Goal: Task Accomplishment & Management: Use online tool/utility

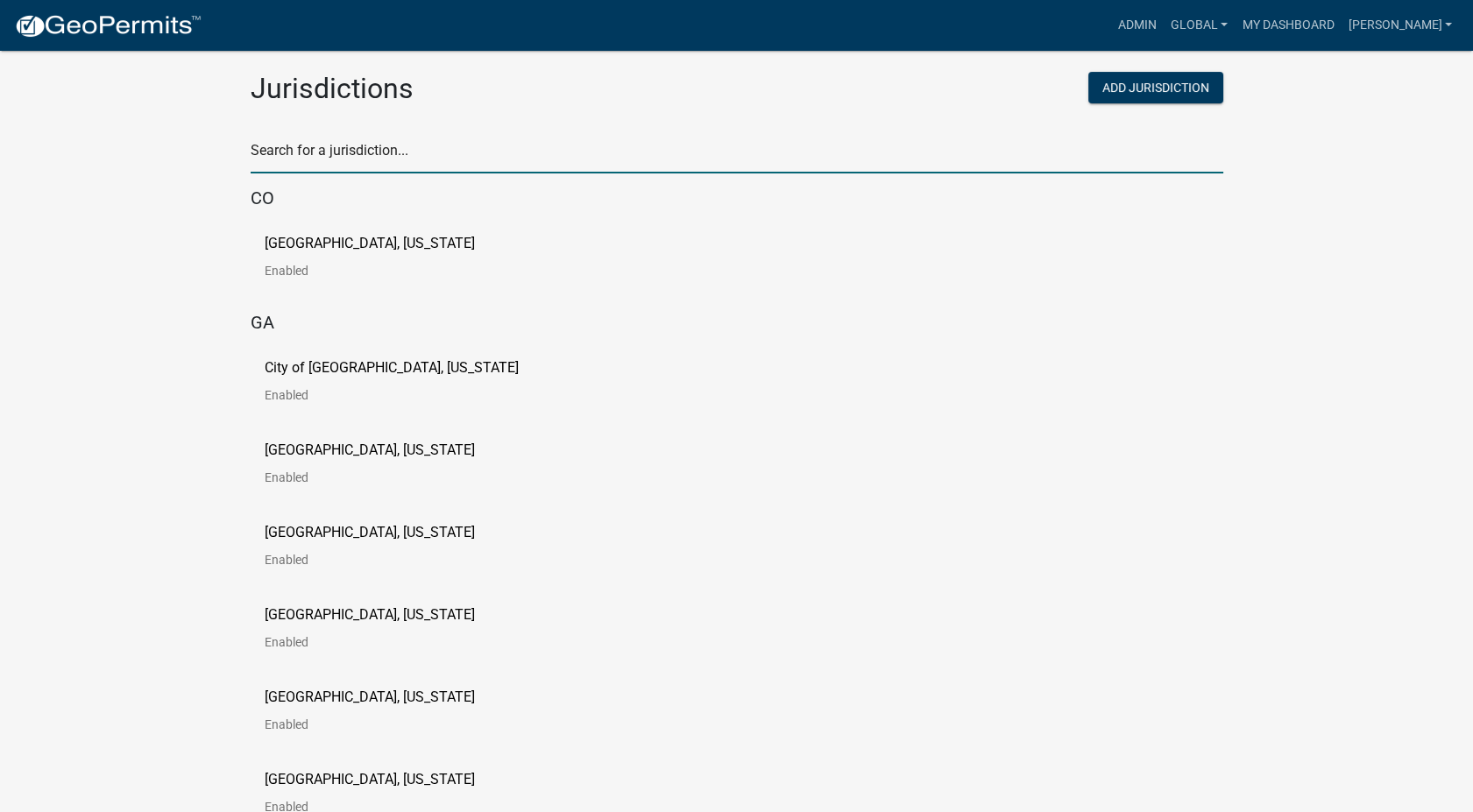
click at [368, 159] on input "text" at bounding box center [737, 155] width 973 height 36
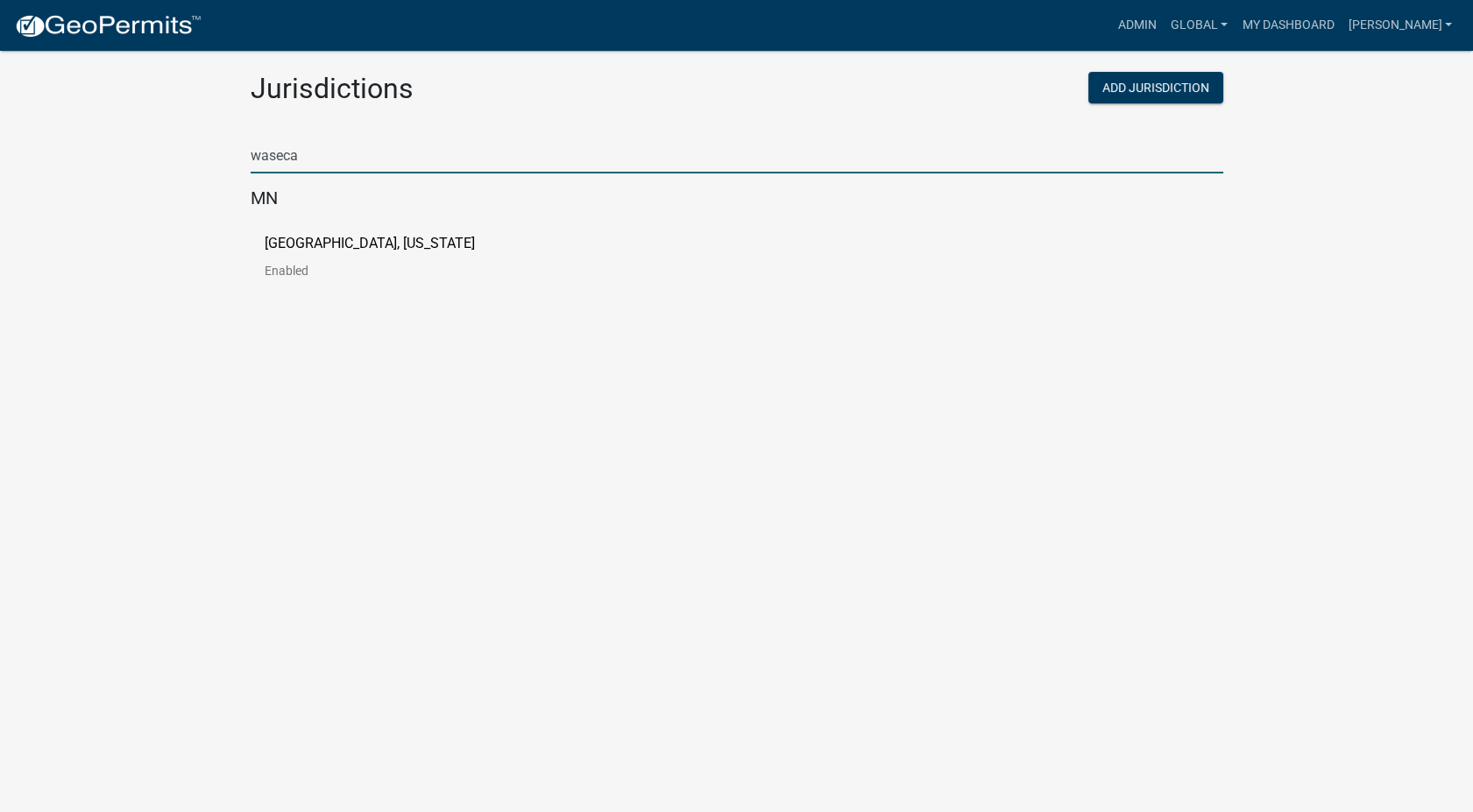
type input "waseca"
click at [336, 239] on p "Waseca County, Minnesota" at bounding box center [369, 243] width 210 height 14
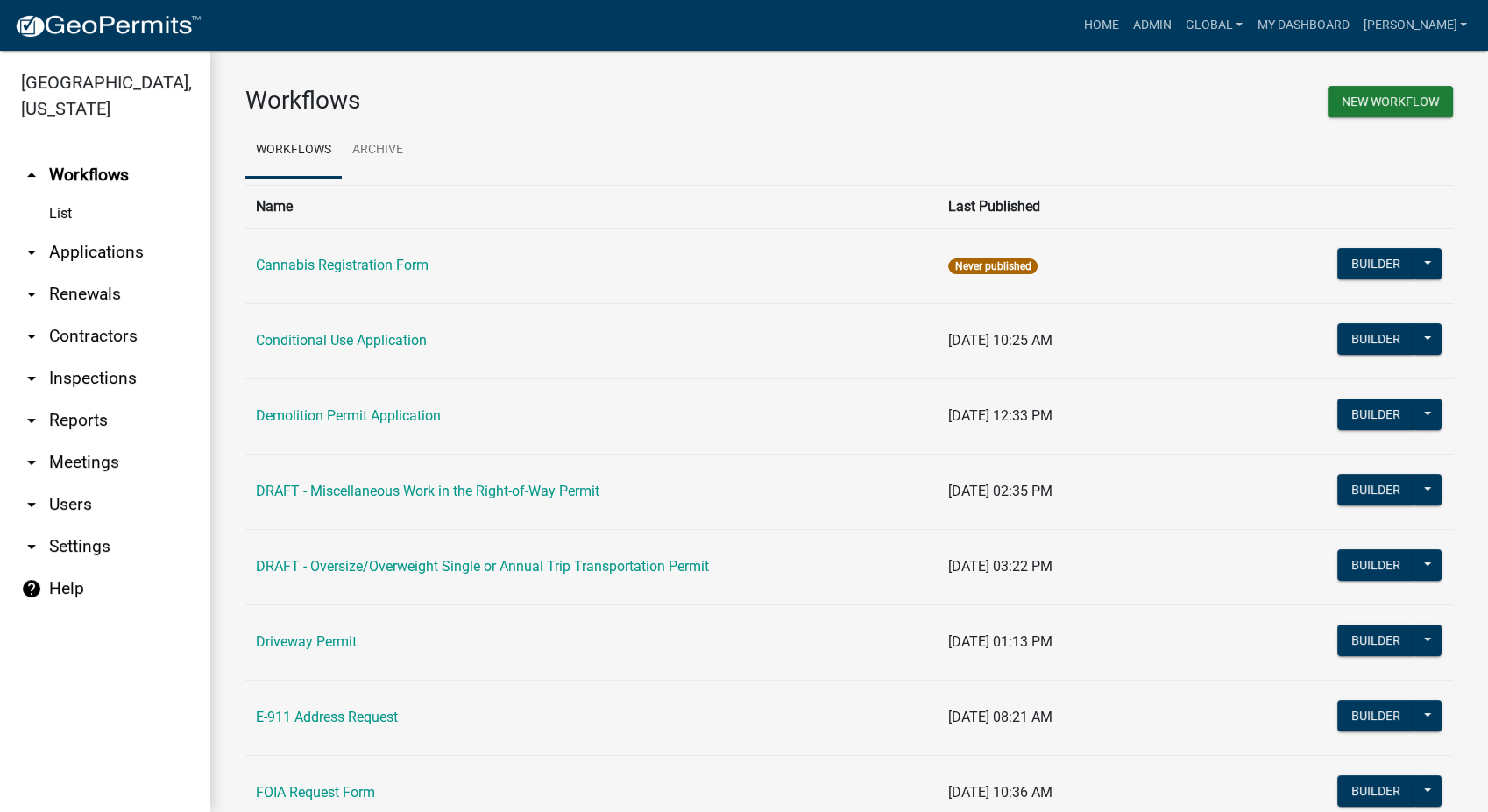
click at [71, 552] on link "arrow_drop_down Settings" at bounding box center [105, 547] width 210 height 42
select select "MN"
select select "Central Standard Time"
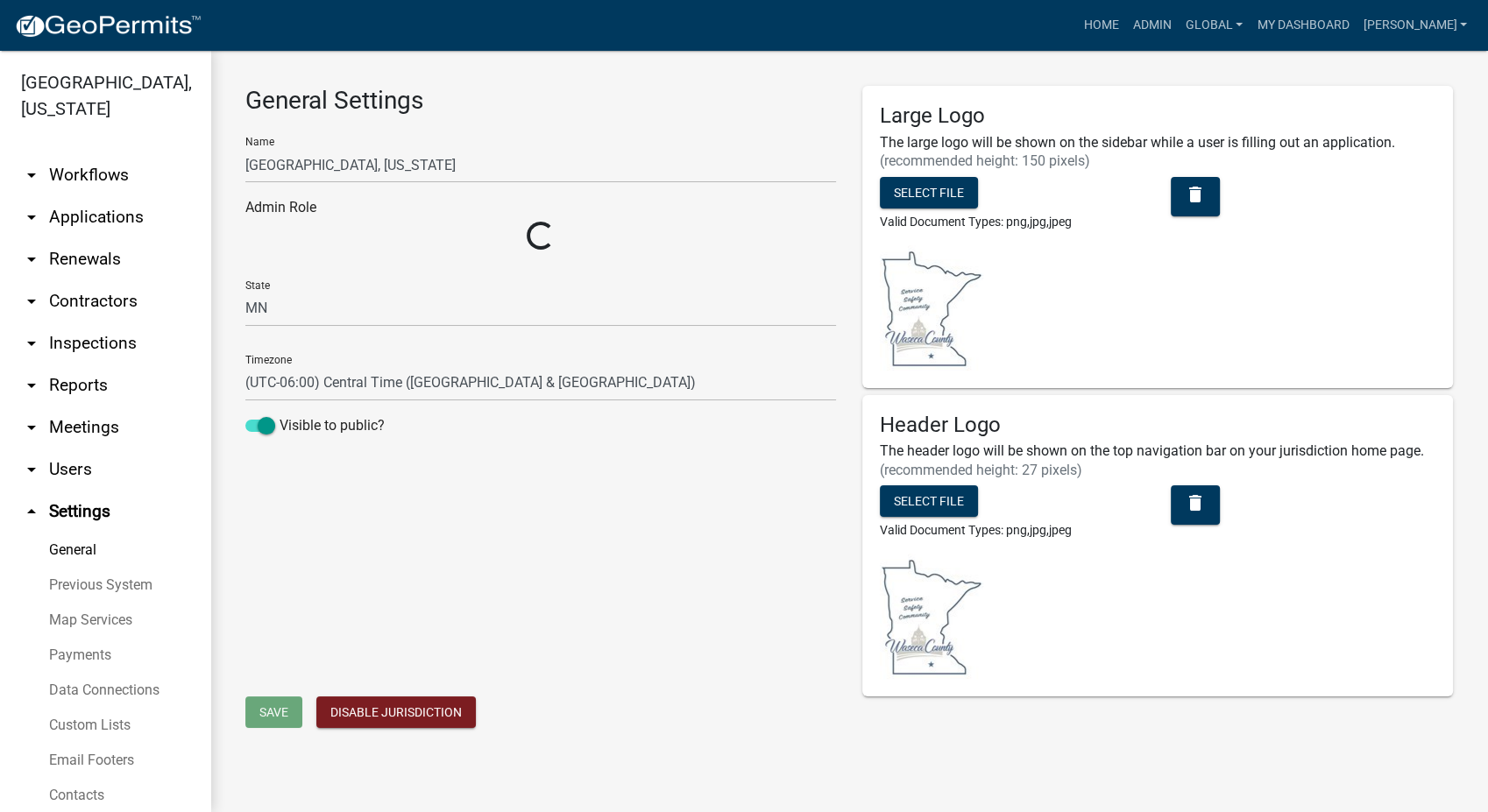
select select "a807208a-f67b-459b-83be-f00693914cf4"
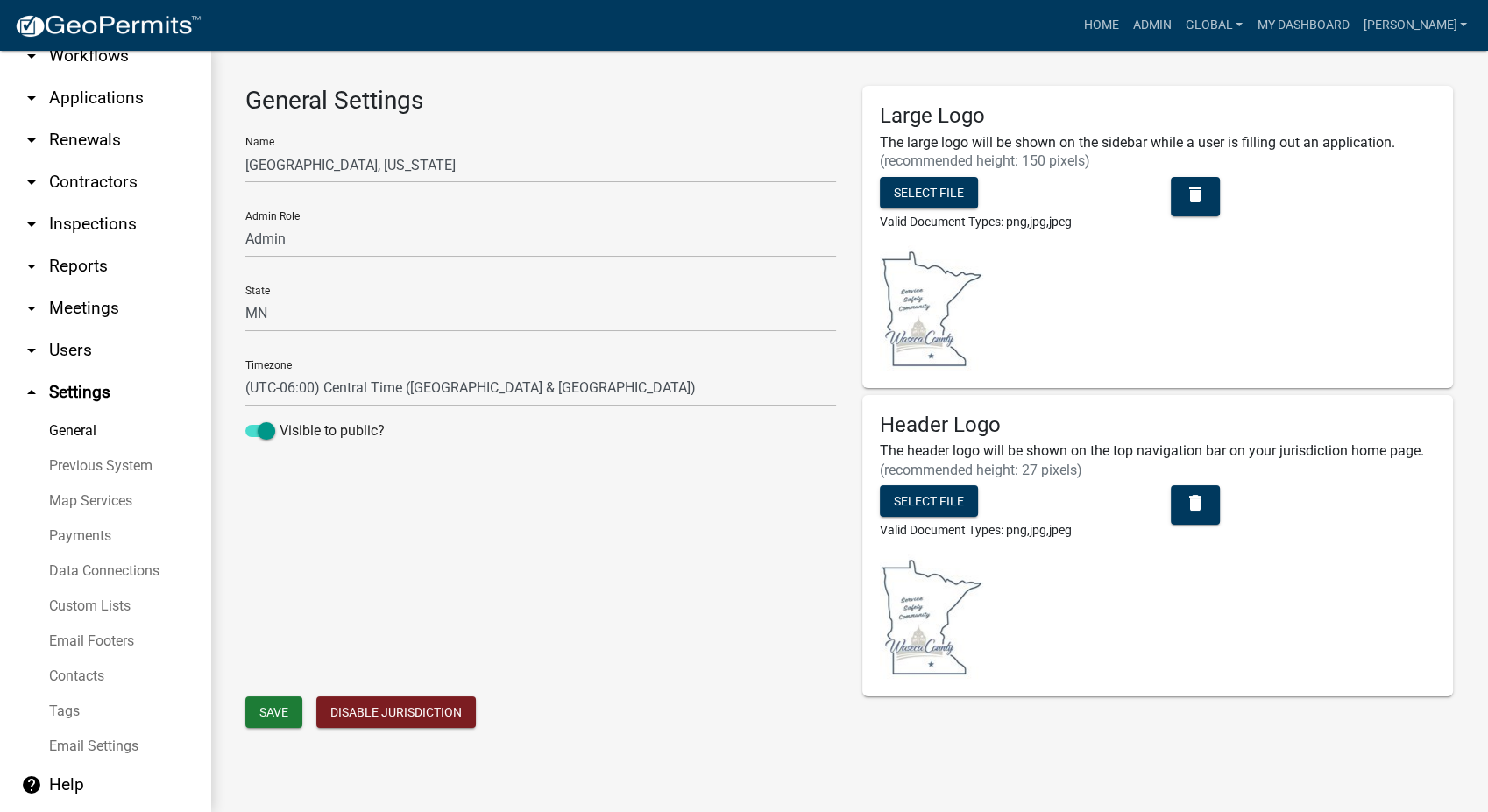
scroll to position [120, 0]
click at [57, 609] on link "Custom Lists" at bounding box center [105, 606] width 210 height 35
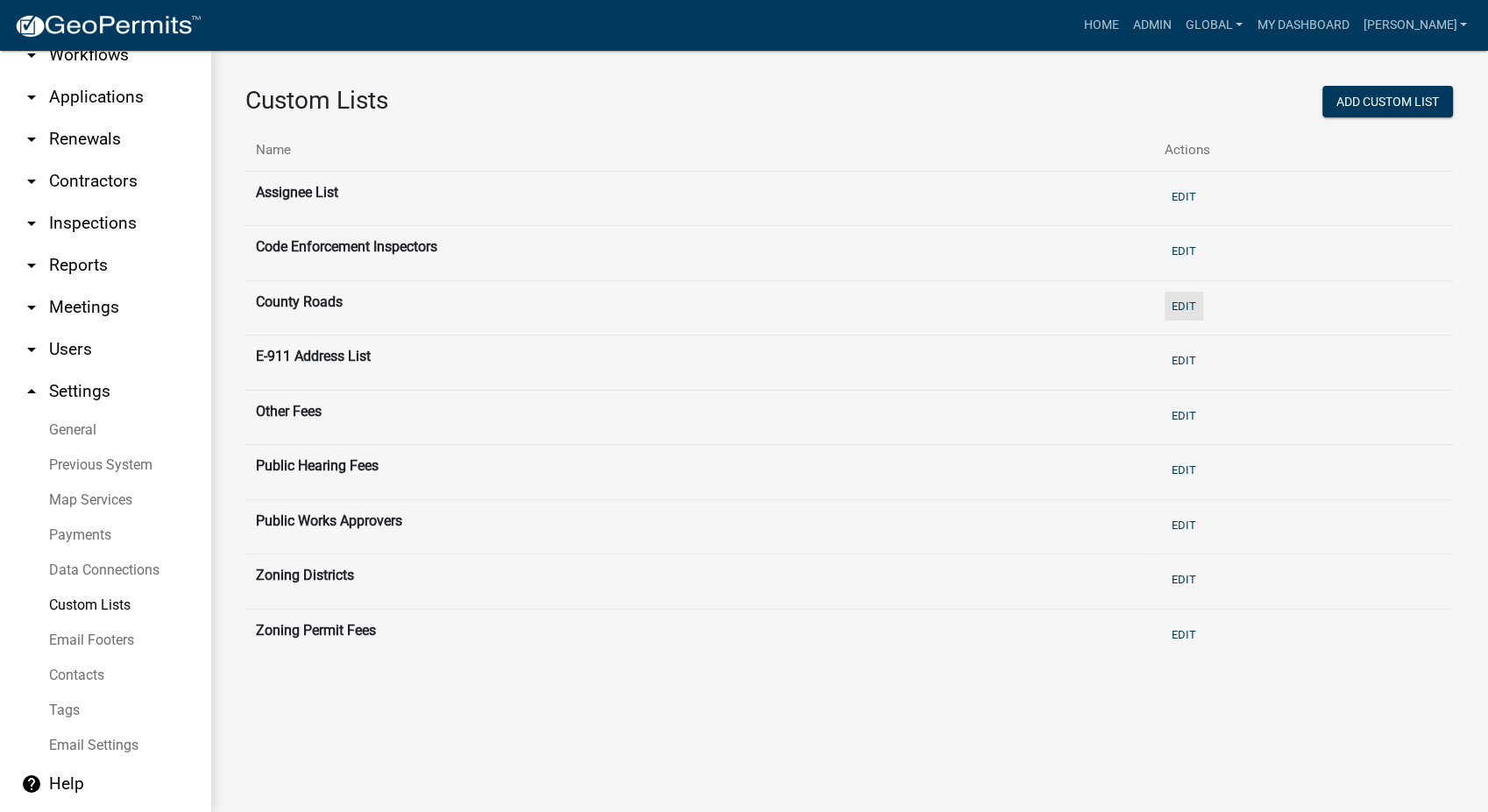
click at [1188, 297] on button "Edit" at bounding box center [1184, 307] width 39 height 29
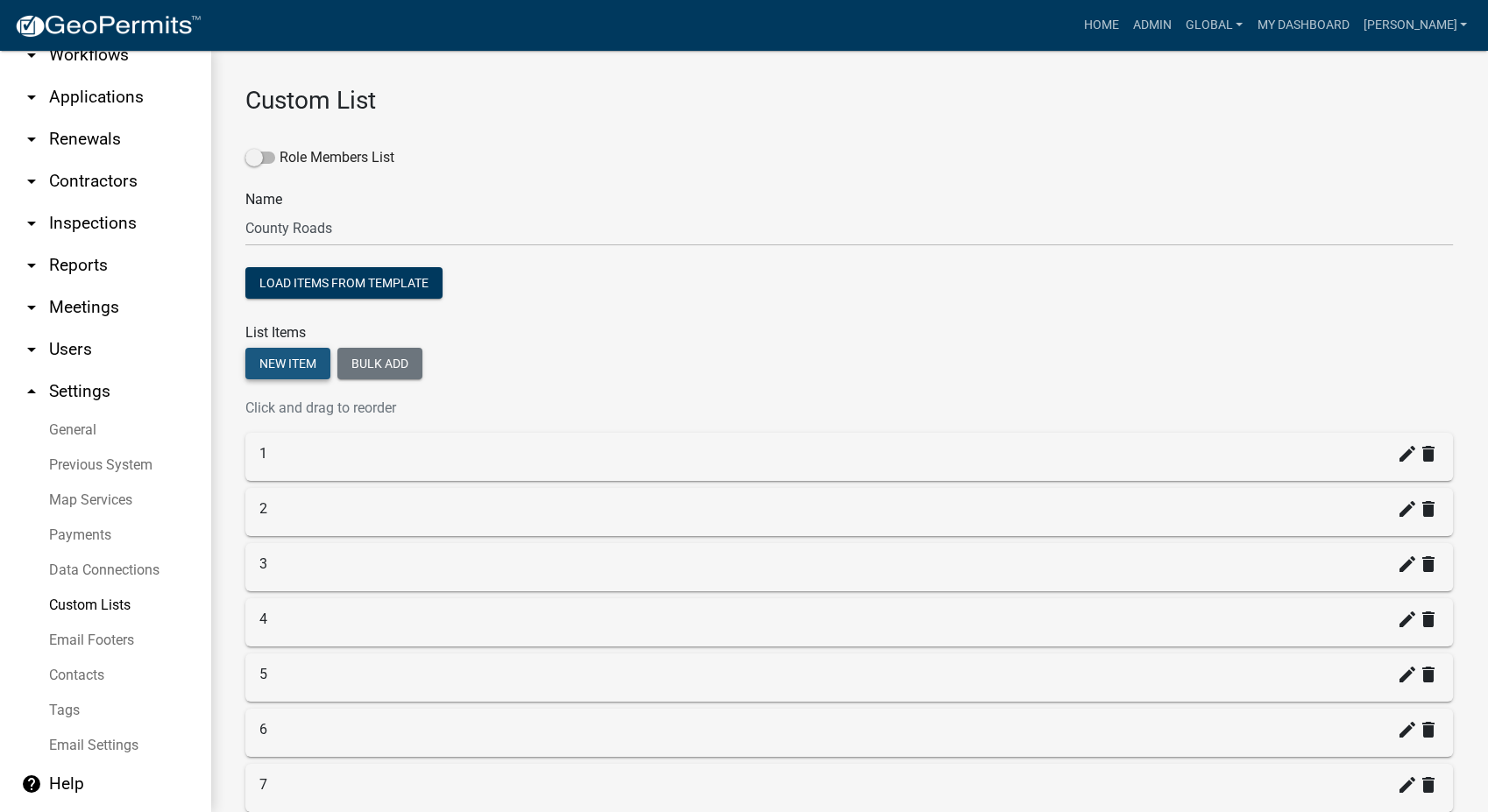
click at [304, 364] on button "New item" at bounding box center [287, 364] width 85 height 32
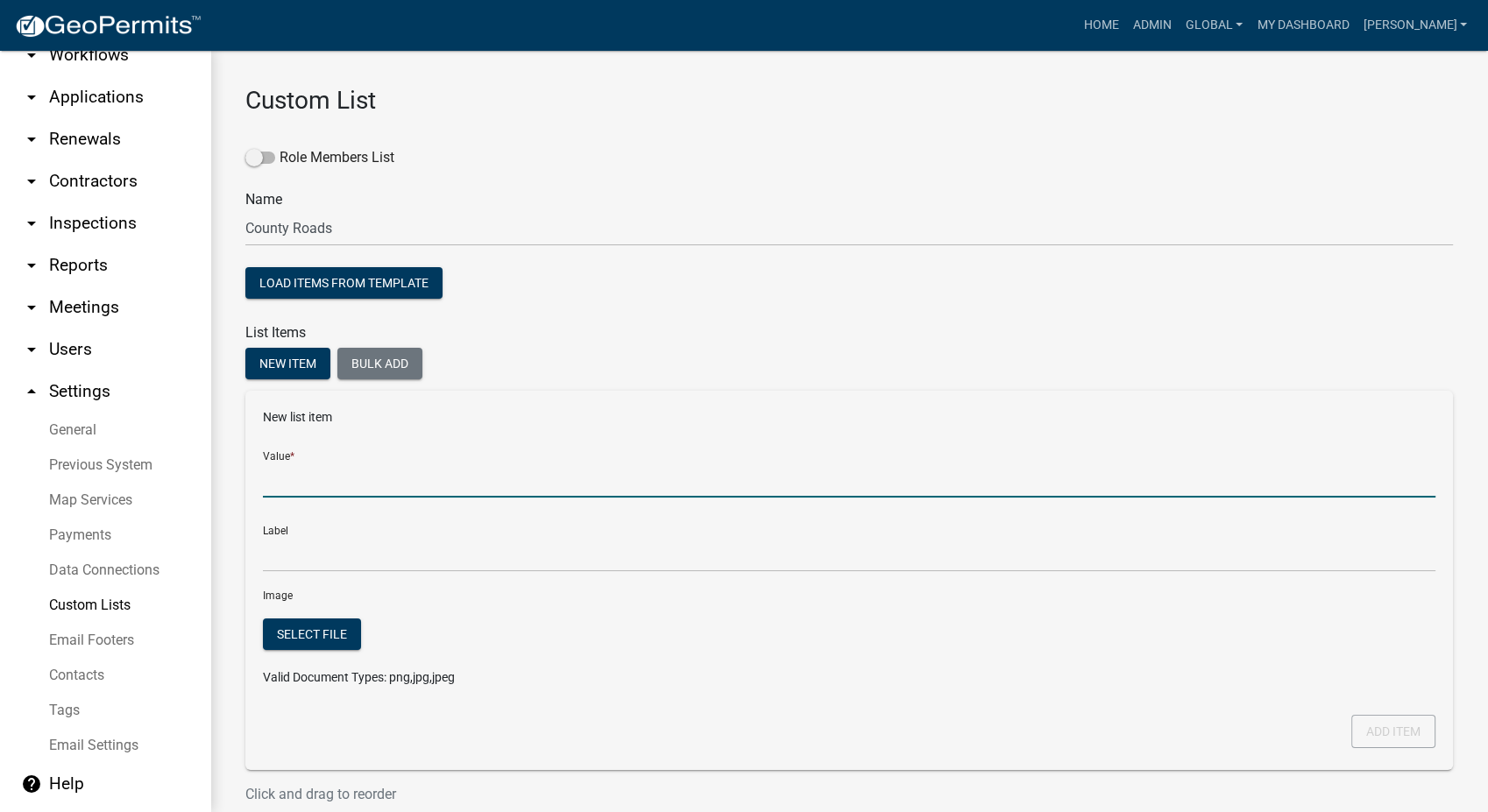
click at [306, 468] on input "Value *" at bounding box center [850, 479] width 1173 height 36
type input "80"
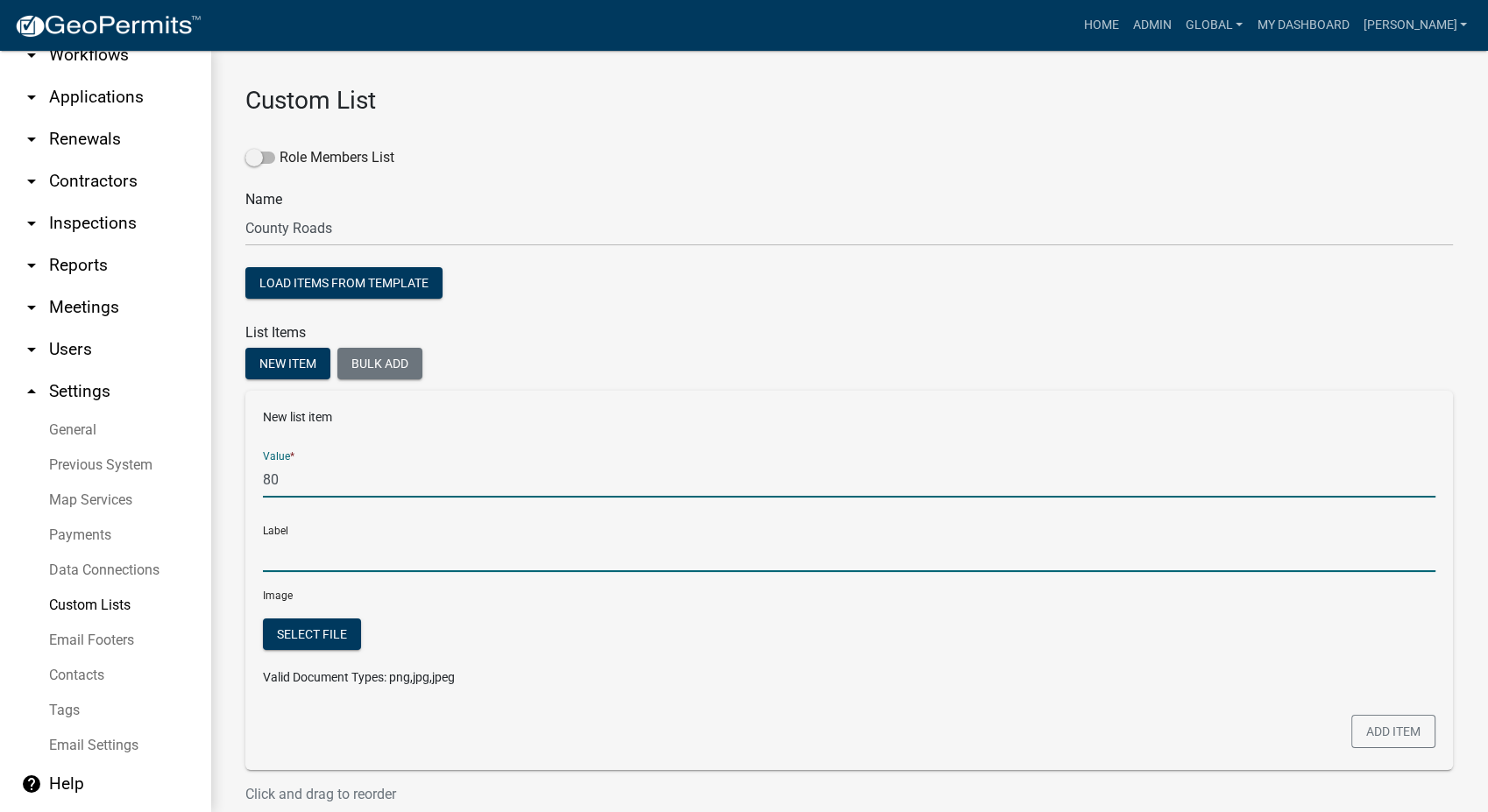
type input "80"
click at [302, 551] on input "80" at bounding box center [850, 554] width 1173 height 36
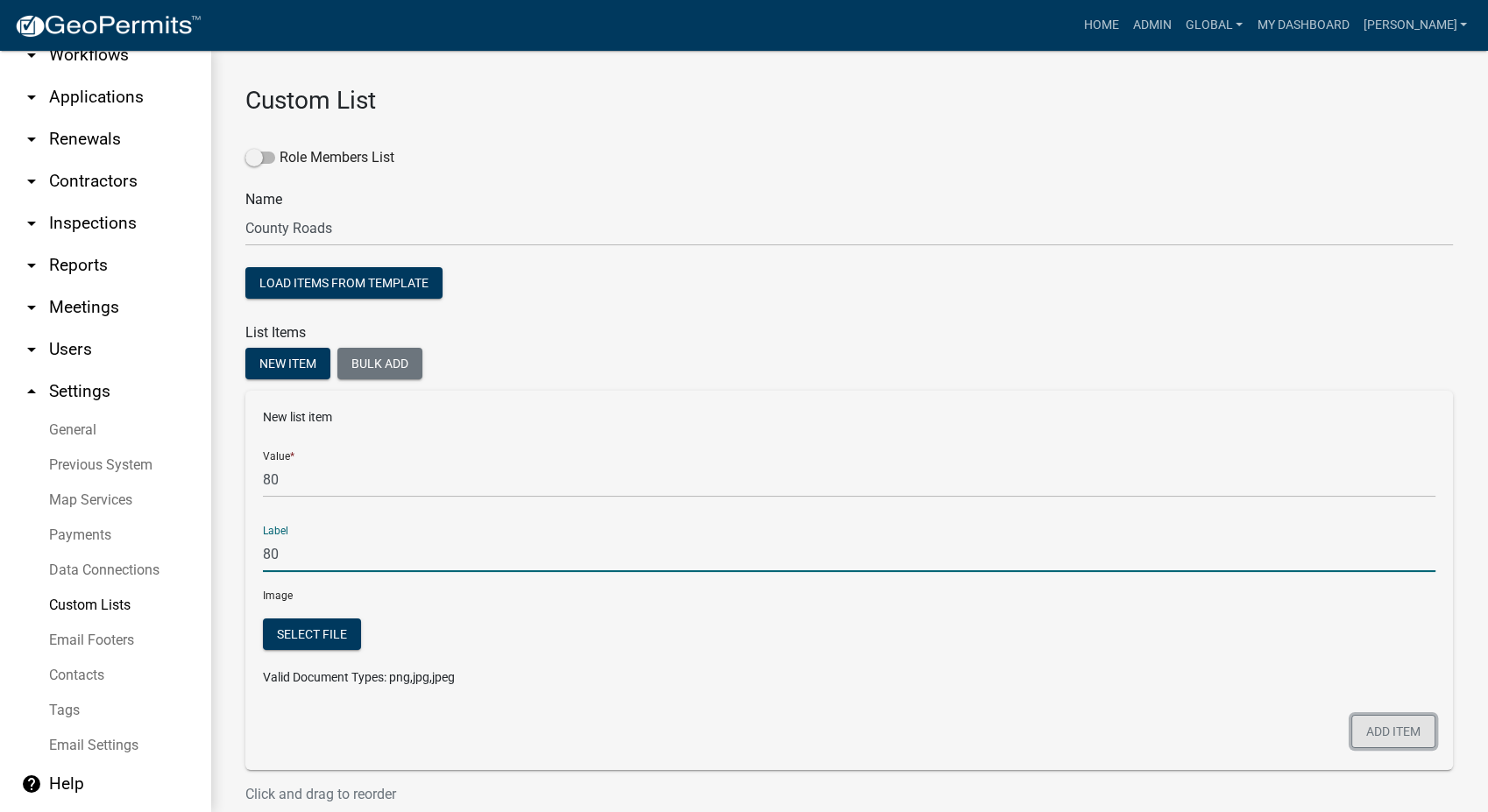
click at [1366, 736] on button "Add item" at bounding box center [1393, 731] width 84 height 34
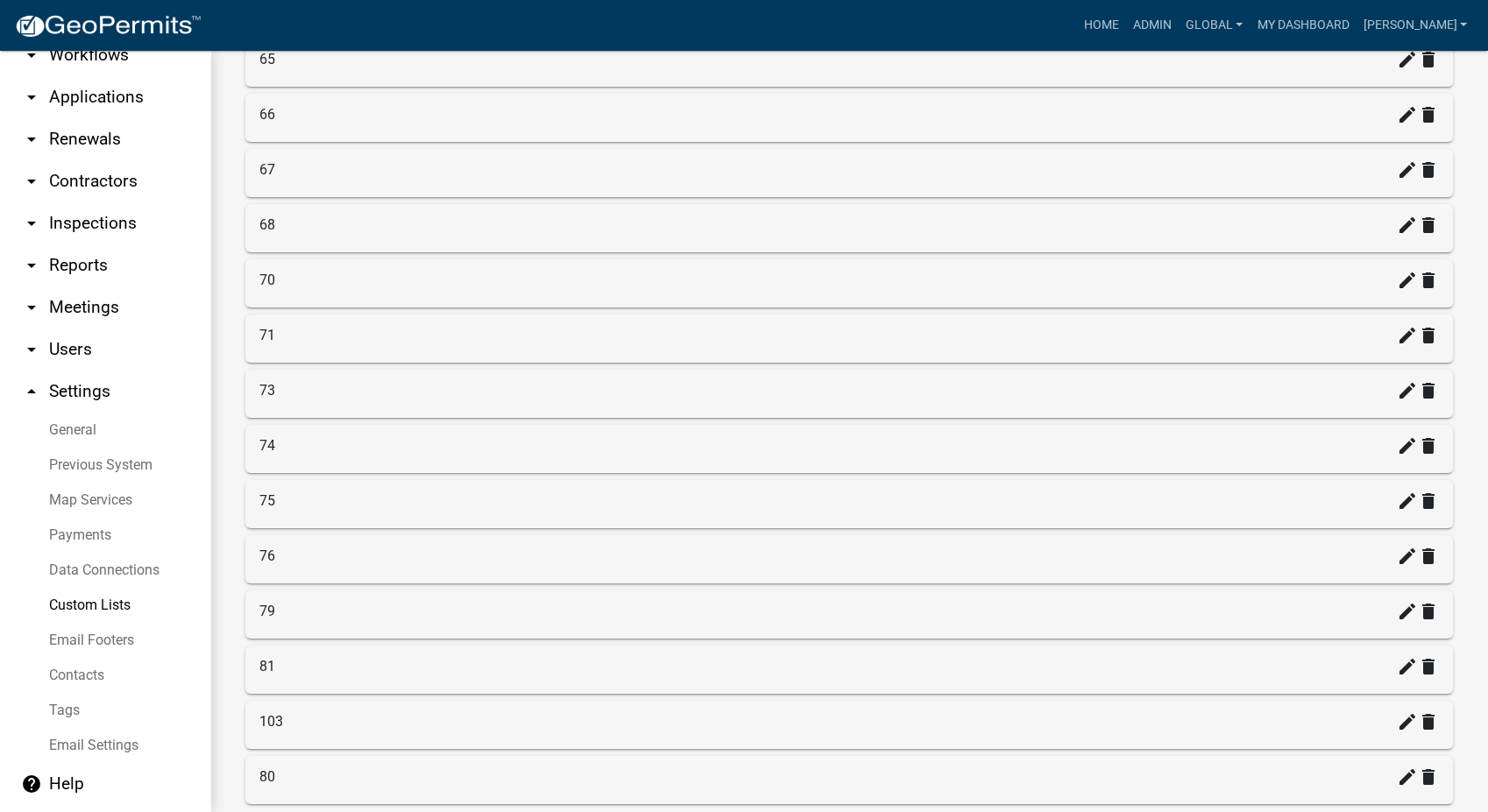
scroll to position [3115, 0]
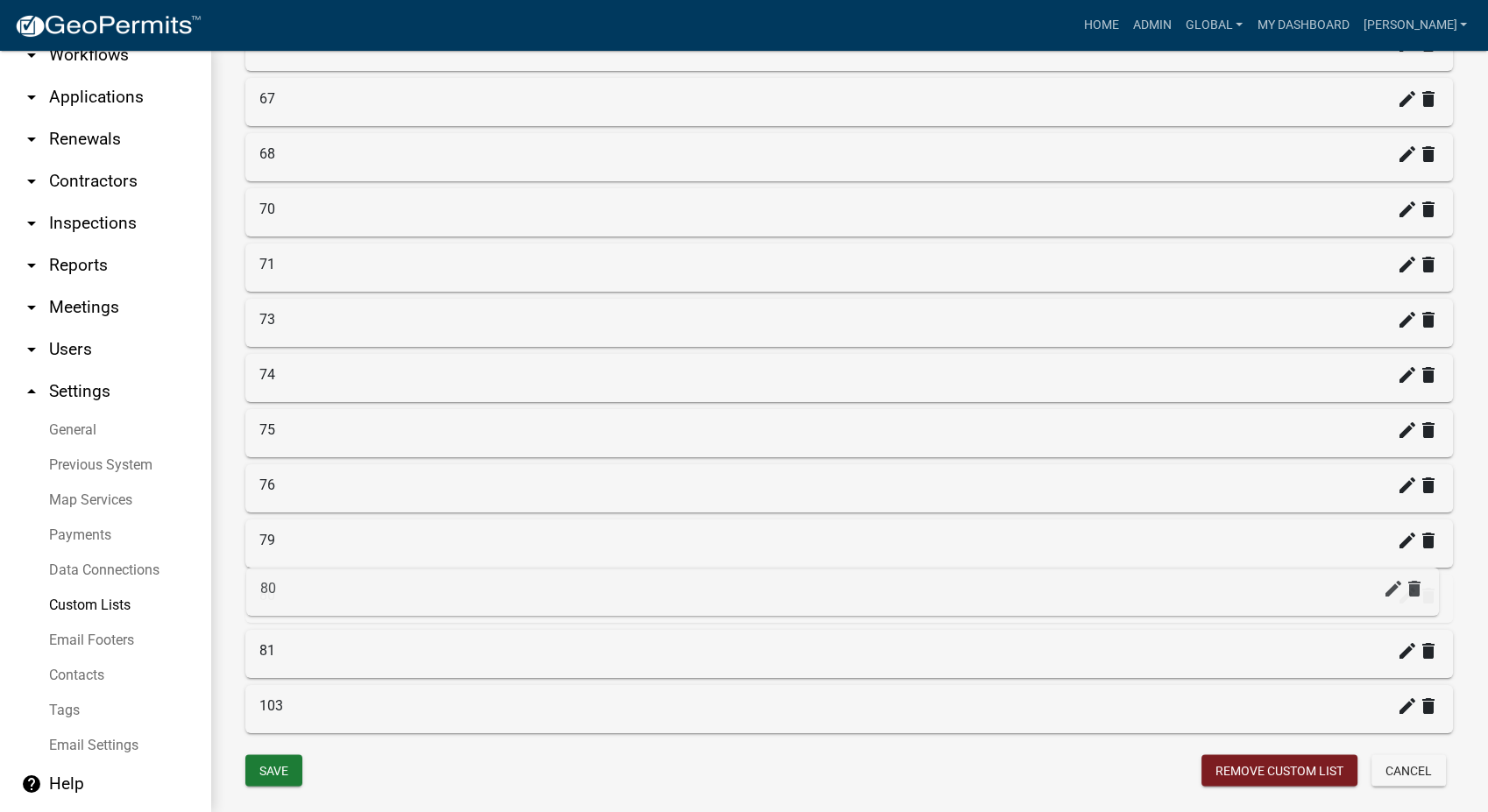
drag, startPoint x: 430, startPoint y: 719, endPoint x: 431, endPoint y: 593, distance: 126.0
click at [281, 772] on button "Save" at bounding box center [273, 770] width 57 height 32
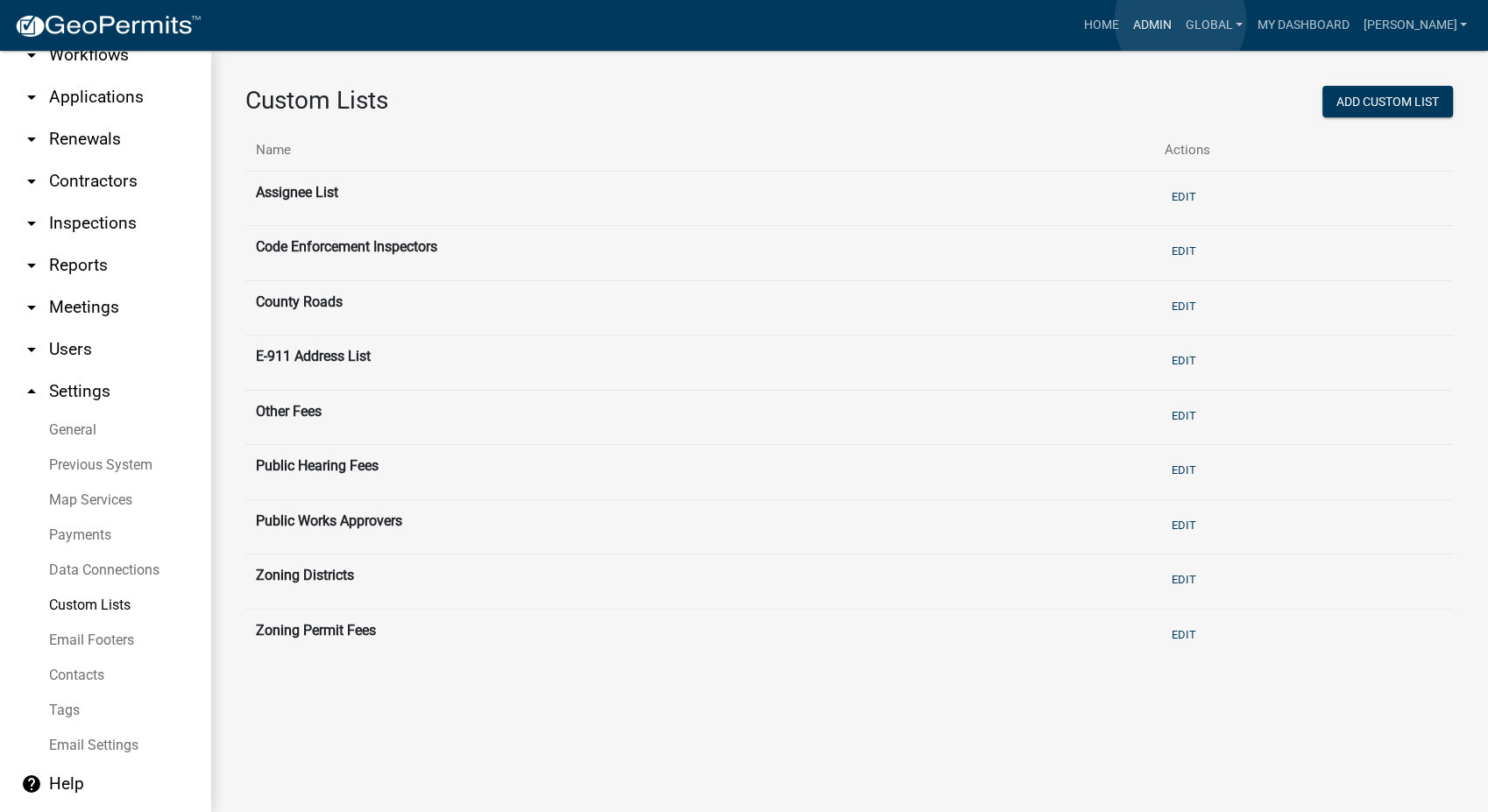
click at [1178, 20] on link "Admin" at bounding box center [1152, 25] width 53 height 34
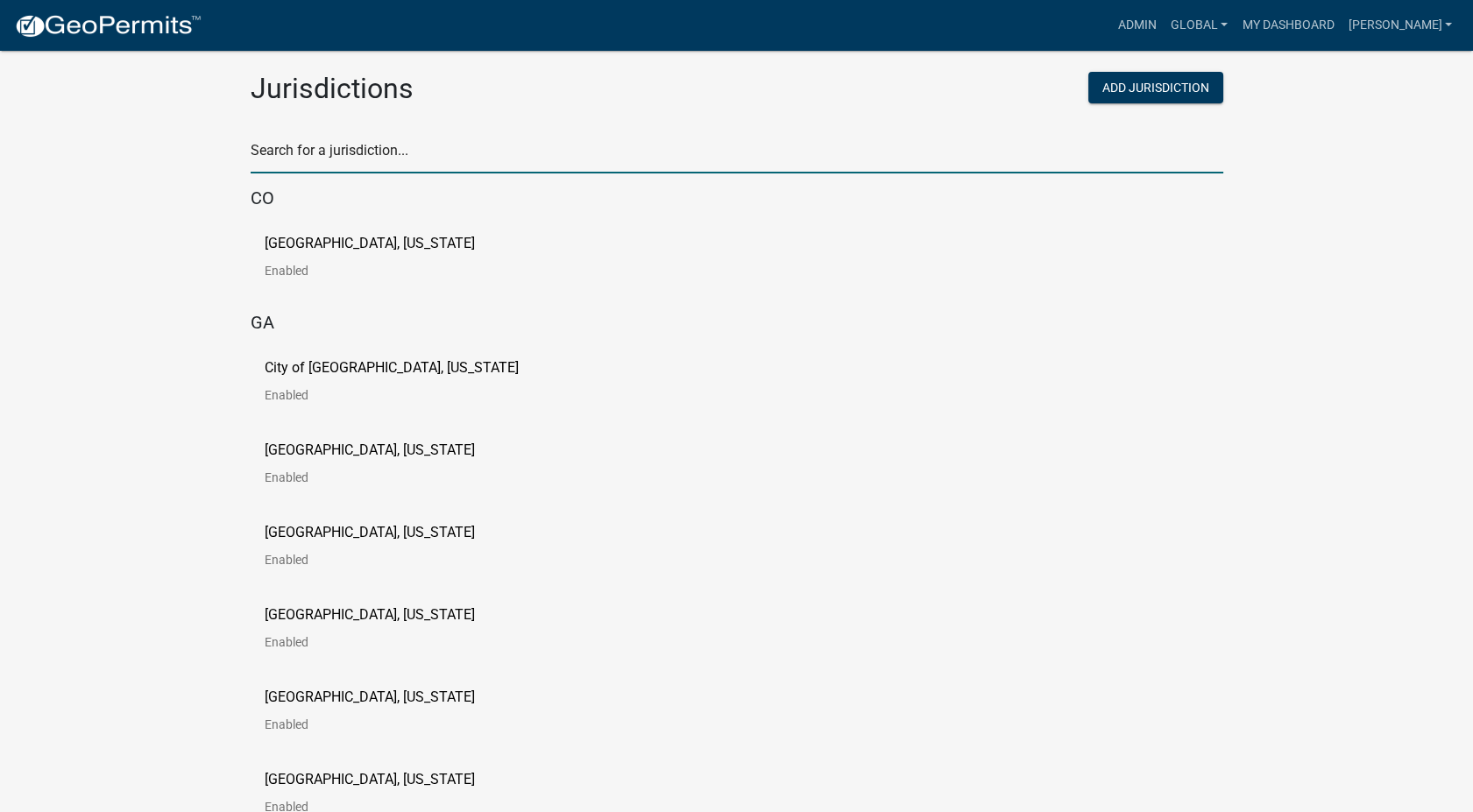
click at [369, 170] on input "text" at bounding box center [737, 155] width 973 height 36
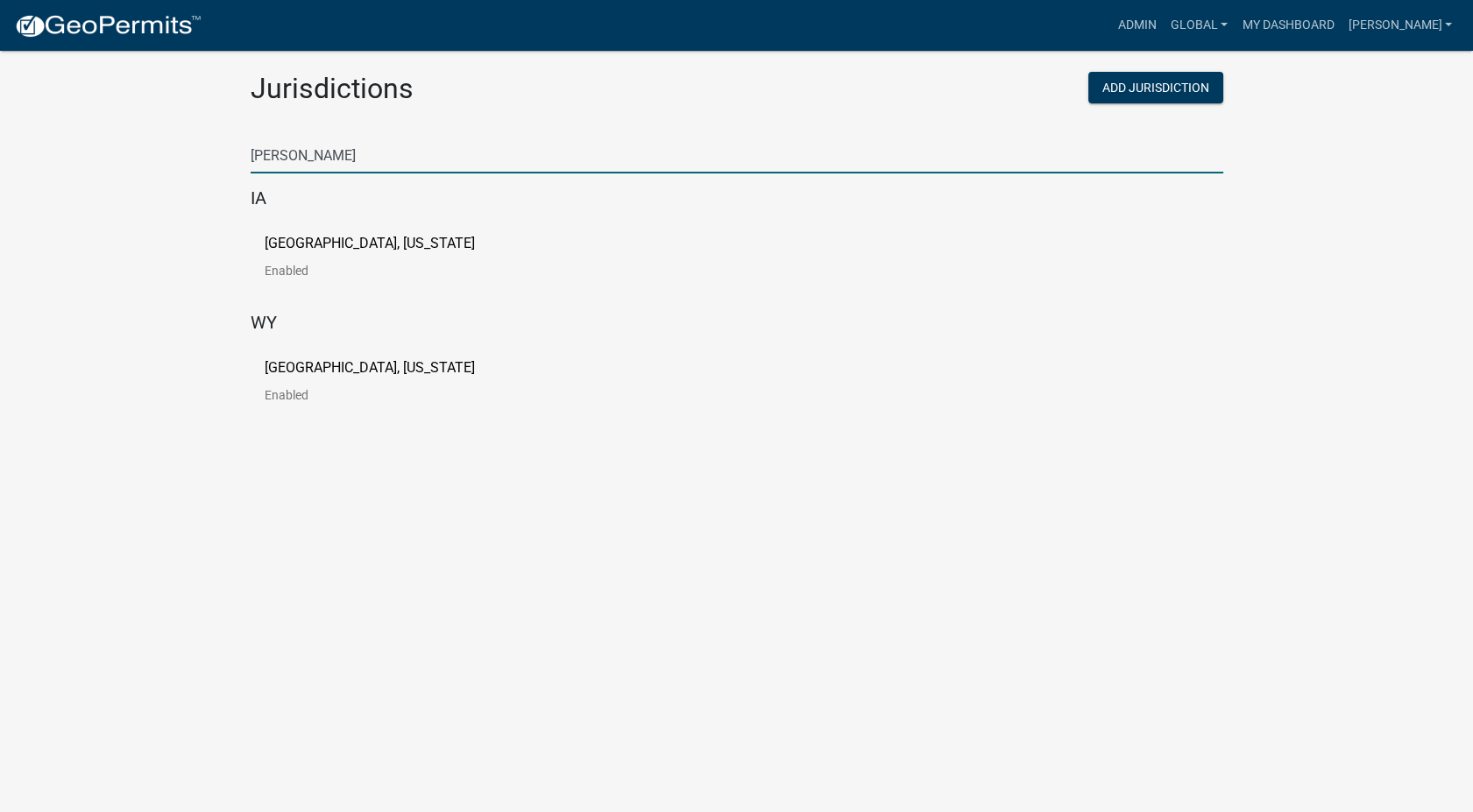
type input "buchanan"
click at [318, 234] on div "Buchanan County, Iowa Enabled" at bounding box center [737, 263] width 973 height 82
click at [312, 257] on link "Buchanan County, Iowa Enabled" at bounding box center [383, 263] width 238 height 54
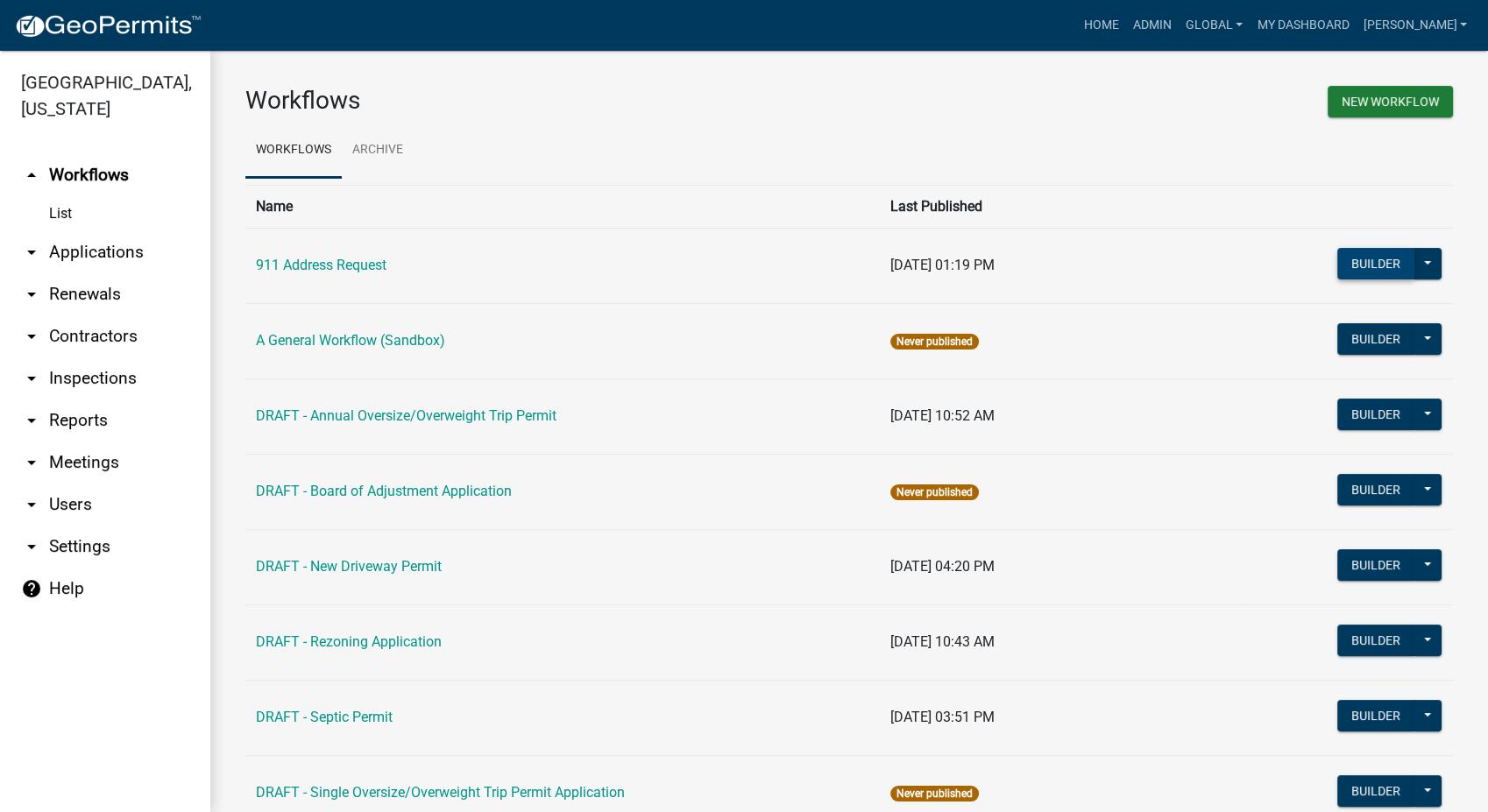
click at [1342, 273] on button "Builder" at bounding box center [1376, 263] width 77 height 32
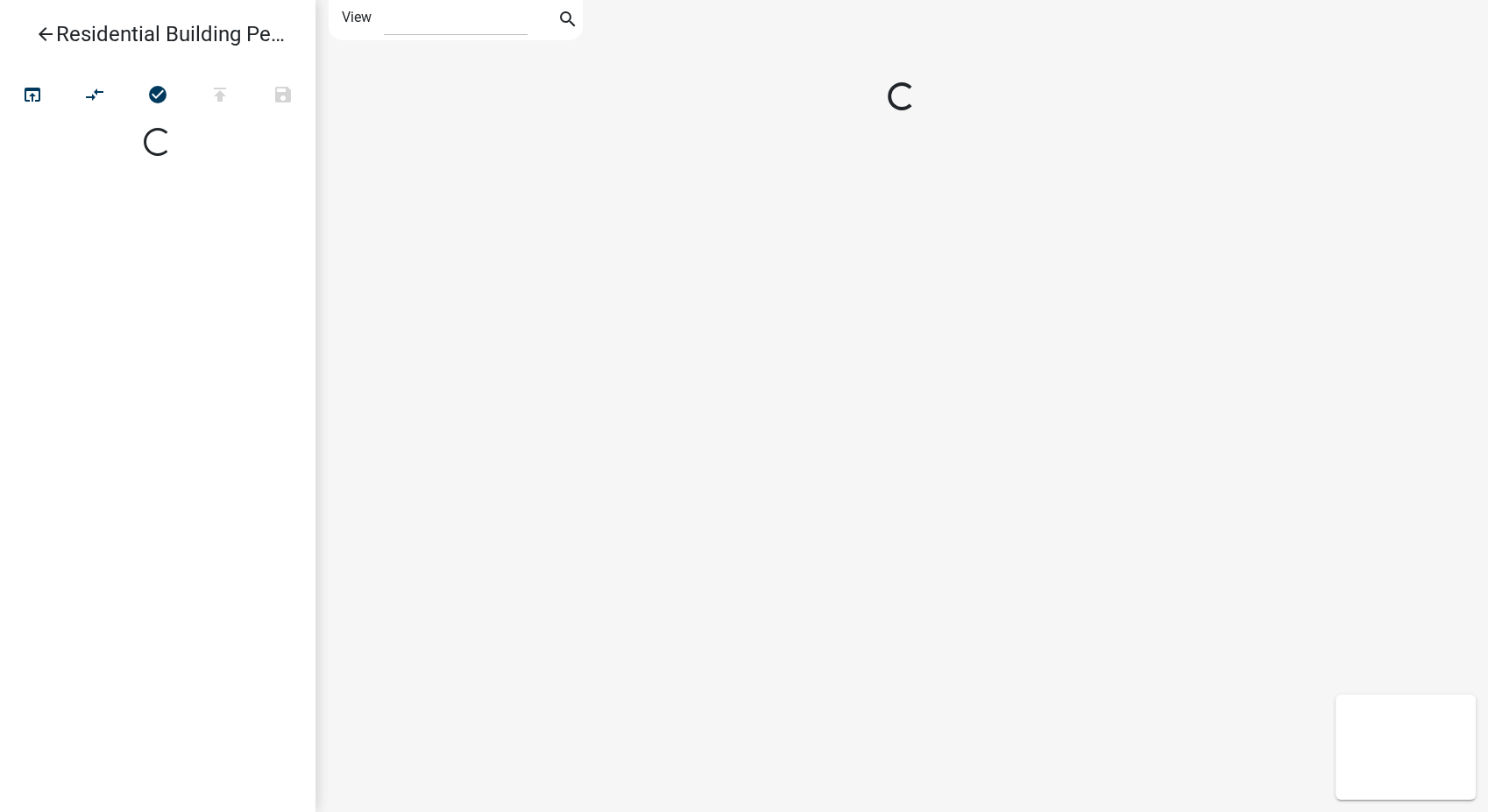
select select "1"
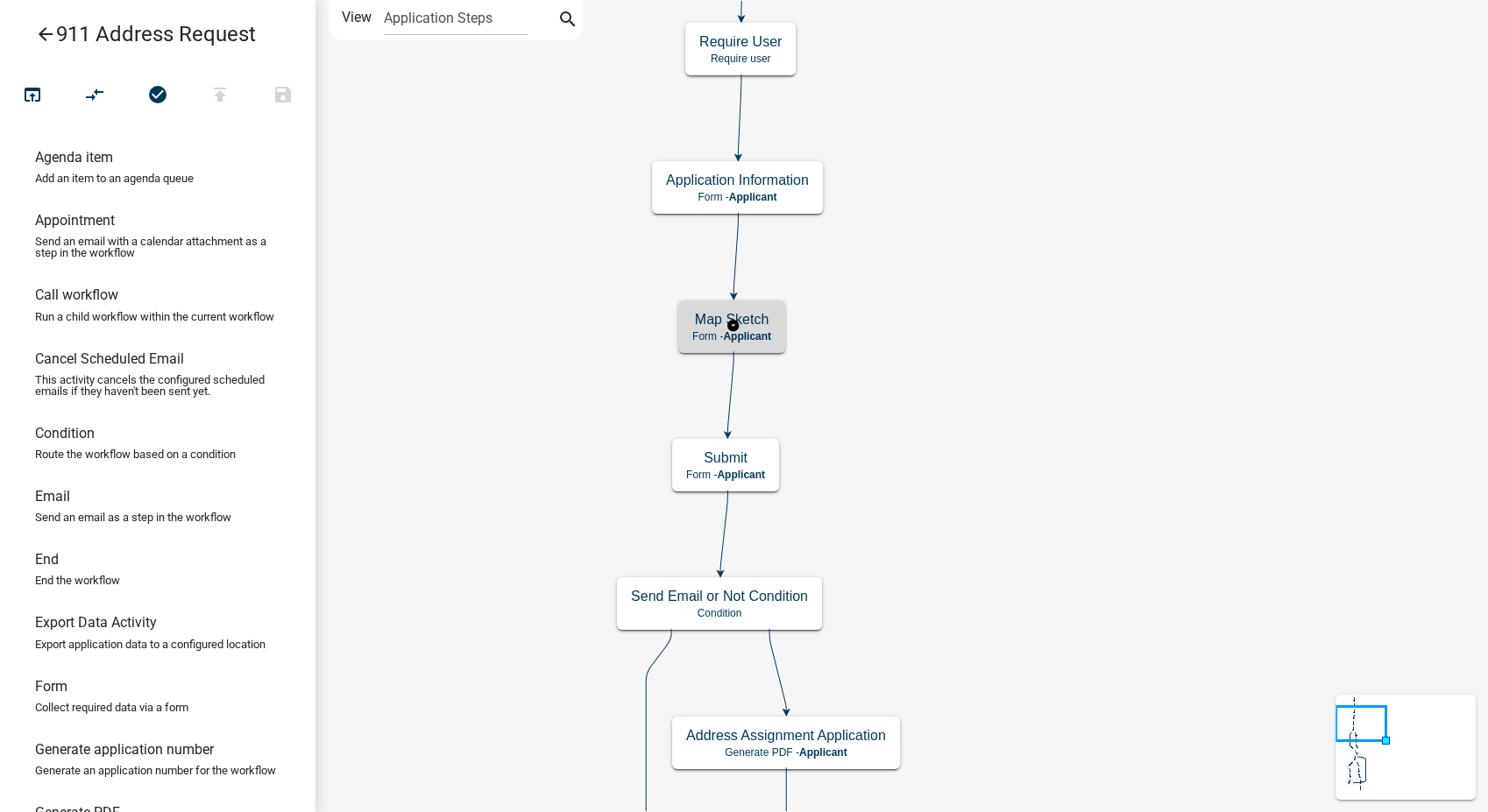
click at [771, 333] on span "Applicant" at bounding box center [747, 337] width 48 height 13
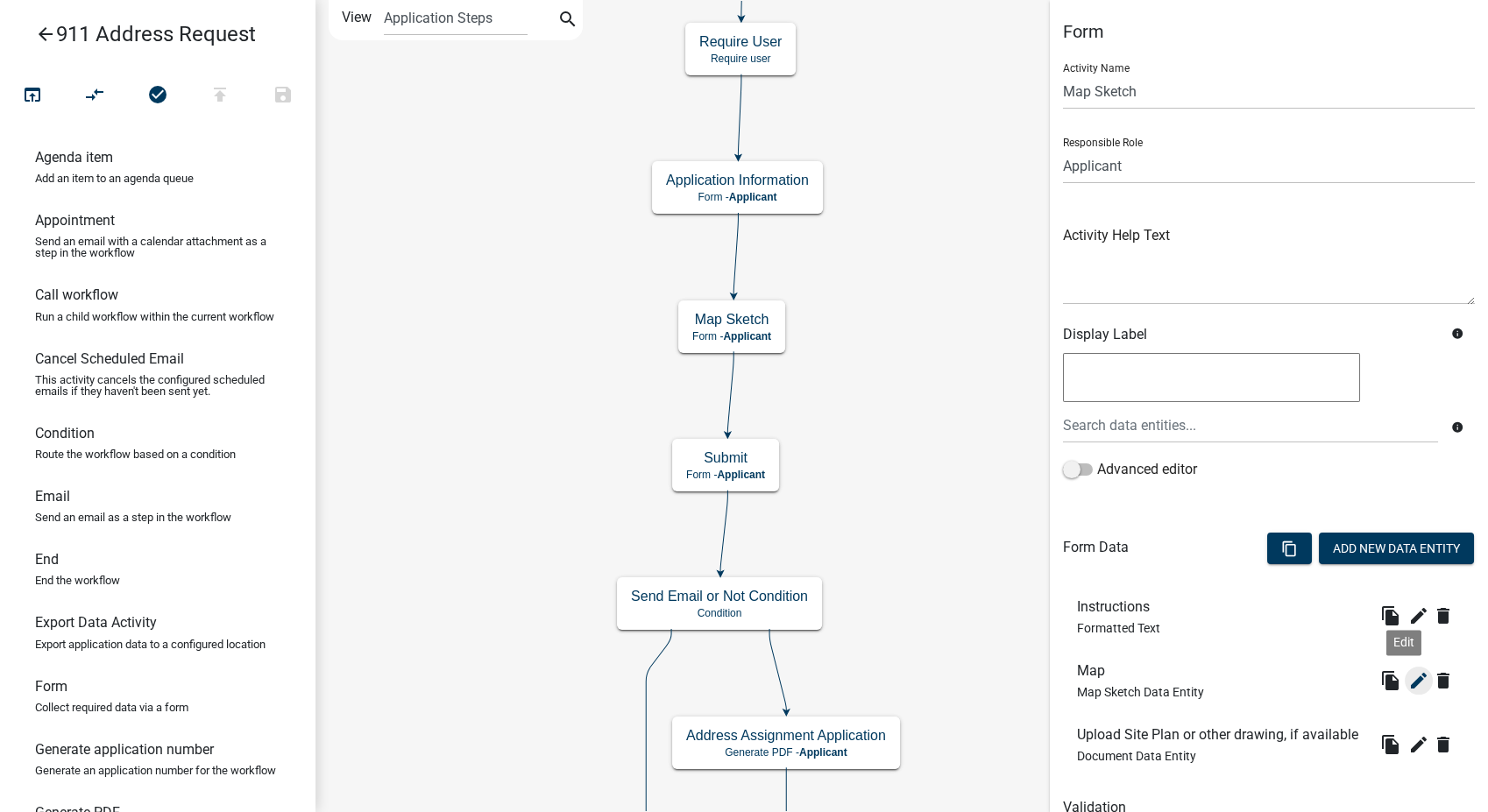
click at [1408, 684] on icon "edit" at bounding box center [1419, 681] width 21 height 21
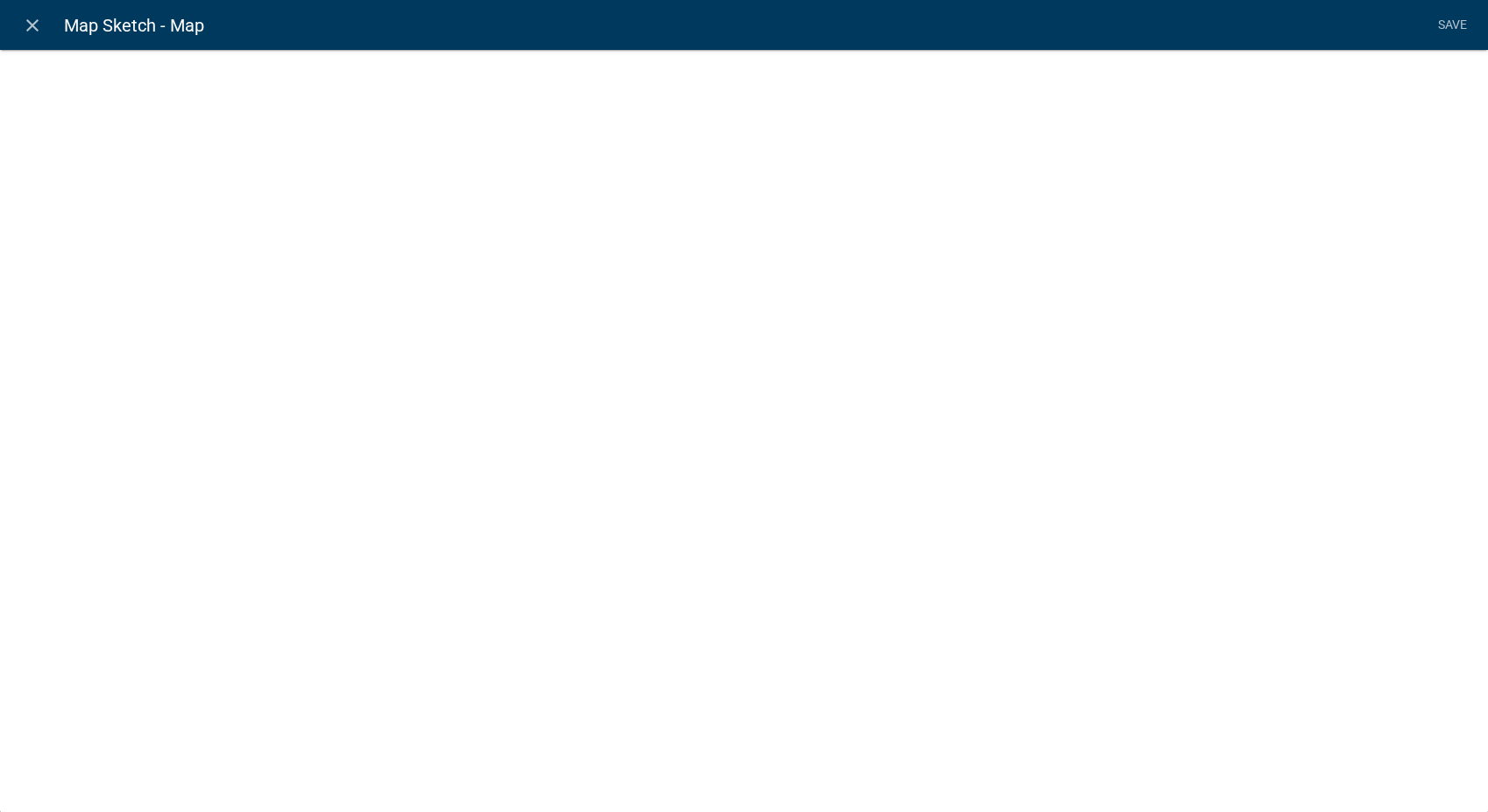
select select "mapsketch-data"
select select "hybrid"
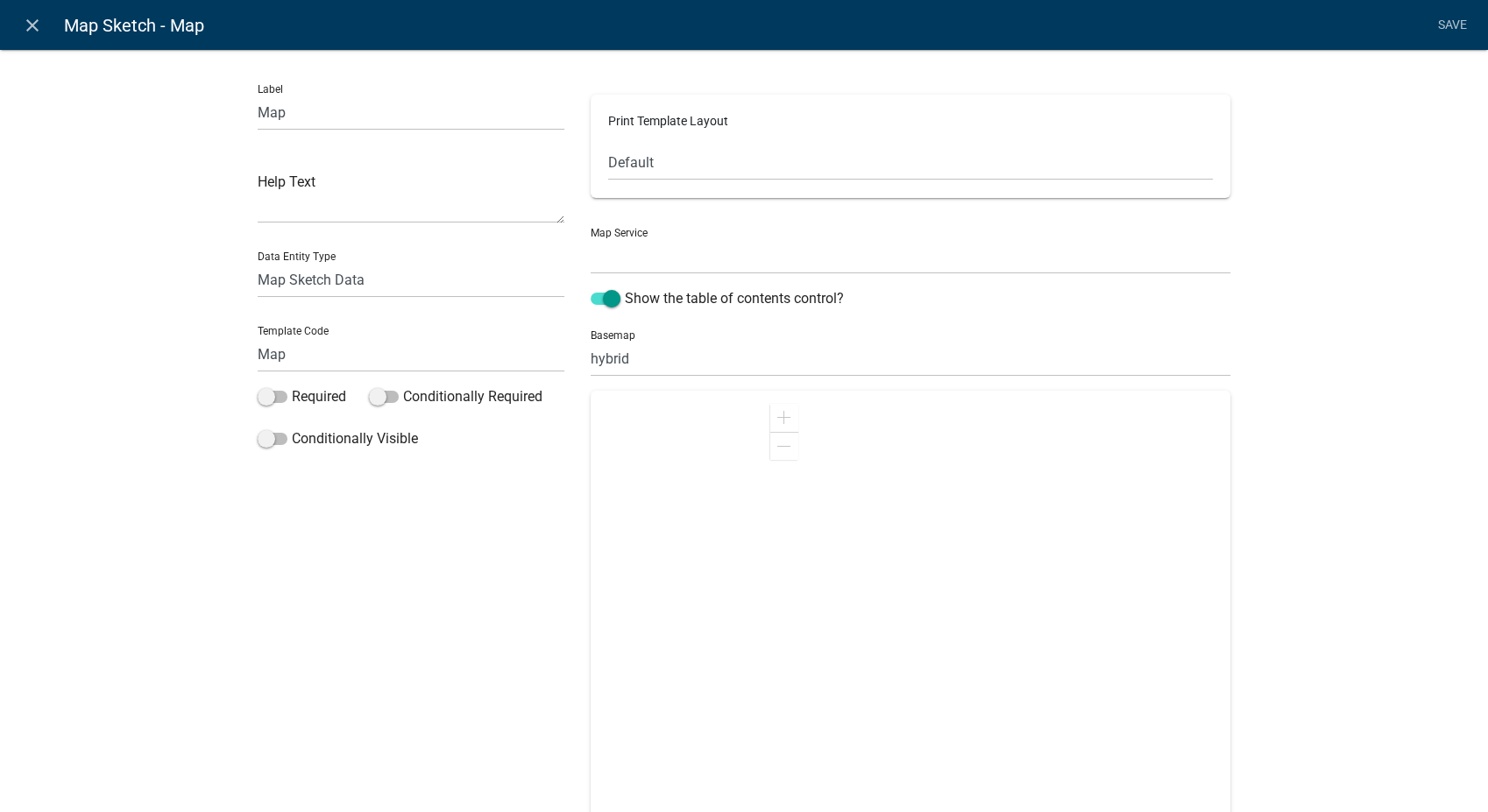
select select "0: Object"
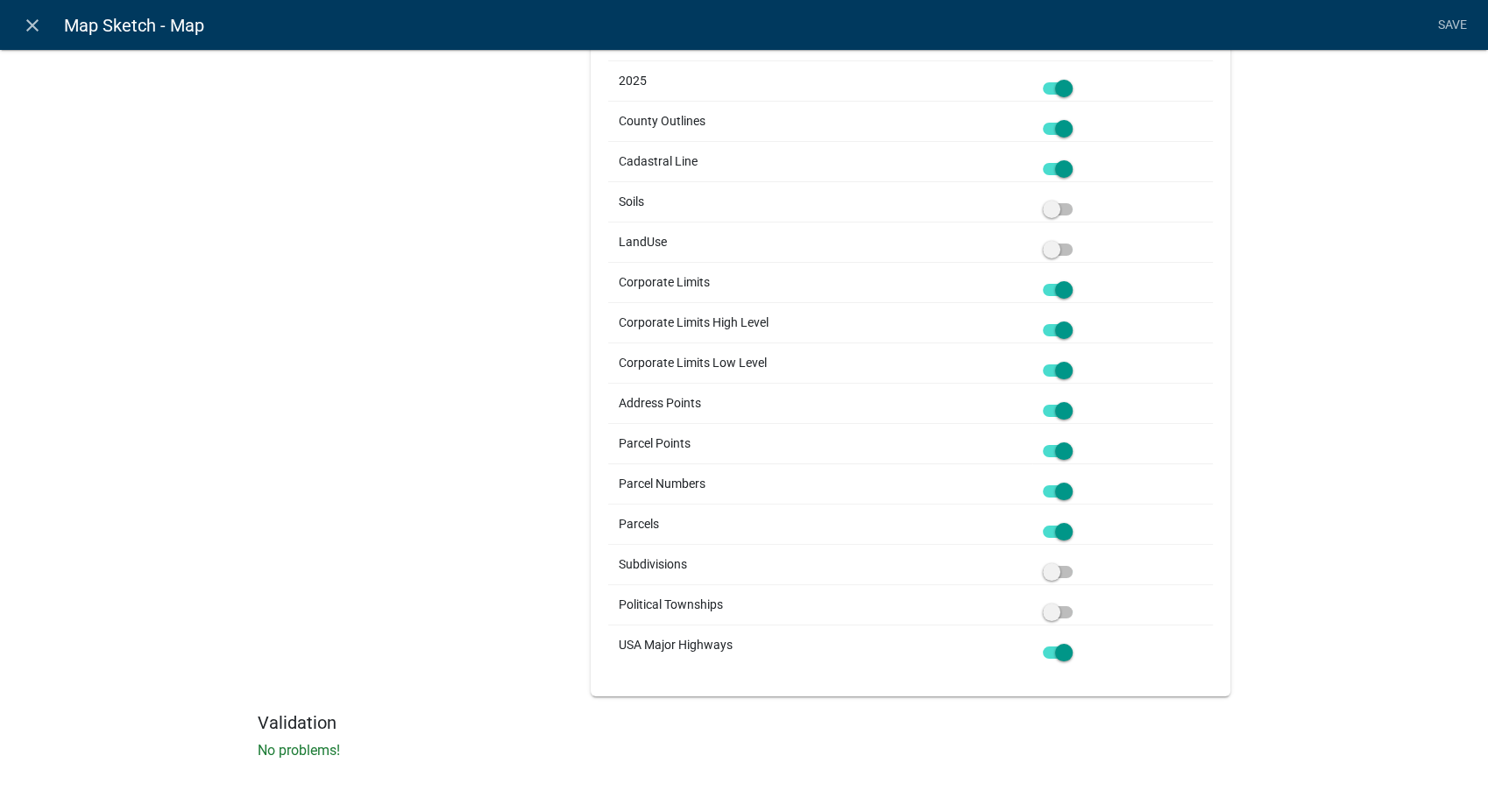
scroll to position [611, 0]
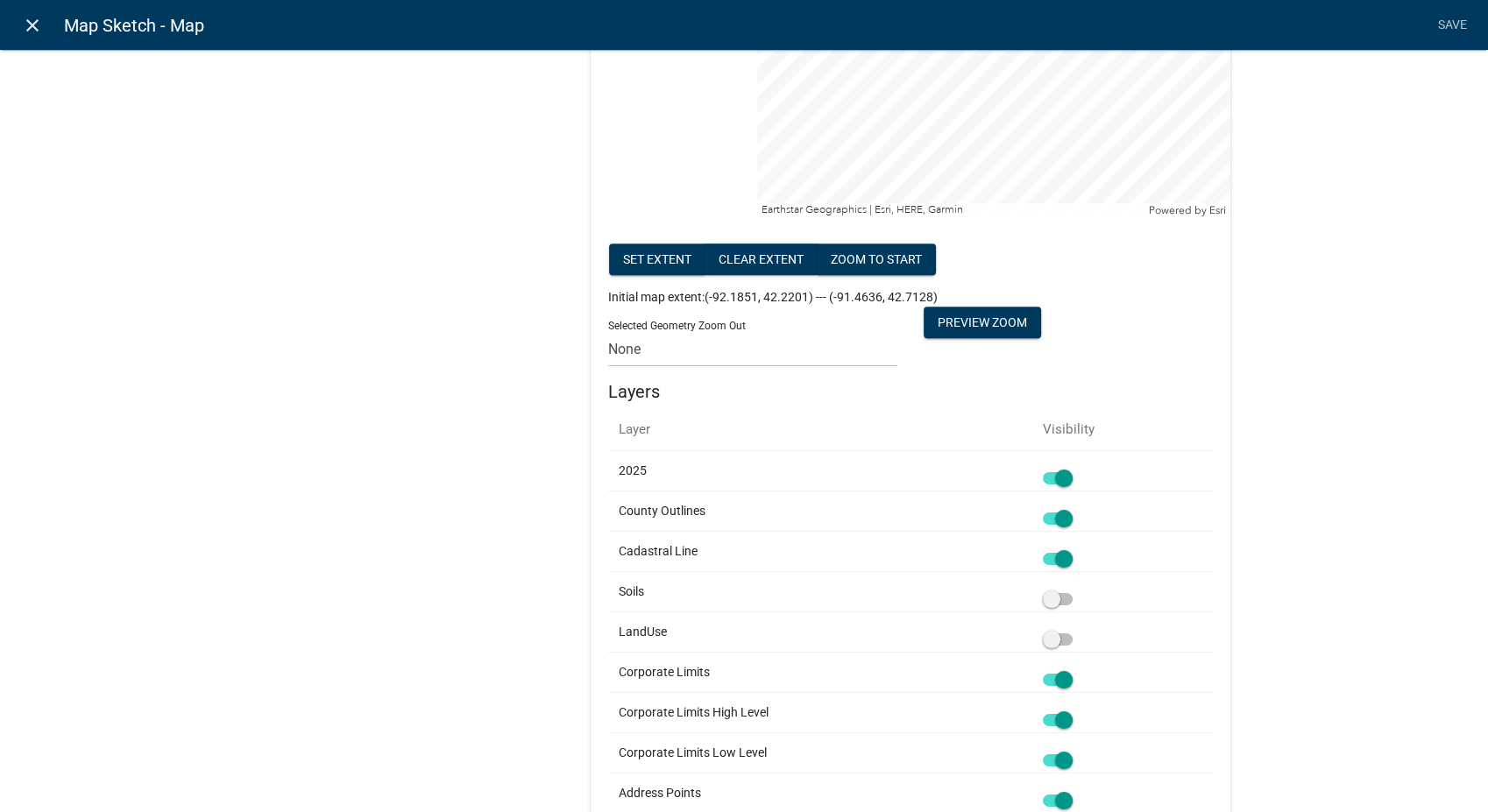
click at [35, 24] on icon "close" at bounding box center [33, 25] width 21 height 21
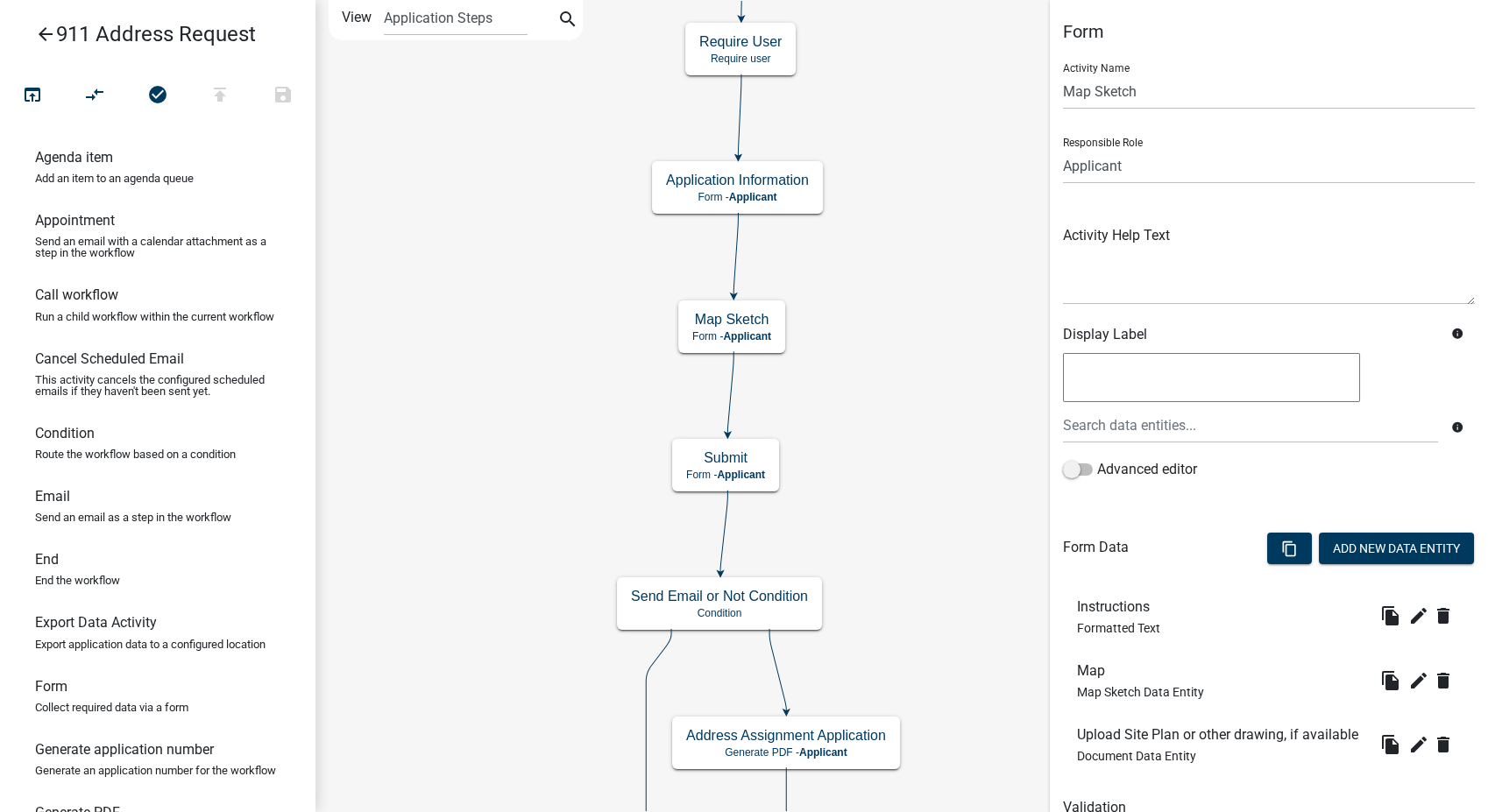
scroll to position [0, 0]
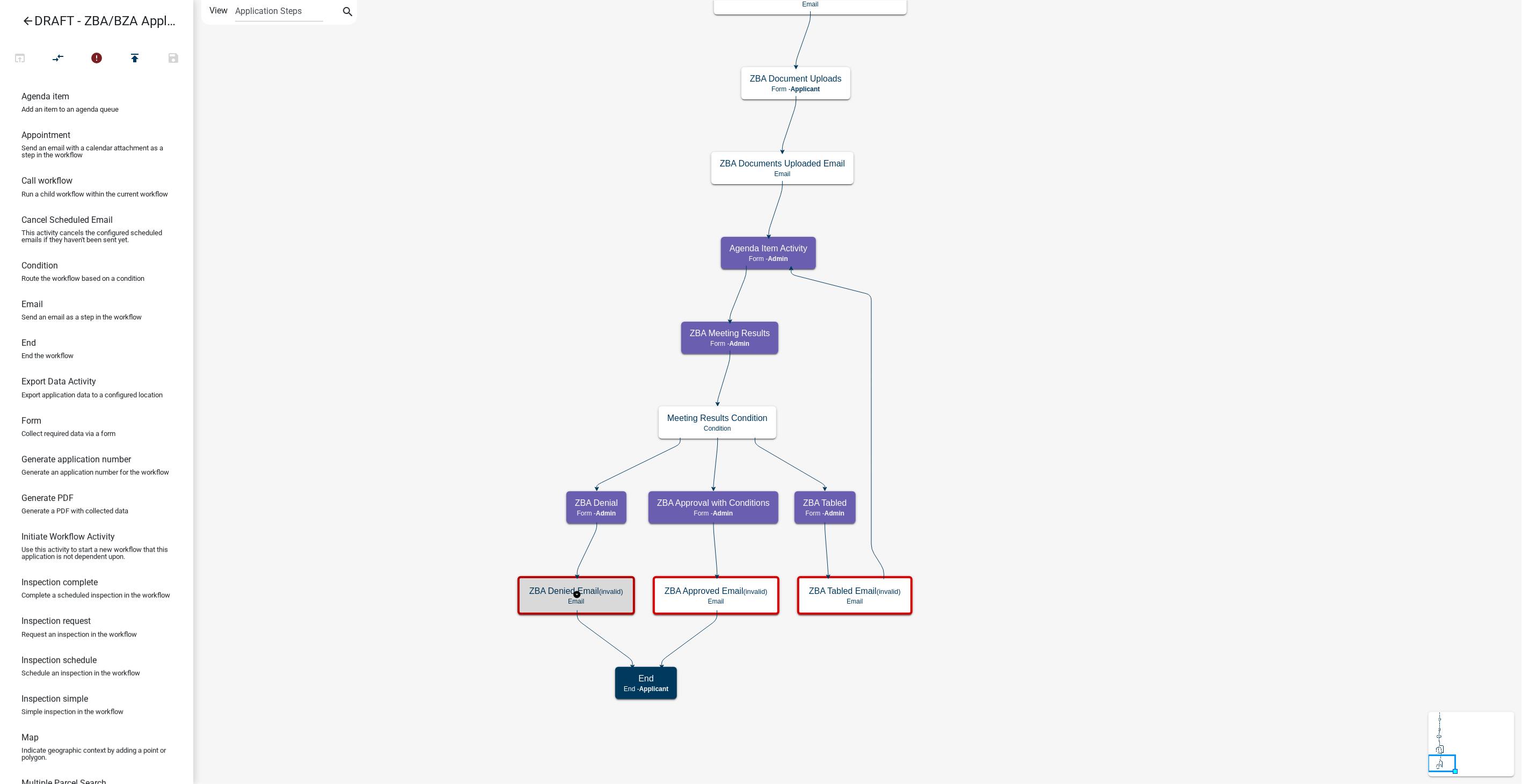
click at [603, 607] on div "ZBA Denied Email (invalid) Email" at bounding box center [576, 595] width 111 height 32
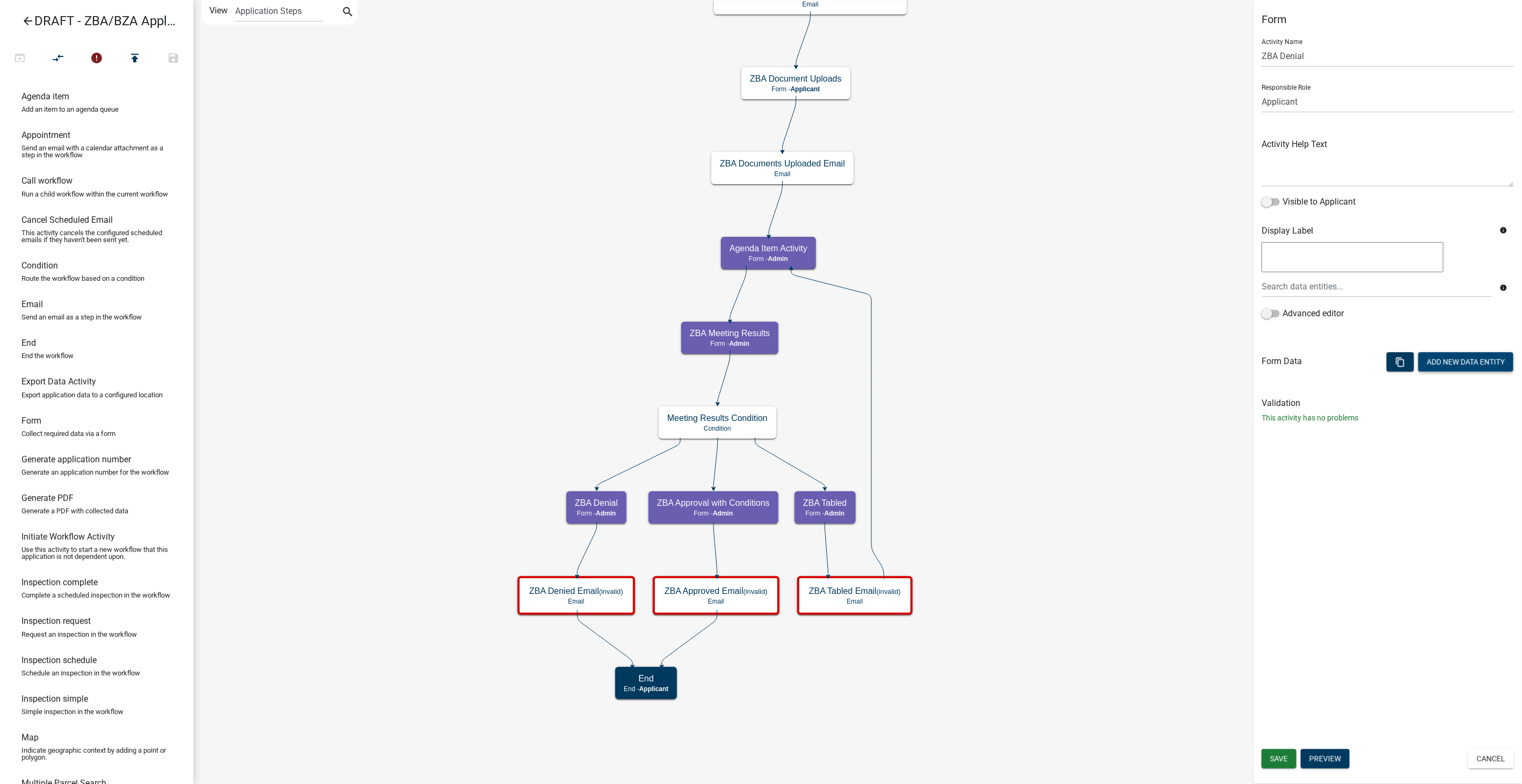
click at [1449, 361] on button "Add New Data Entity" at bounding box center [1466, 362] width 95 height 19
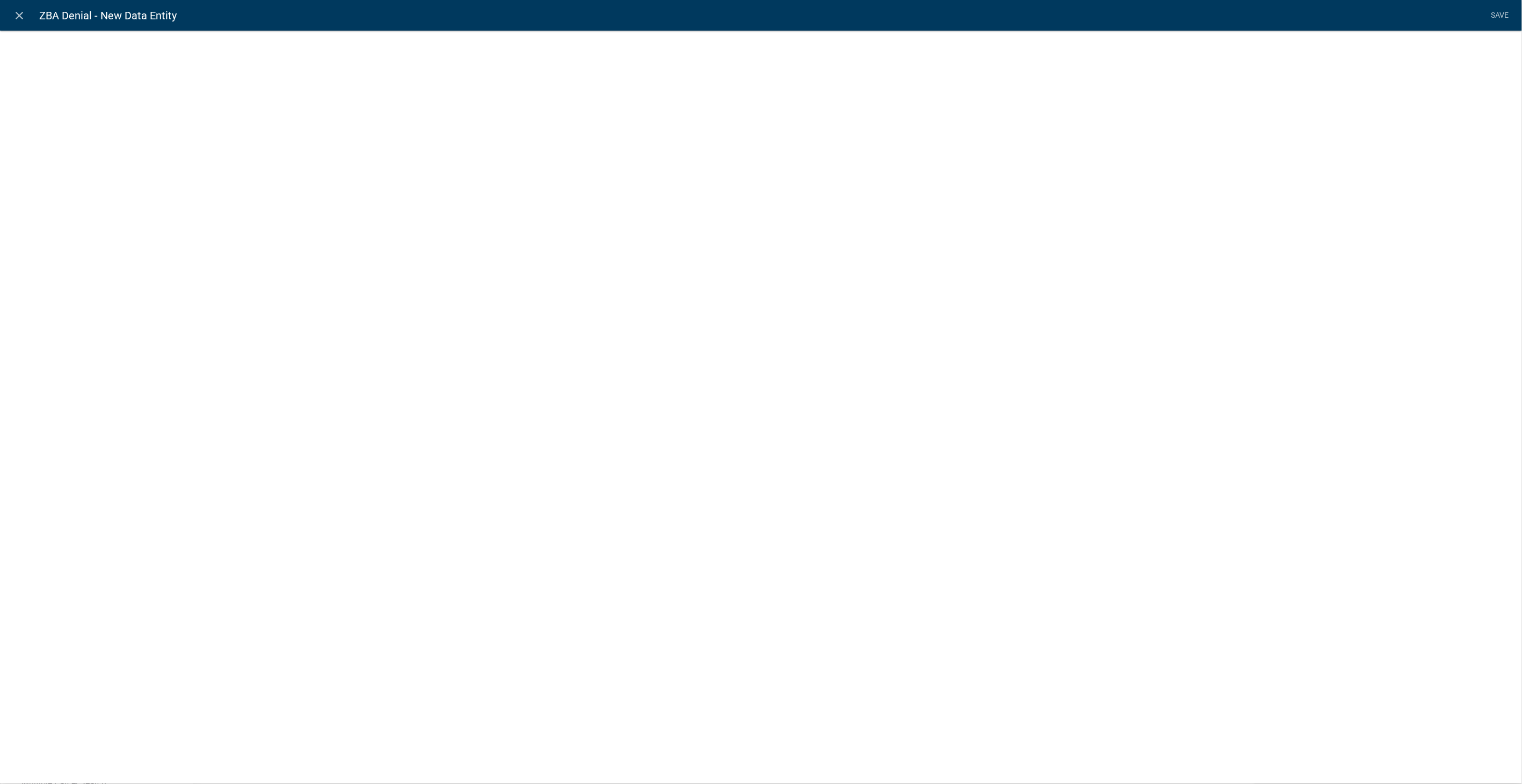
select select
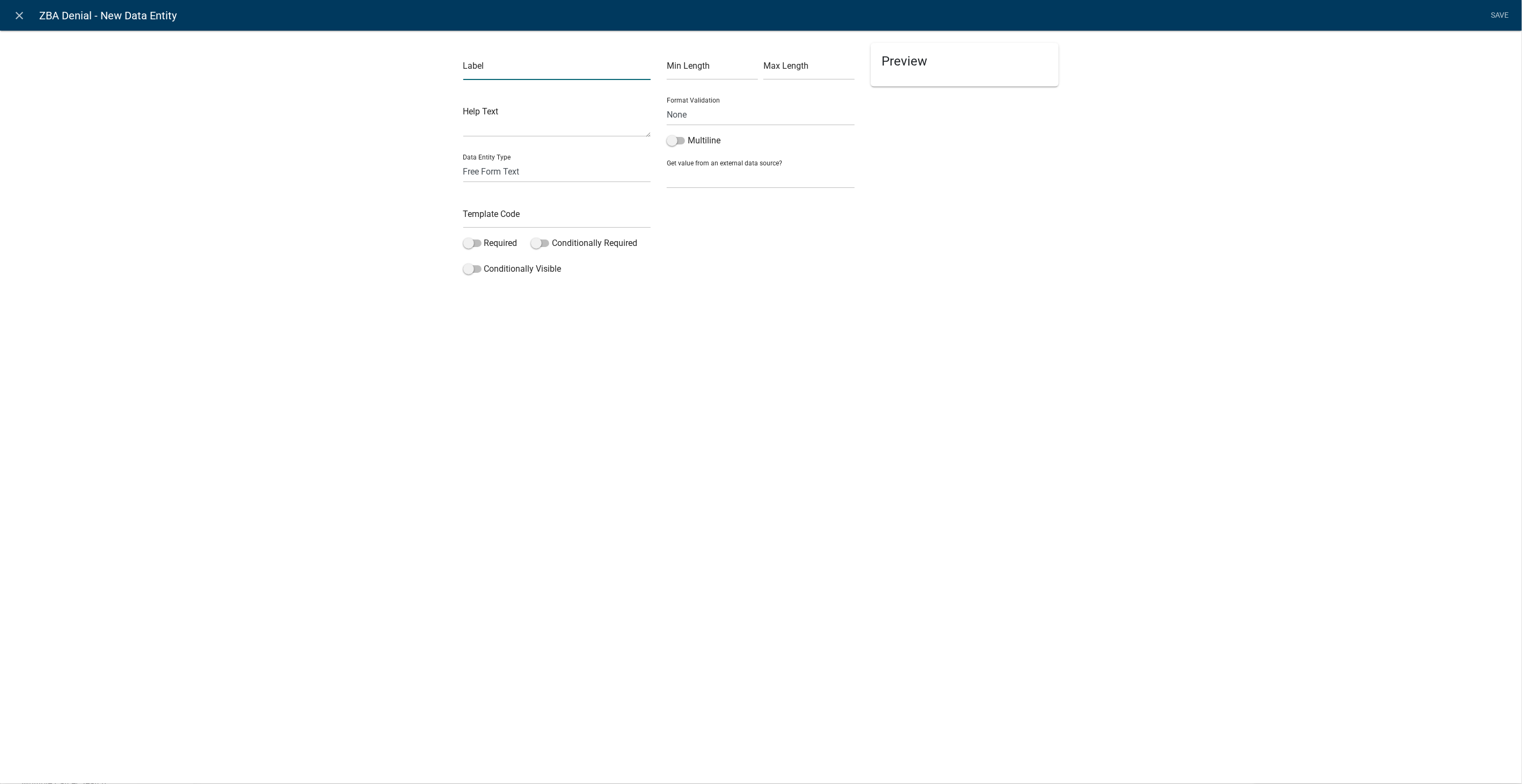
click at [467, 67] on input "text" at bounding box center [557, 69] width 188 height 22
type input "Enter the reason(s) for denying this application - this will be in an email to …"
click at [498, 215] on input "text" at bounding box center [557, 217] width 188 height 22
type input "ZBADeniedReason"
click at [669, 139] on span at bounding box center [676, 141] width 18 height 8
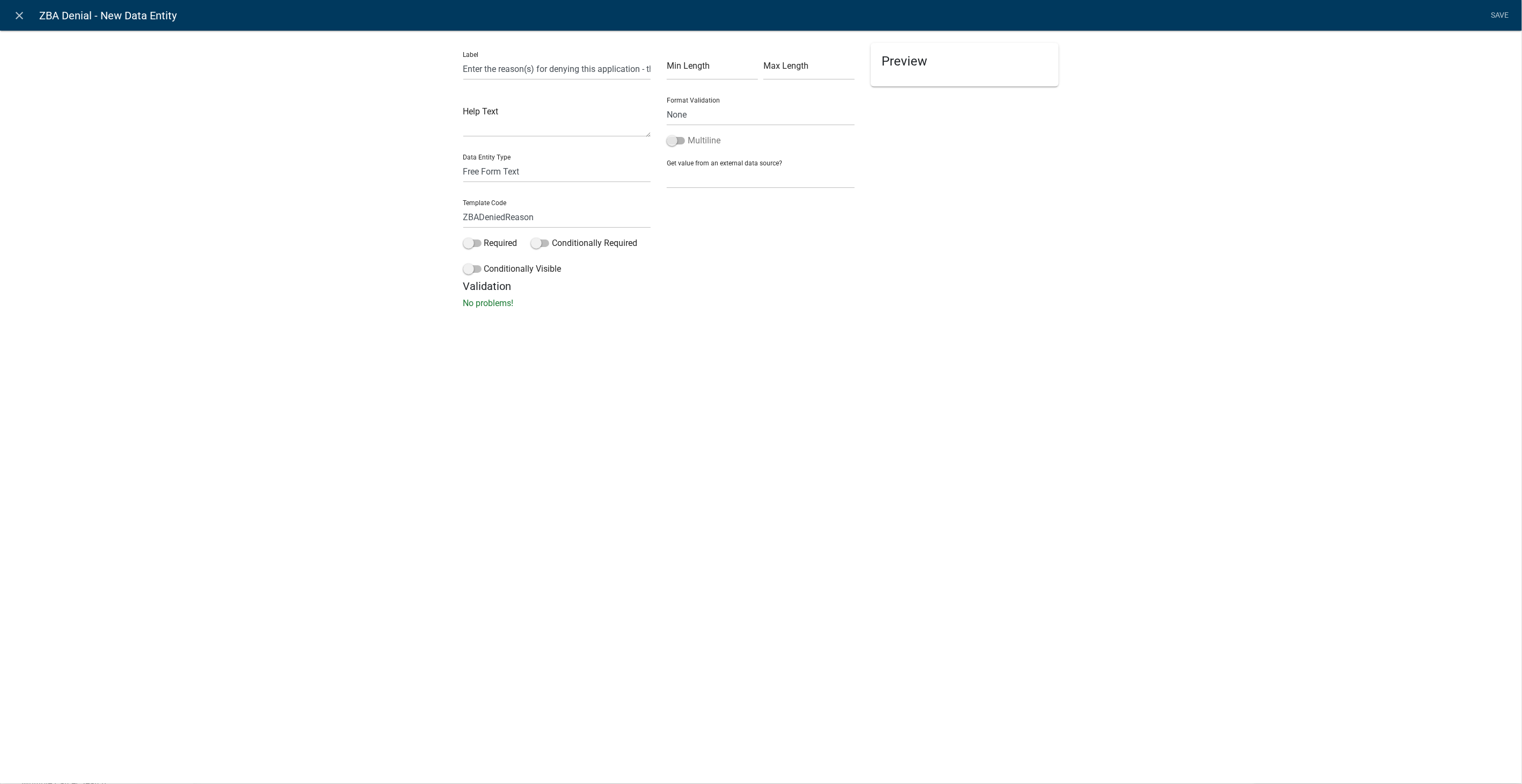
click at [688, 134] on input "Multiline" at bounding box center [688, 134] width 0 height 0
click at [1501, 14] on link "Save" at bounding box center [1500, 15] width 27 height 21
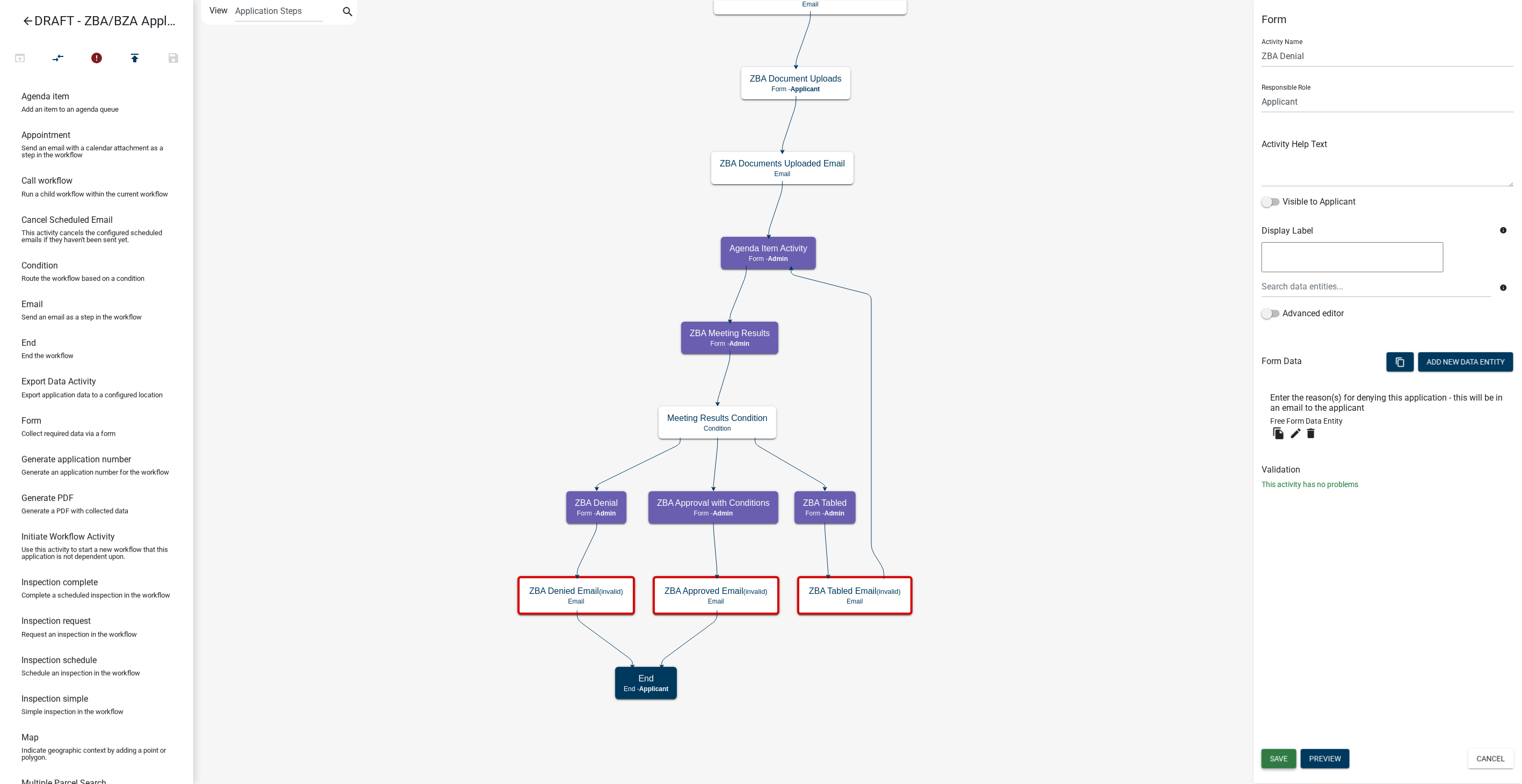
click at [1287, 757] on span "Save" at bounding box center [1279, 759] width 18 height 9
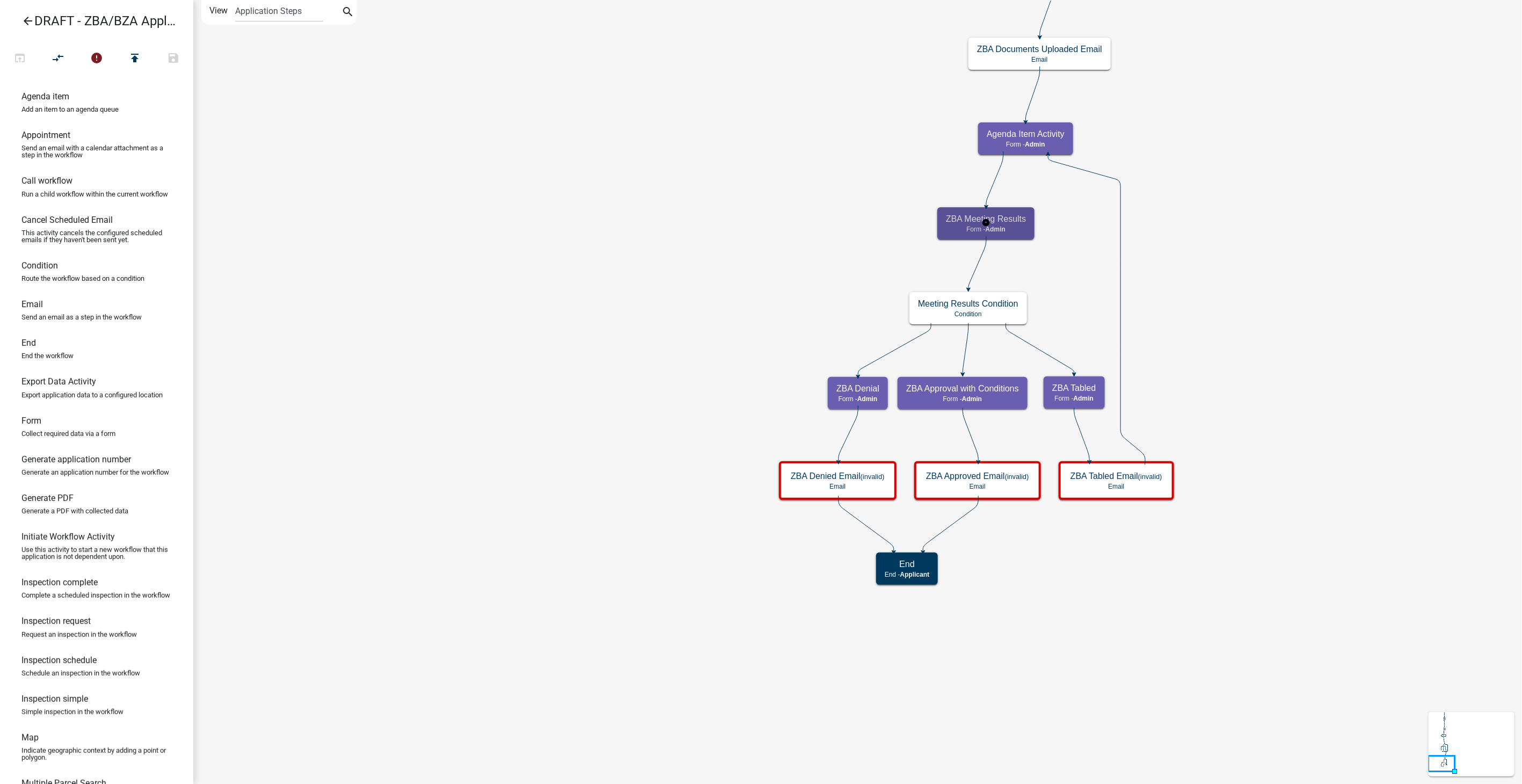
click at [1025, 226] on p "Form - Admin" at bounding box center [986, 229] width 80 height 8
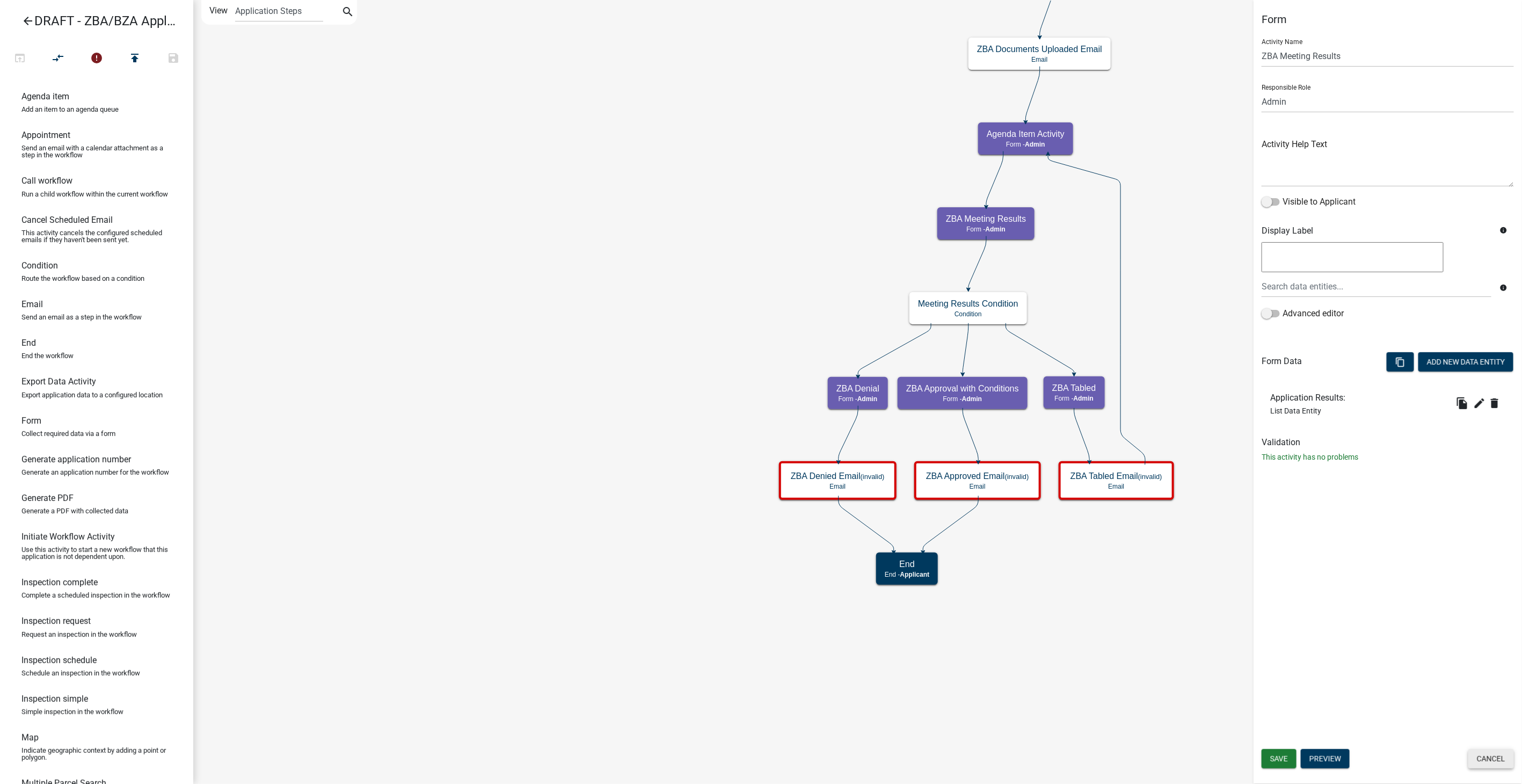
click at [1492, 758] on button "Cancel" at bounding box center [1491, 759] width 45 height 19
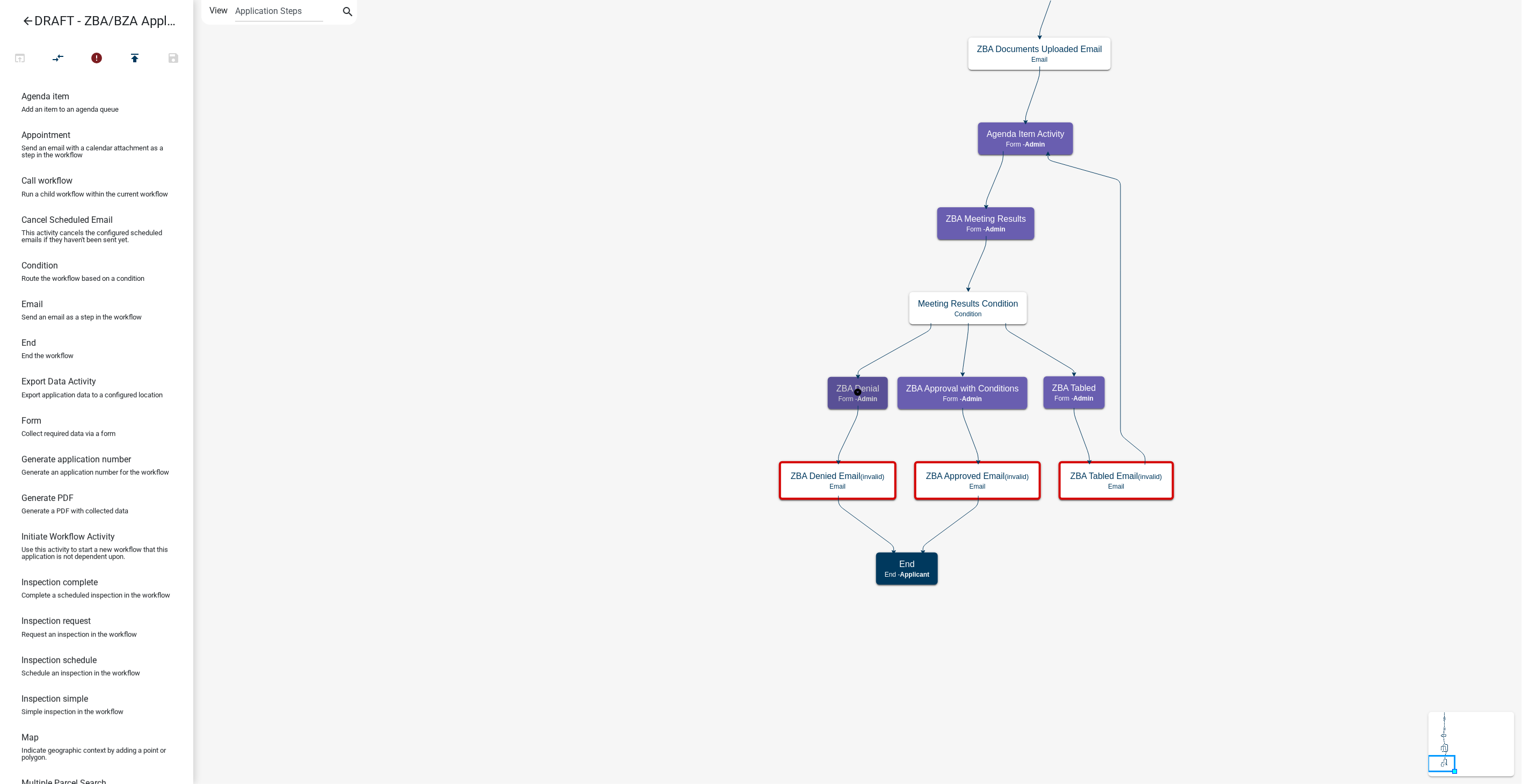
click at [867, 389] on h5 "ZBA Denial" at bounding box center [858, 388] width 43 height 10
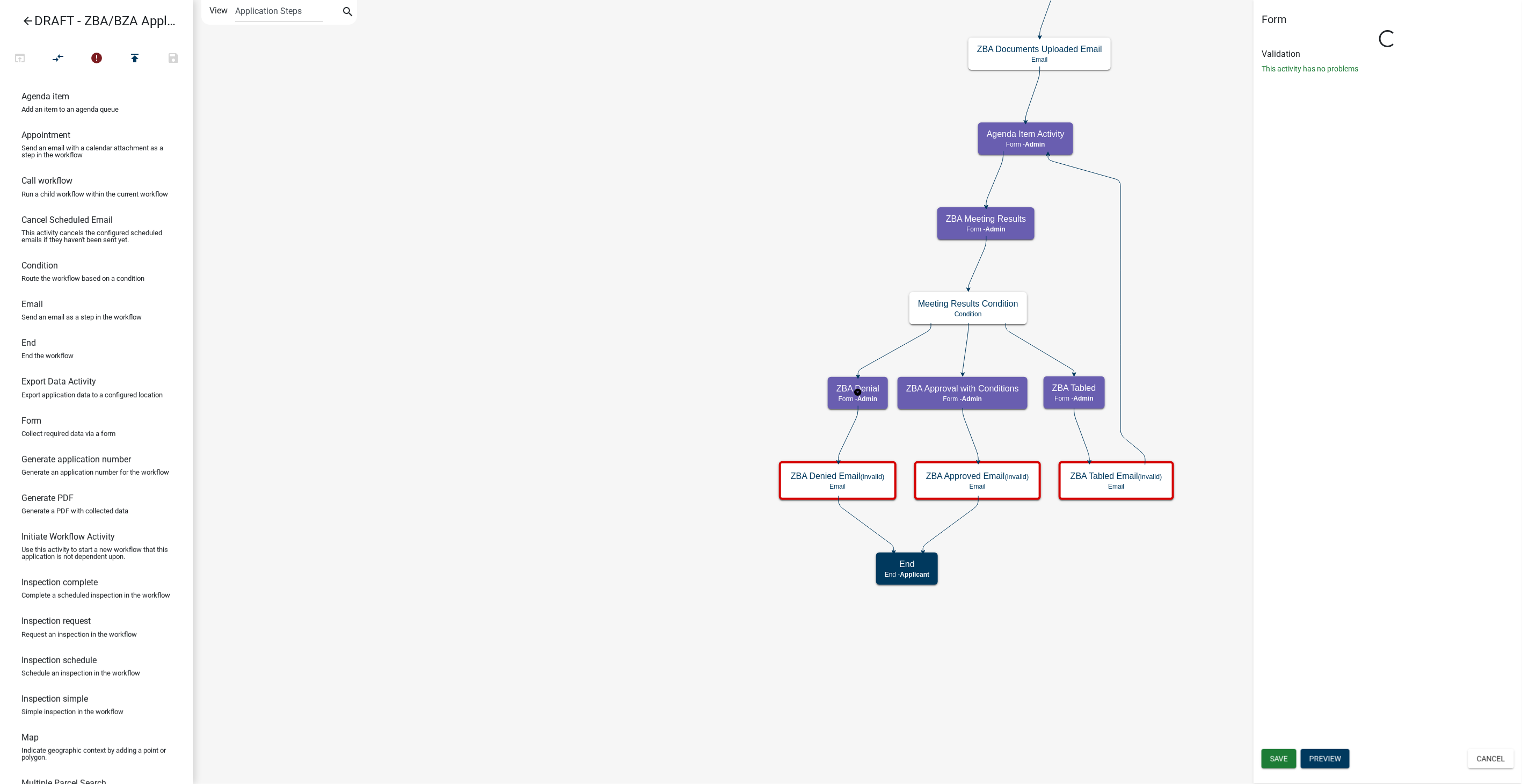
select select "1617A353-6361-48C5-9BA0-CE34FD9B68F8"
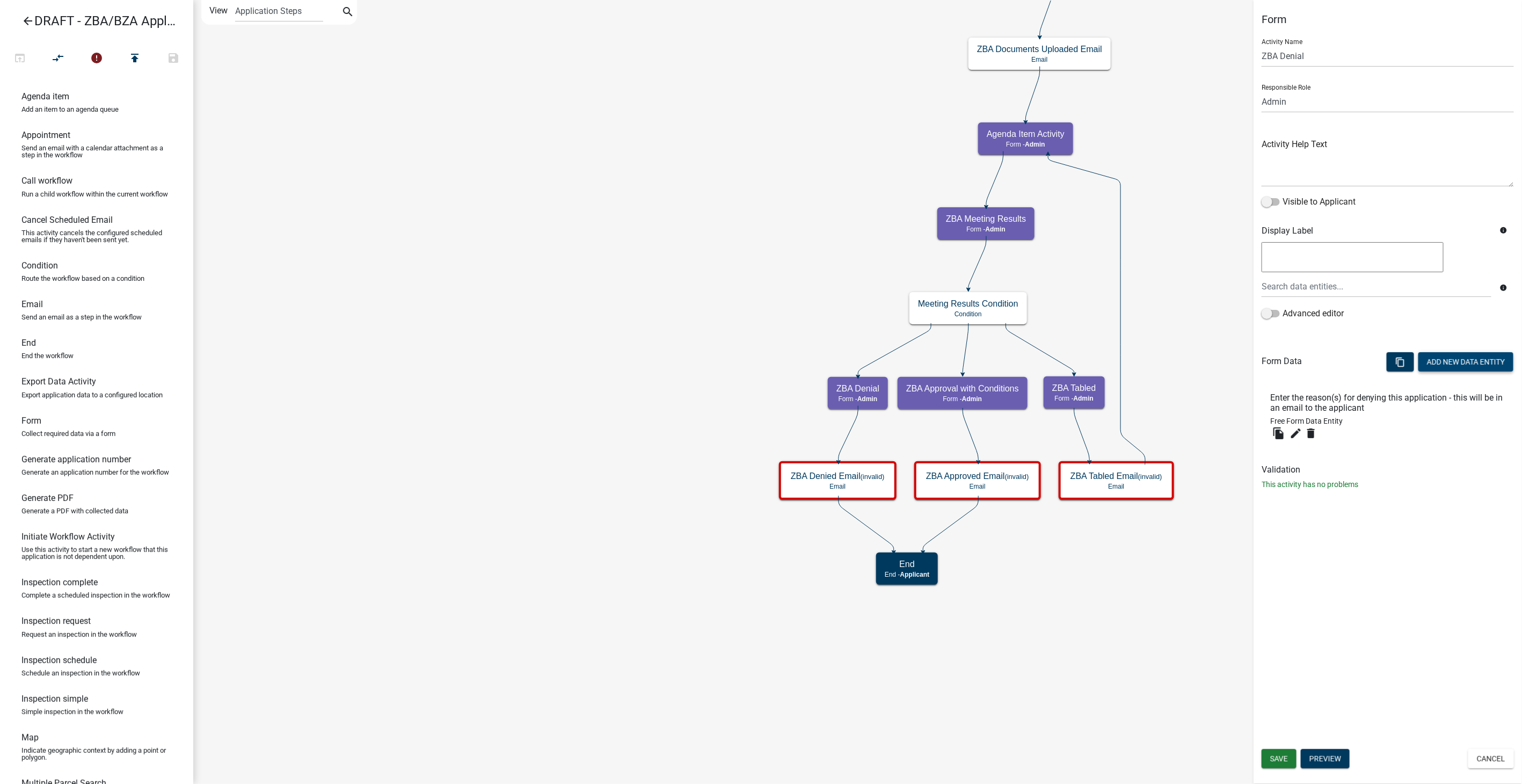
click at [1445, 364] on button "Add New Data Entity" at bounding box center [1466, 362] width 95 height 19
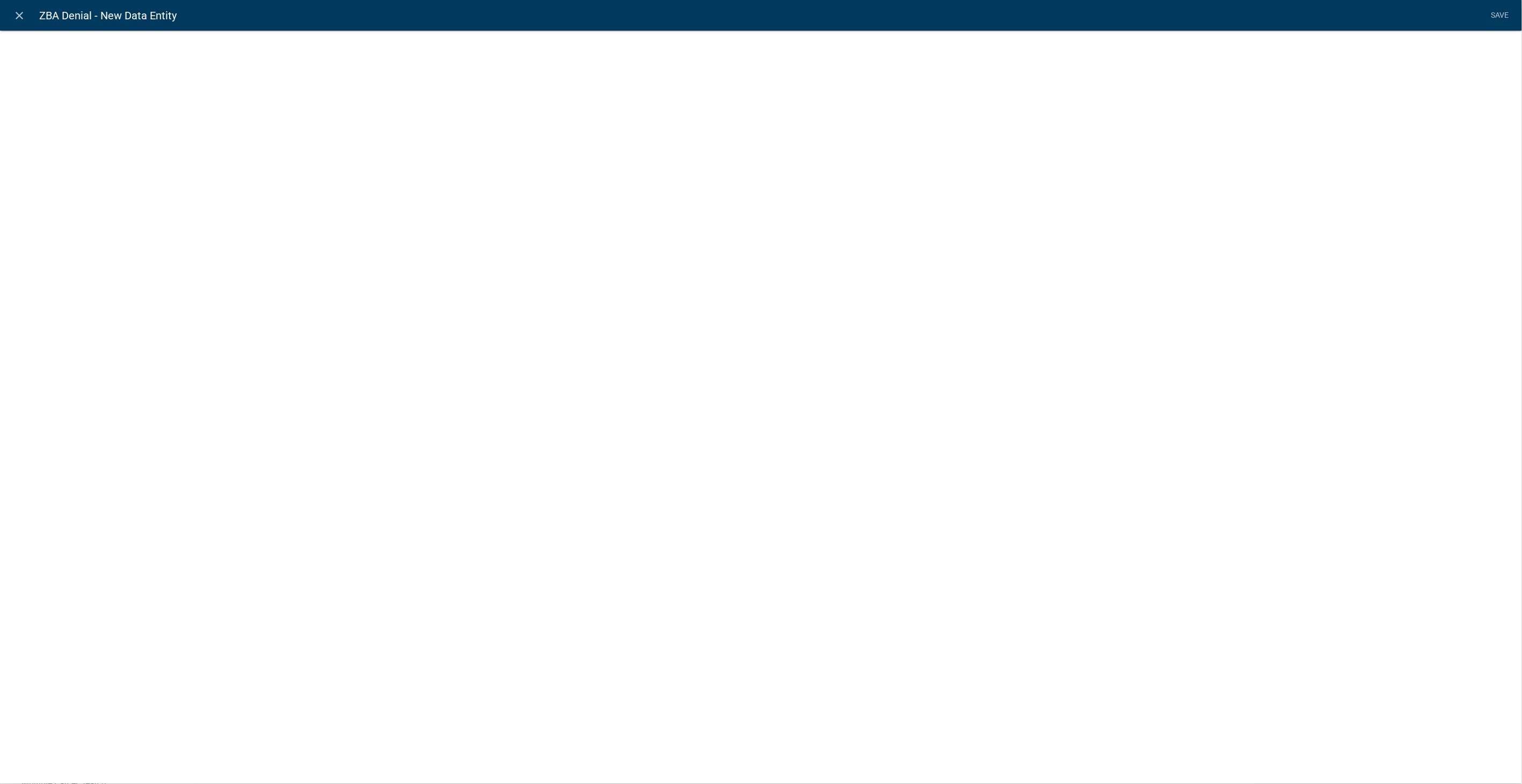
select select
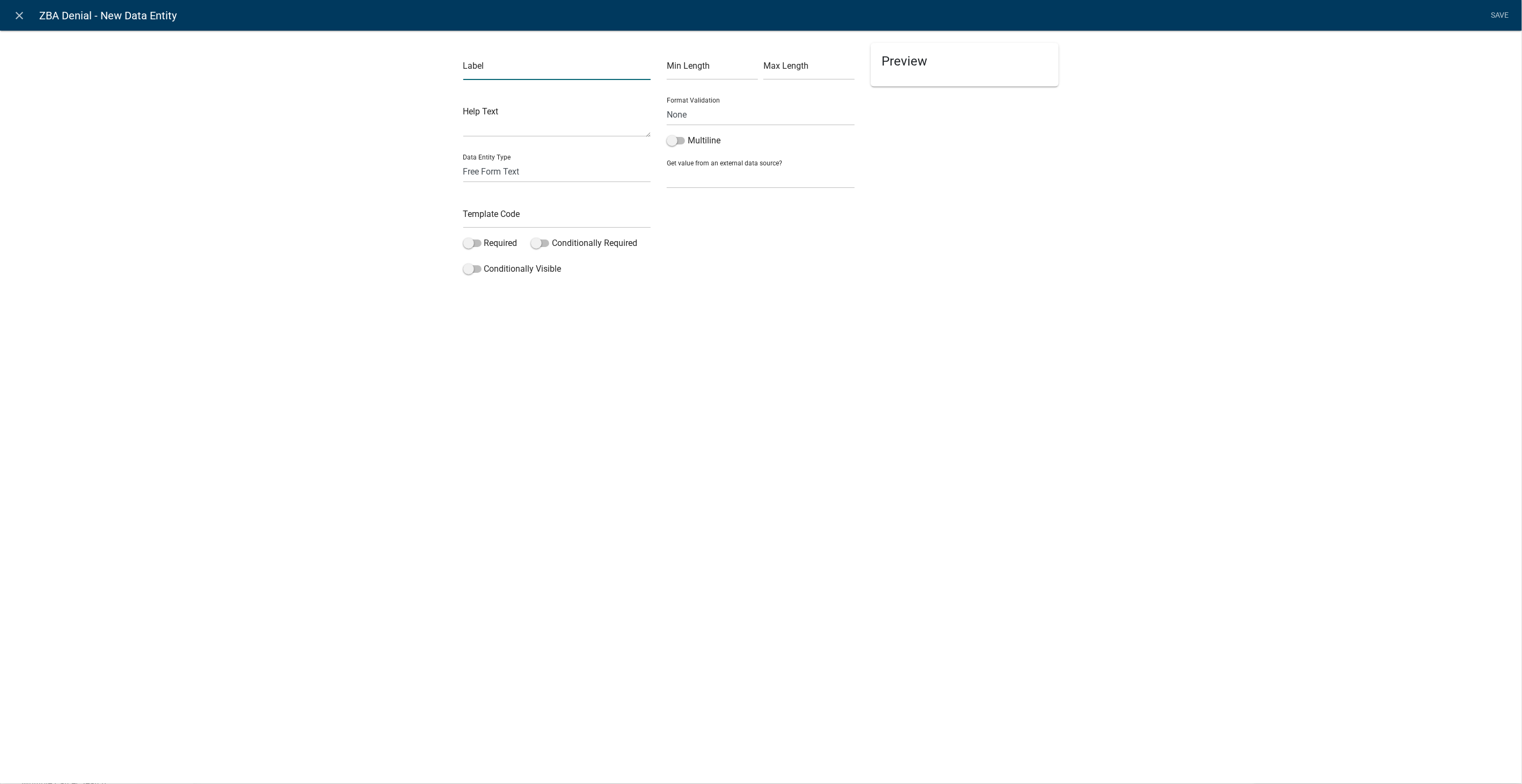
click at [490, 63] on input "text" at bounding box center [557, 69] width 188 height 22
type input "Date of Decision"
click at [503, 176] on select "Free Form Text Document Display Entity Value Fee Numeric Data Date Map Sketch D…" at bounding box center [557, 171] width 188 height 22
select select "date"
click at [463, 161] on select "Free Form Text Document Display Entity Value Fee Numeric Data Date Map Sketch D…" at bounding box center [557, 171] width 188 height 22
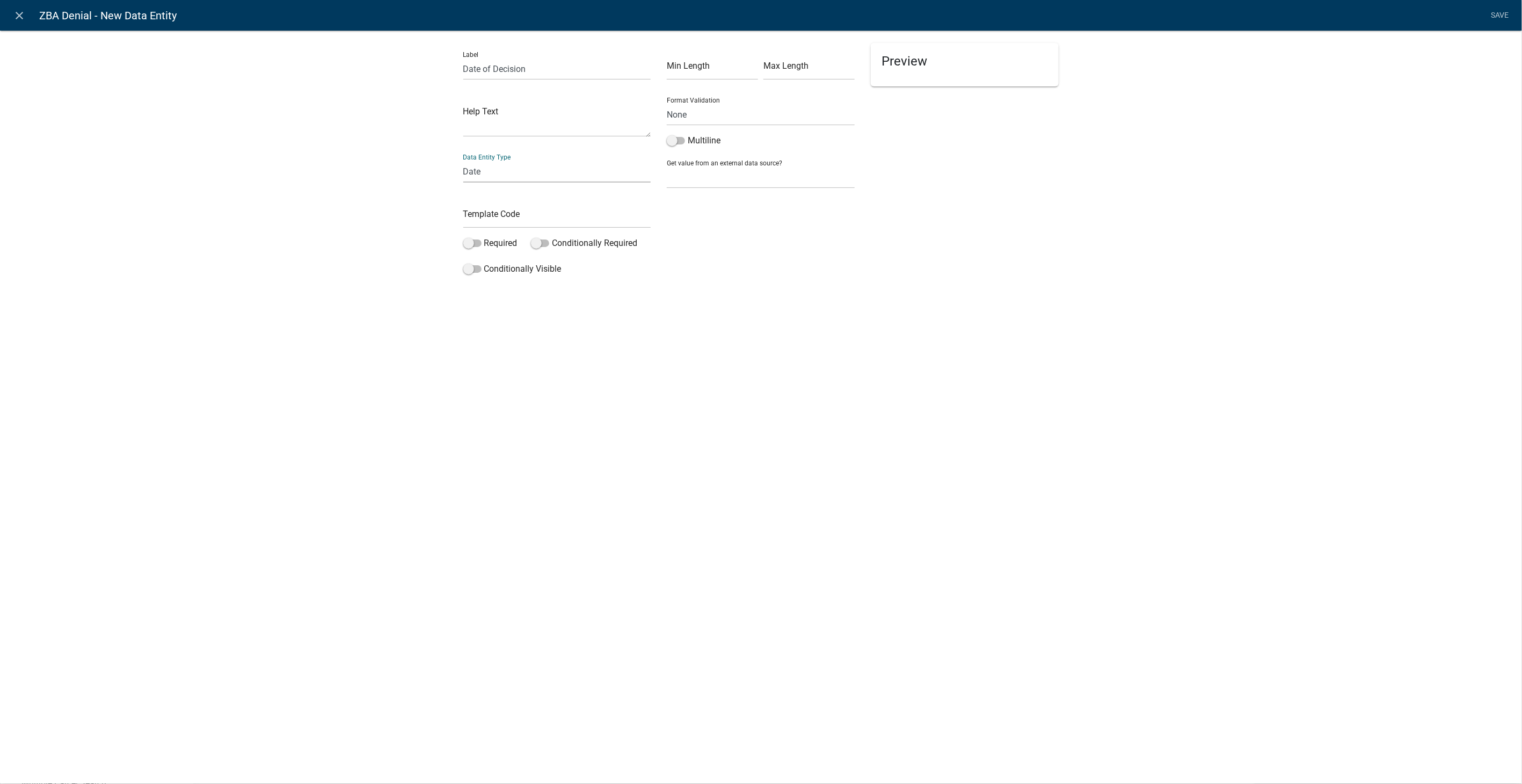
select select "date"
select select
click at [489, 215] on input "text" at bounding box center [557, 217] width 188 height 22
type input "ZBADeniedDate"
click at [1153, 82] on div "Label Date of Decision Help Text Data Entity Type Free Form Text Document Displ…" at bounding box center [761, 173] width 1522 height 320
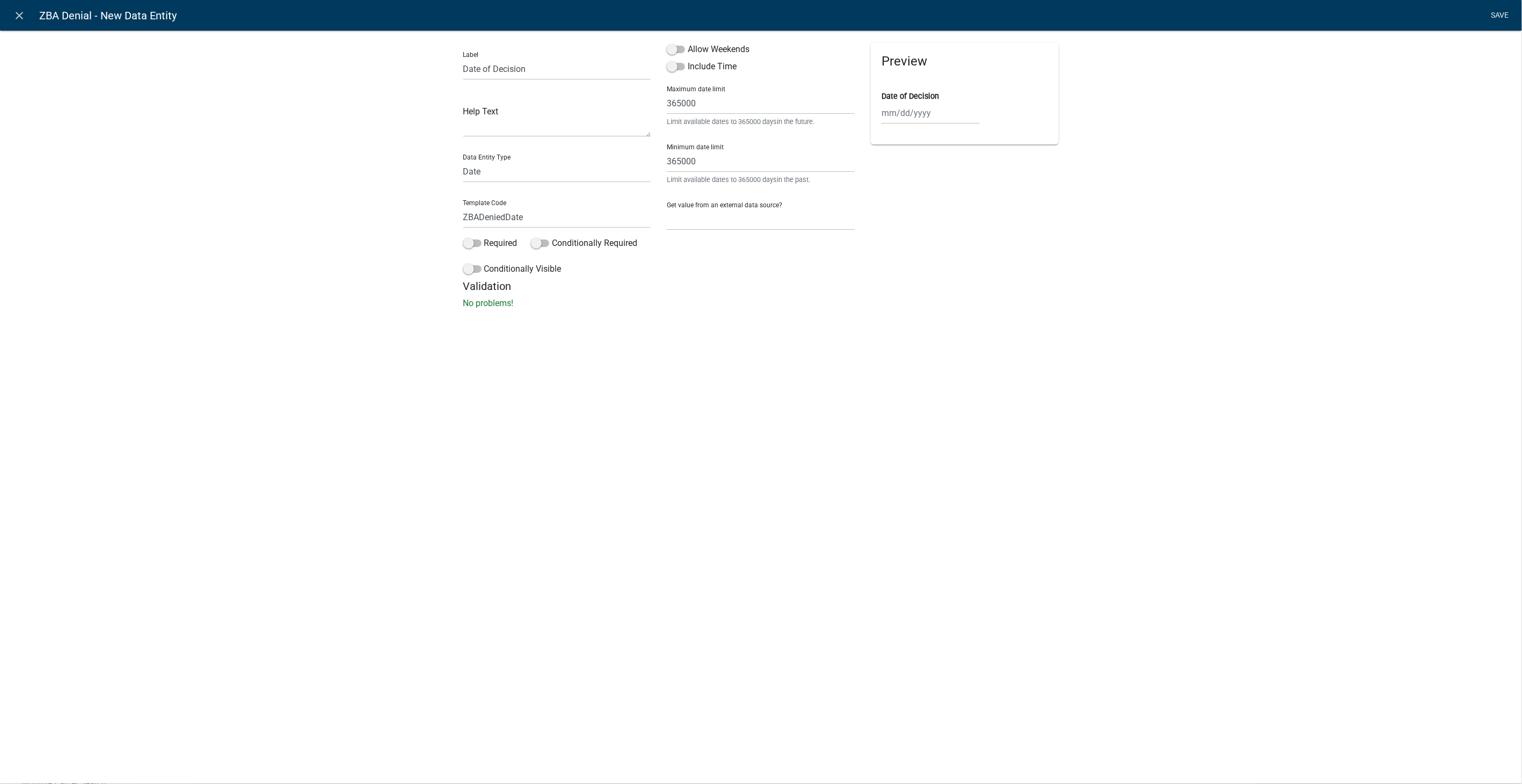
click at [1503, 15] on link "Save" at bounding box center [1500, 15] width 27 height 21
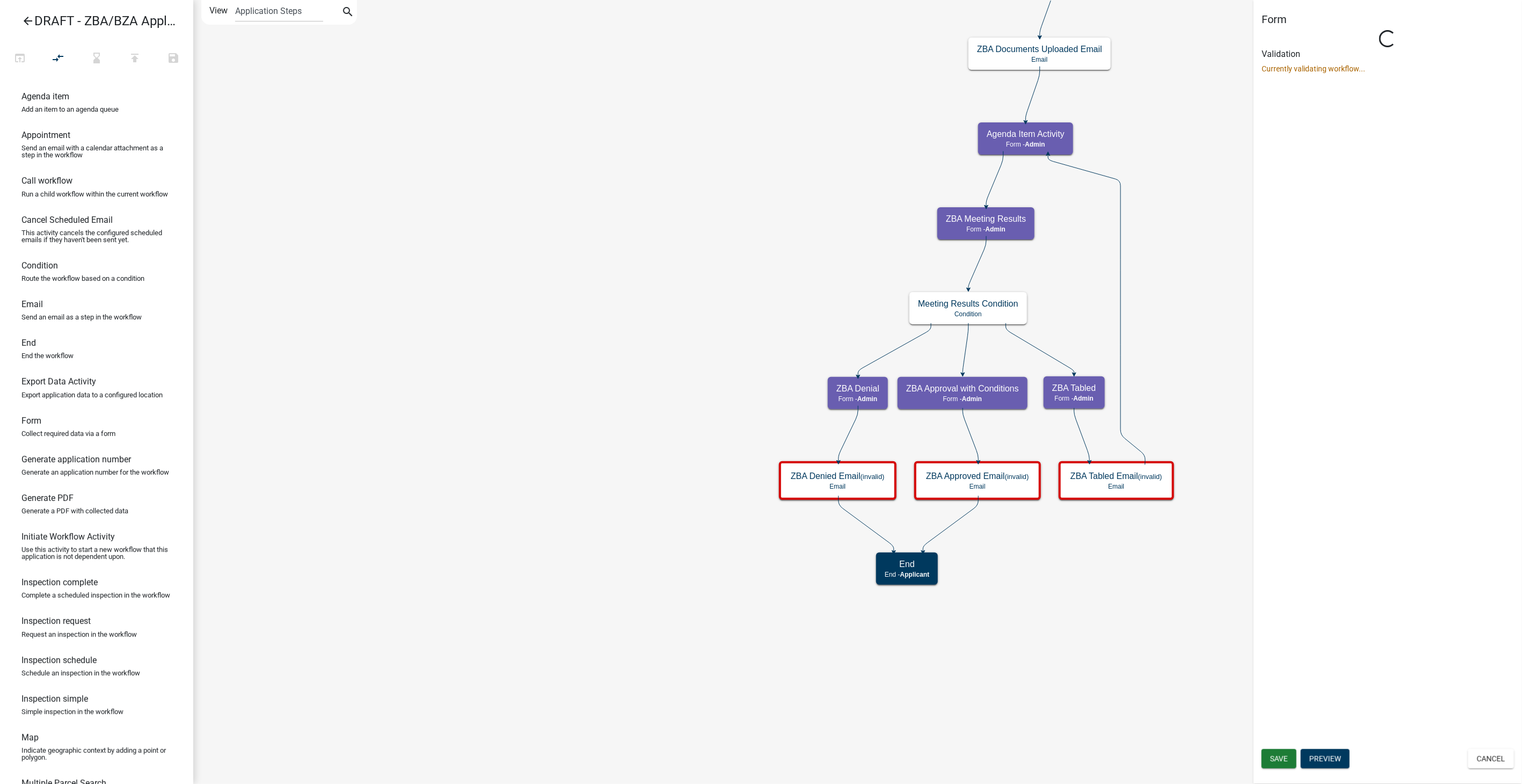
select select "1617A353-6361-48C5-9BA0-CE34FD9B68F8"
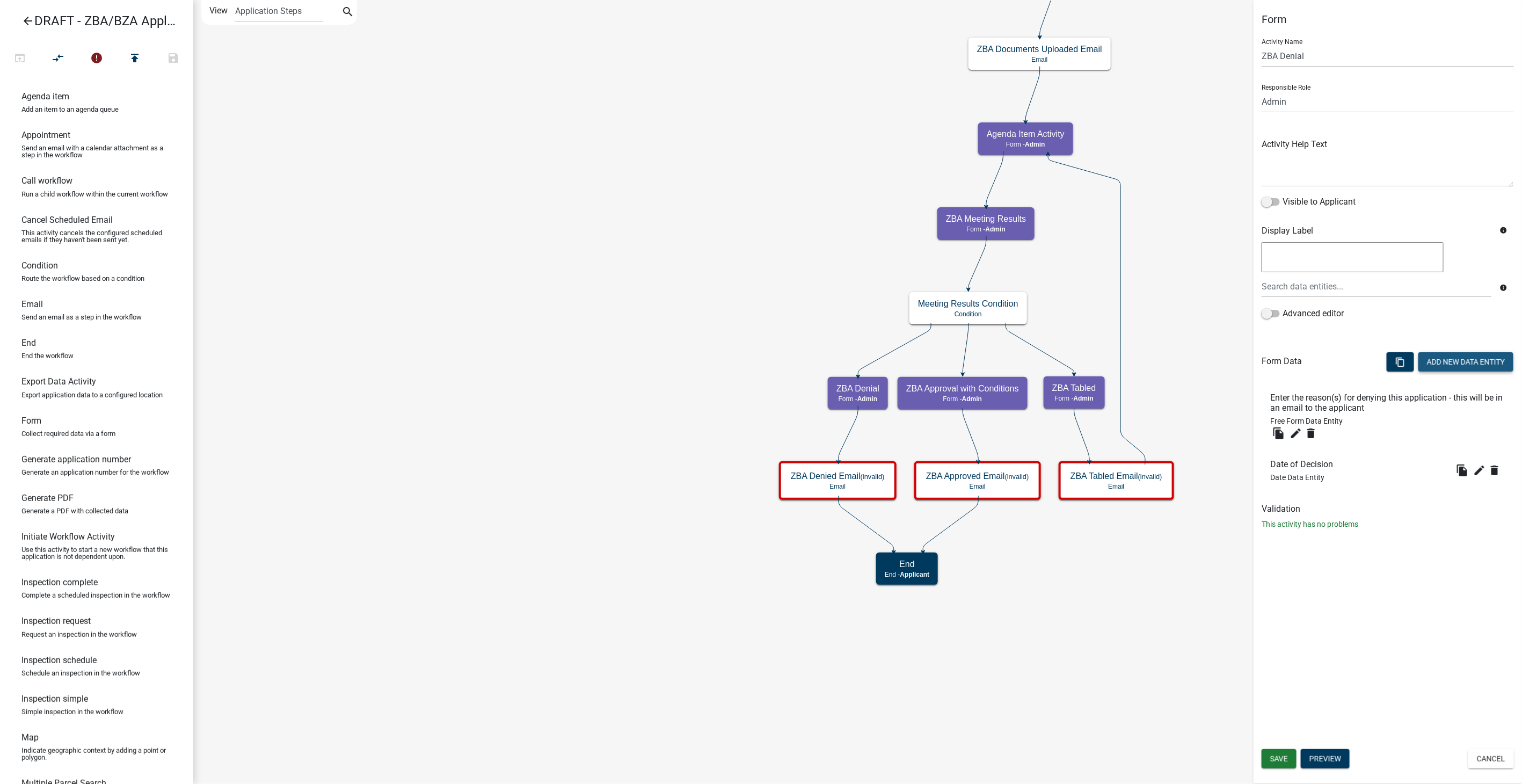
click at [1449, 356] on button "Add New Data Entity" at bounding box center [1466, 362] width 95 height 19
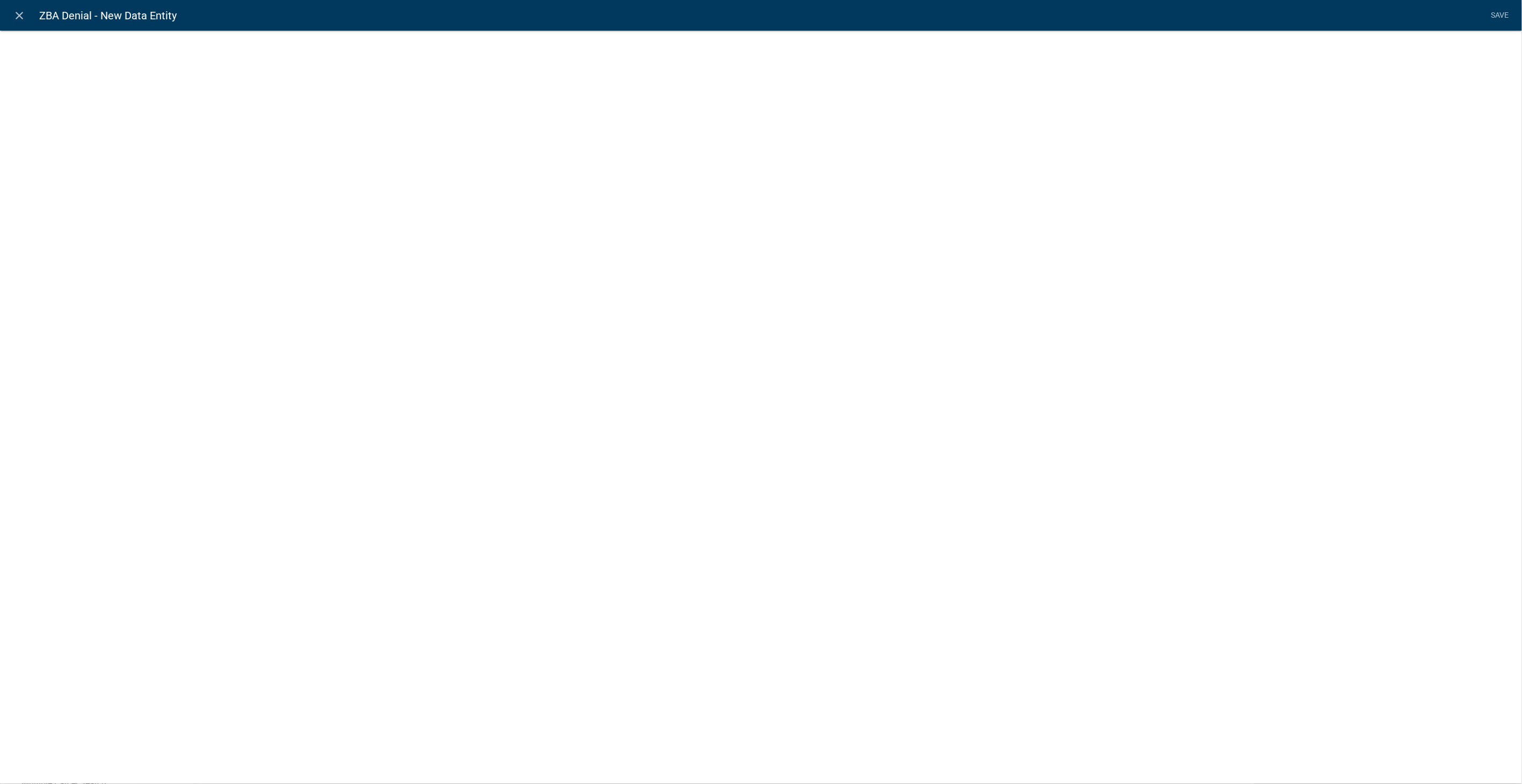
select select
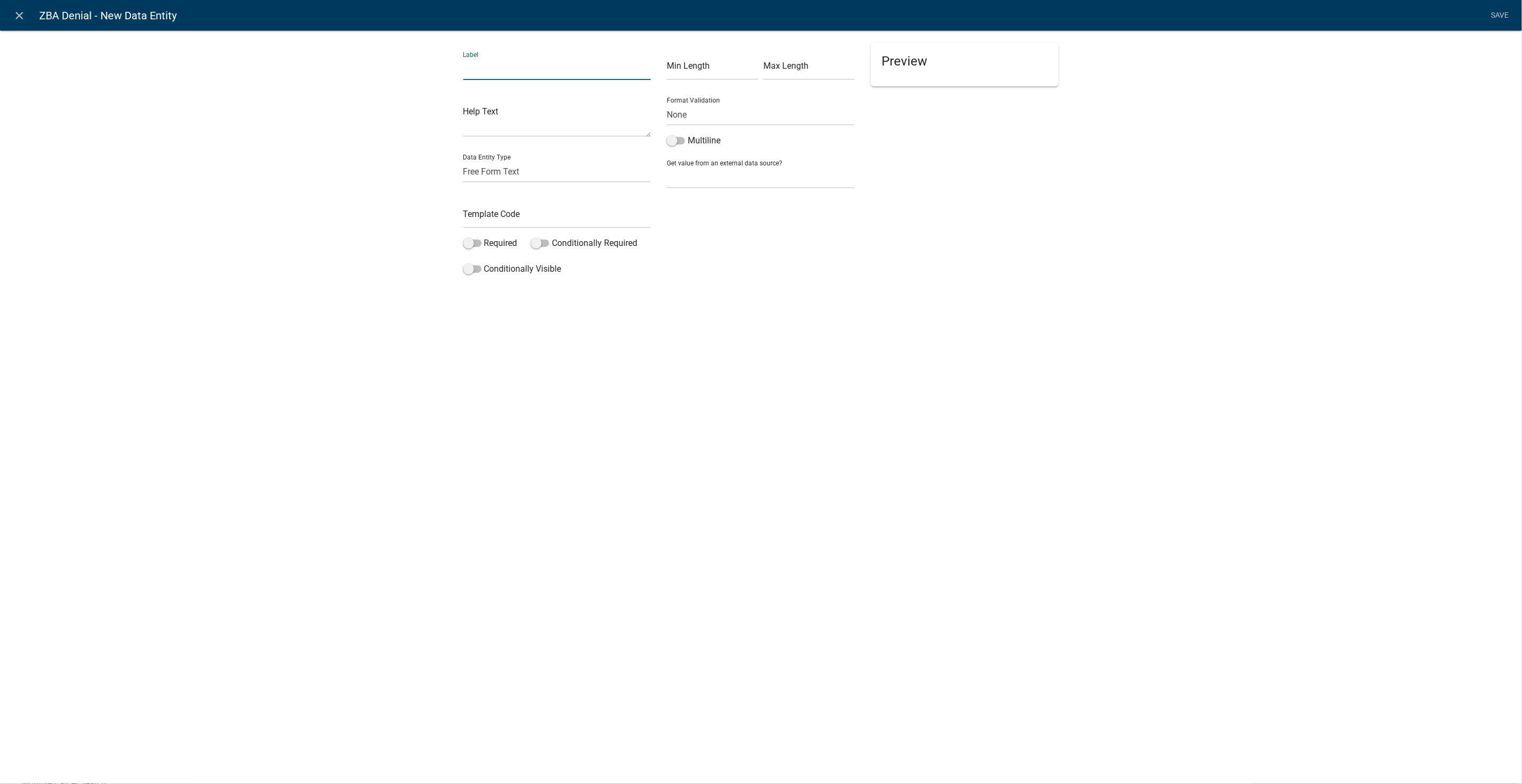
click at [538, 78] on input "text" at bounding box center [557, 69] width 188 height 22
type input "Upload any documentation pertaining to this decision:"
click at [503, 170] on select "Free Form Text Document Display Entity Value Fee Numeric Data Date Map Sketch D…" at bounding box center [557, 171] width 188 height 22
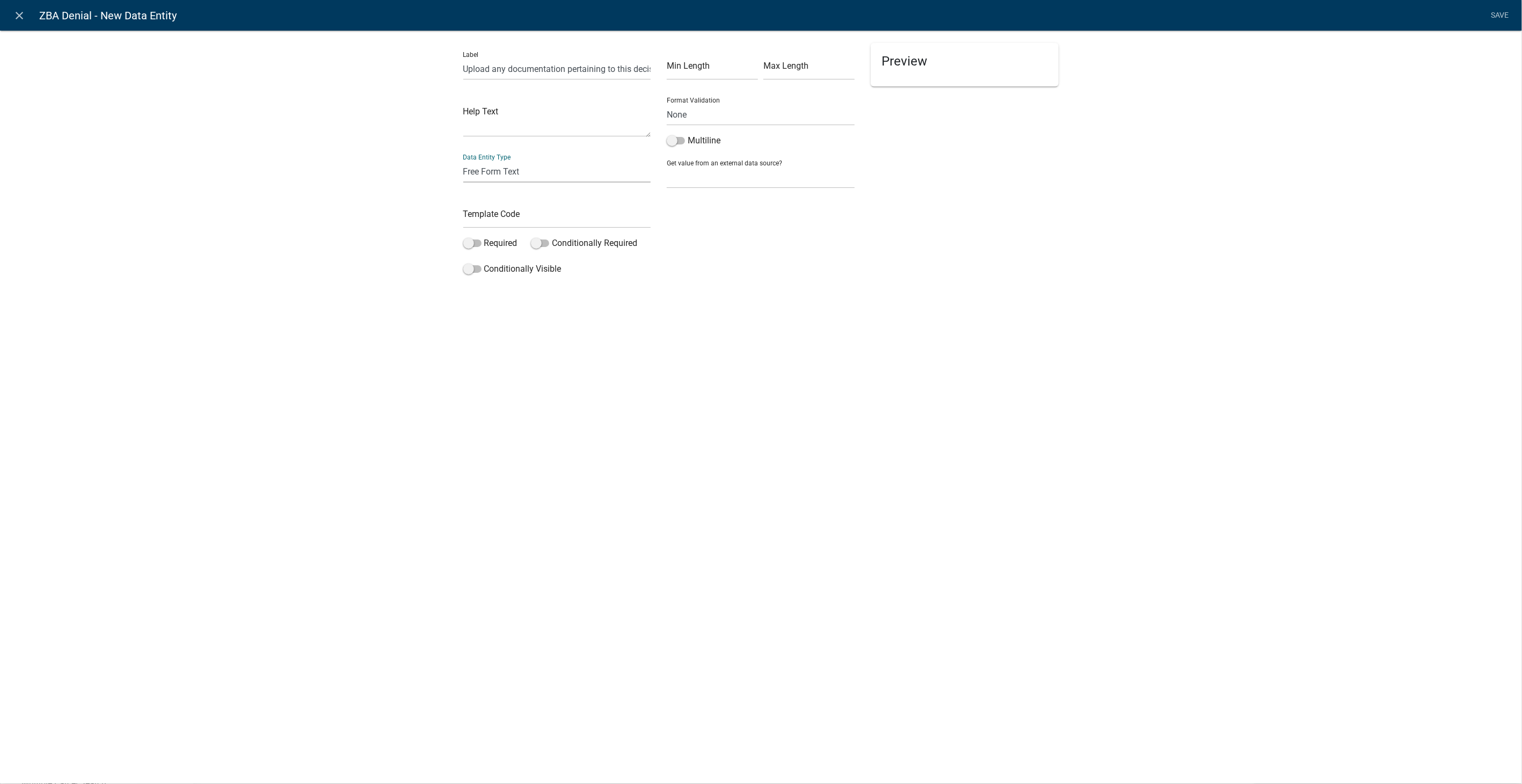
select select "document"
click at [463, 161] on select "Free Form Text Document Display Entity Value Fee Numeric Data Date Map Sketch D…" at bounding box center [557, 171] width 188 height 22
select select "document"
click at [499, 216] on input "text" at bounding box center [557, 217] width 188 height 22
type input "ZBADeniedUpload"
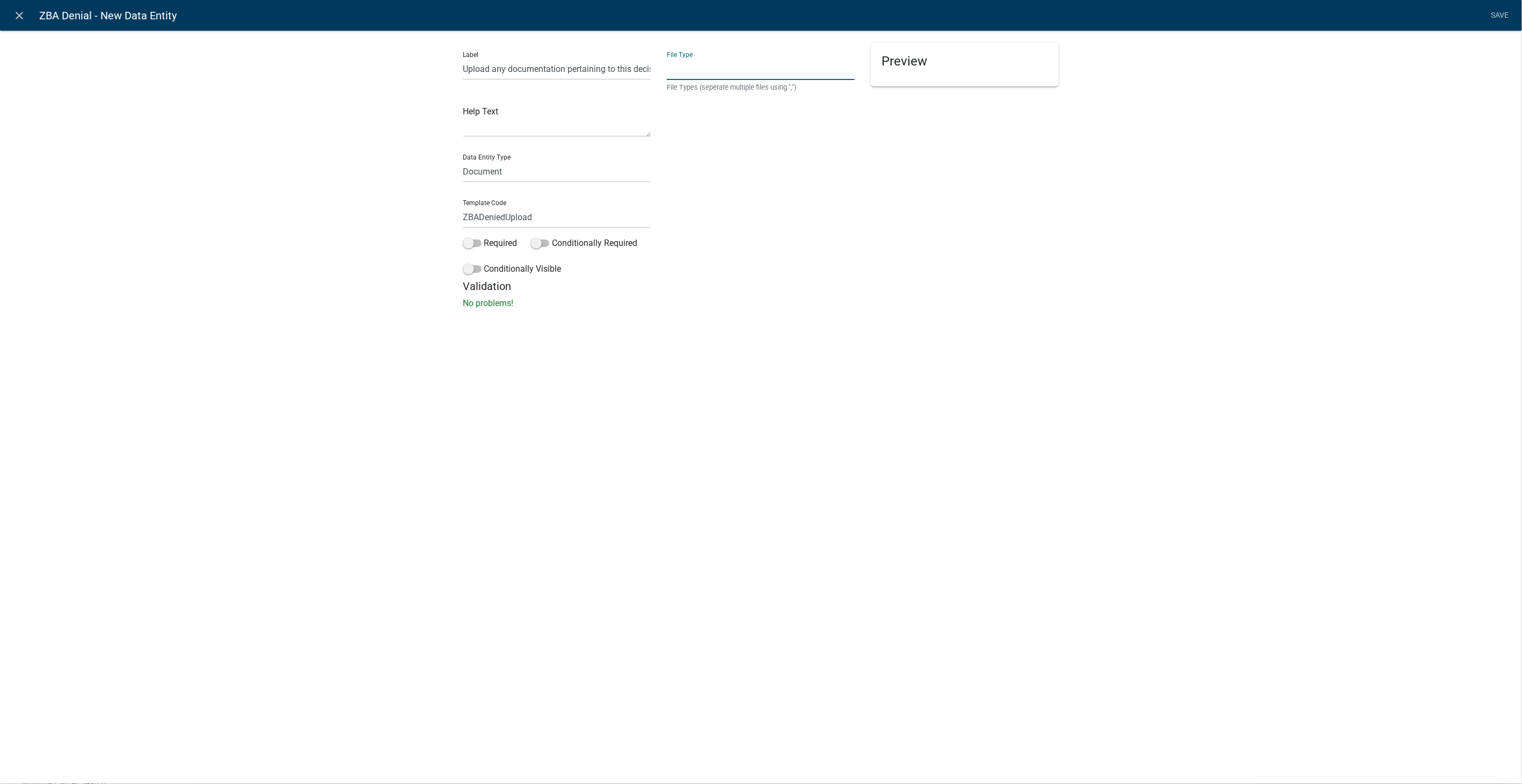
click at [697, 73] on input "text" at bounding box center [761, 69] width 188 height 22
type input "pdf,jpeg,jpg,xls,doc,docx,xlsx"
click at [512, 118] on textarea at bounding box center [557, 120] width 188 height 33
type textarea "Multiple uploads allowed"
click at [958, 369] on div "close ZBA Denial - New Data Entity Save Label Upload any documentation pertaini…" at bounding box center [761, 392] width 1522 height 784
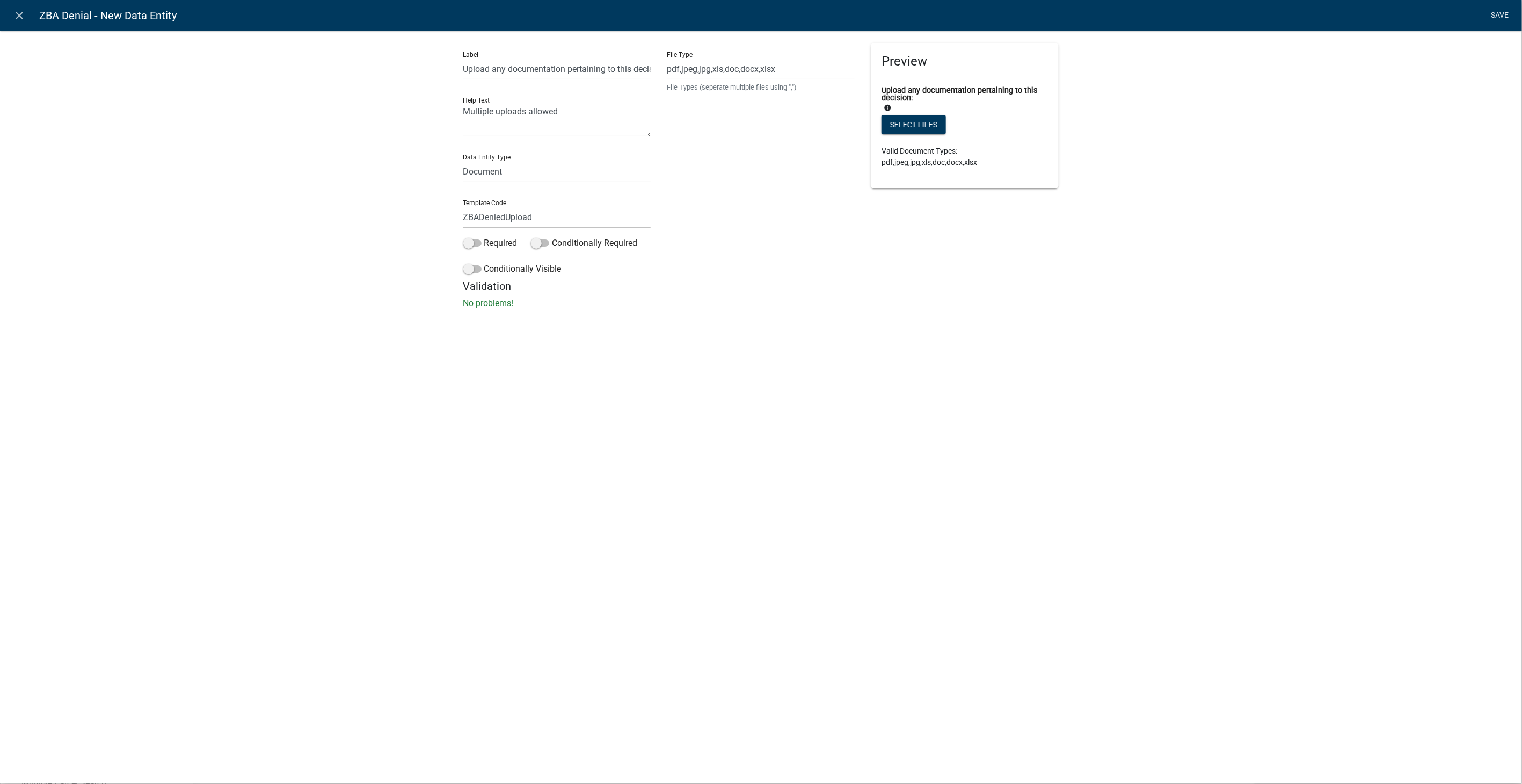
click at [1505, 14] on link "Save" at bounding box center [1500, 15] width 27 height 21
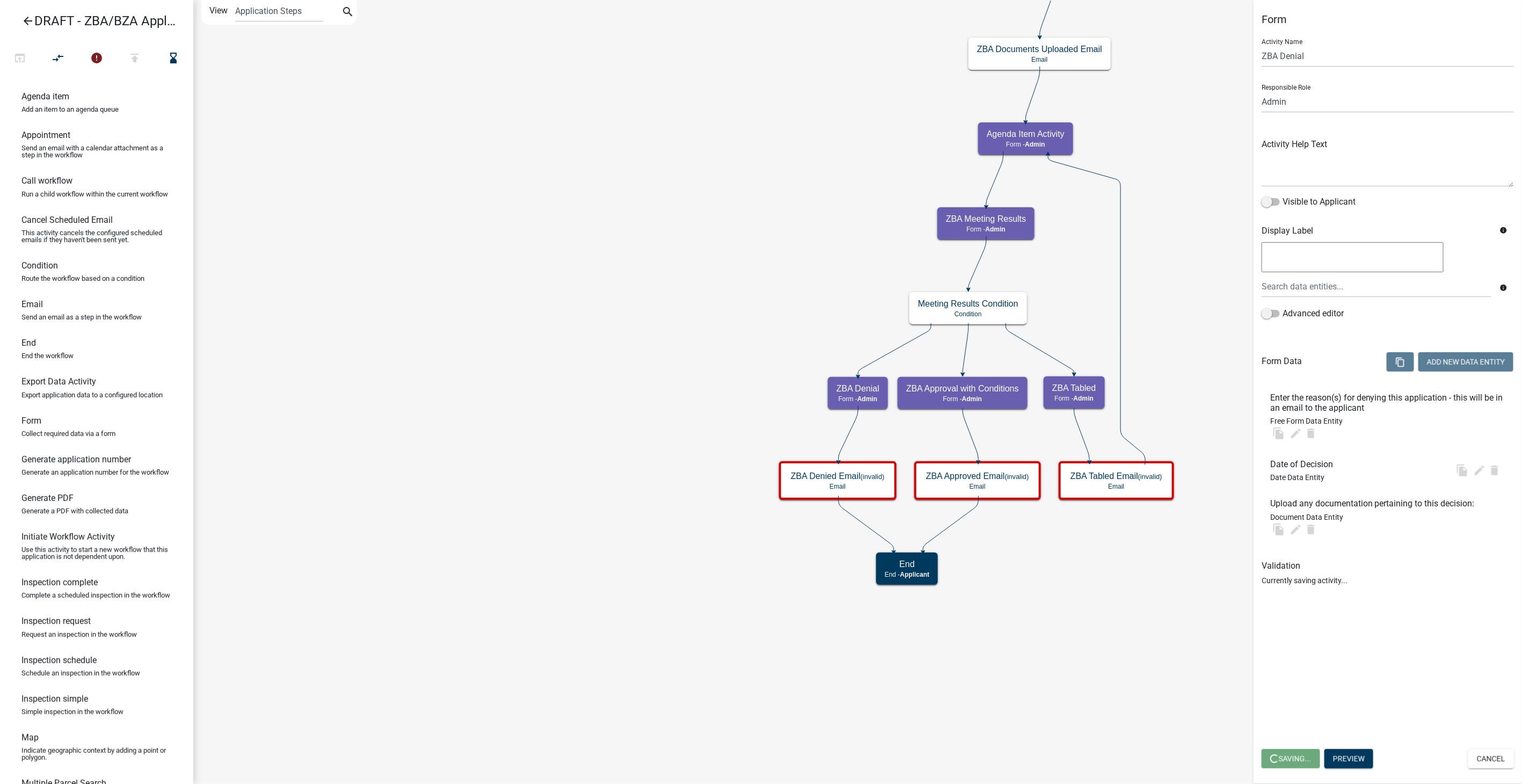
select select "1617A353-6361-48C5-9BA0-CE34FD9B68F8"
click at [1283, 757] on span "Save" at bounding box center [1279, 759] width 18 height 9
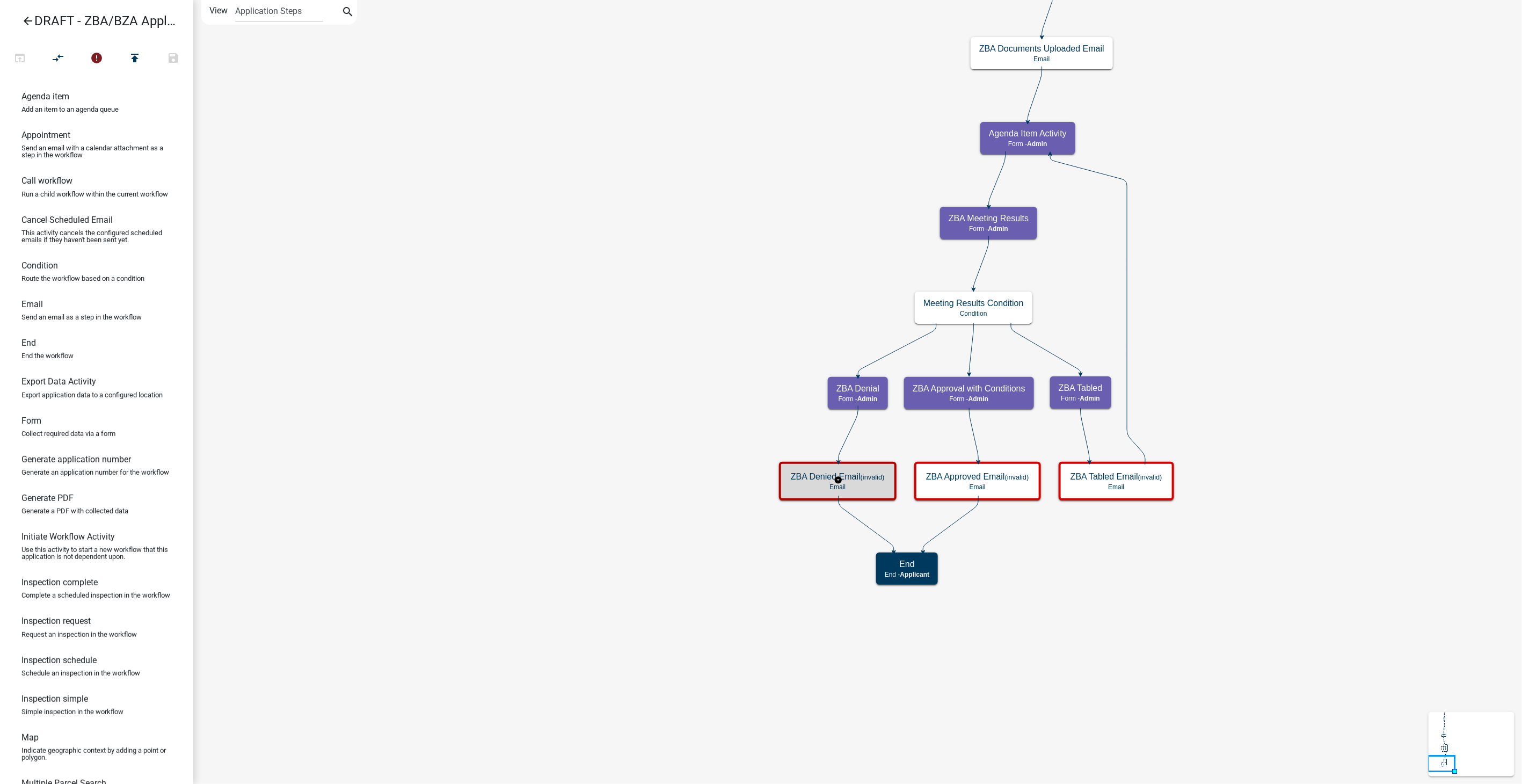
click at [848, 475] on h5 "ZBA Denied Email (invalid)" at bounding box center [837, 476] width 94 height 10
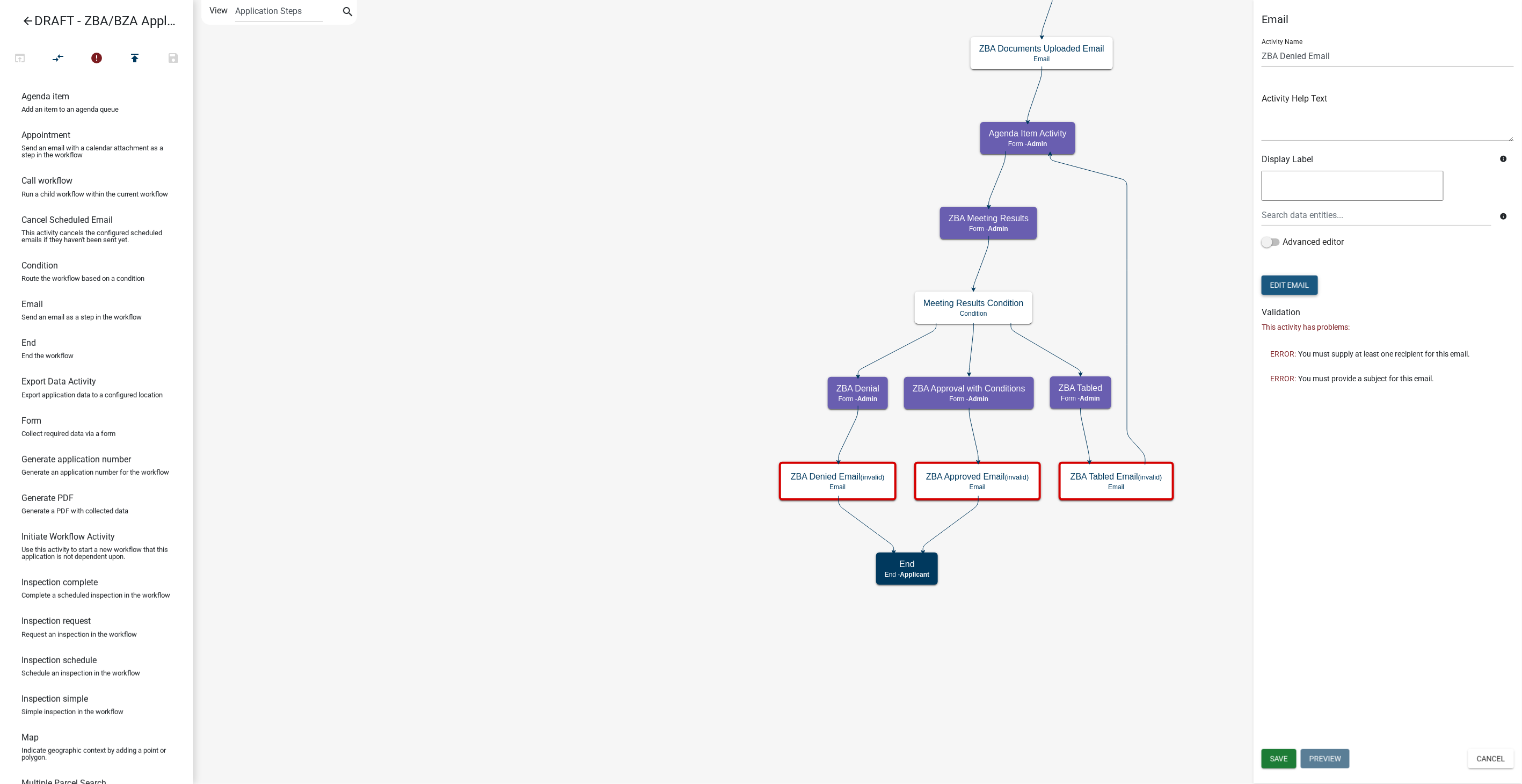
click at [1280, 285] on button "Edit Email" at bounding box center [1289, 285] width 56 height 19
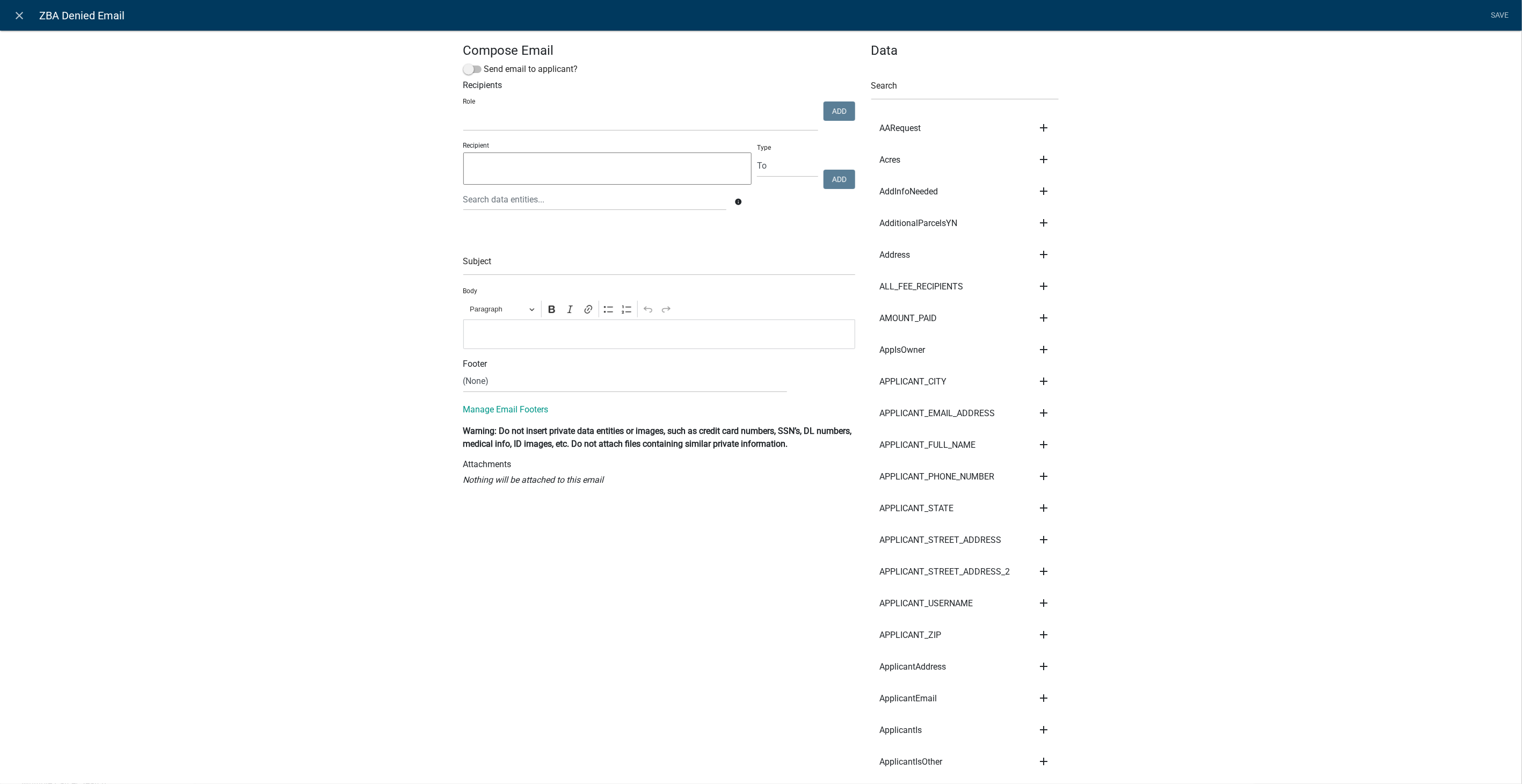
select select
click at [466, 70] on span at bounding box center [472, 69] width 18 height 8
click at [484, 63] on input "Send email to applicant?" at bounding box center [484, 63] width 0 height 0
click at [477, 267] on input "text" at bounding box center [659, 264] width 392 height 22
type input "ZBA Decision: Denied"
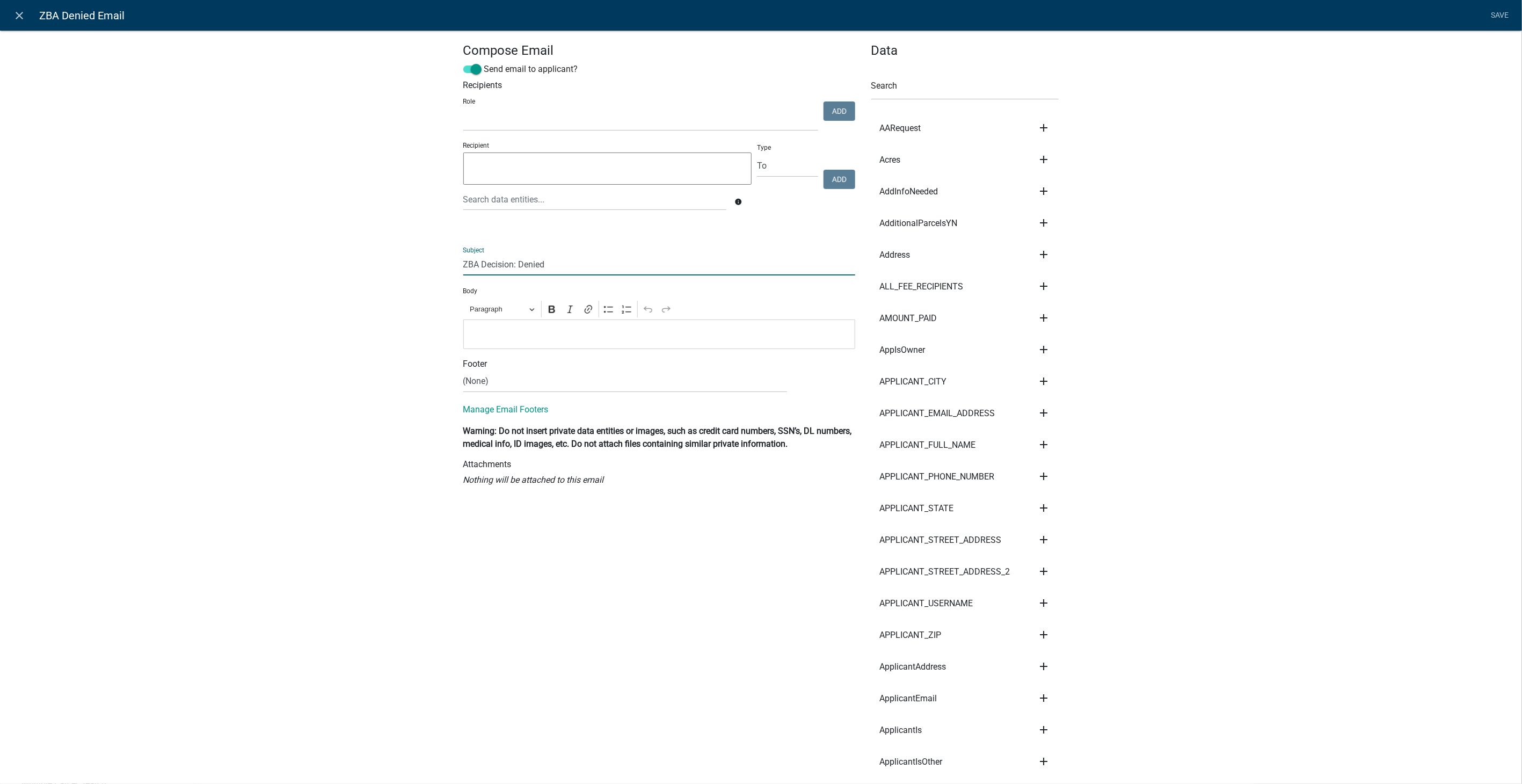
click at [492, 333] on p "Editor editing area: main. Press Alt+0 for help." at bounding box center [659, 334] width 380 height 13
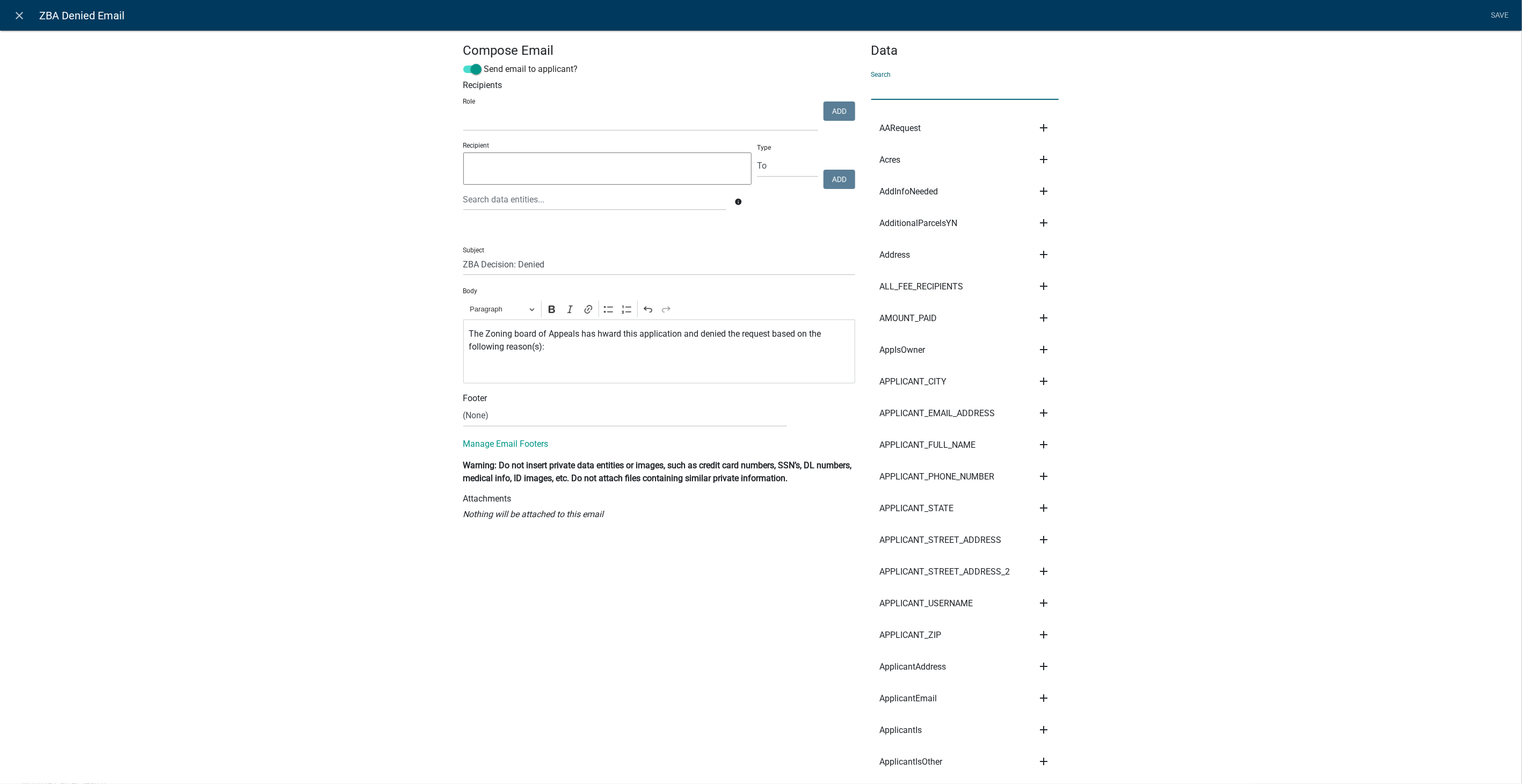
click at [910, 88] on input "text" at bounding box center [965, 89] width 188 height 22
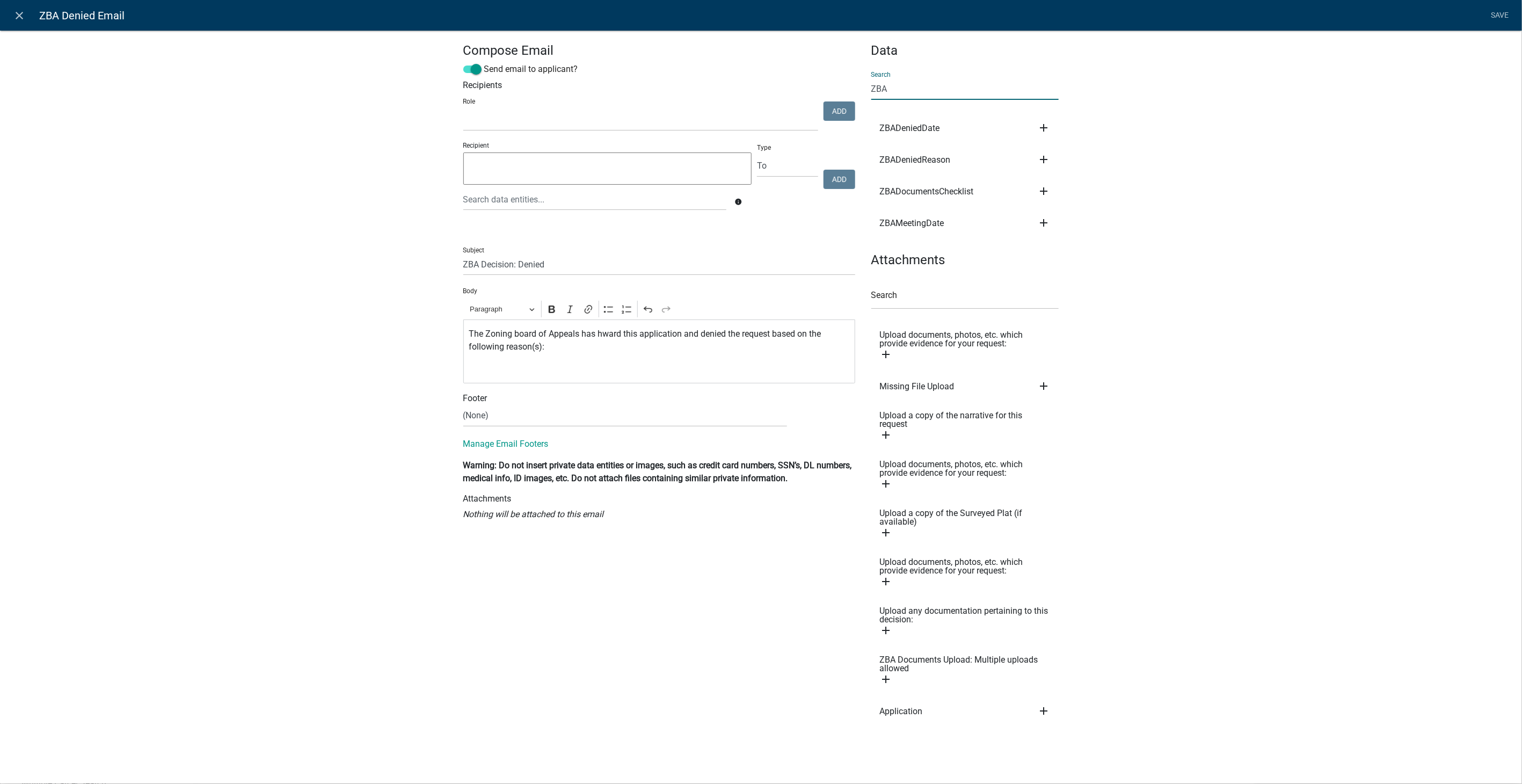
type input "ZBA"
click at [1043, 154] on icon "add" at bounding box center [1043, 160] width 13 height 13
click at [1056, 187] on button "Body" at bounding box center [1079, 196] width 86 height 26
click at [557, 372] on p "${ZBADeniedReason}" at bounding box center [659, 368] width 380 height 13
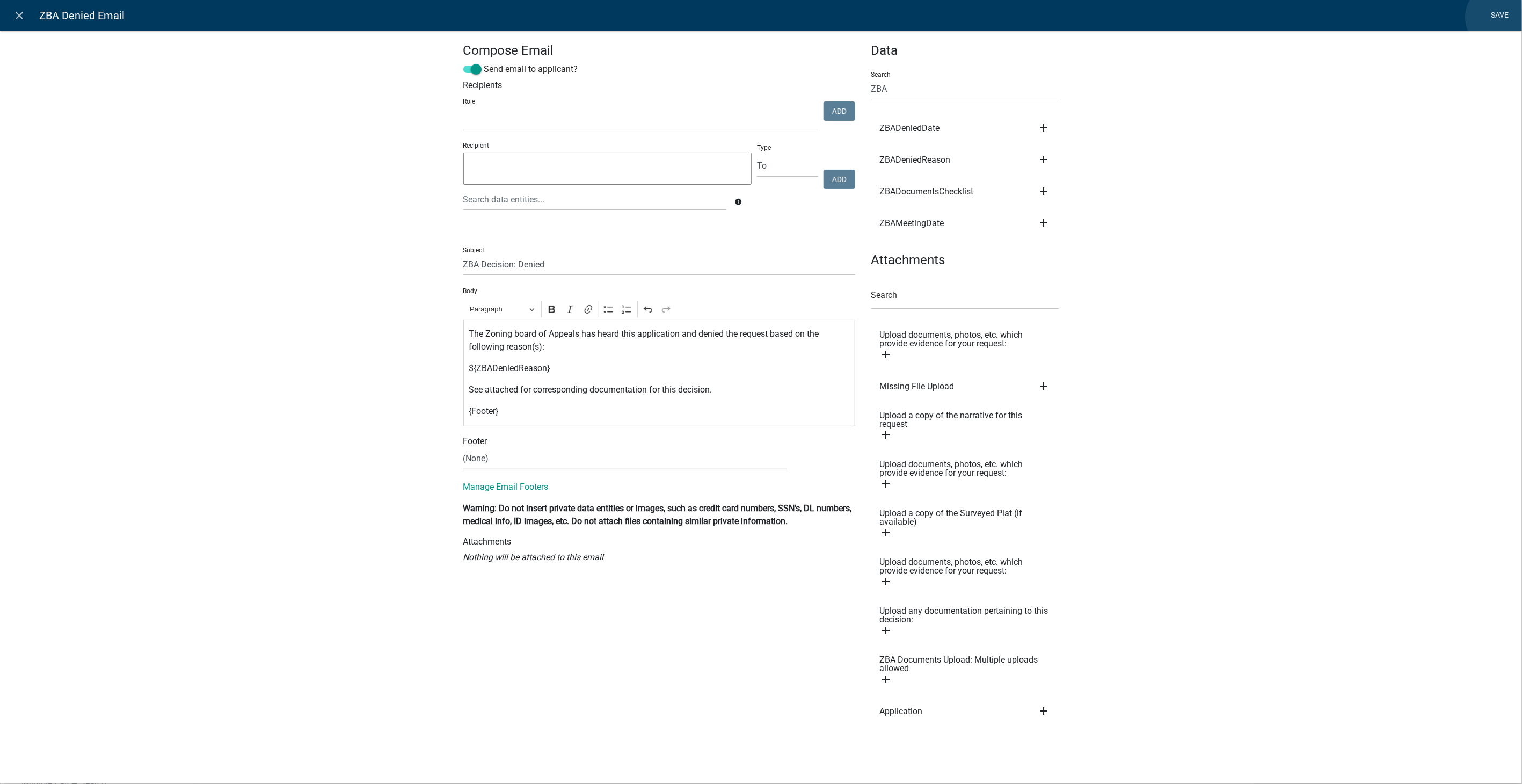
click at [1500, 17] on link "Save" at bounding box center [1500, 15] width 27 height 21
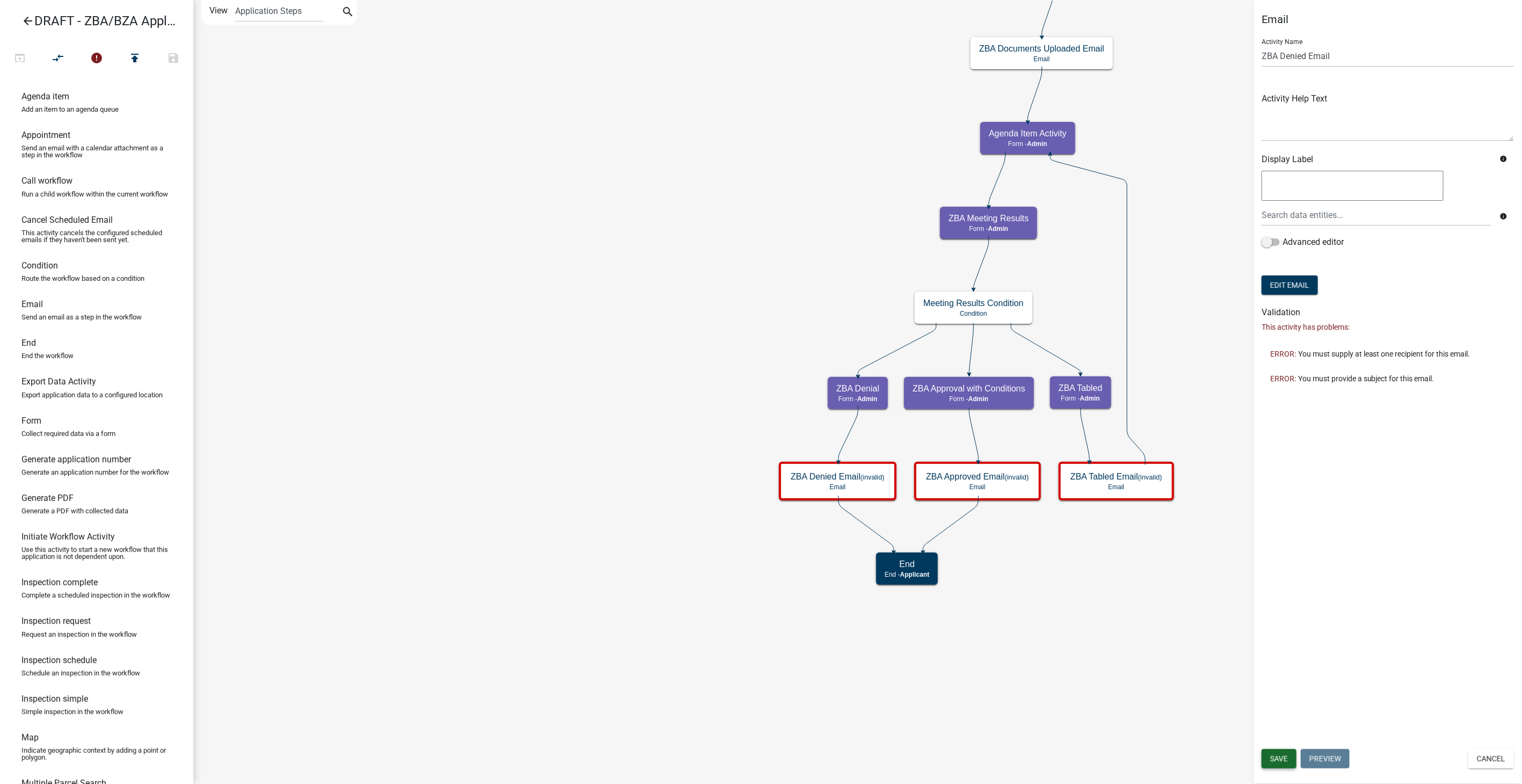
click at [1271, 756] on span "Save" at bounding box center [1279, 759] width 18 height 9
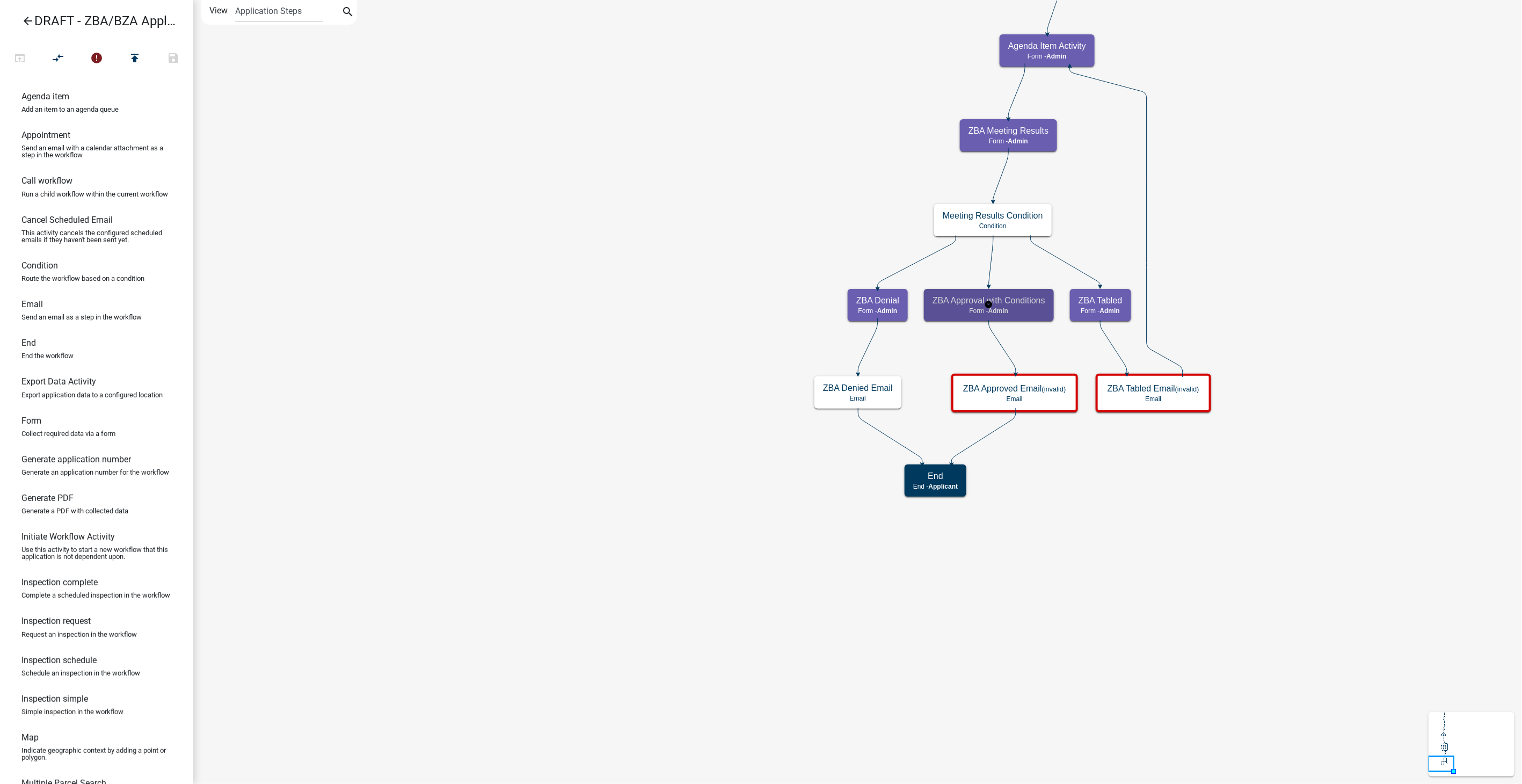
click at [1017, 307] on p "Form - Admin" at bounding box center [988, 311] width 113 height 8
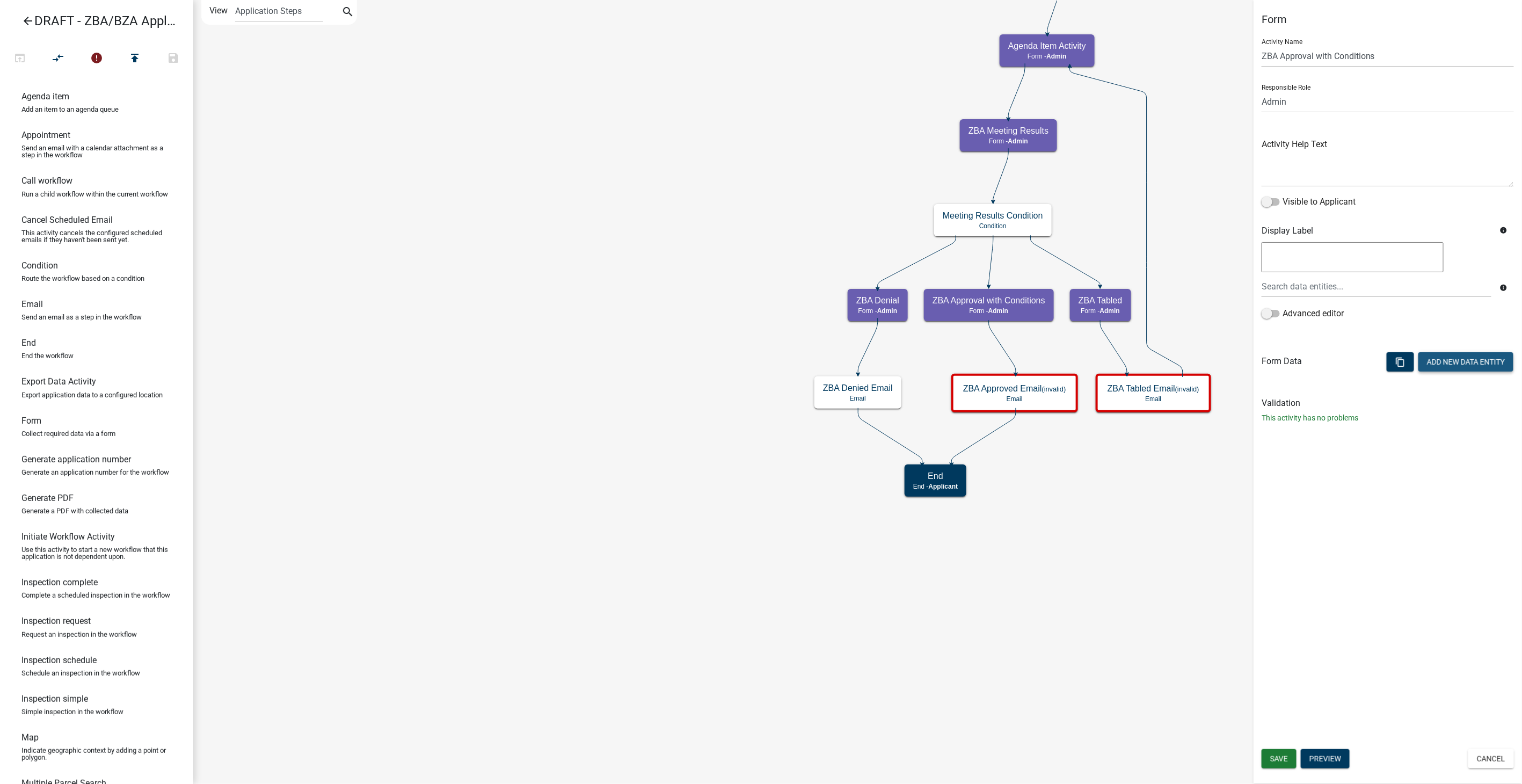
click at [1438, 362] on button "Add New Data Entity" at bounding box center [1466, 362] width 95 height 19
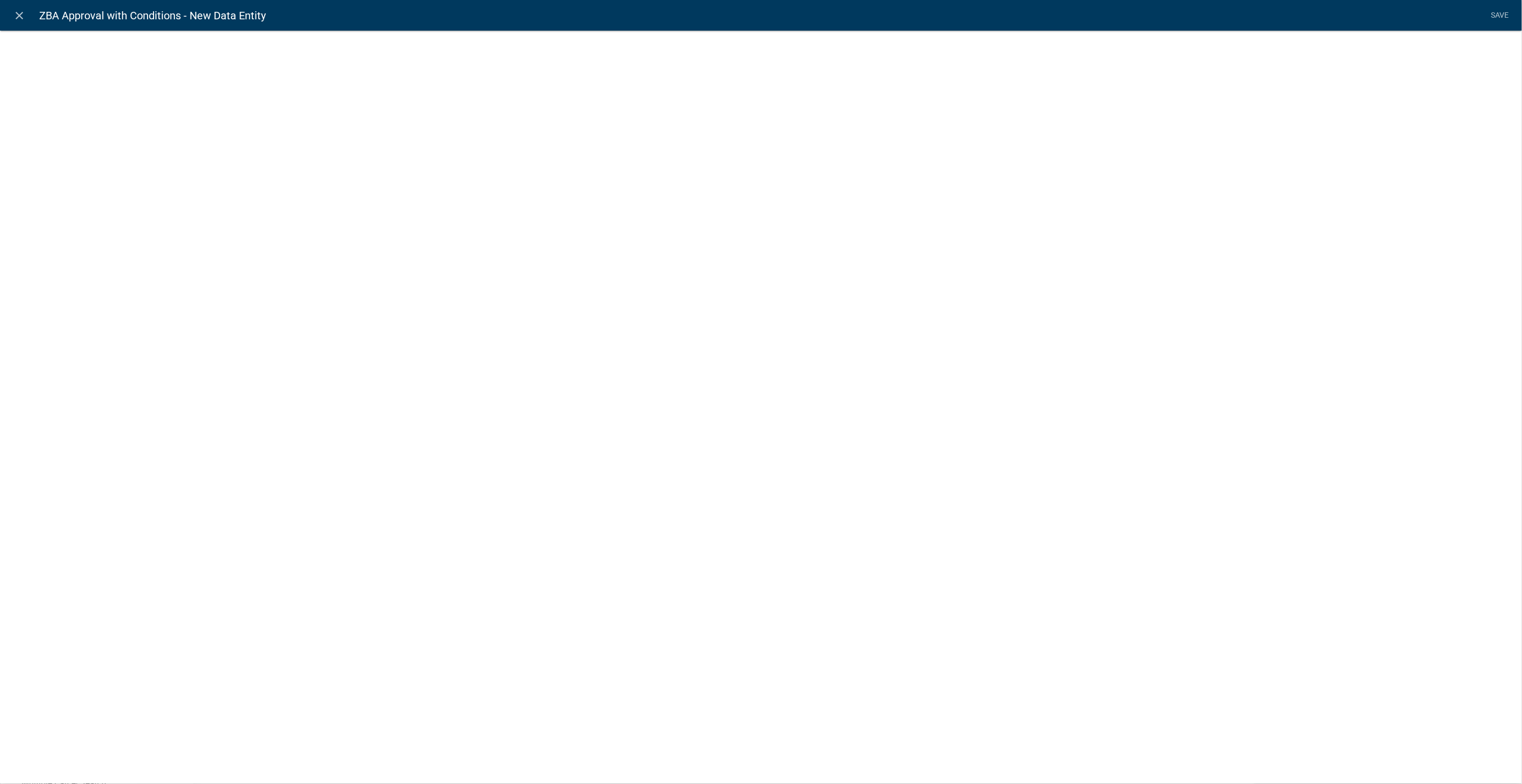
select select
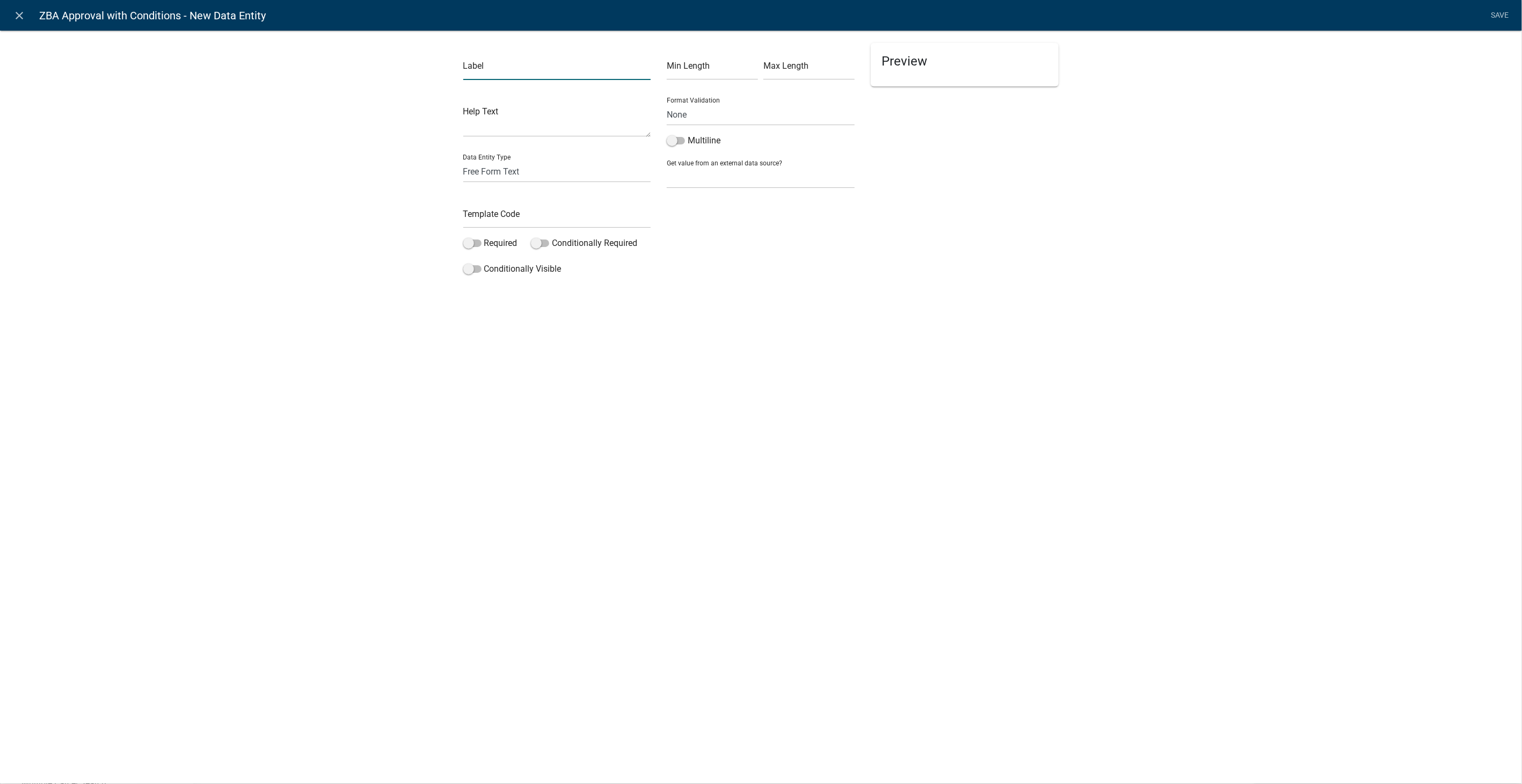
click at [496, 64] on input "text" at bounding box center [557, 69] width 188 height 22
type input "Approval Date:"
click at [488, 162] on select "Free Form Text Document Display Entity Value Fee Numeric Data Date Map Sketch D…" at bounding box center [557, 171] width 188 height 22
select select "date"
click at [463, 161] on select "Free Form Text Document Display Entity Value Fee Numeric Data Date Map Sketch D…" at bounding box center [557, 171] width 188 height 22
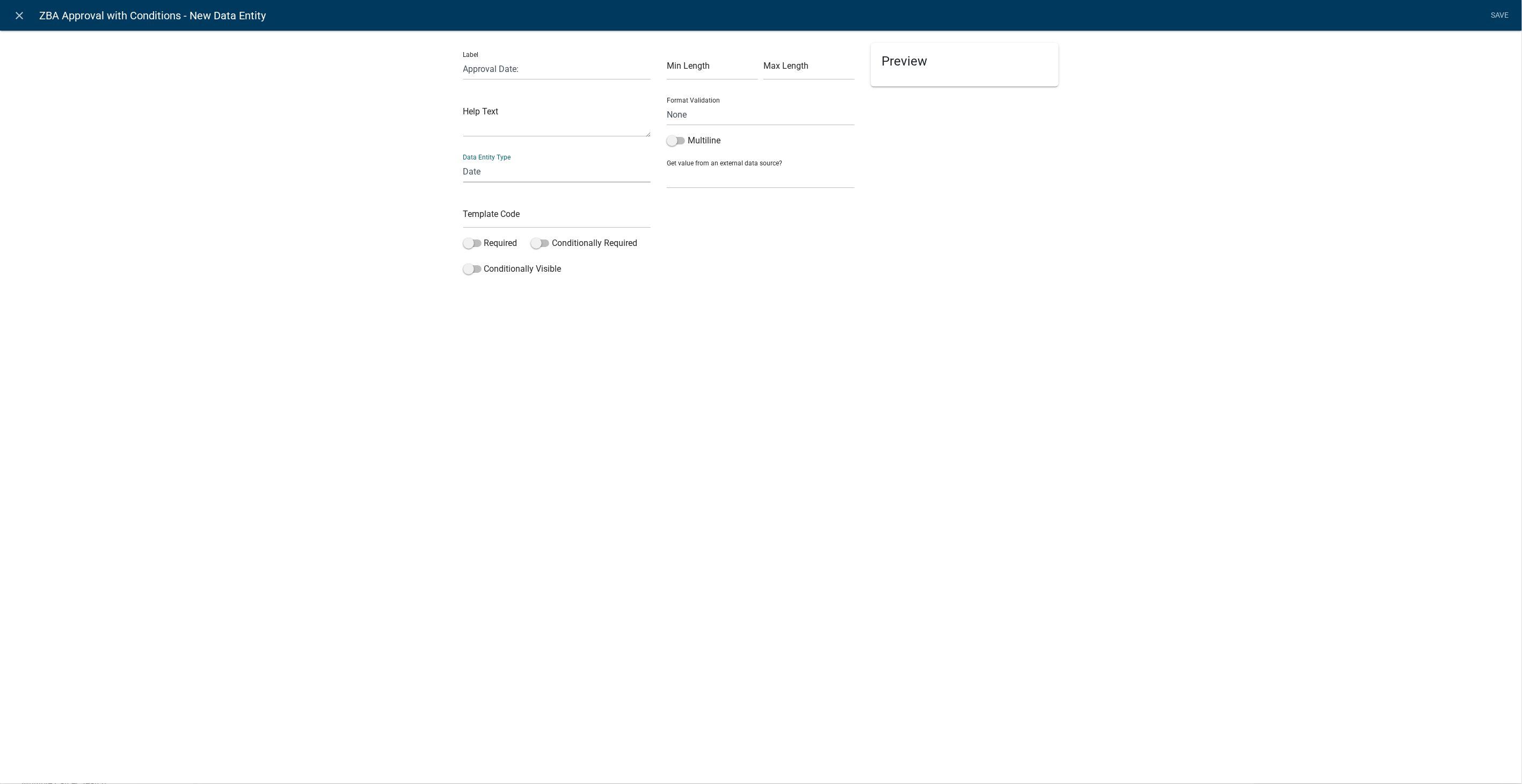
select select "date"
select select
click at [490, 225] on input "text" at bounding box center [557, 217] width 188 height 22
type input "ZBAApprovalDate"
click at [974, 240] on div "Preview" at bounding box center [964, 161] width 204 height 237
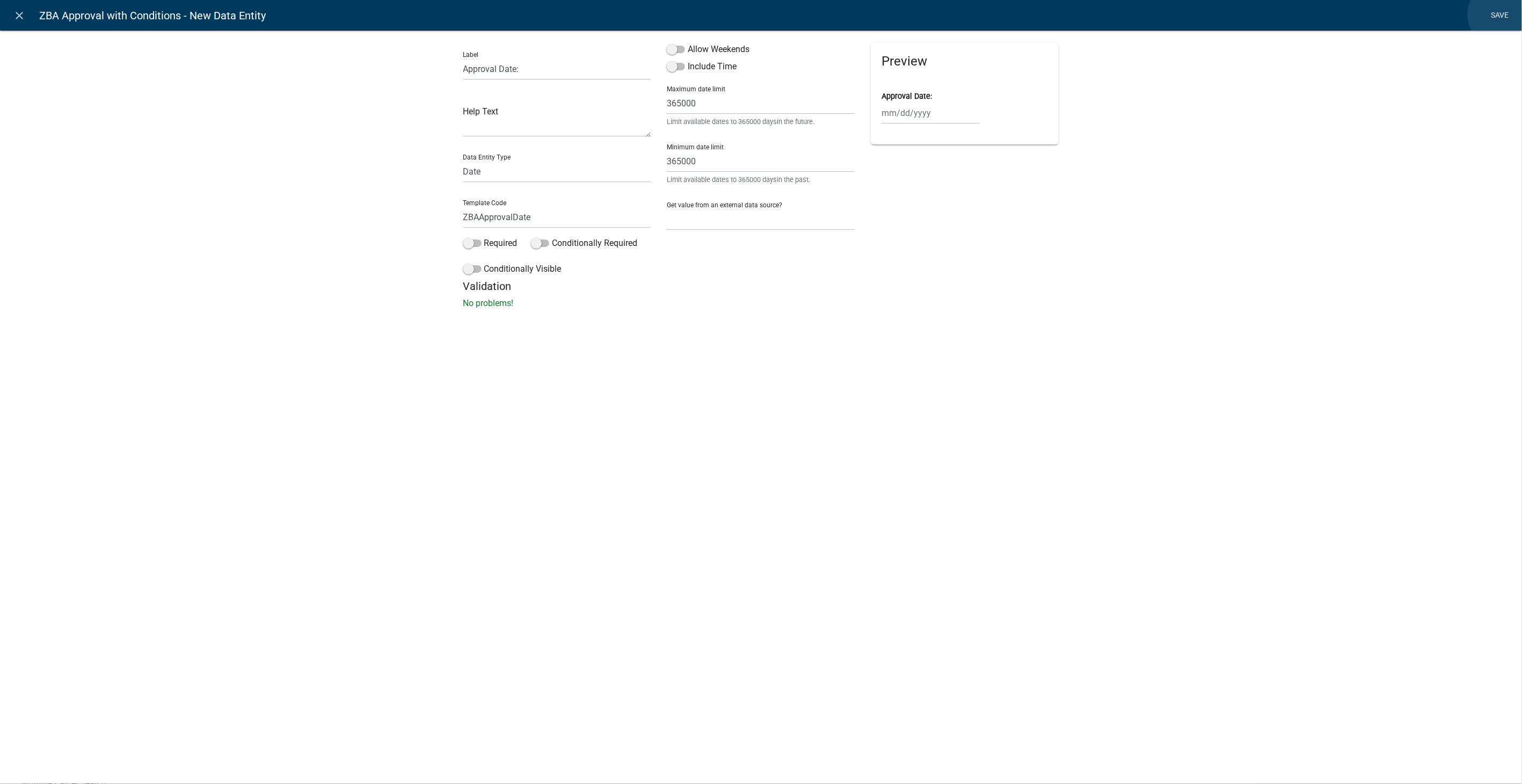
click at [1501, 15] on link "Save" at bounding box center [1500, 15] width 27 height 21
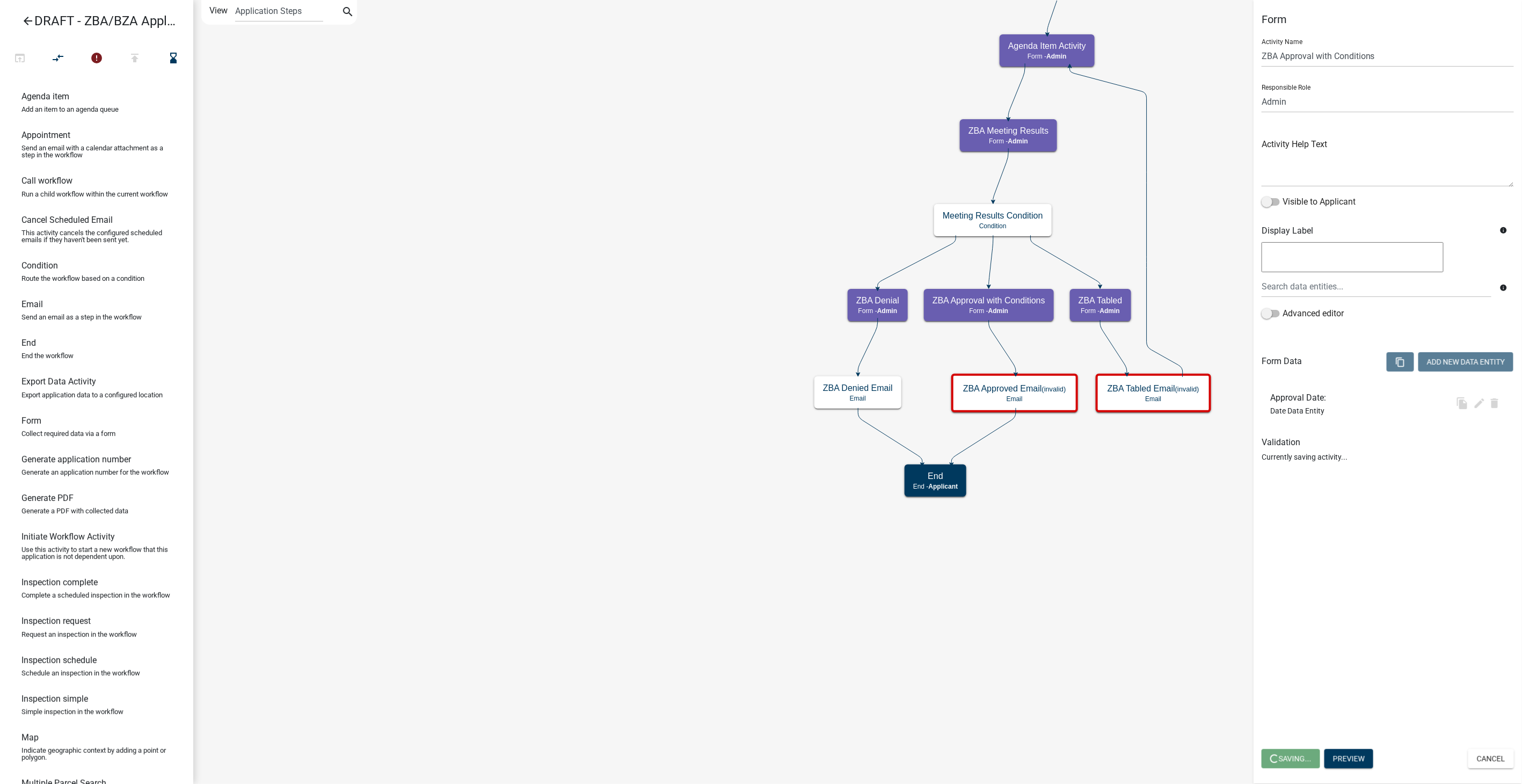
select select "1617A353-6361-48C5-9BA0-CE34FD9B68F8"
click at [1457, 353] on button "Add New Data Entity" at bounding box center [1466, 362] width 95 height 19
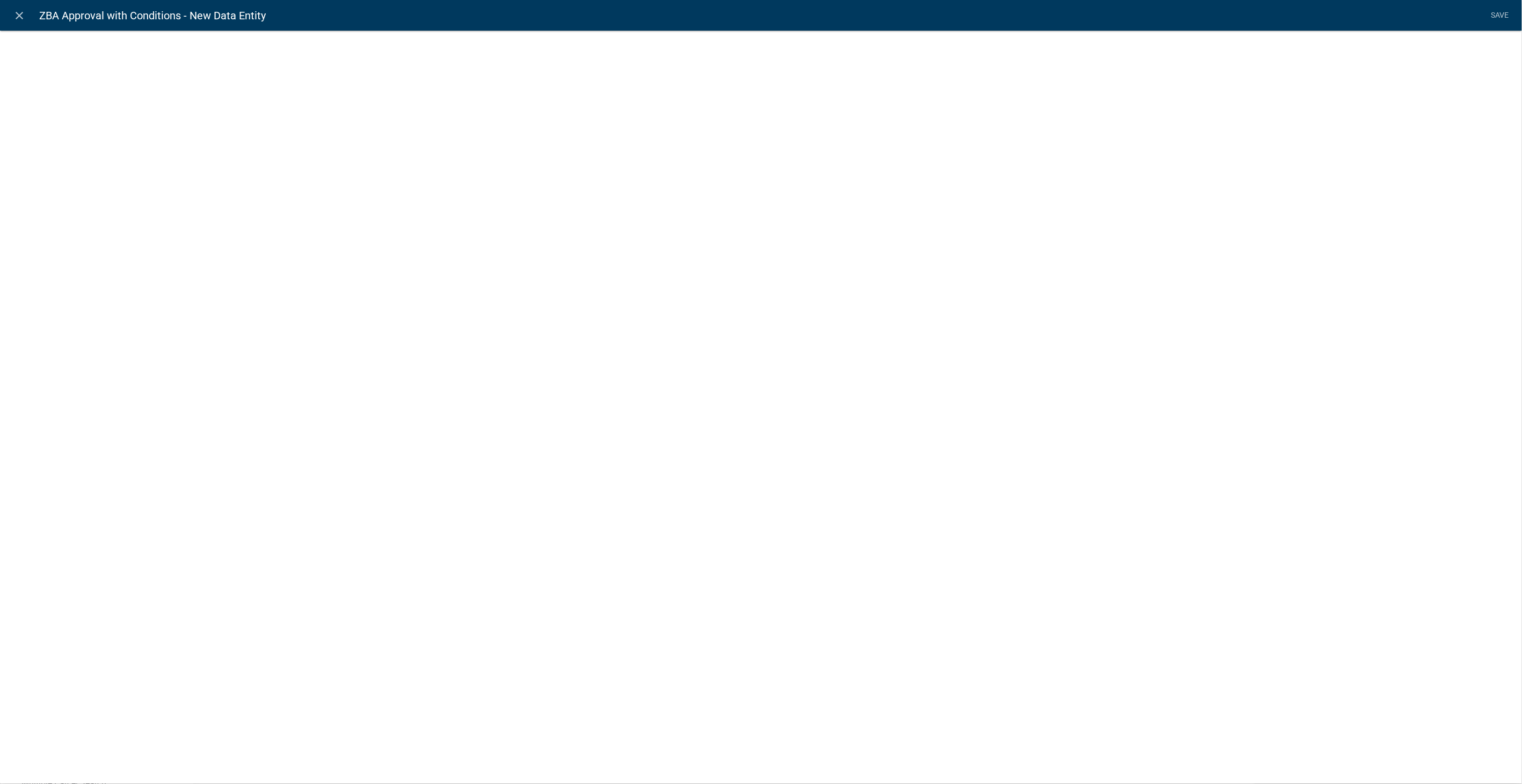
select select
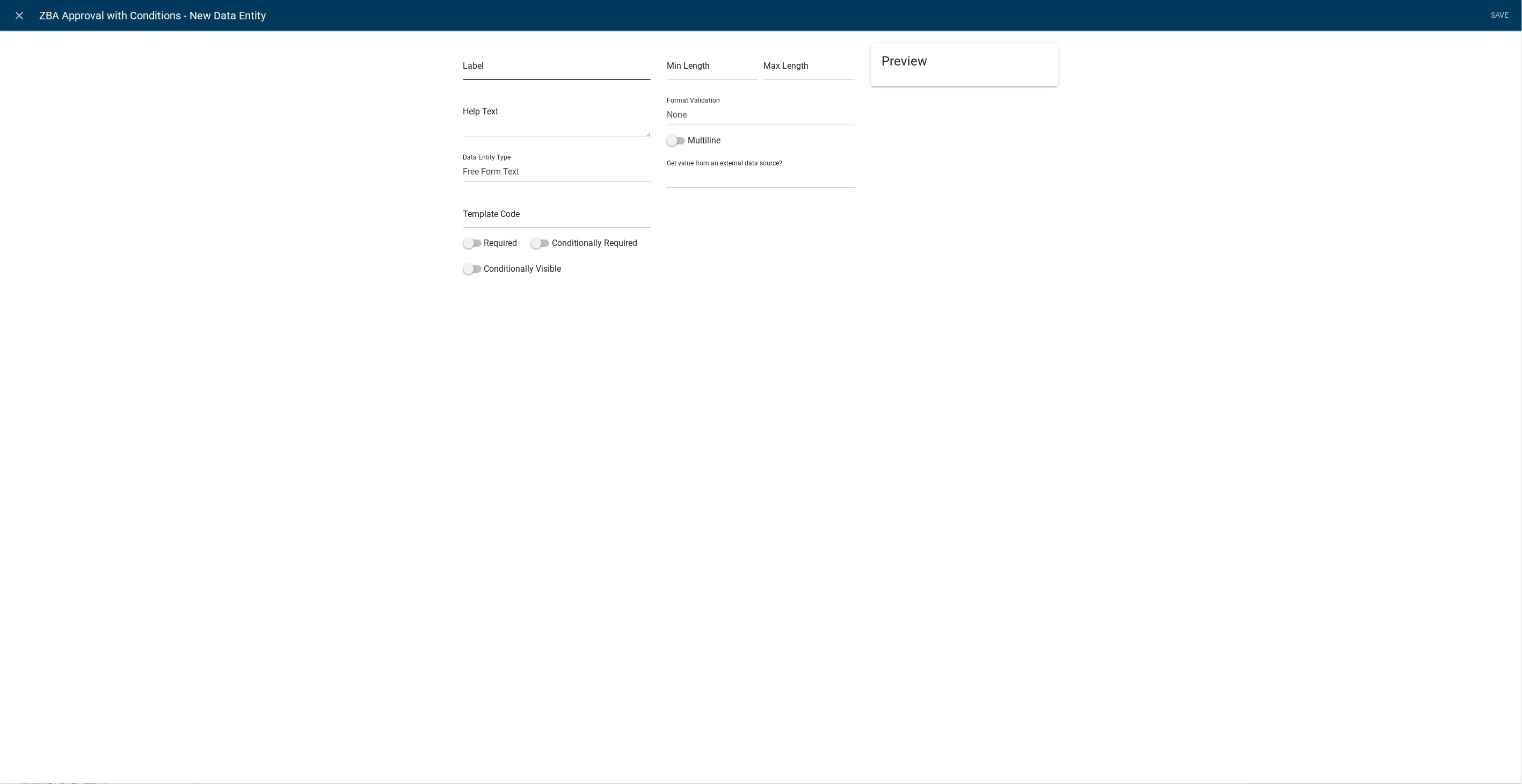
click at [544, 62] on input "text" at bounding box center [557, 69] width 188 height 22
type input "Are theere conditions with this approval?"
click at [487, 173] on select "Free Form Text Document Display Entity Value Fee Numeric Data Date Map Sketch D…" at bounding box center [557, 171] width 188 height 22
select select "list-data"
click at [463, 161] on select "Free Form Text Document Display Entity Value Fee Numeric Data Date Map Sketch D…" at bounding box center [557, 171] width 188 height 22
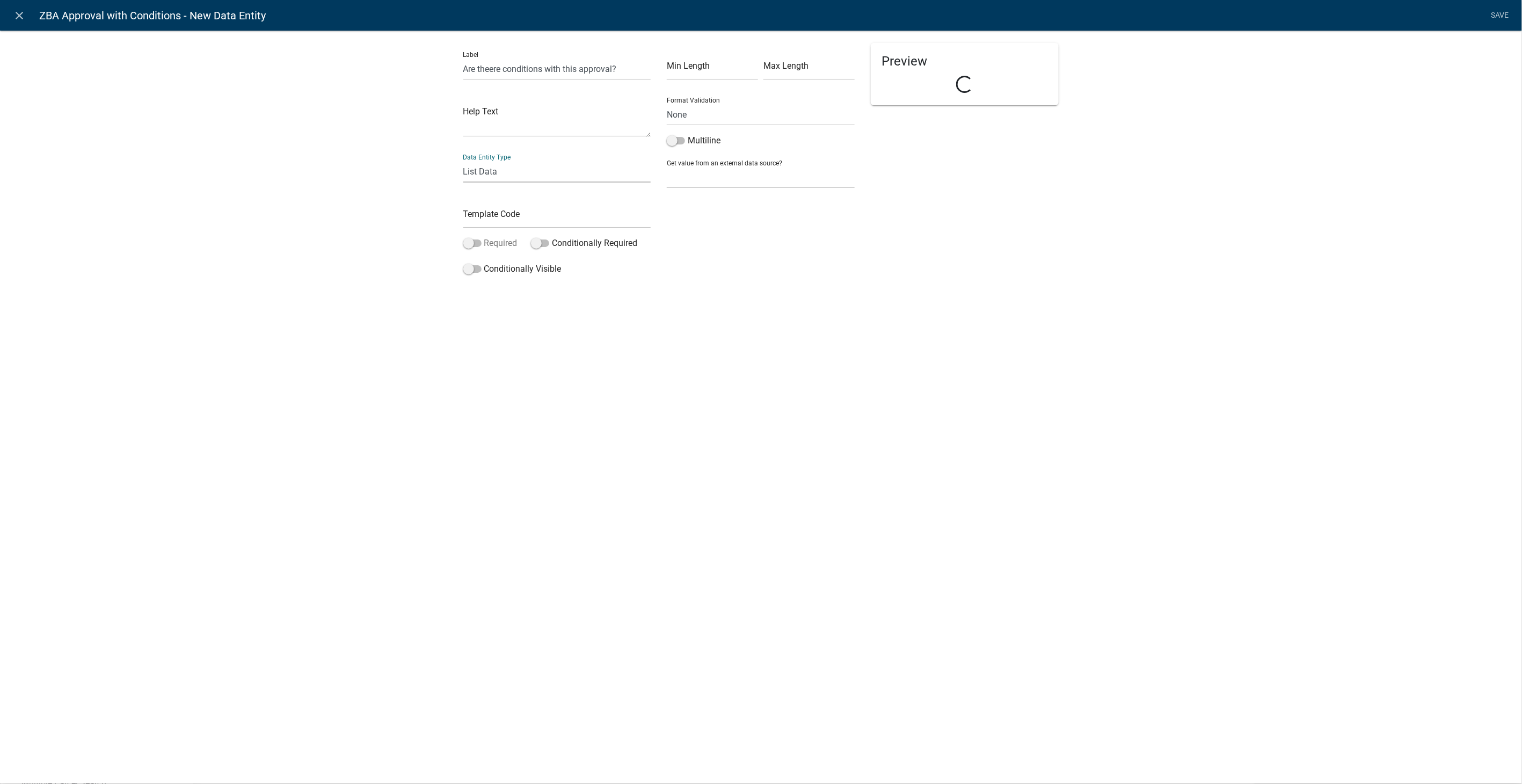
select select "list-data"
select select
click at [701, 172] on select "State List Name List Name List with Email Addresses as Values Septic Maintenanc…" at bounding box center [761, 165] width 188 height 22
click at [496, 218] on input "text" at bounding box center [557, 217] width 188 height 22
type input "ConditionsYN"
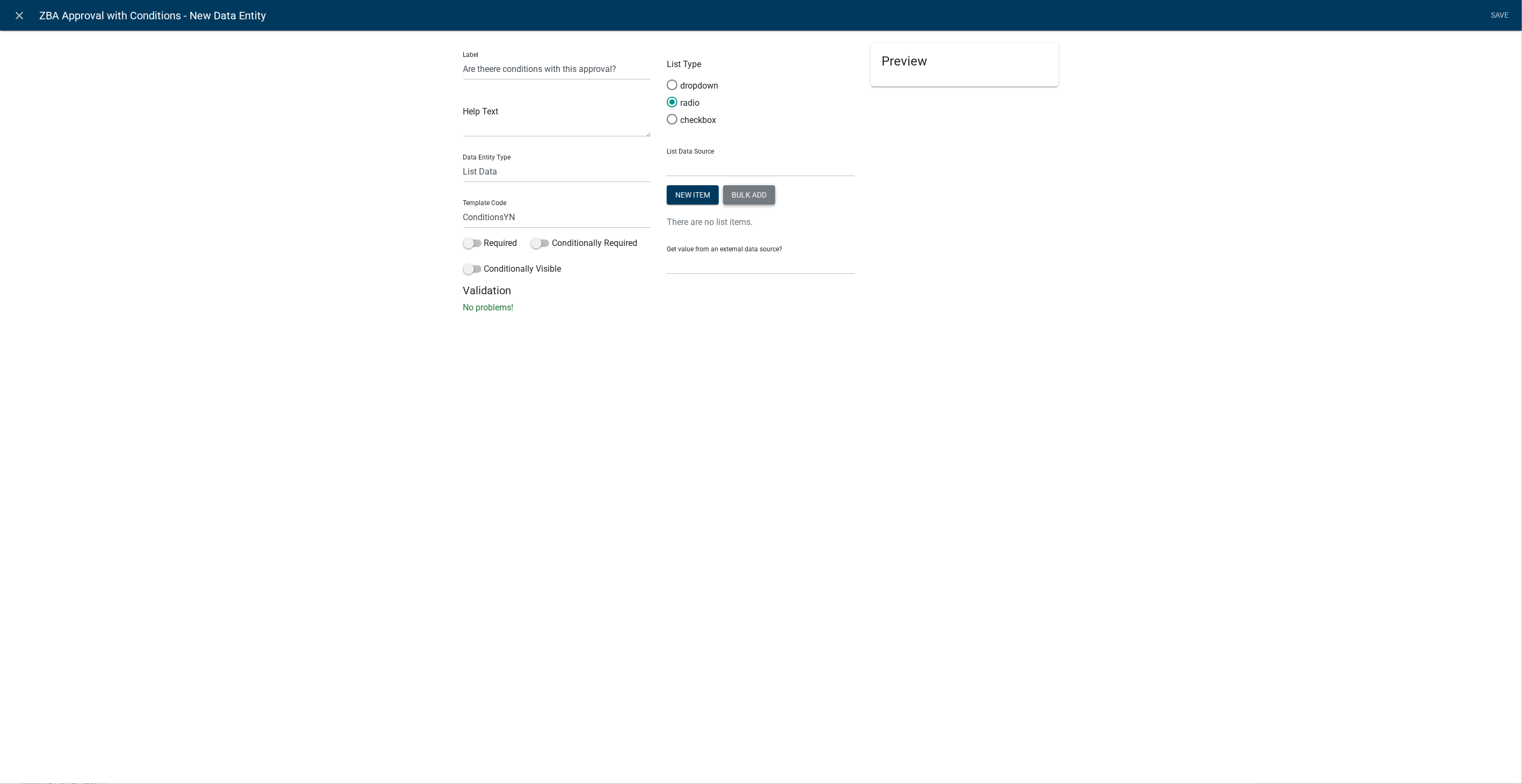
click at [763, 193] on button "Bulk add" at bounding box center [749, 194] width 52 height 19
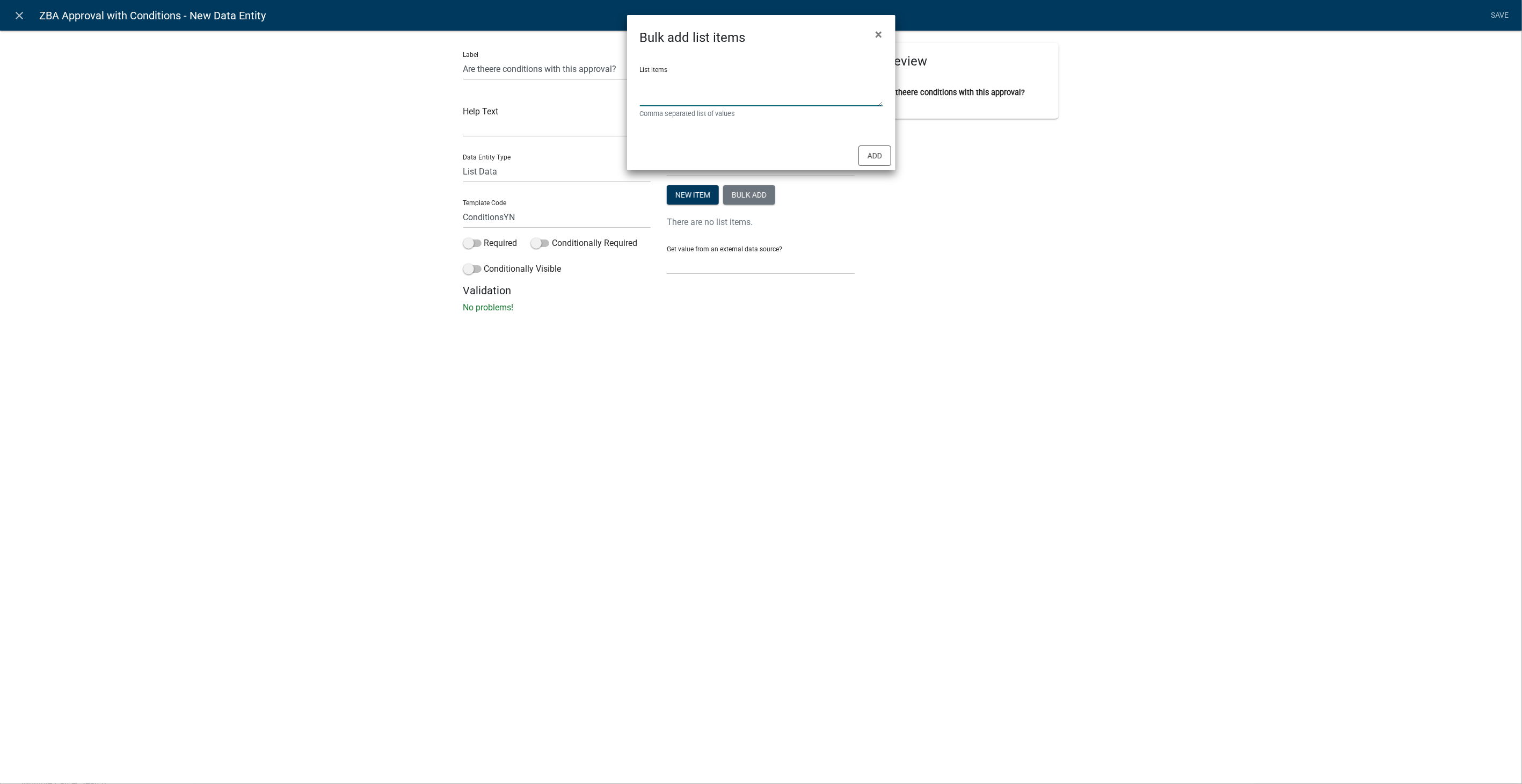
click at [695, 90] on textarea "List items" at bounding box center [761, 90] width 243 height 33
type textarea "Yes,No"
click at [860, 154] on button "Add" at bounding box center [874, 155] width 32 height 21
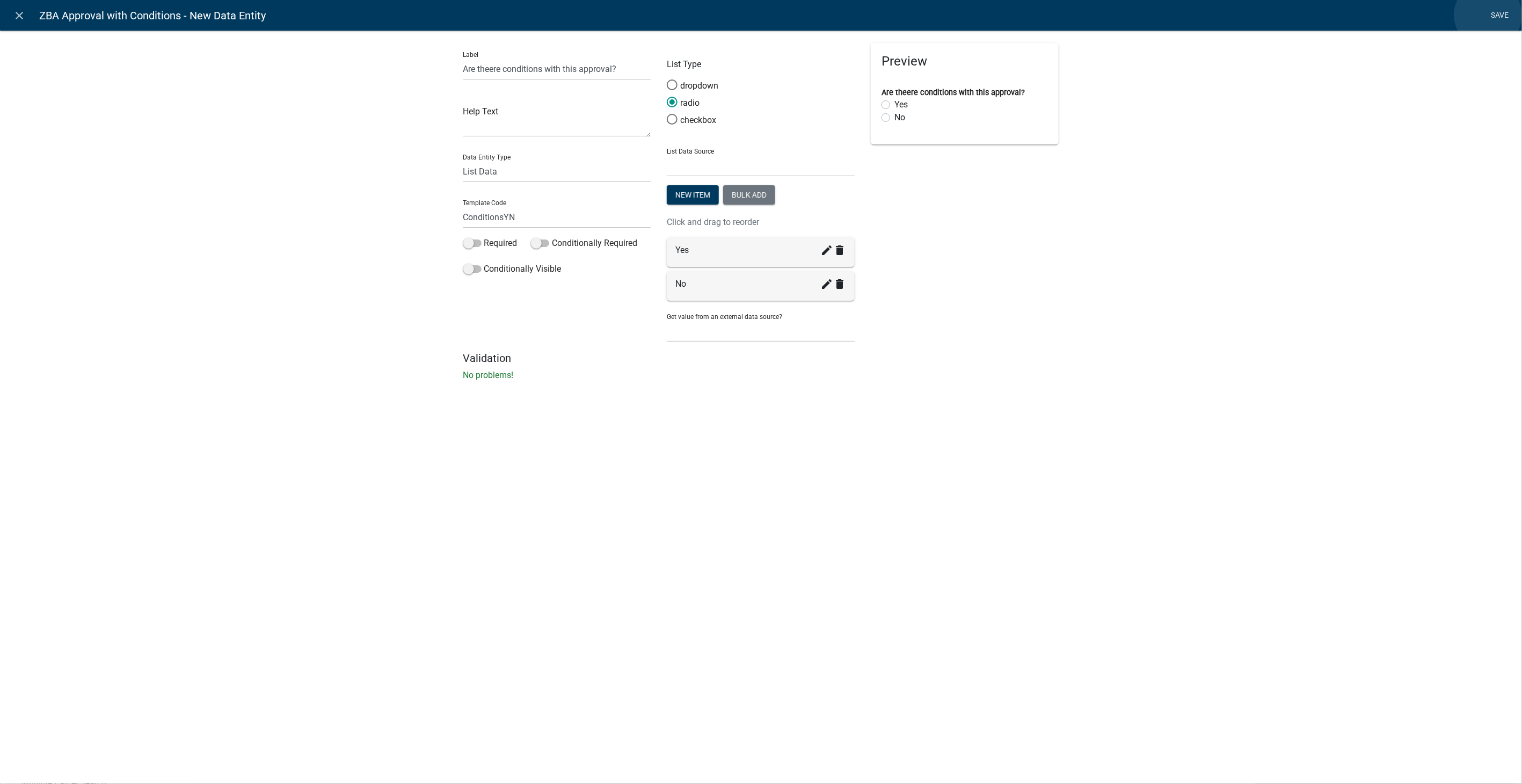
click at [1488, 15] on link "Save" at bounding box center [1500, 15] width 27 height 21
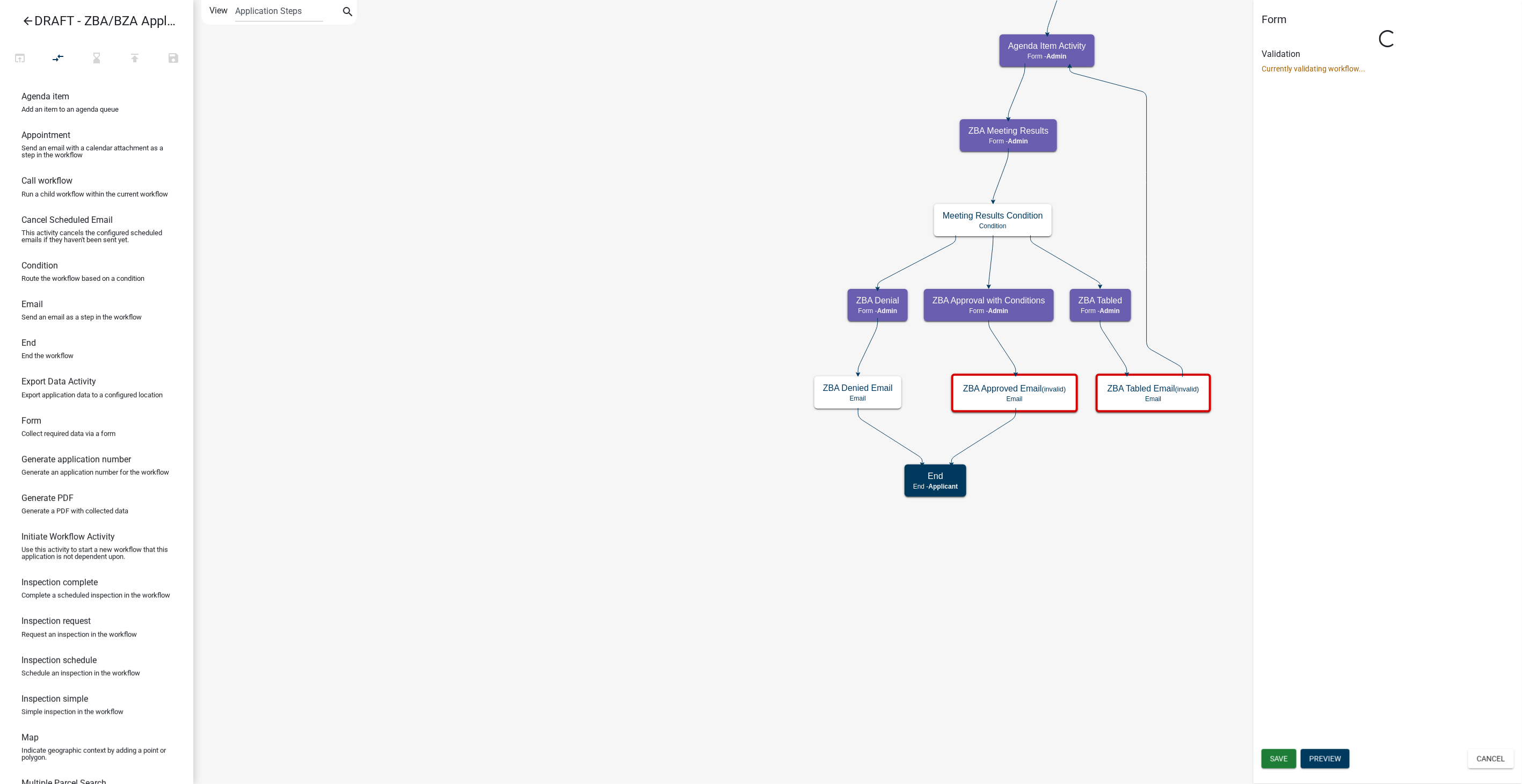
select select "1617A353-6361-48C5-9BA0-CE34FD9B68F8"
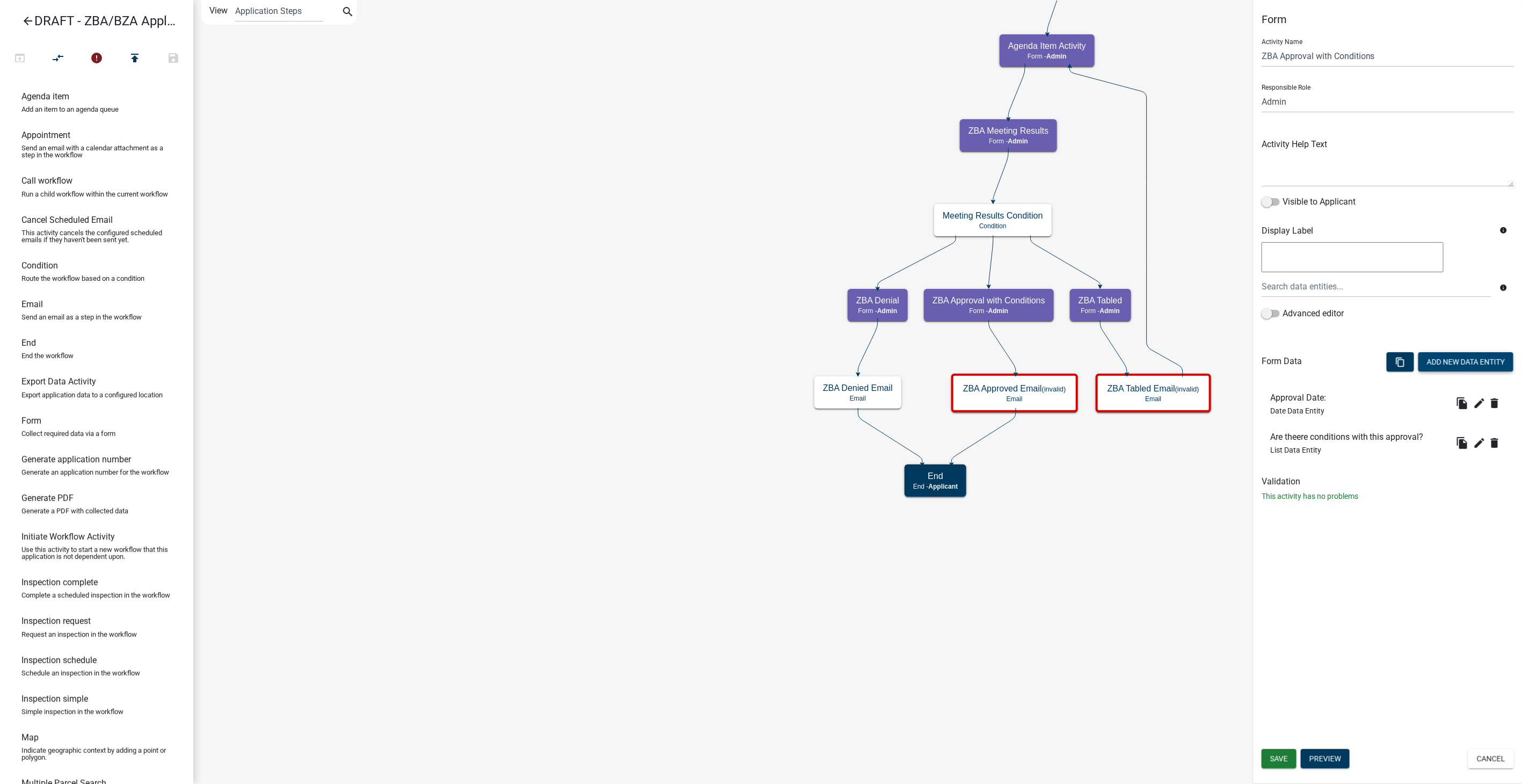
click at [1452, 353] on button "Add New Data Entity" at bounding box center [1466, 362] width 95 height 19
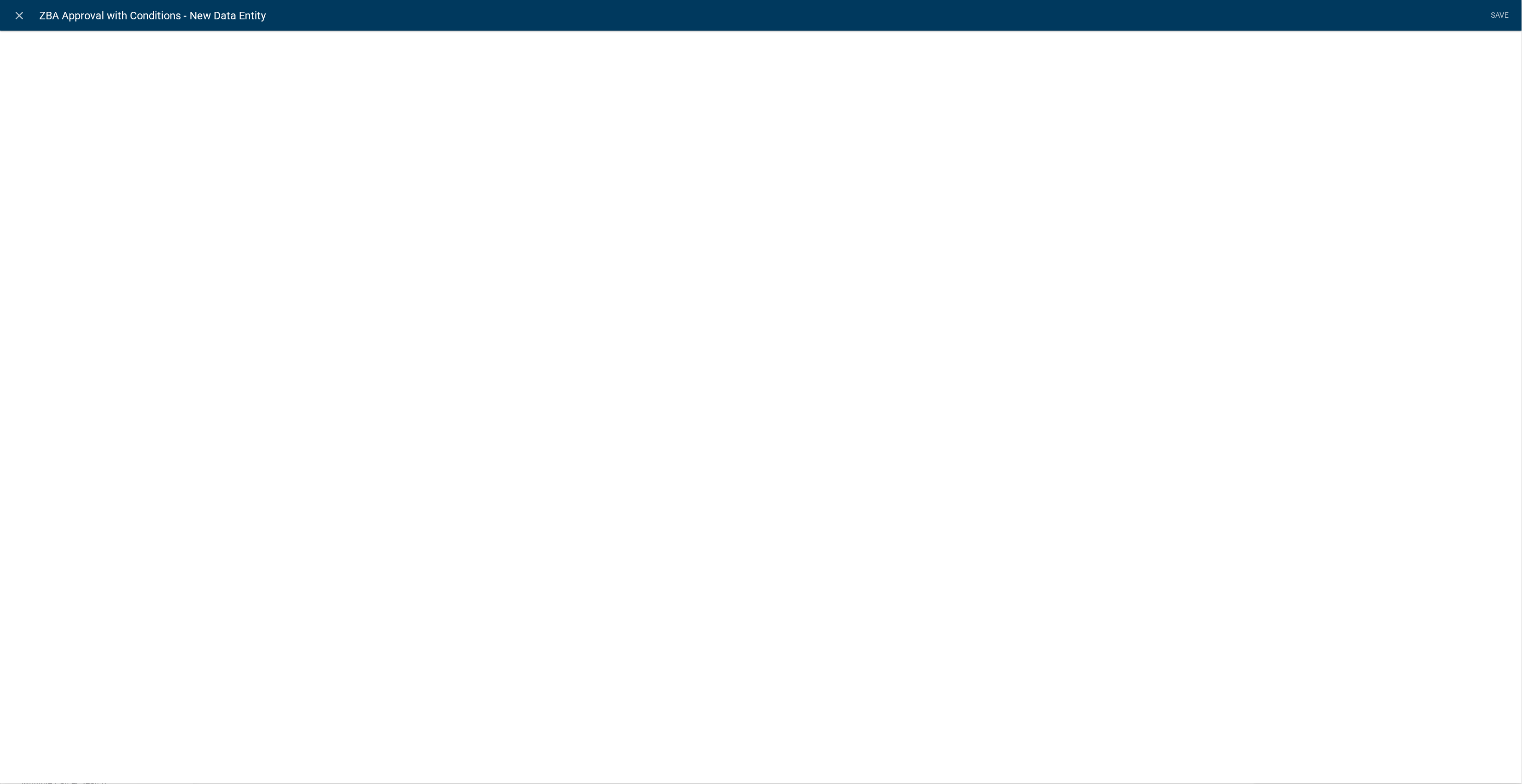
select select
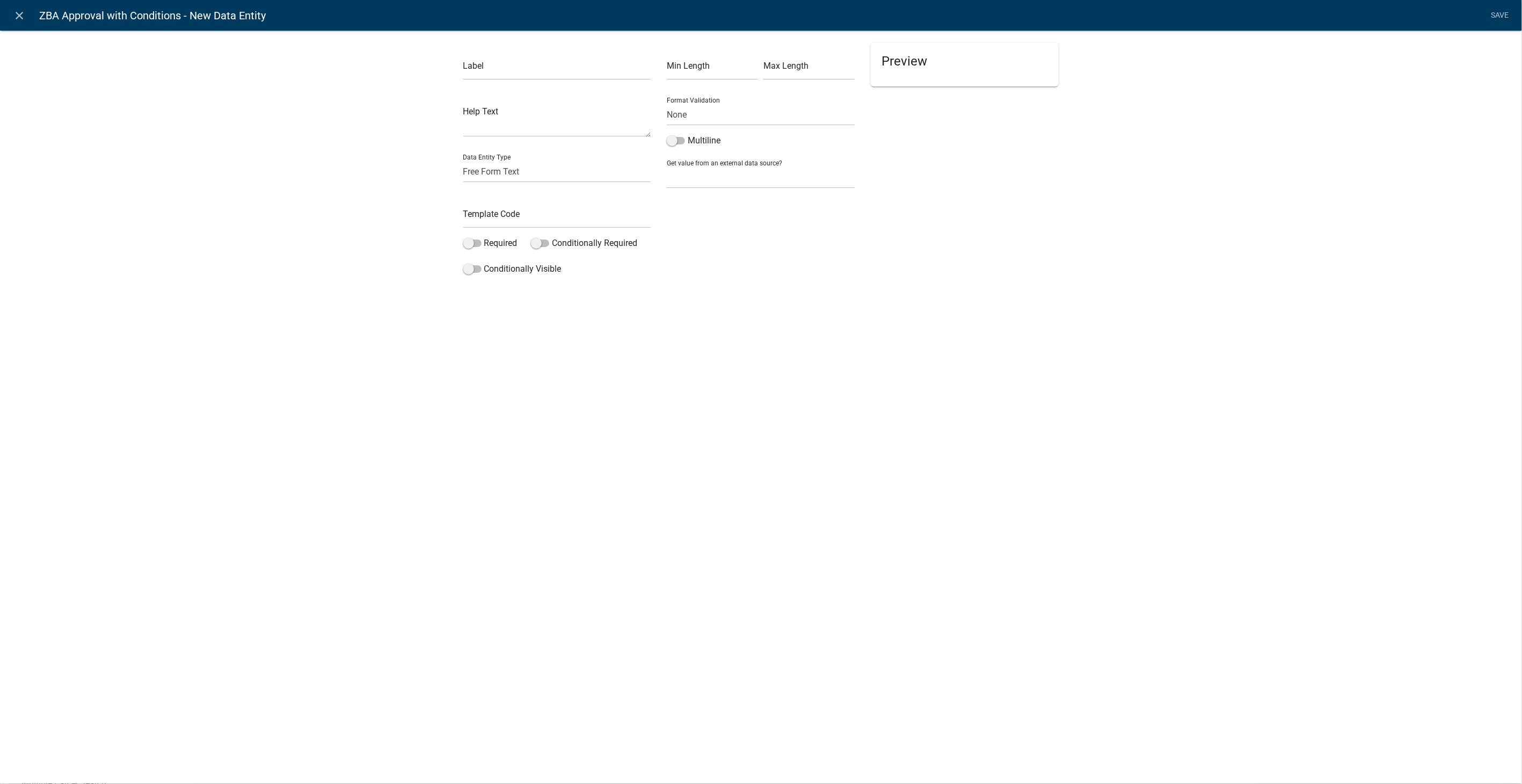
click at [539, 56] on div "Label" at bounding box center [557, 61] width 188 height 37
click at [532, 66] on input "text" at bounding box center [557, 69] width 188 height 22
type input "List Conditions - this will be in an email to the Applicant"
click at [508, 172] on select "Free Form Text Document Display Entity Value Fee Numeric Data Date Map Sketch D…" at bounding box center [557, 171] width 188 height 22
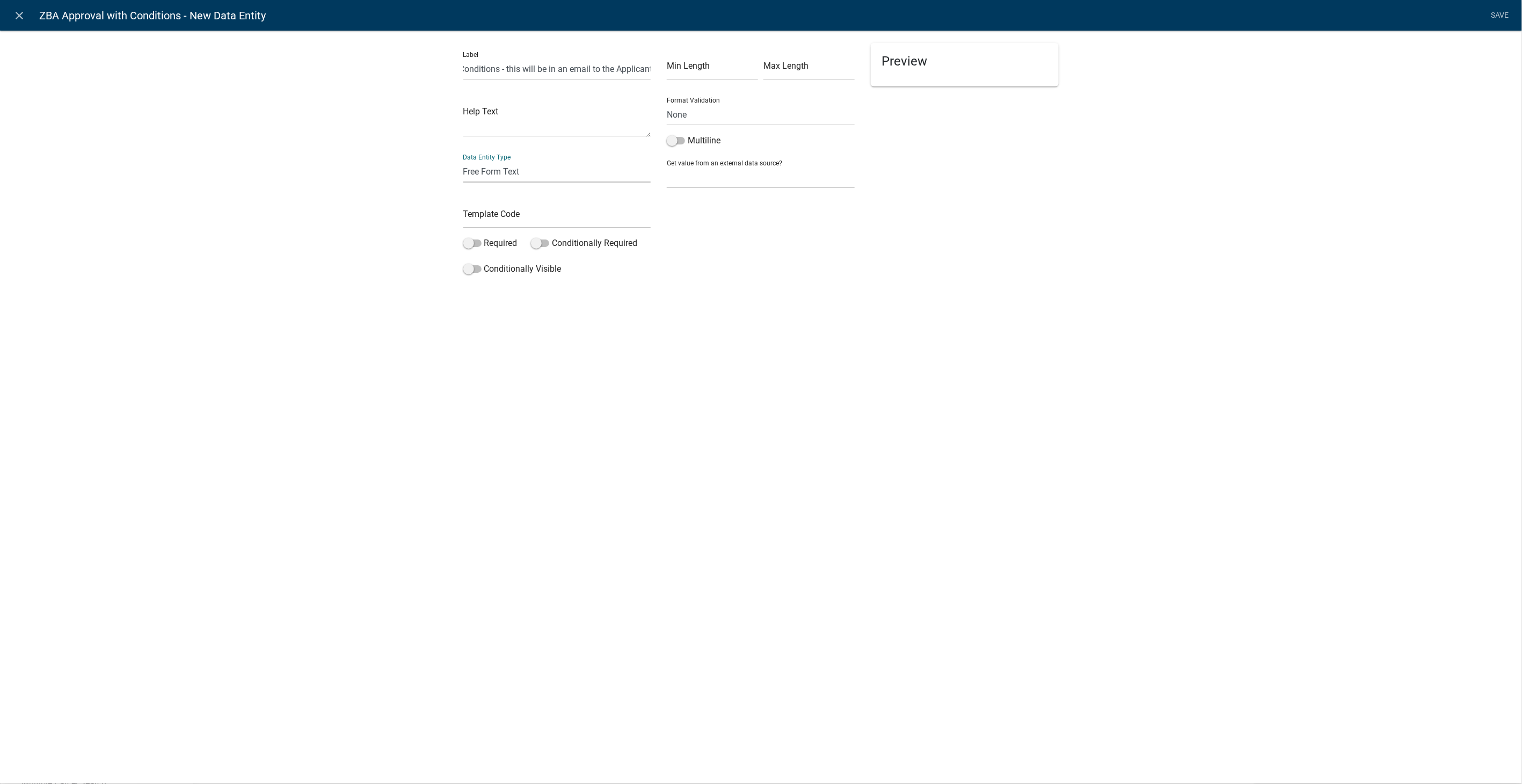
scroll to position [0, 0]
drag, startPoint x: 336, startPoint y: 174, endPoint x: 497, endPoint y: 188, distance: 161.6
click at [336, 174] on div "Label List Conditions - this will be in an email to the Applicant Help Text Dat…" at bounding box center [761, 158] width 1522 height 289
click at [500, 214] on input "text" at bounding box center [557, 217] width 188 height 22
type input "Conditions"
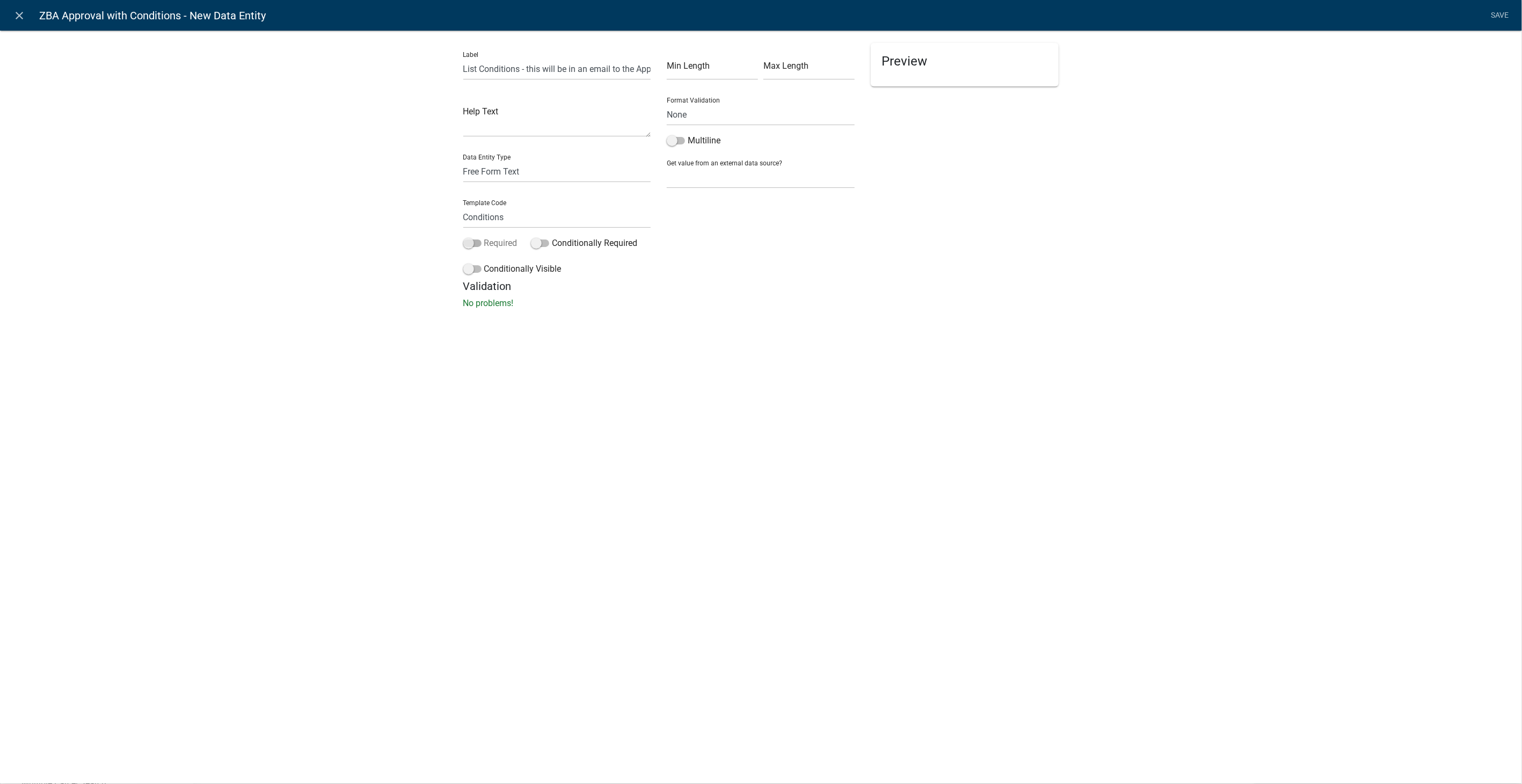
click at [466, 247] on span at bounding box center [472, 243] width 18 height 8
click at [484, 237] on input "Required" at bounding box center [484, 237] width 0 height 0
click at [467, 268] on span at bounding box center [472, 269] width 18 height 8
click at [484, 262] on input "Conditionally Visible" at bounding box center [484, 262] width 0 height 0
click at [486, 353] on fa-icon "button" at bounding box center [485, 349] width 6 height 10
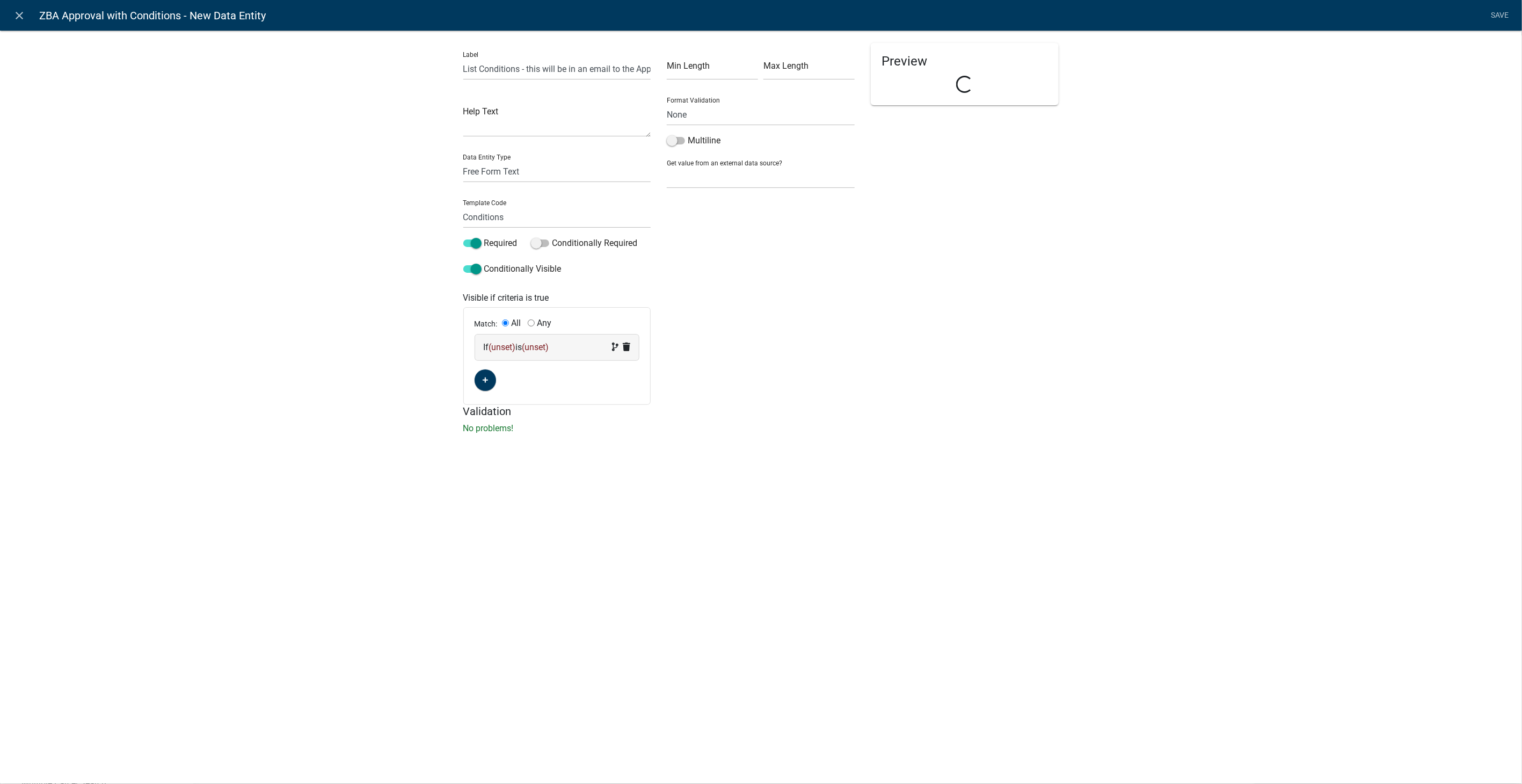
click at [571, 348] on div "If (unset) is (unset)" at bounding box center [557, 347] width 147 height 13
click at [502, 367] on select "Choose... AAHeader AARequest AAUpload Acres AddInfoNeeded AdditionalParcelsYN A…" at bounding box center [508, 367] width 44 height 22
select select "35: ConditionsYN"
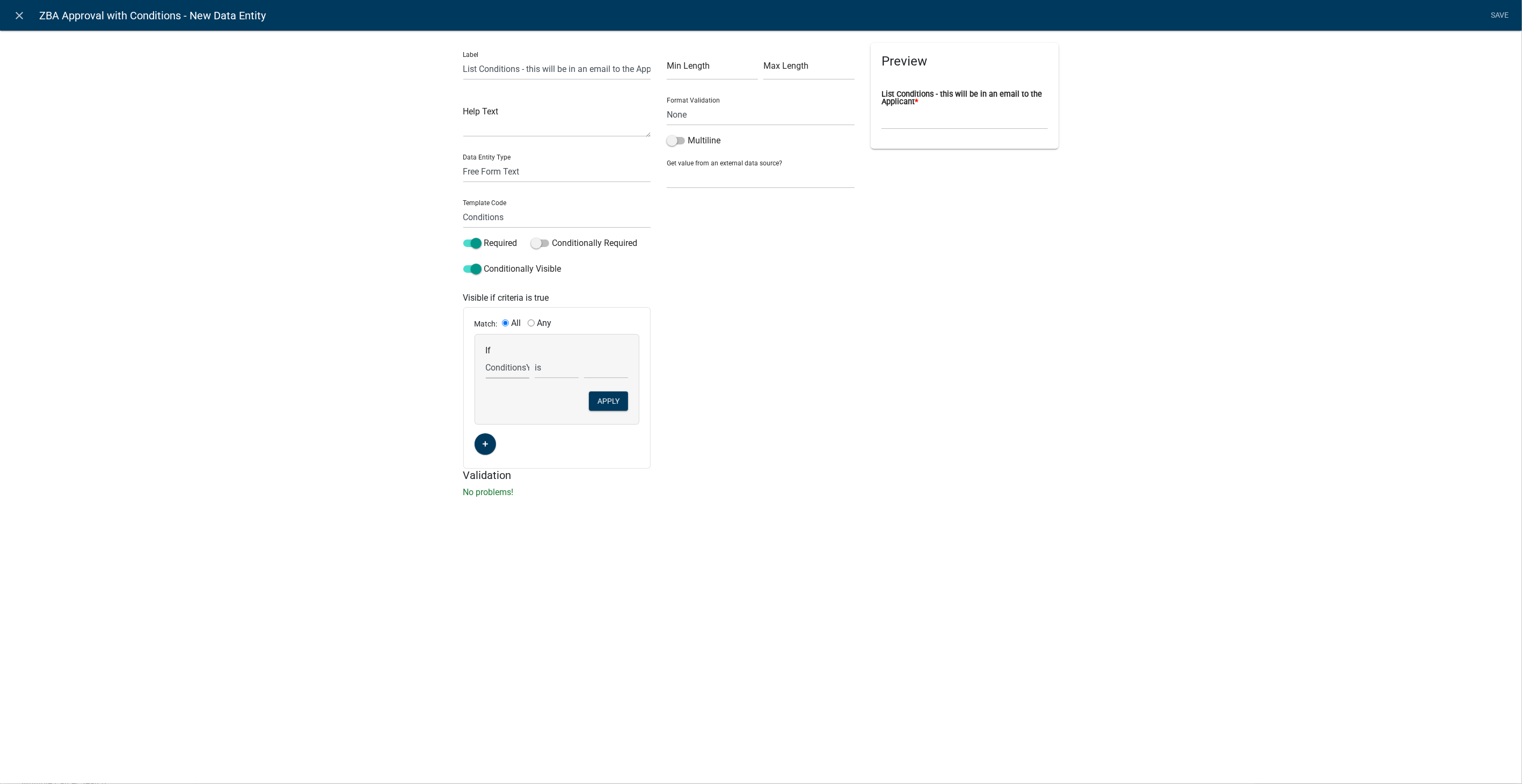
click at [486, 356] on select "Choose... AAHeader AARequest AAUpload Acres AddInfoNeeded AdditionalParcelsYN A…" at bounding box center [508, 367] width 44 height 22
click at [600, 371] on select "Choose... No Yes" at bounding box center [606, 367] width 44 height 22
select select "2: Yes"
click at [584, 356] on select "Choose... No Yes" at bounding box center [606, 367] width 44 height 22
click at [610, 396] on button "Apply" at bounding box center [609, 401] width 39 height 19
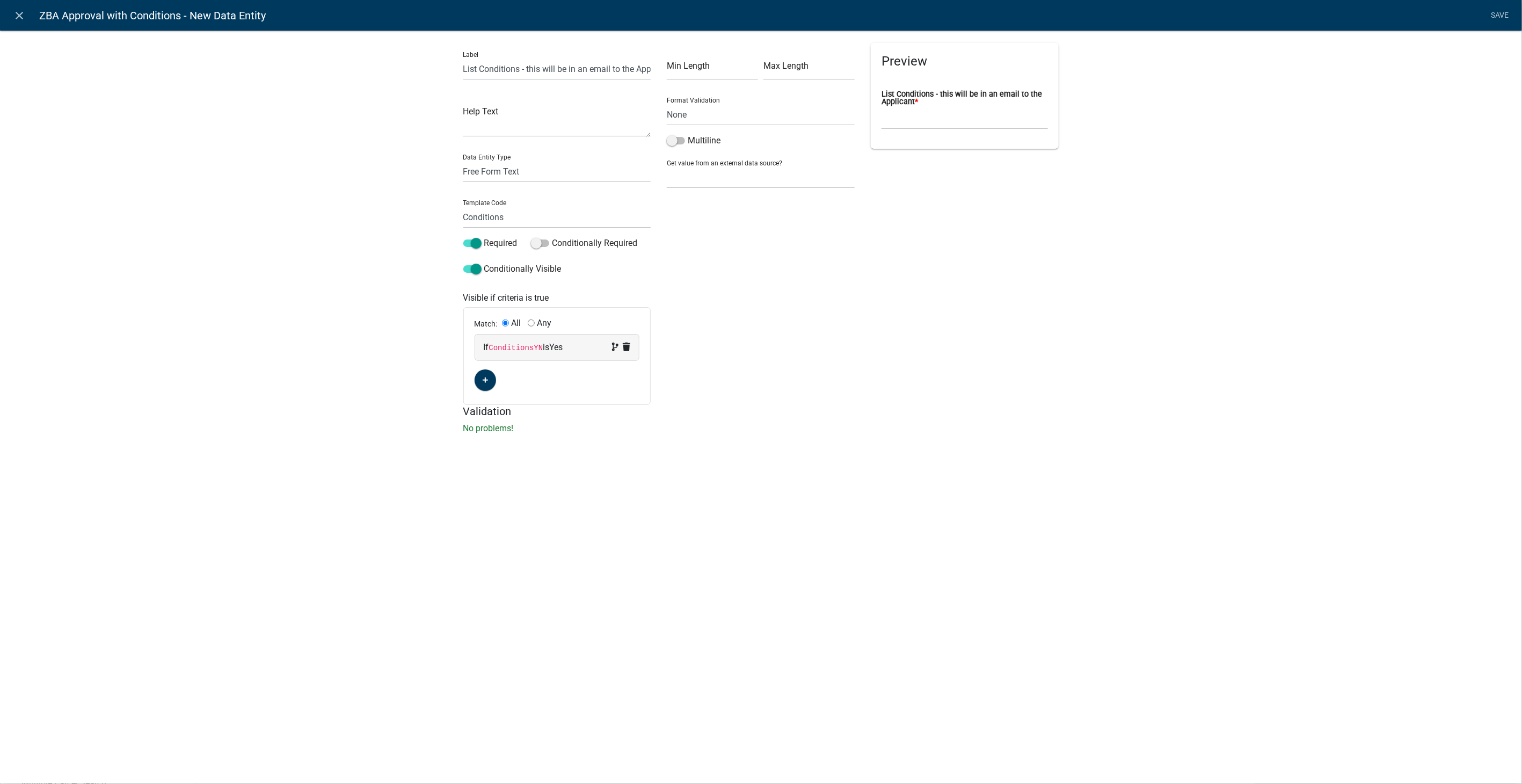
click at [666, 136] on div "Min Length Max Length Format Validation None Email PhoneNumber Multiline Get va…" at bounding box center [760, 224] width 204 height 362
click at [677, 142] on span at bounding box center [676, 141] width 18 height 8
click at [688, 134] on input "Multiline" at bounding box center [688, 134] width 0 height 0
click at [1496, 12] on link "Save" at bounding box center [1500, 15] width 27 height 21
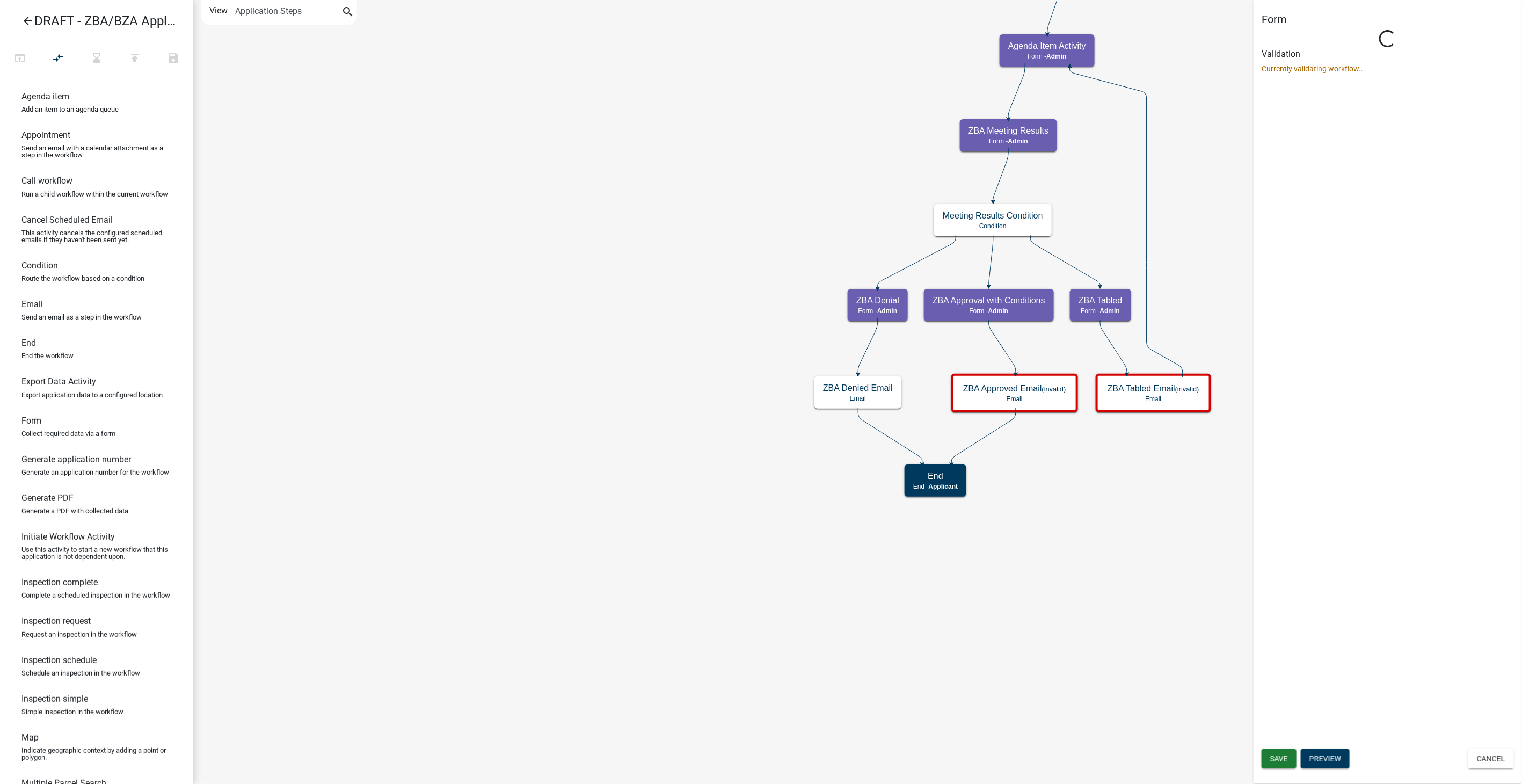
select select "1617A353-6361-48C5-9BA0-CE34FD9B68F8"
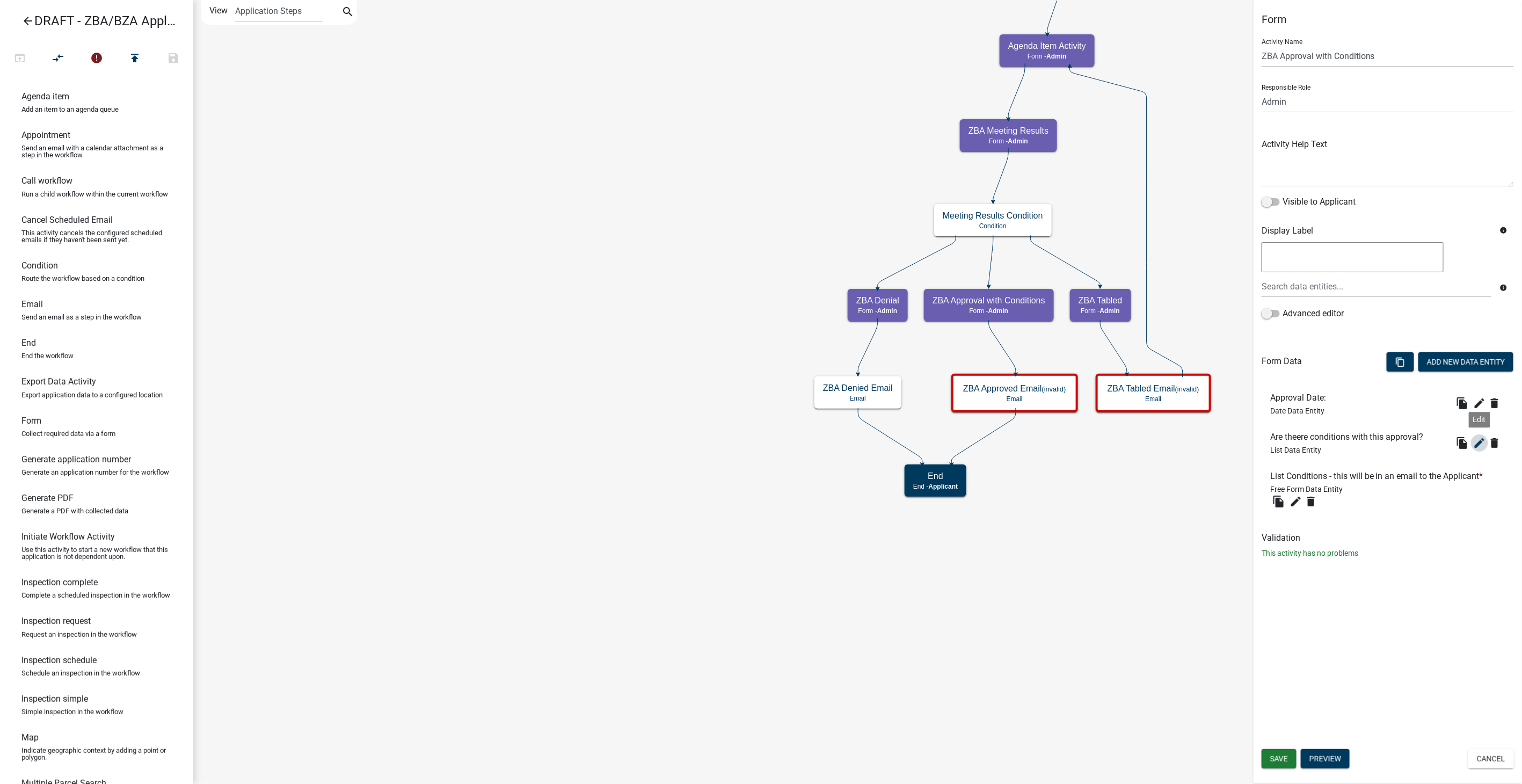
click at [1482, 443] on icon "edit" at bounding box center [1479, 443] width 13 height 13
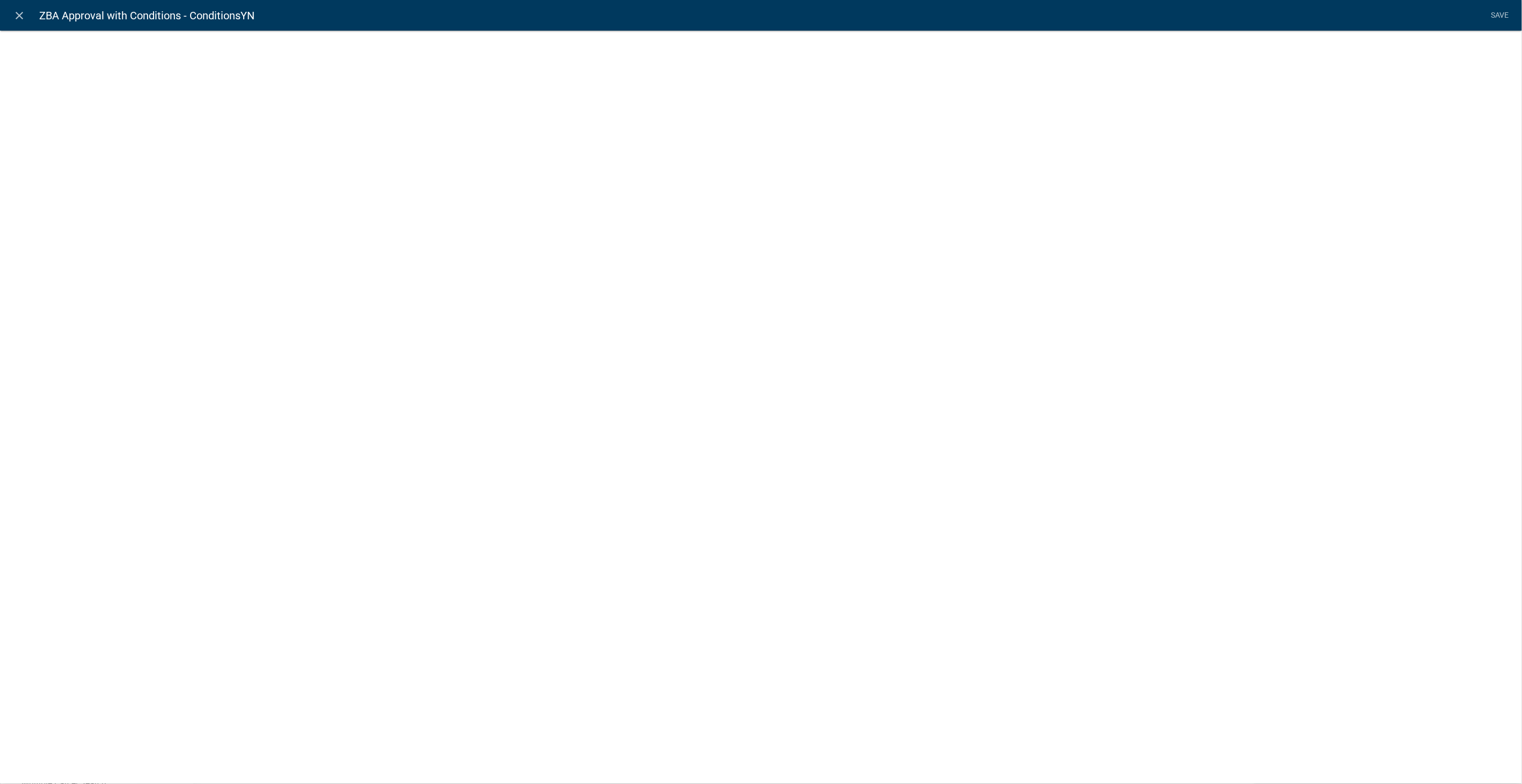
select select "list-data"
select select
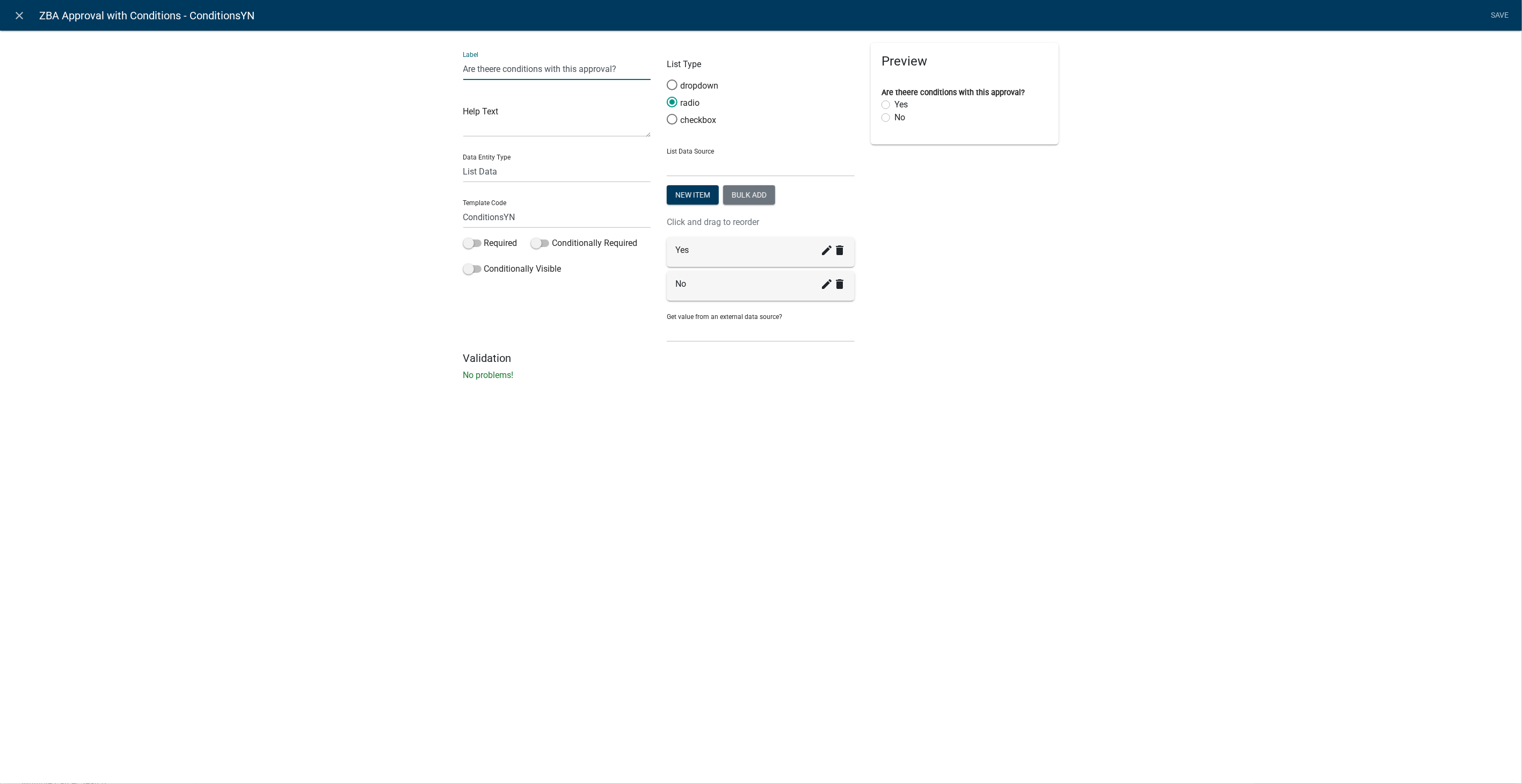
click at [493, 70] on input "Are theere conditions with this approval?" at bounding box center [557, 69] width 188 height 22
type input "Are there conditions with this approval?"
click at [1498, 11] on link "Save" at bounding box center [1500, 15] width 27 height 21
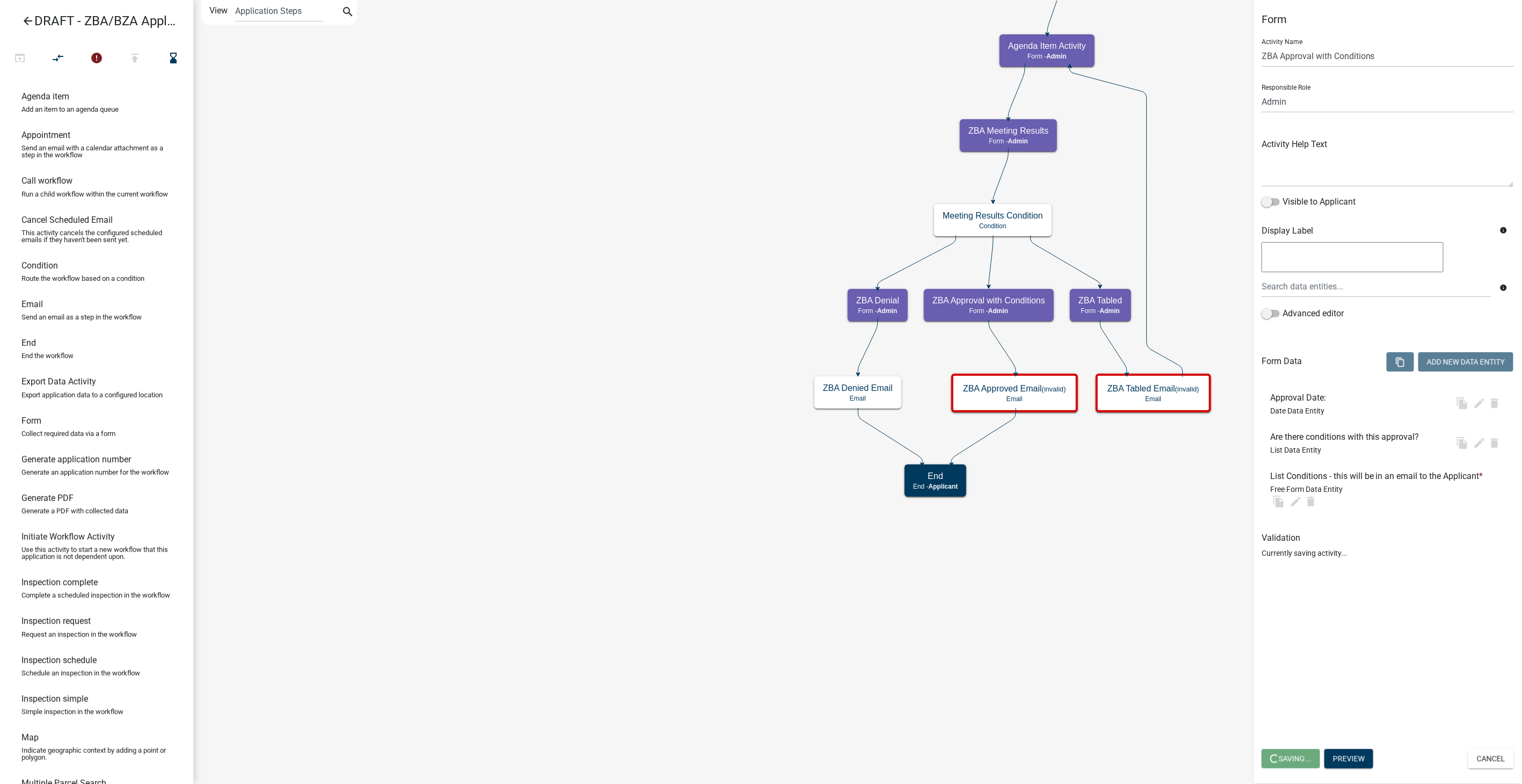
select select "1617A353-6361-48C5-9BA0-CE34FD9B68F8"
click at [1449, 363] on button "Add New Data Entity" at bounding box center [1466, 362] width 95 height 19
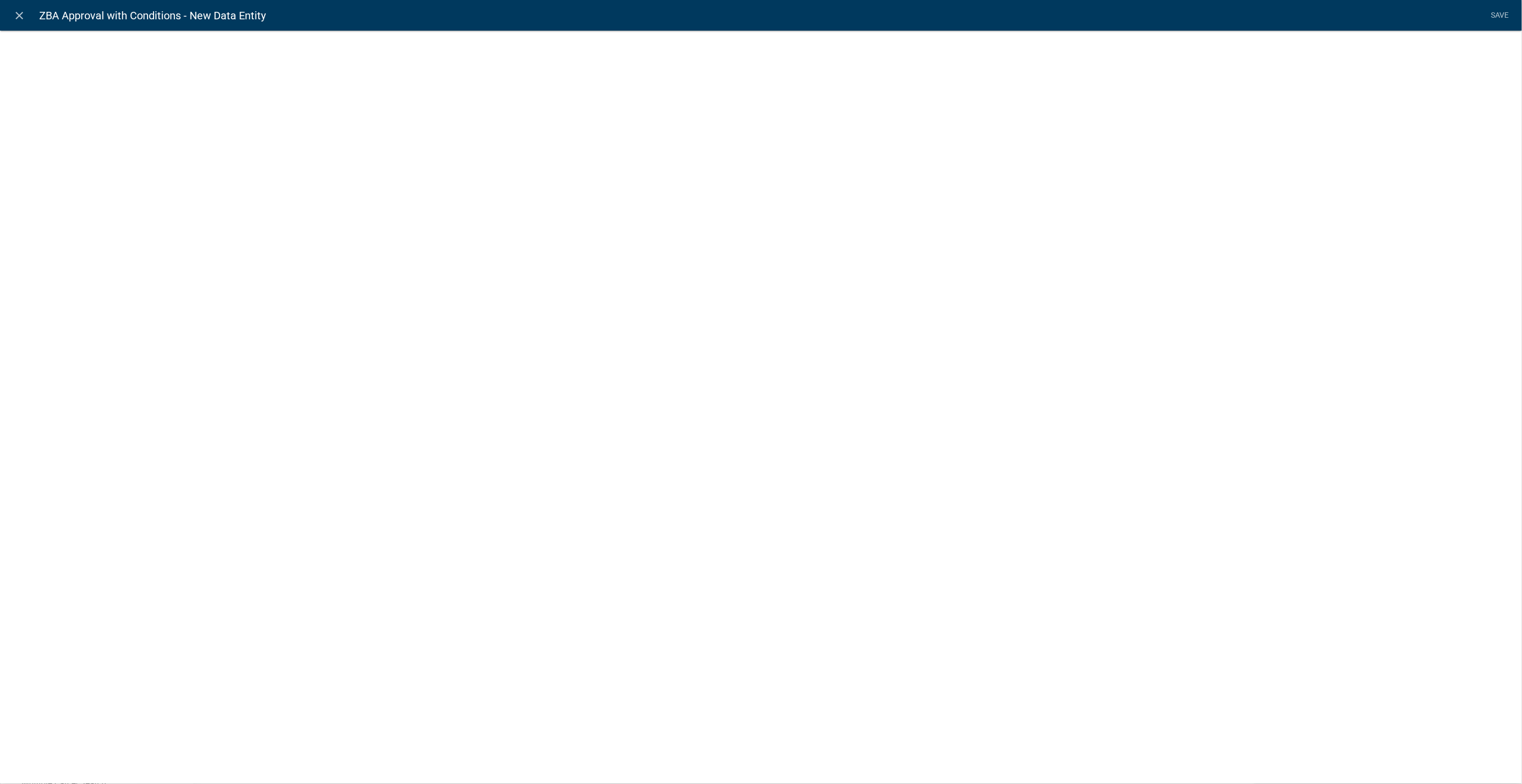
select select
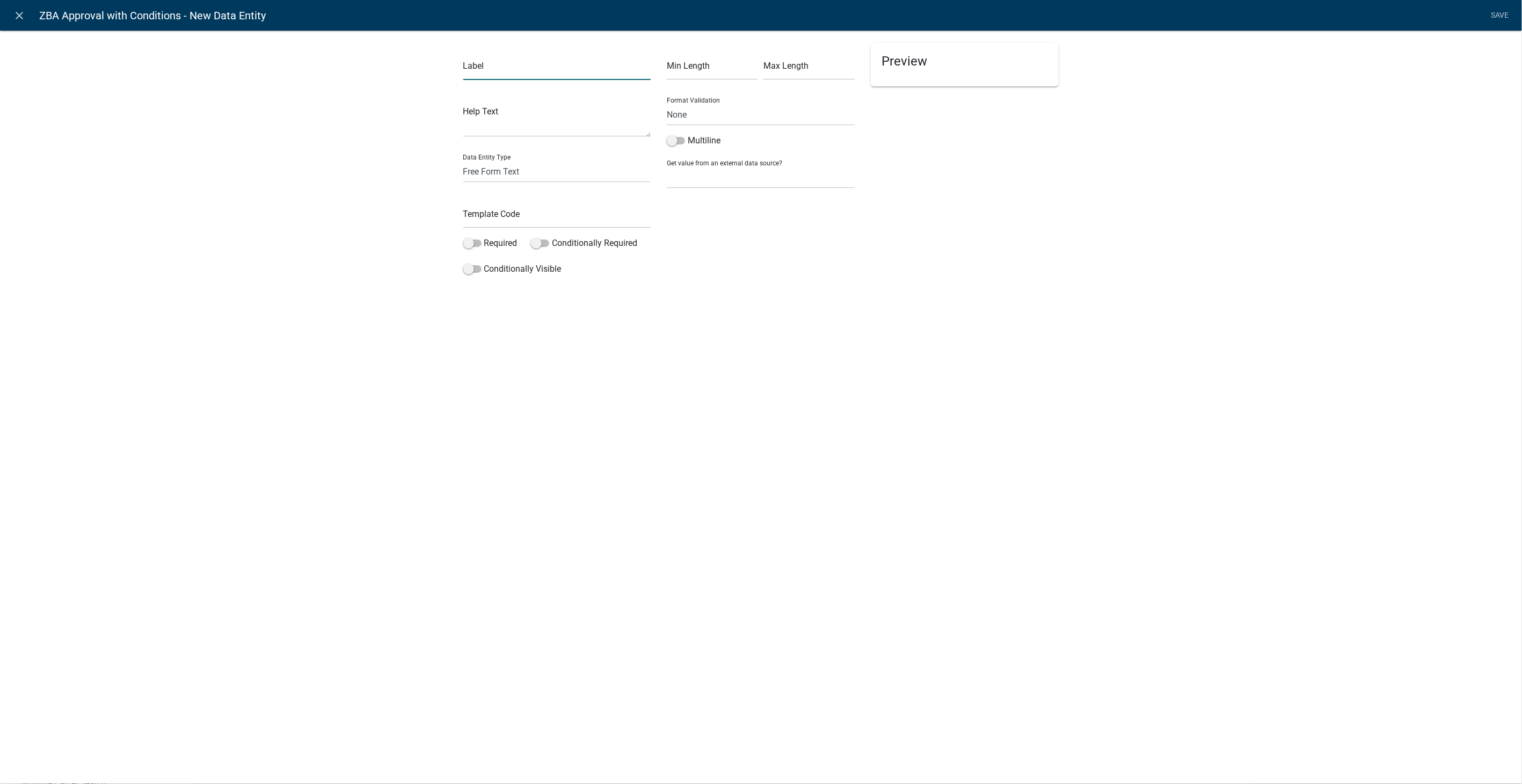
click at [479, 63] on input "text" at bounding box center [557, 69] width 188 height 22
type input "Upload any documentation correspnding to this decision:"
click at [538, 136] on textarea at bounding box center [557, 120] width 188 height 33
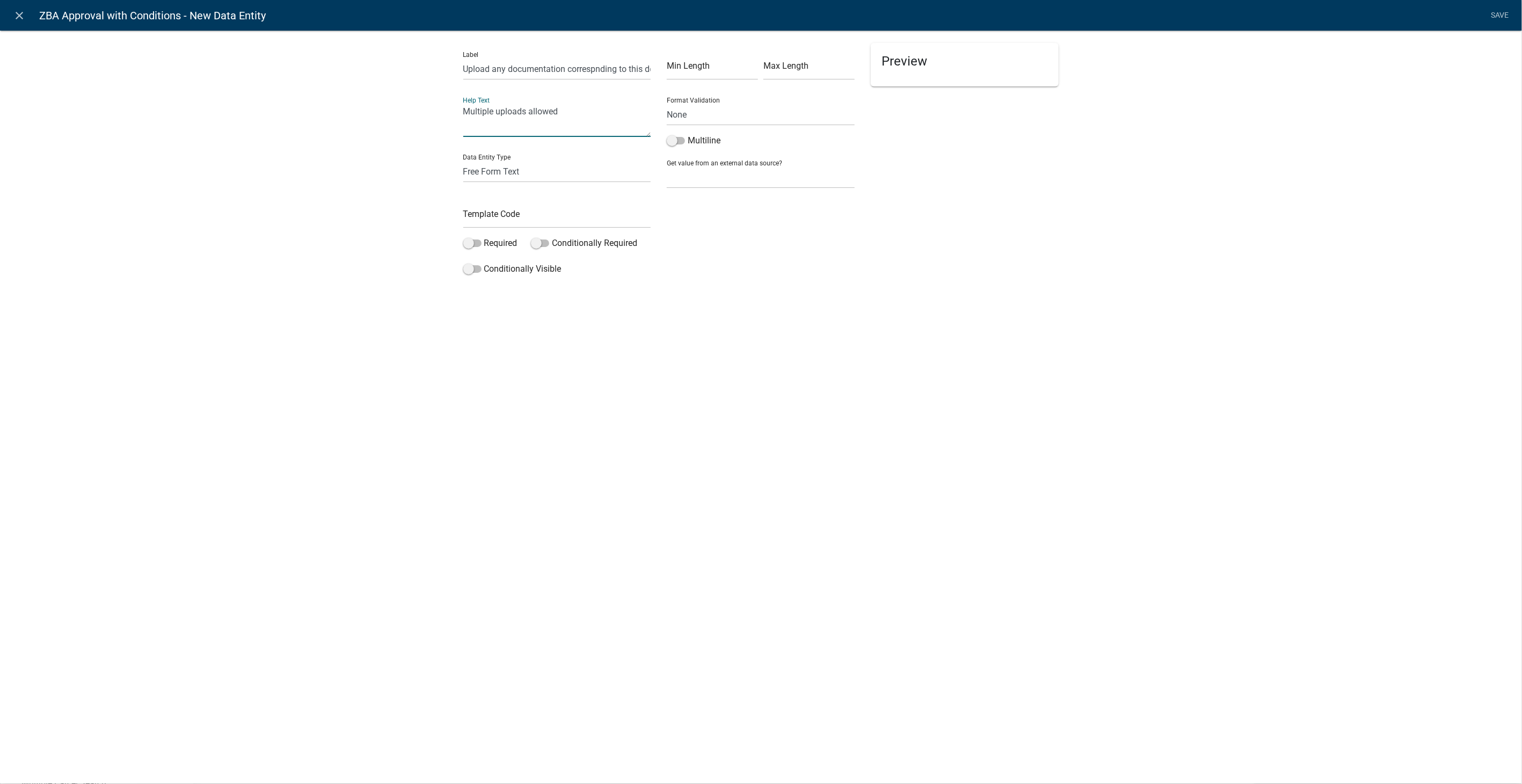
type textarea "Multiple uploads allowed"
click at [509, 157] on div "Data Entity Type Free Form Text Document Display Entity Value Fee Numeric Data …" at bounding box center [557, 164] width 188 height 37
click at [505, 176] on select "Free Form Text Document Display Entity Value Fee Numeric Data Date Map Sketch D…" at bounding box center [557, 171] width 188 height 22
select select "document"
click at [463, 161] on select "Free Form Text Document Display Entity Value Fee Numeric Data Date Map Sketch D…" at bounding box center [557, 171] width 188 height 22
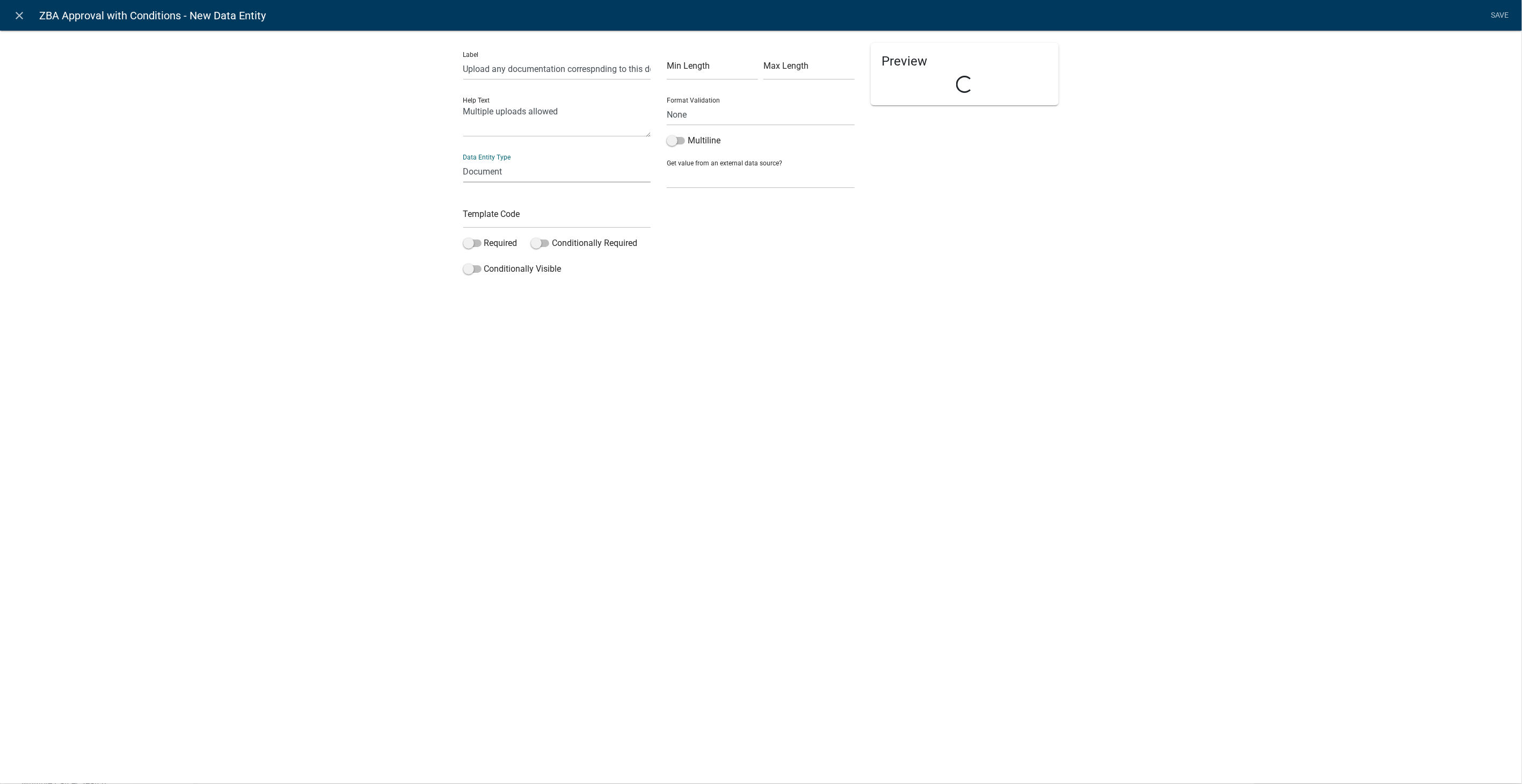
select select "document"
click at [496, 214] on input "text" at bounding box center [557, 217] width 188 height 22
type input "ApprovalDocumentsUpload"
click at [715, 68] on input "text" at bounding box center [761, 69] width 188 height 22
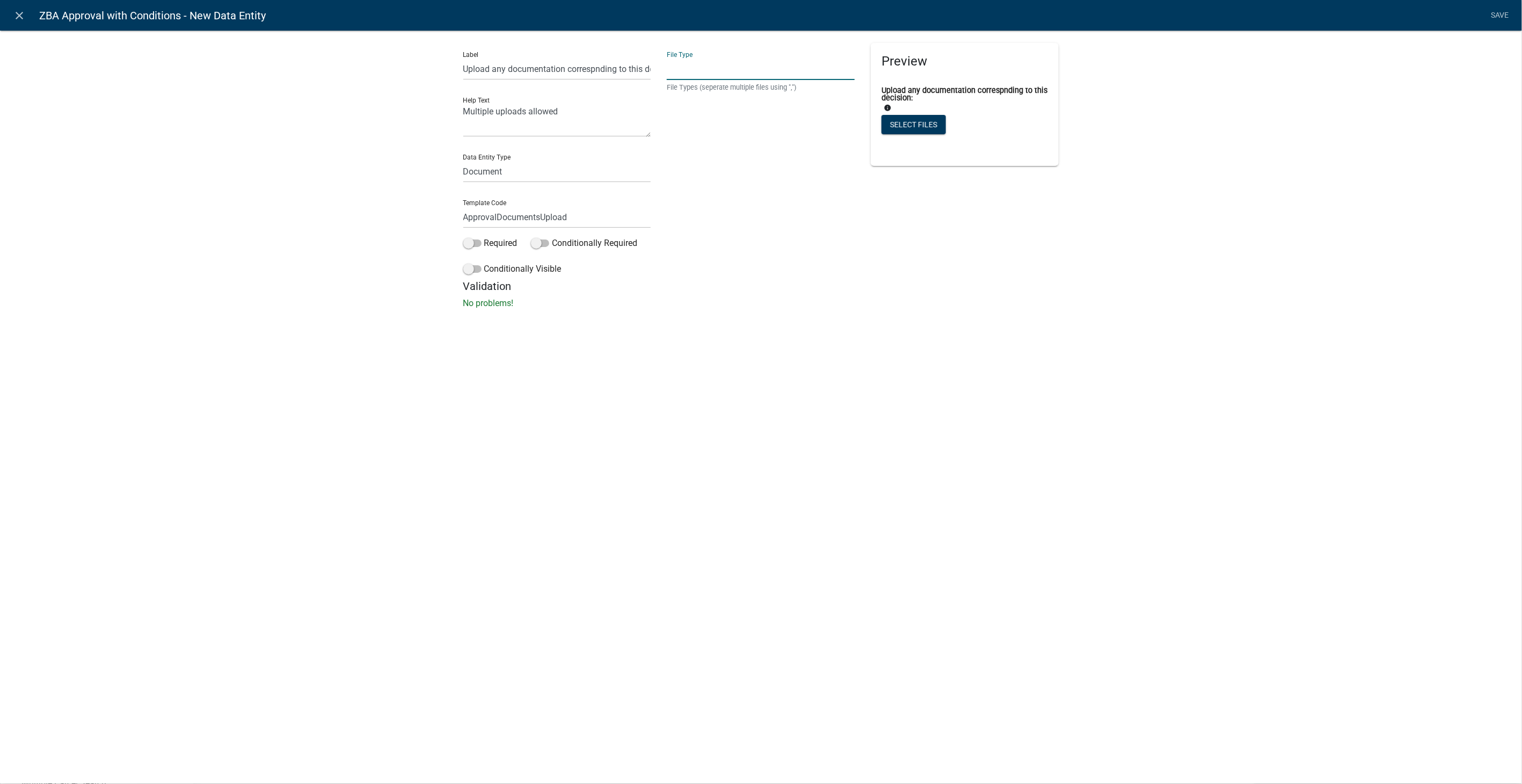
type input "pdf,jpeg,jpg,xls,doc,docx,xlsx"
click at [1502, 11] on link "Save" at bounding box center [1500, 15] width 27 height 21
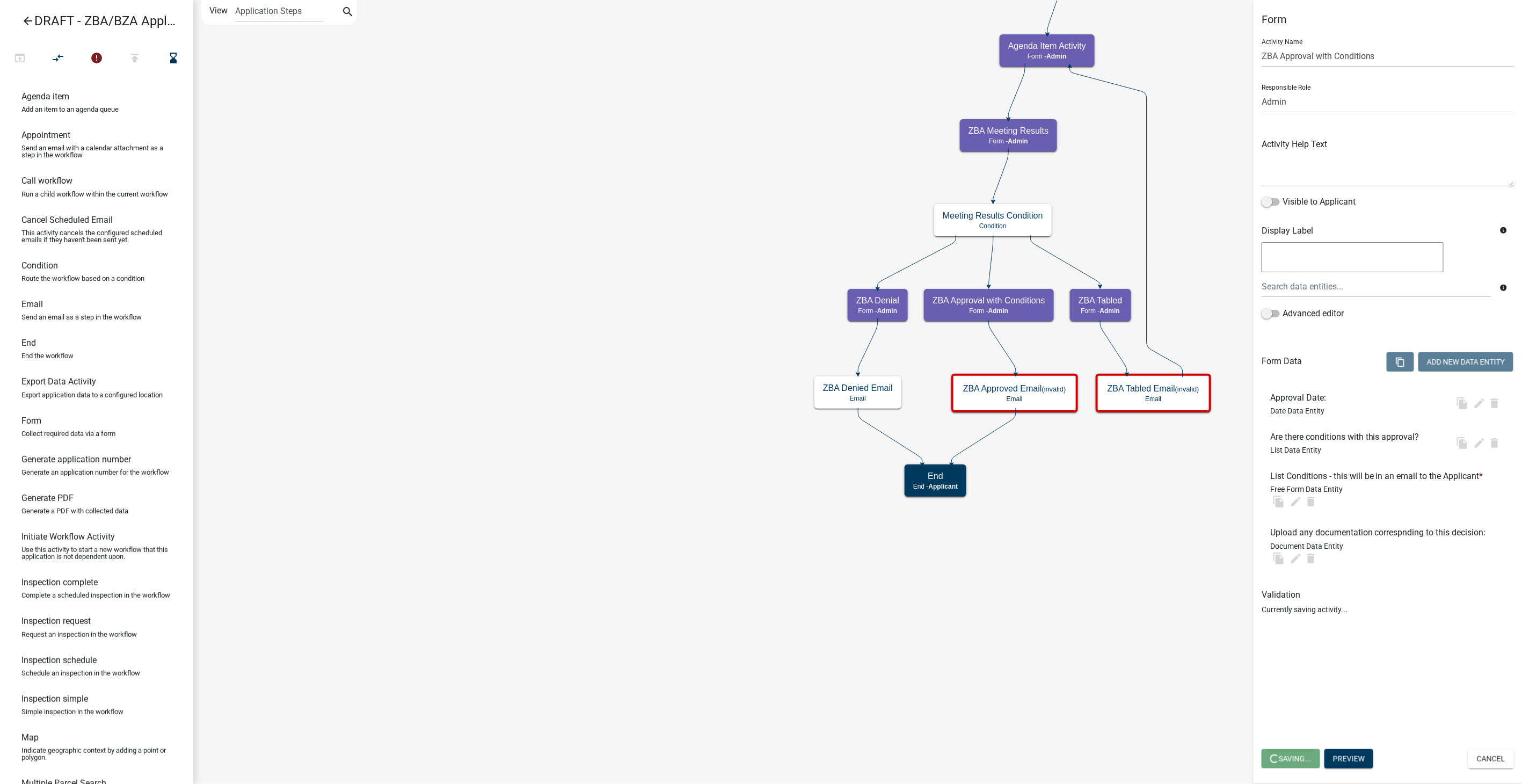
select select "1617A353-6361-48C5-9BA0-CE34FD9B68F8"
click at [1437, 357] on button "Add New Data Entity" at bounding box center [1466, 362] width 95 height 19
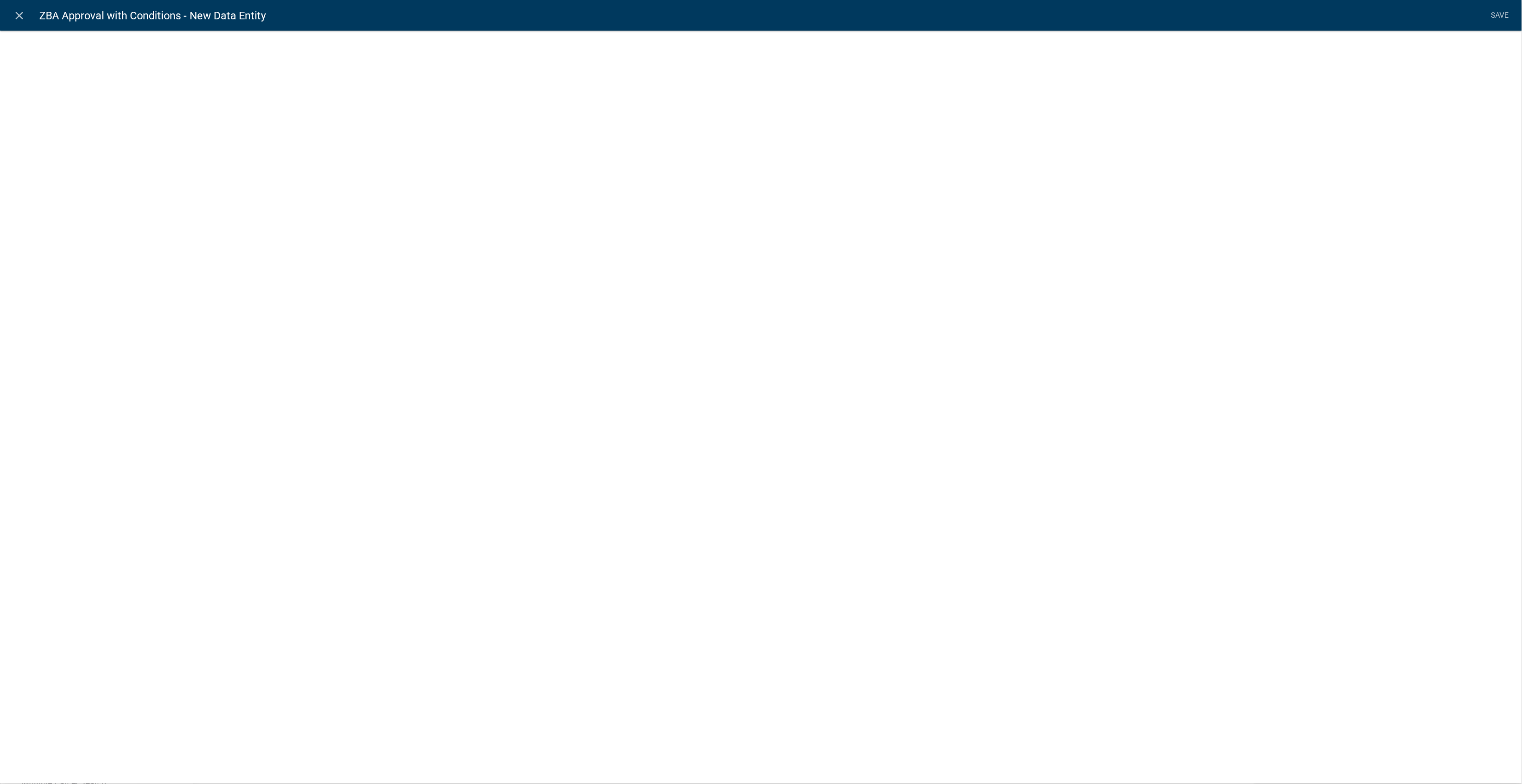
select select
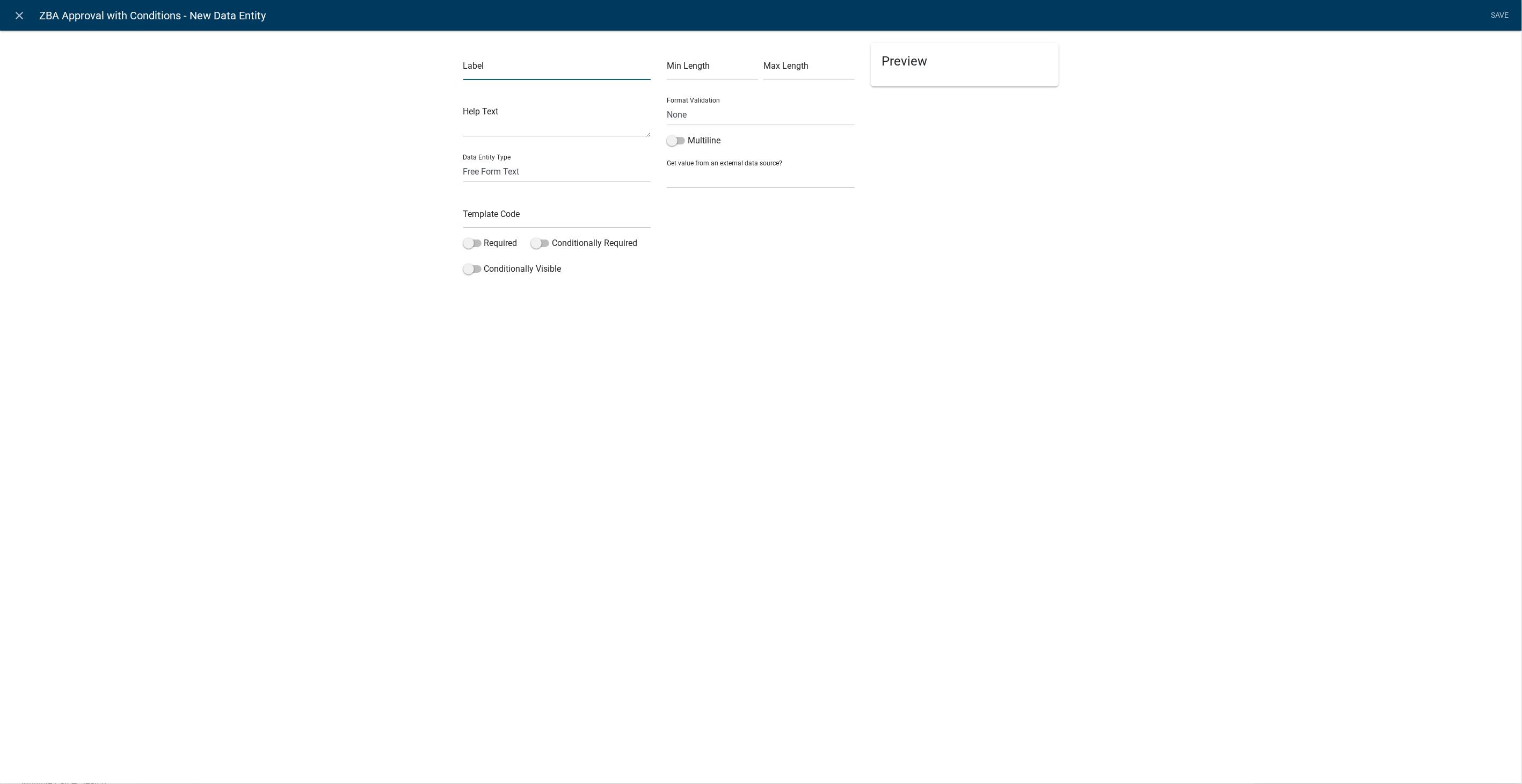
click at [525, 74] on input "text" at bounding box center [557, 69] width 188 height 22
type input "Expriation Date - Date by which the project must be started or the approval is …"
click at [517, 161] on select "Free Form Text Document Display Entity Value Fee Numeric Data Date Map Sketch D…" at bounding box center [557, 171] width 188 height 22
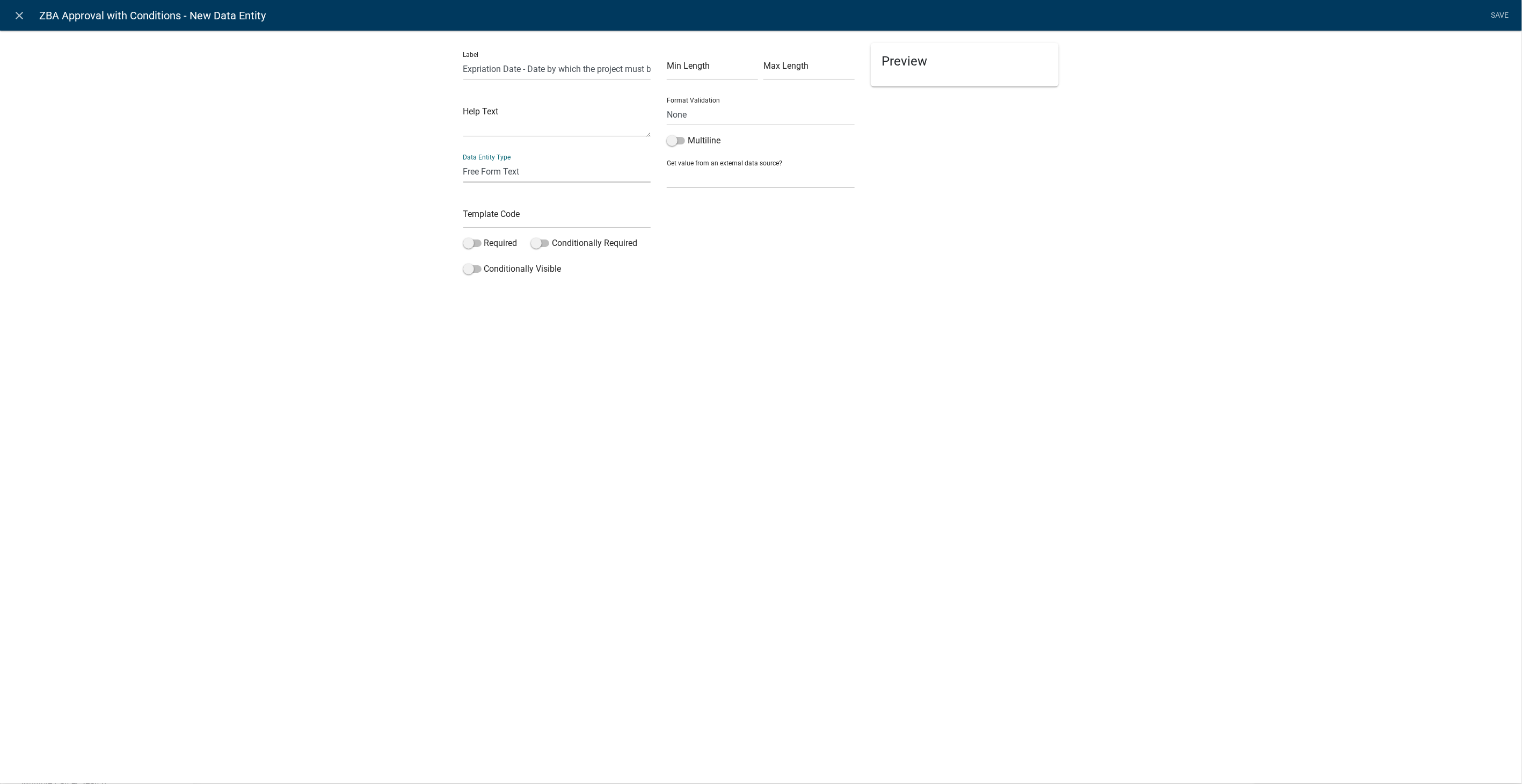
select select "date"
click at [463, 161] on select "Free Form Text Document Display Entity Value Fee Numeric Data Date Map Sketch D…" at bounding box center [557, 171] width 188 height 22
select select
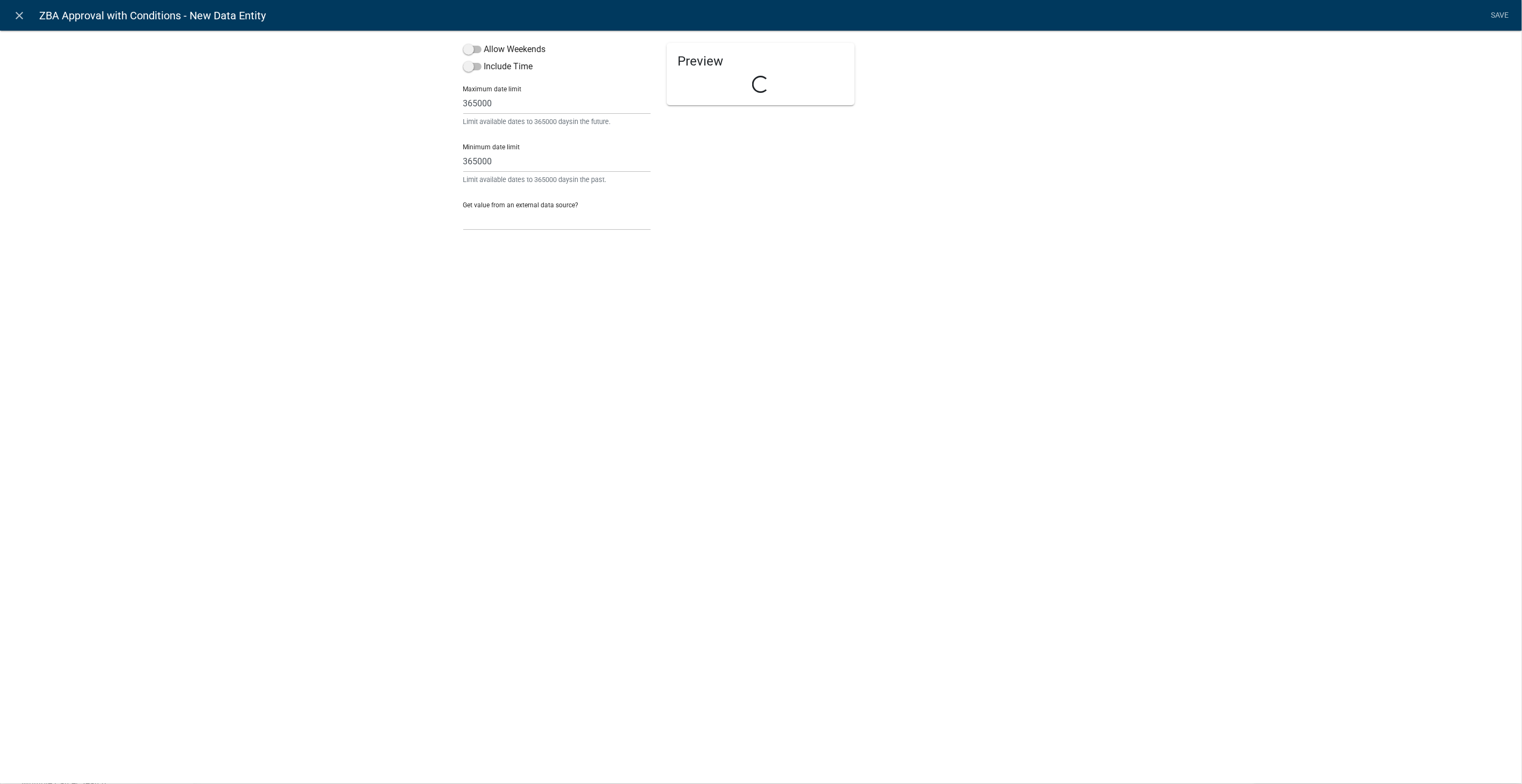
select select "date"
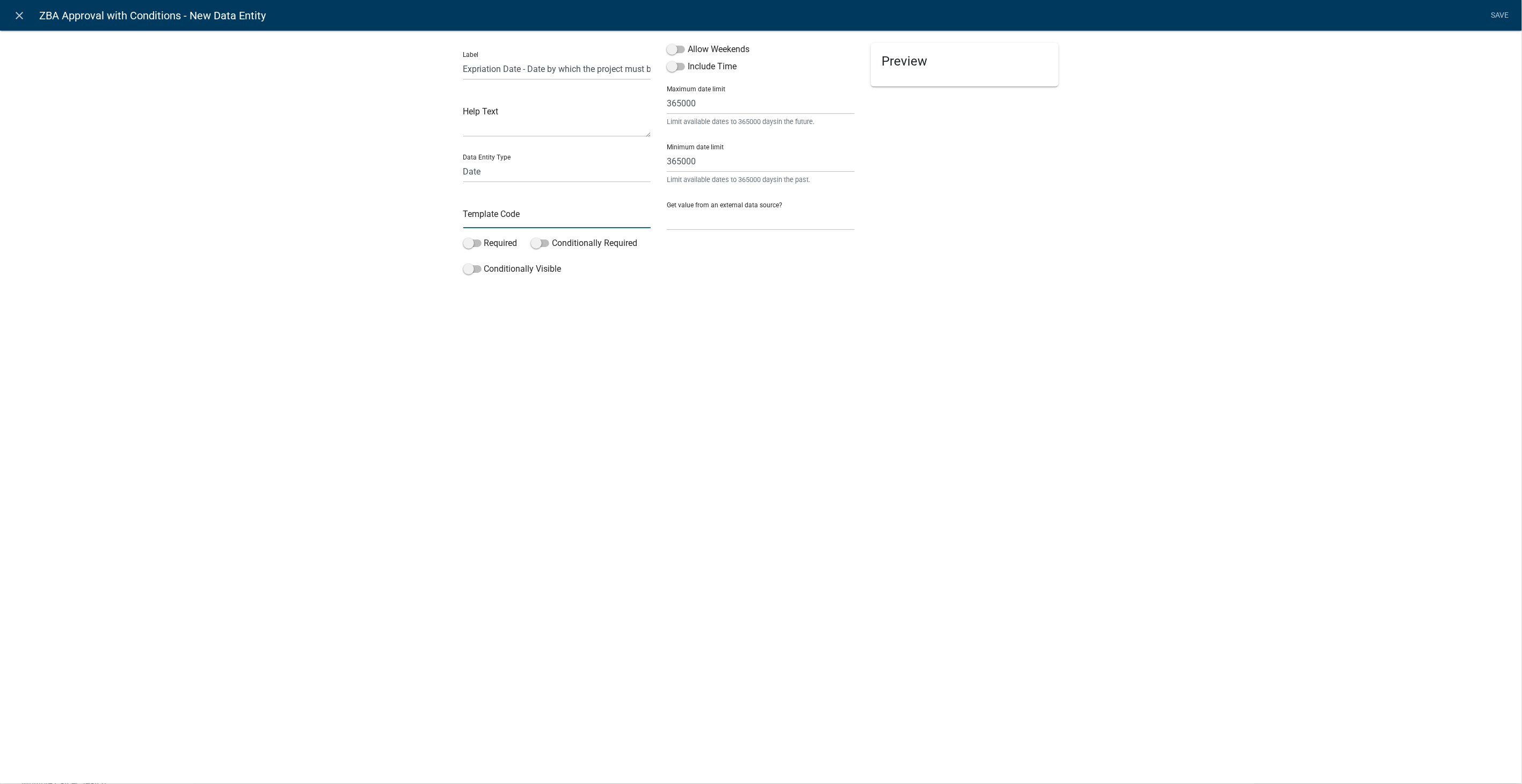
click at [483, 215] on input "text" at bounding box center [557, 217] width 188 height 22
type input "ExpirationDate"
click at [667, 51] on label "Allow Weekends" at bounding box center [708, 50] width 83 height 13
click at [688, 43] on input "Allow Weekends" at bounding box center [688, 43] width 0 height 0
click at [1497, 17] on link "Save" at bounding box center [1500, 15] width 27 height 21
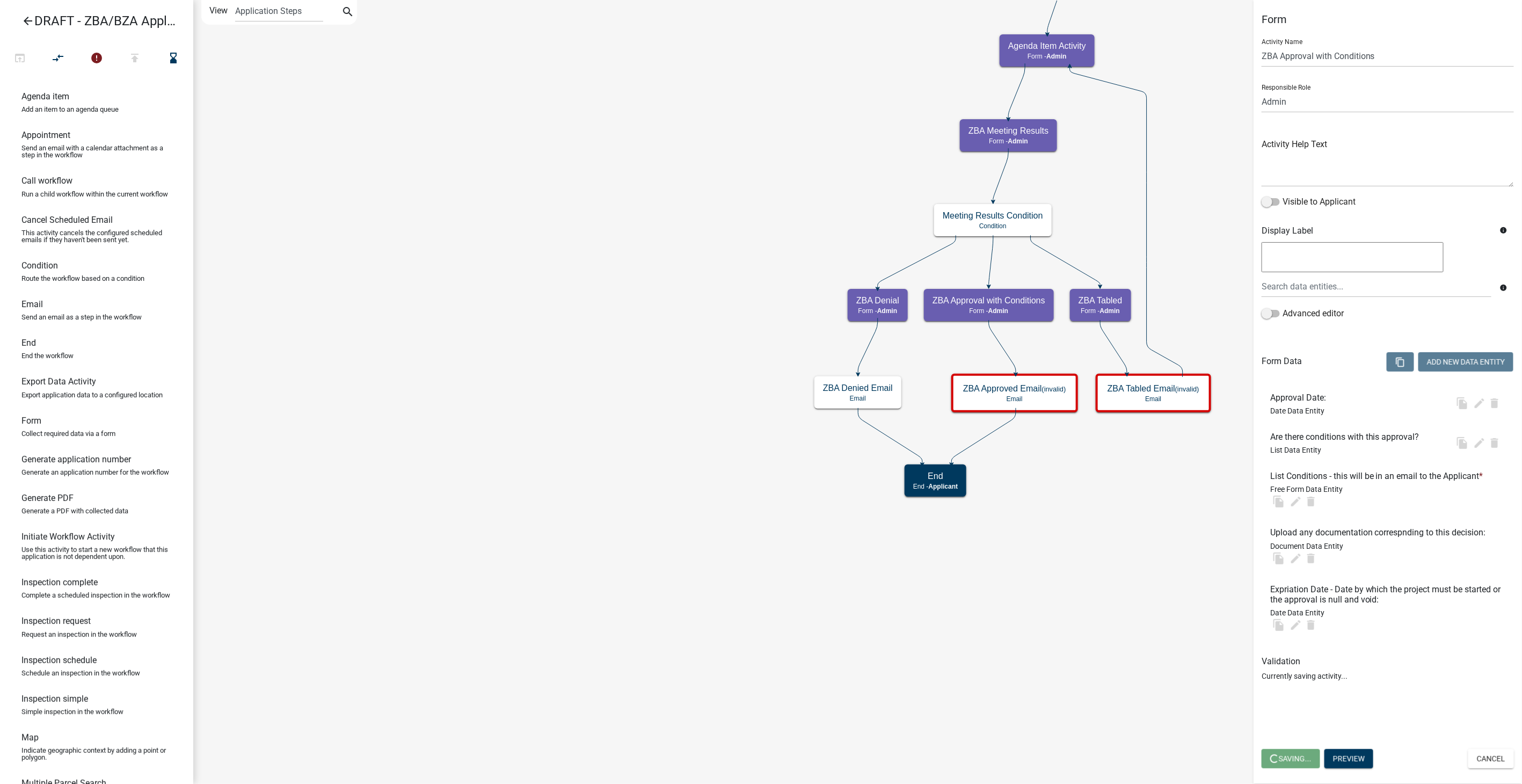
select select "1617A353-6361-48C5-9BA0-CE34FD9B68F8"
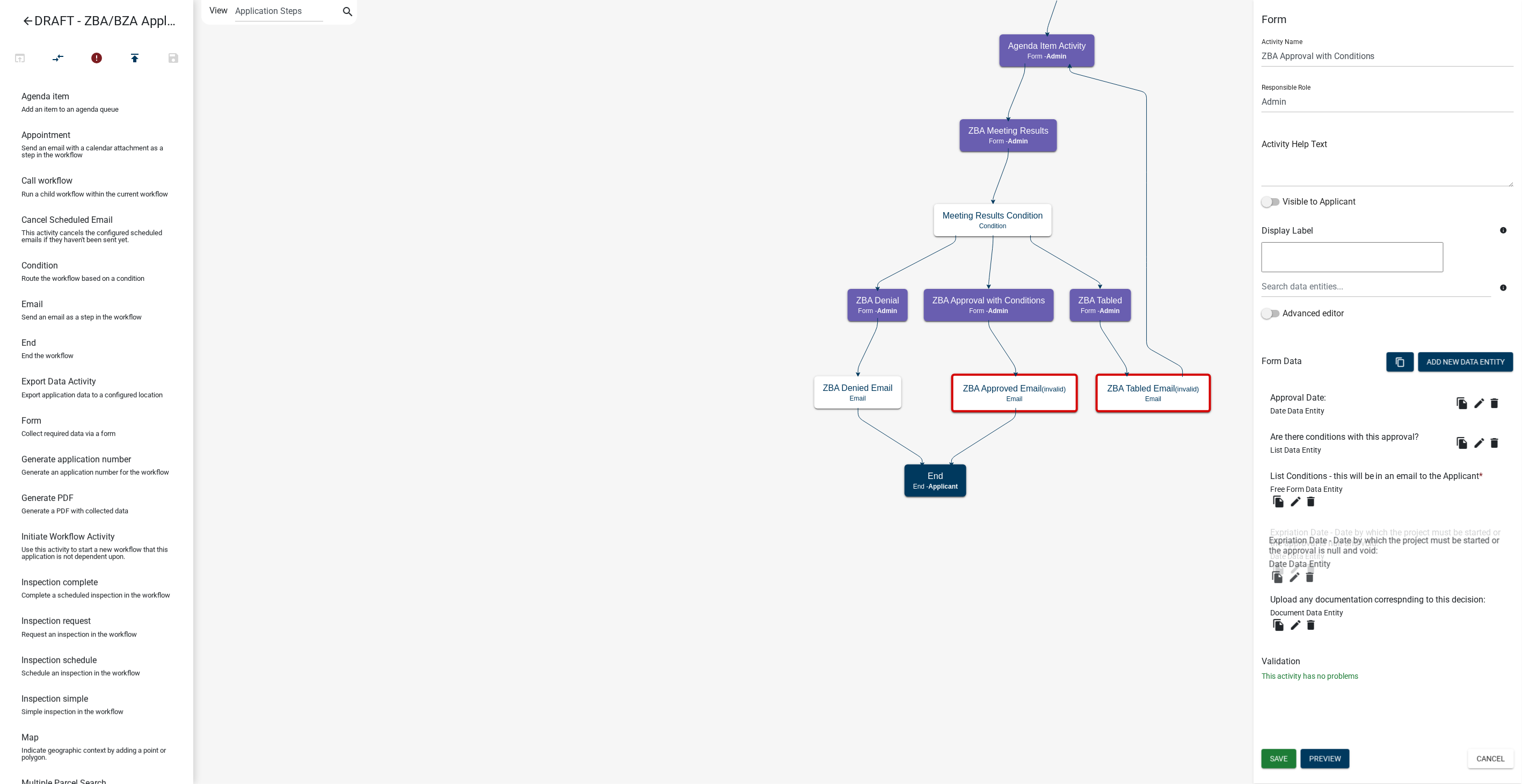
drag, startPoint x: 1388, startPoint y: 589, endPoint x: 1388, endPoint y: 540, distance: 49.0
click at [1272, 756] on span "Save" at bounding box center [1279, 759] width 18 height 9
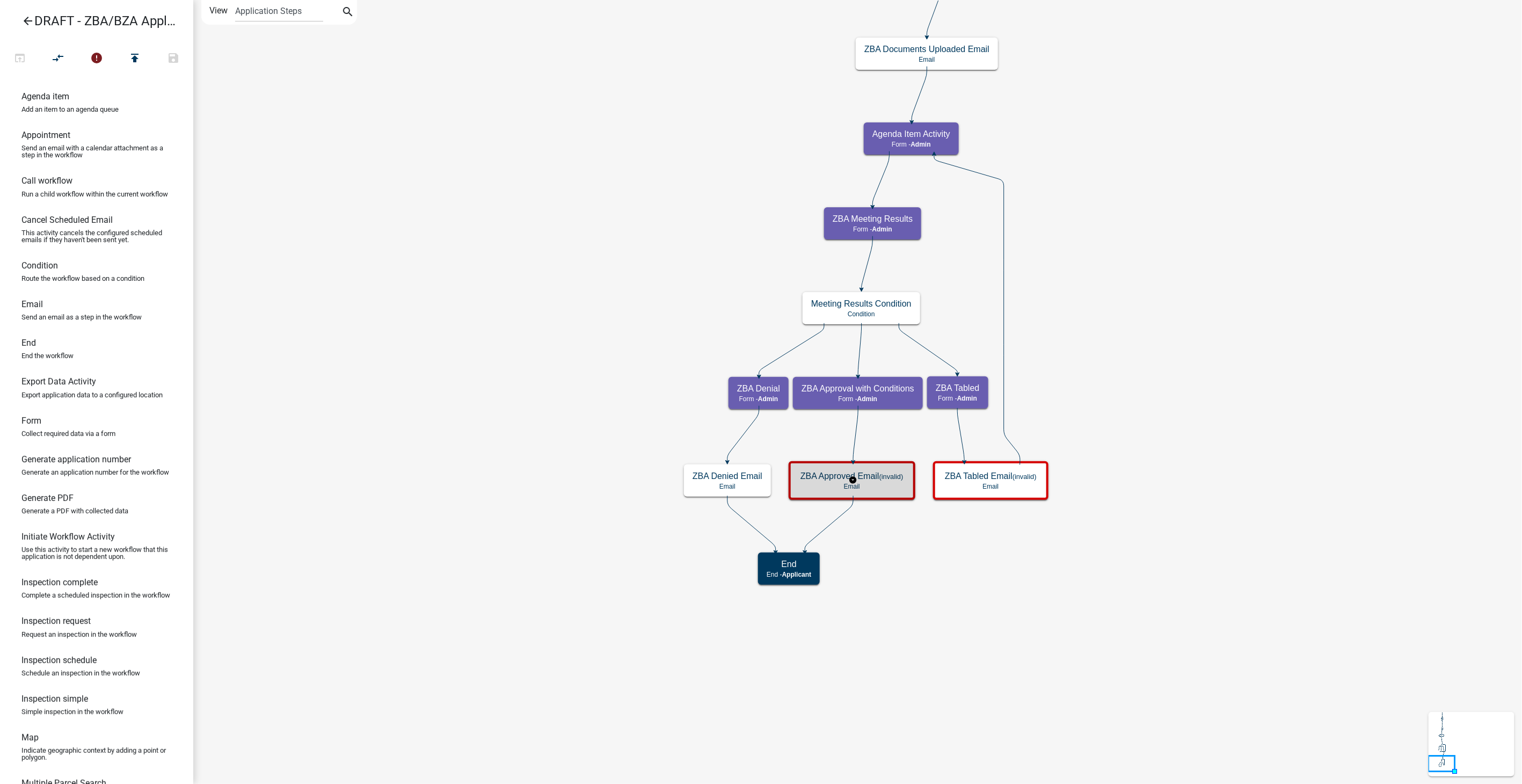
click at [898, 492] on div "ZBA Approved Email (invalid) Email" at bounding box center [852, 480] width 121 height 32
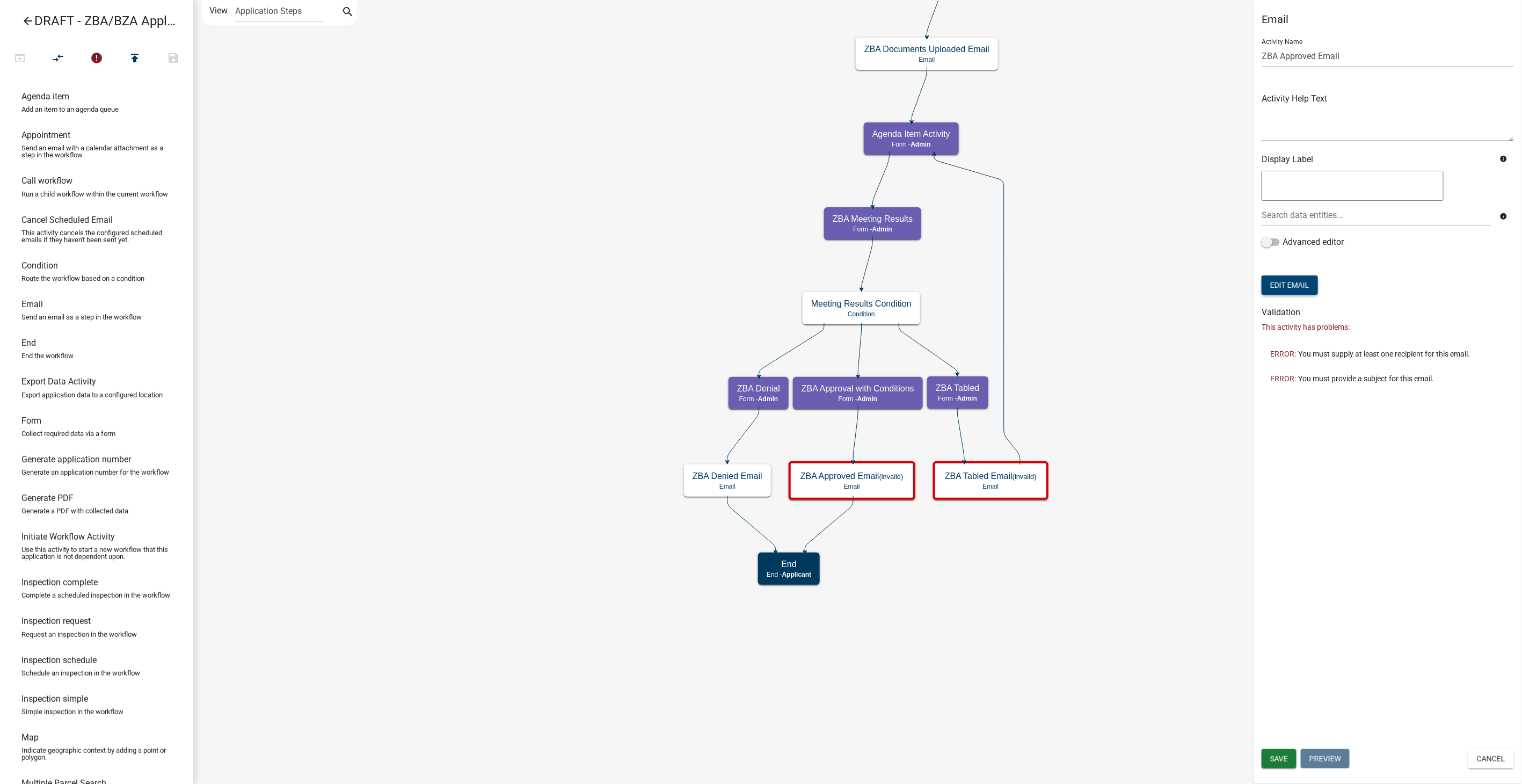
click at [1296, 290] on button "Edit Email" at bounding box center [1289, 285] width 56 height 19
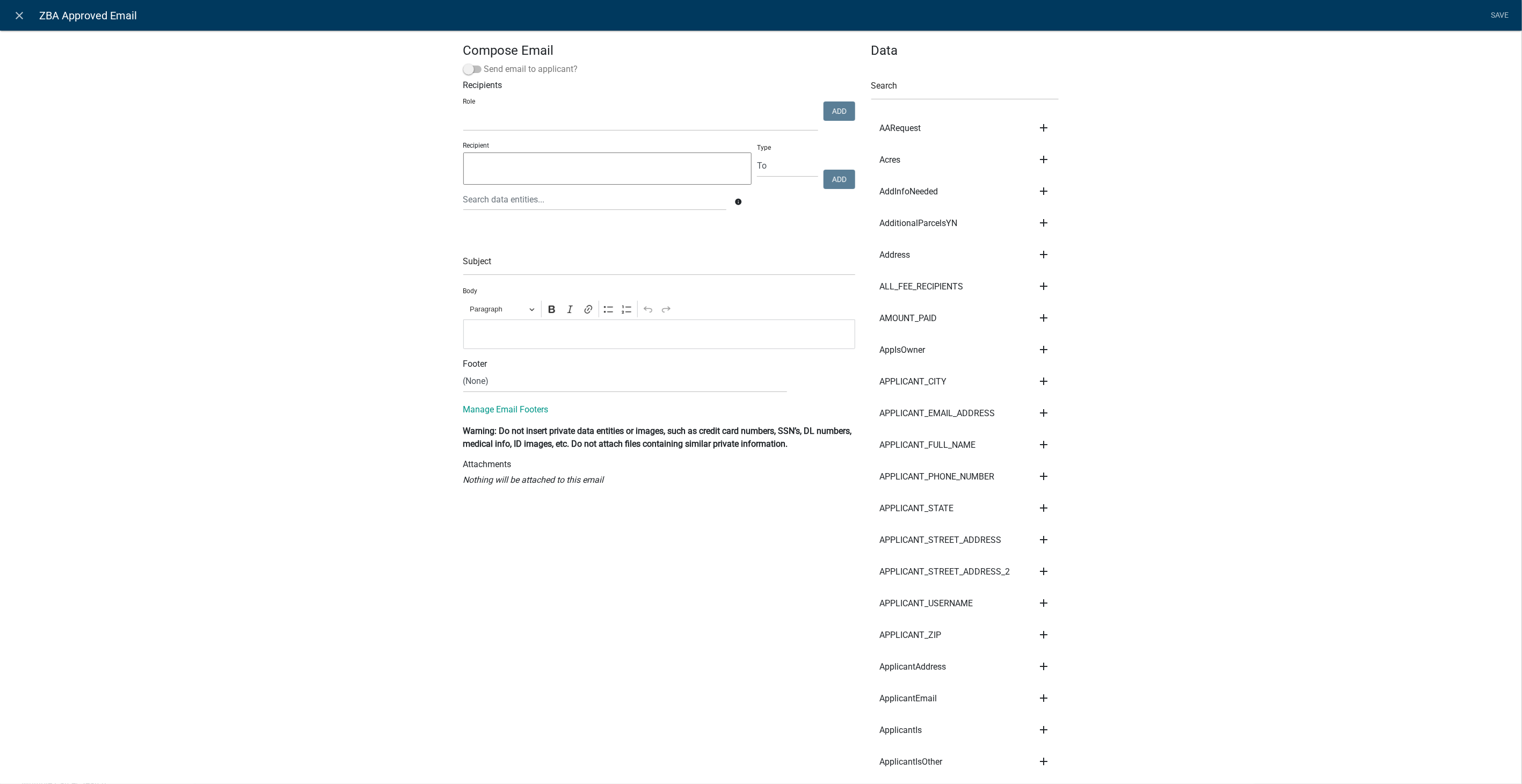
click at [464, 71] on span at bounding box center [472, 69] width 18 height 8
click at [484, 63] on input "Send email to applicant?" at bounding box center [484, 63] width 0 height 0
click at [478, 267] on input "text" at bounding box center [659, 264] width 392 height 22
type input "ZBA Decision: Approved"
click at [518, 331] on p "Editor editing area: main. Press Alt+0 for help." at bounding box center [659, 334] width 380 height 13
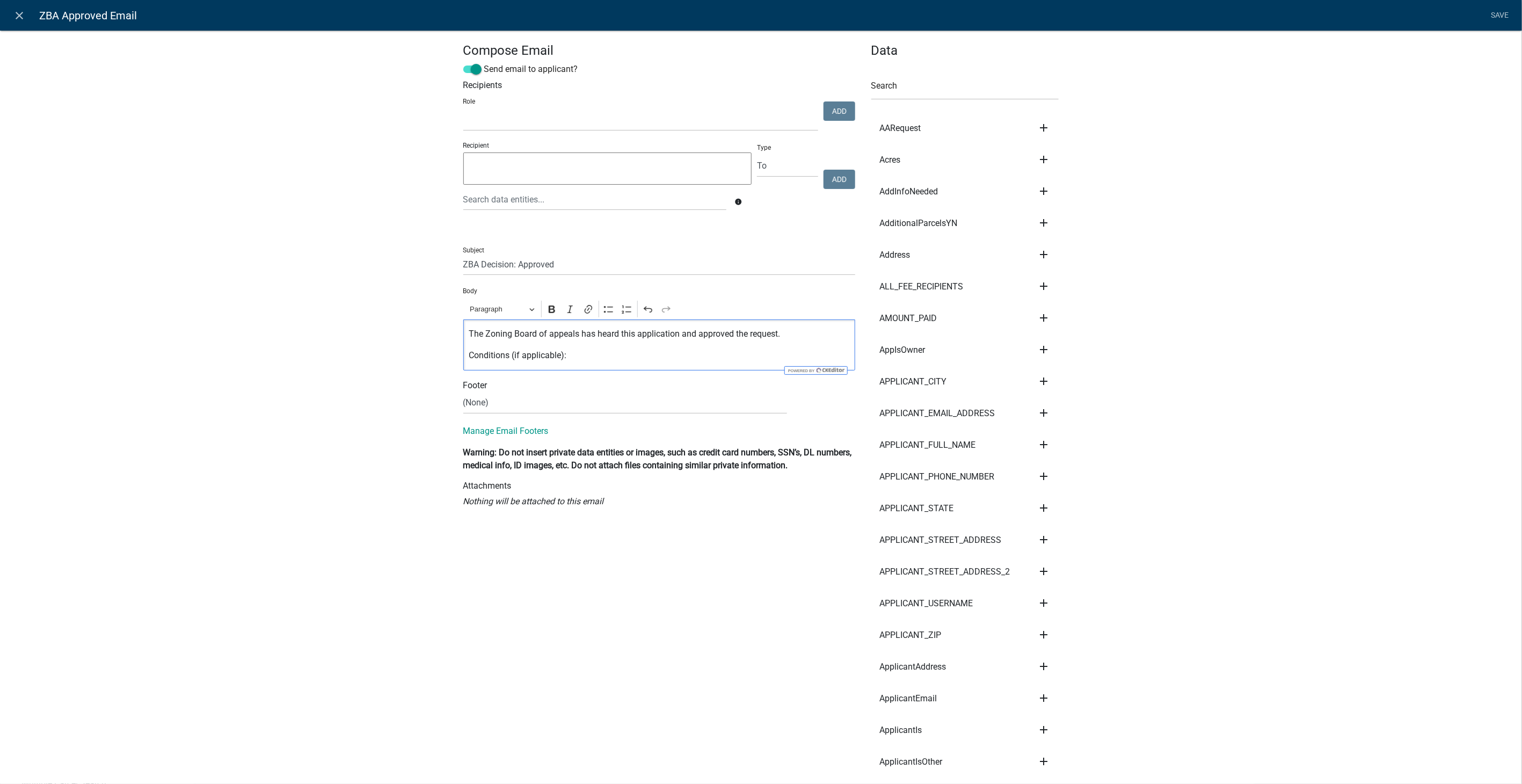
click at [581, 352] on p "Conditions (if applicable):" at bounding box center [659, 356] width 380 height 13
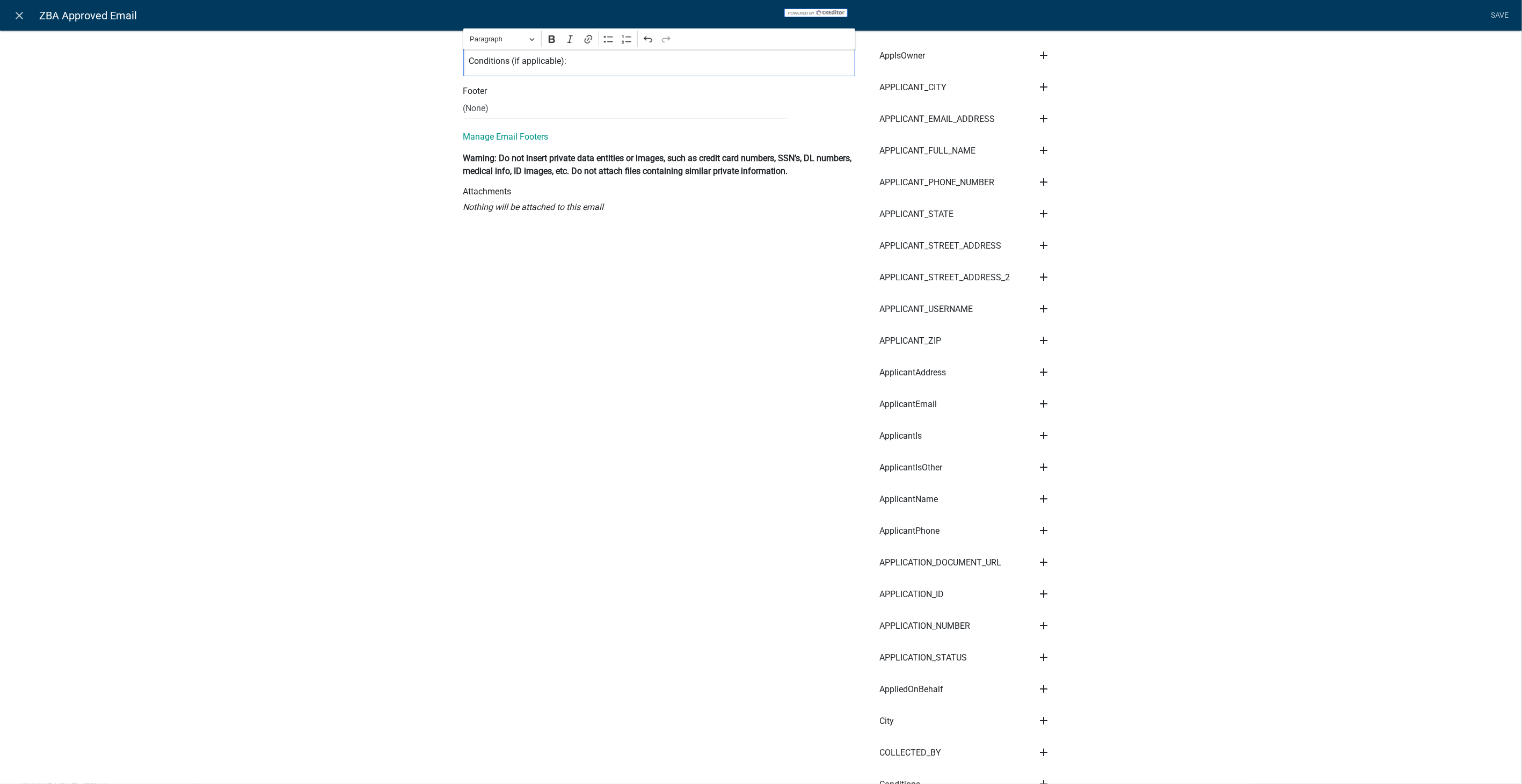
scroll to position [357, 0]
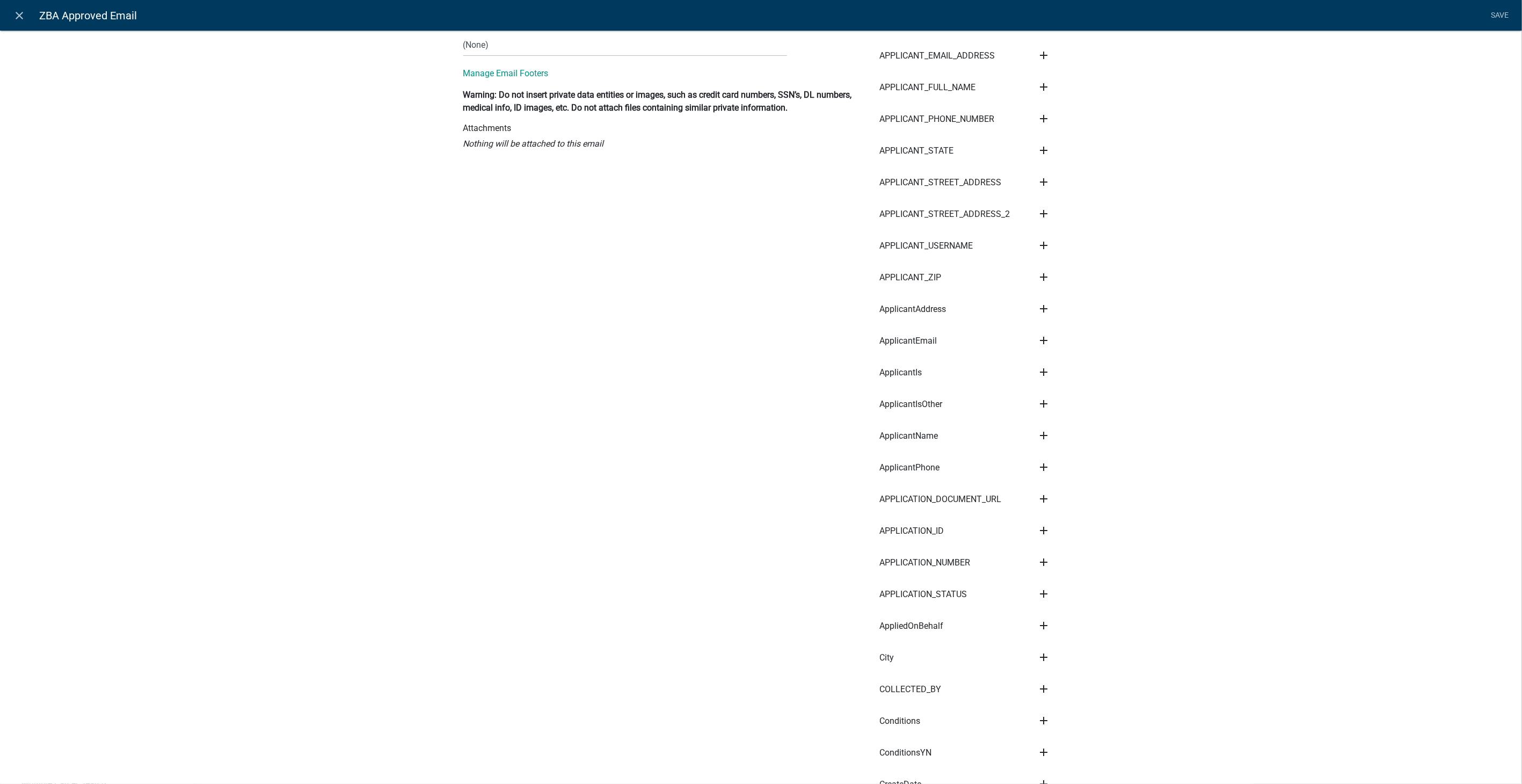
click at [1040, 714] on icon "add" at bounding box center [1043, 720] width 13 height 13
click at [1060, 675] on button "Body" at bounding box center [1079, 686] width 86 height 26
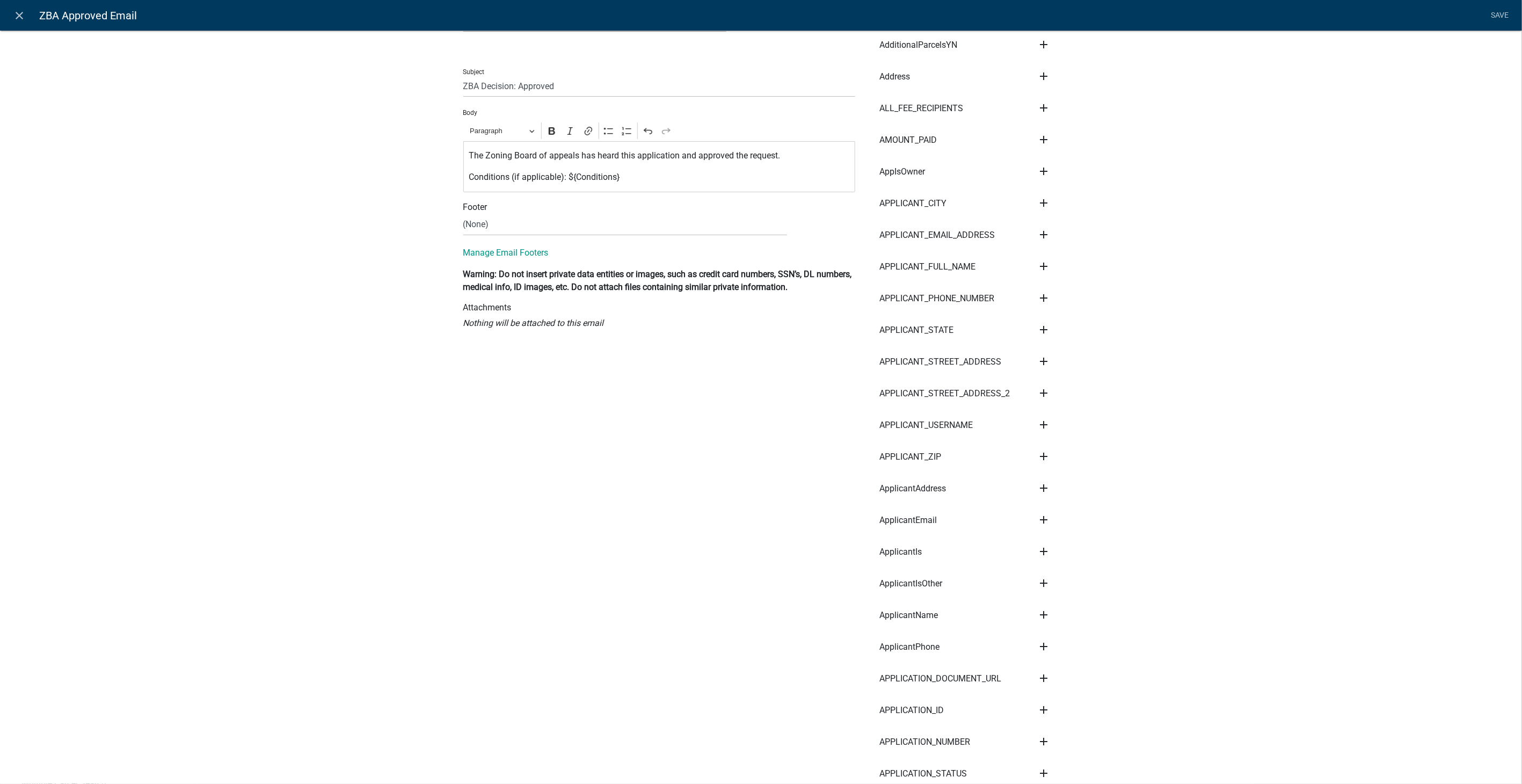
scroll to position [0, 0]
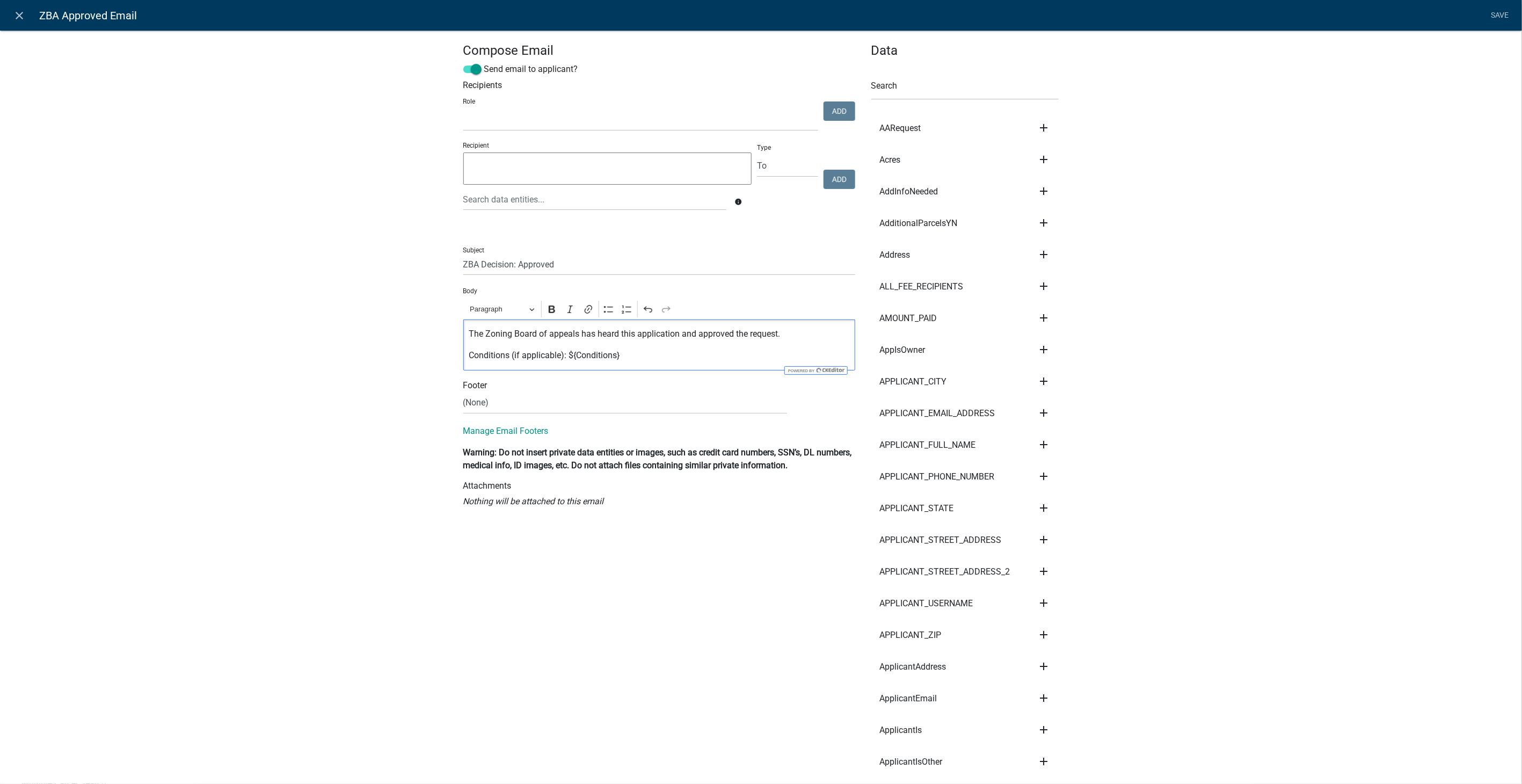
click at [623, 356] on p "Conditions (if applicable): ${Conditions}" at bounding box center [659, 356] width 380 height 13
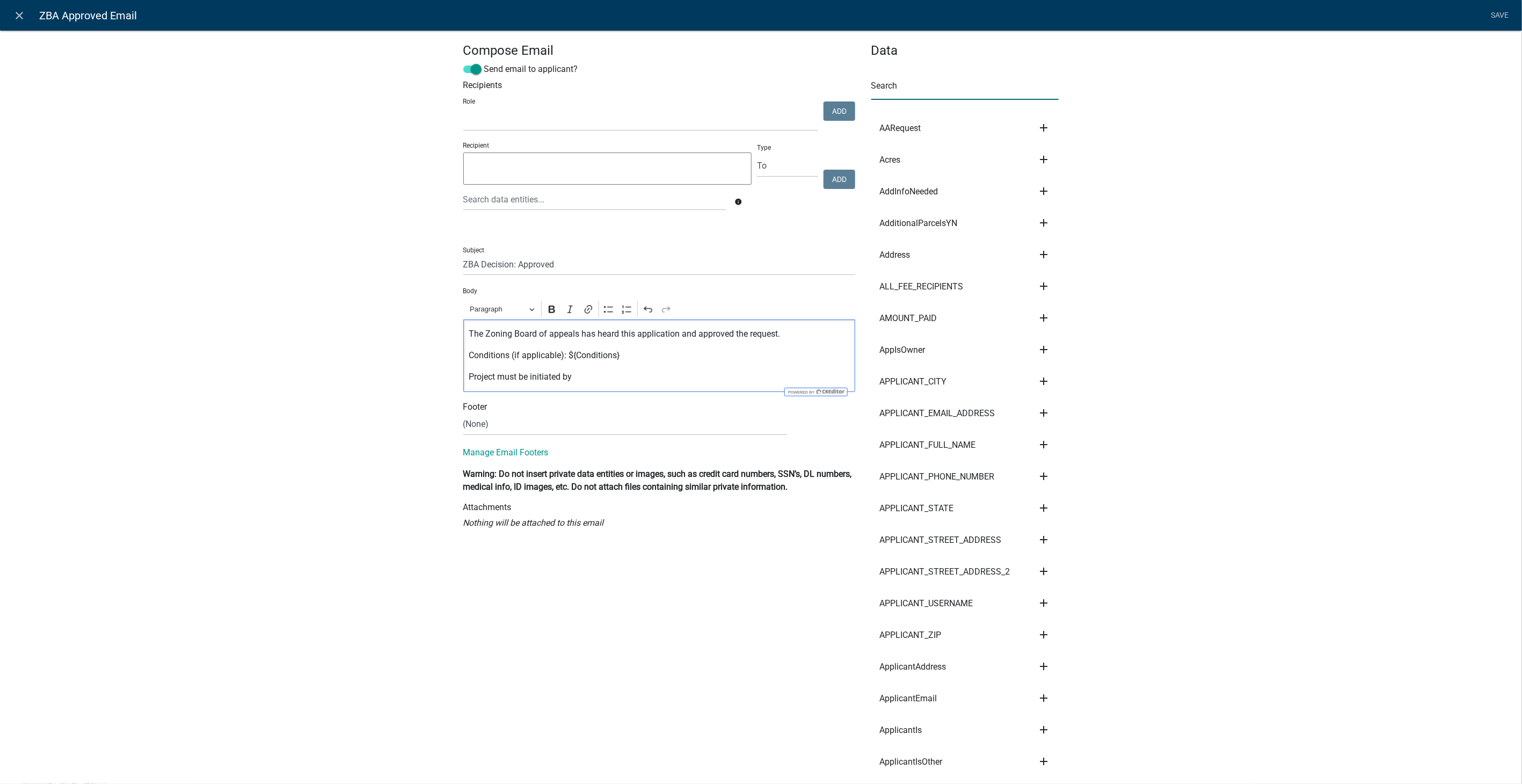
click at [909, 91] on input "text" at bounding box center [965, 89] width 188 height 22
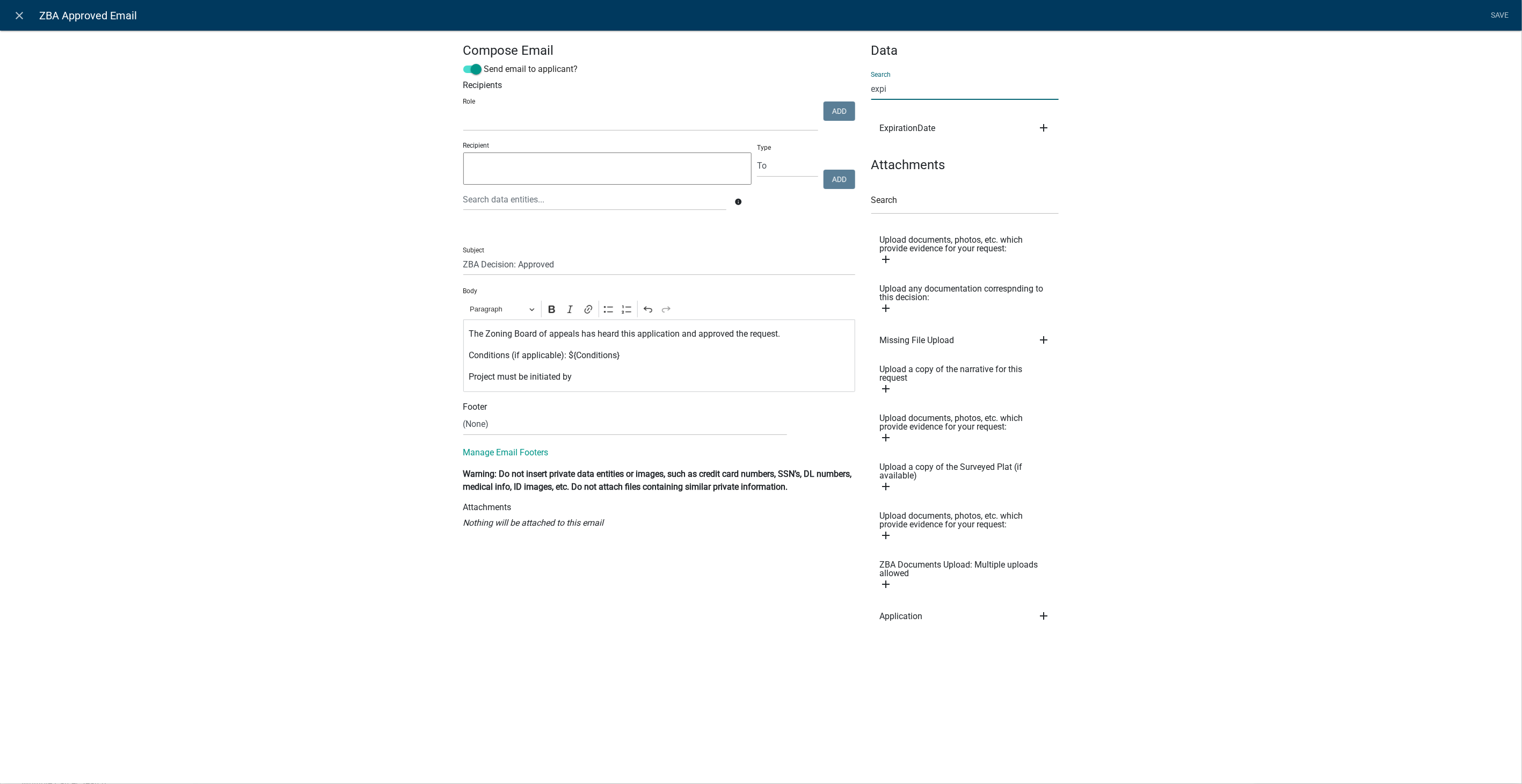
type input "expi"
click at [1045, 121] on icon "add" at bounding box center [1043, 128] width 13 height 13
click at [1059, 156] on button "Body" at bounding box center [1079, 164] width 86 height 26
click at [668, 370] on p "Project must be initiated by ${ExpirationDate}" at bounding box center [659, 377] width 380 height 13
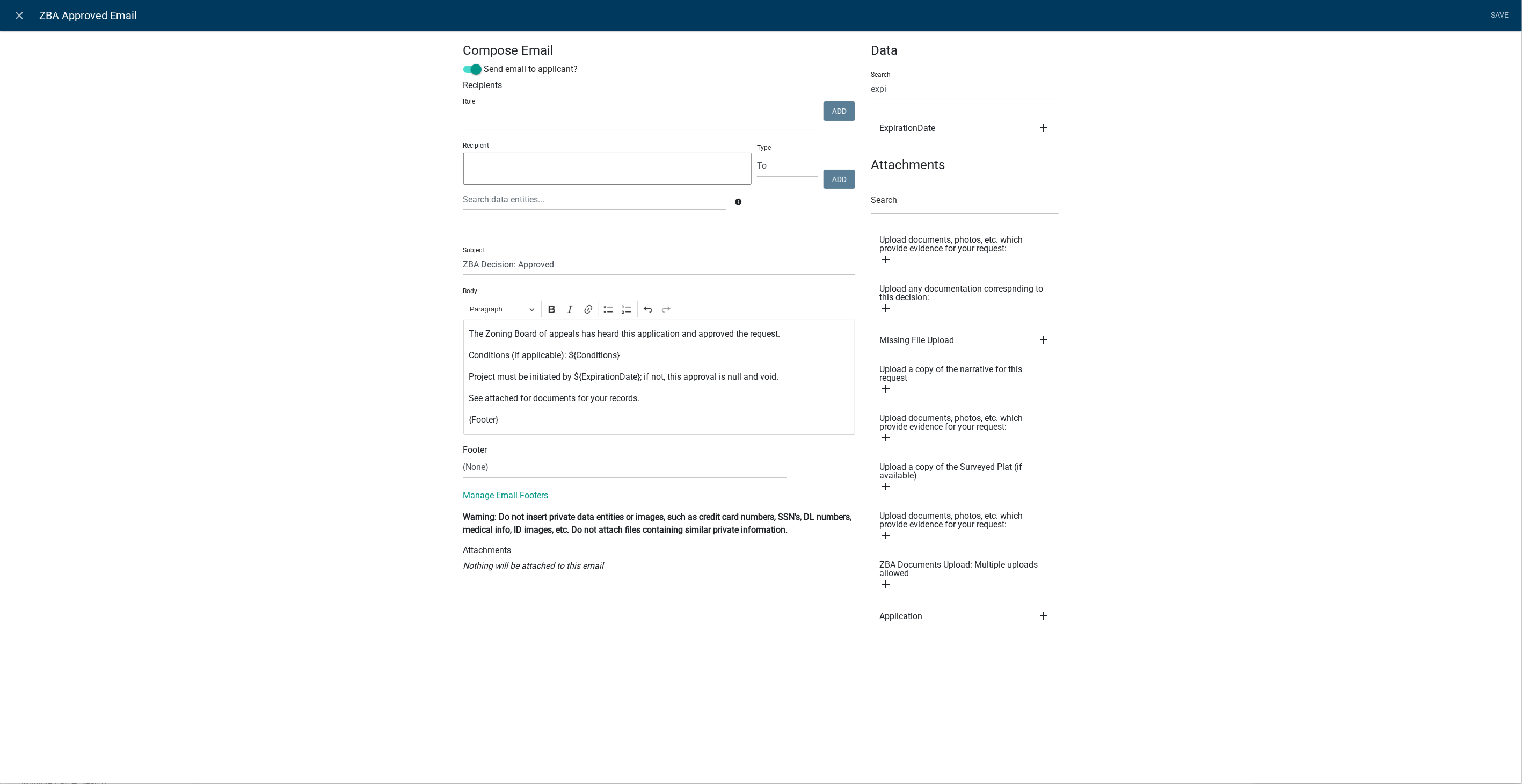
click at [888, 581] on icon "add" at bounding box center [886, 584] width 13 height 13
click at [1500, 13] on link "Save" at bounding box center [1500, 15] width 27 height 21
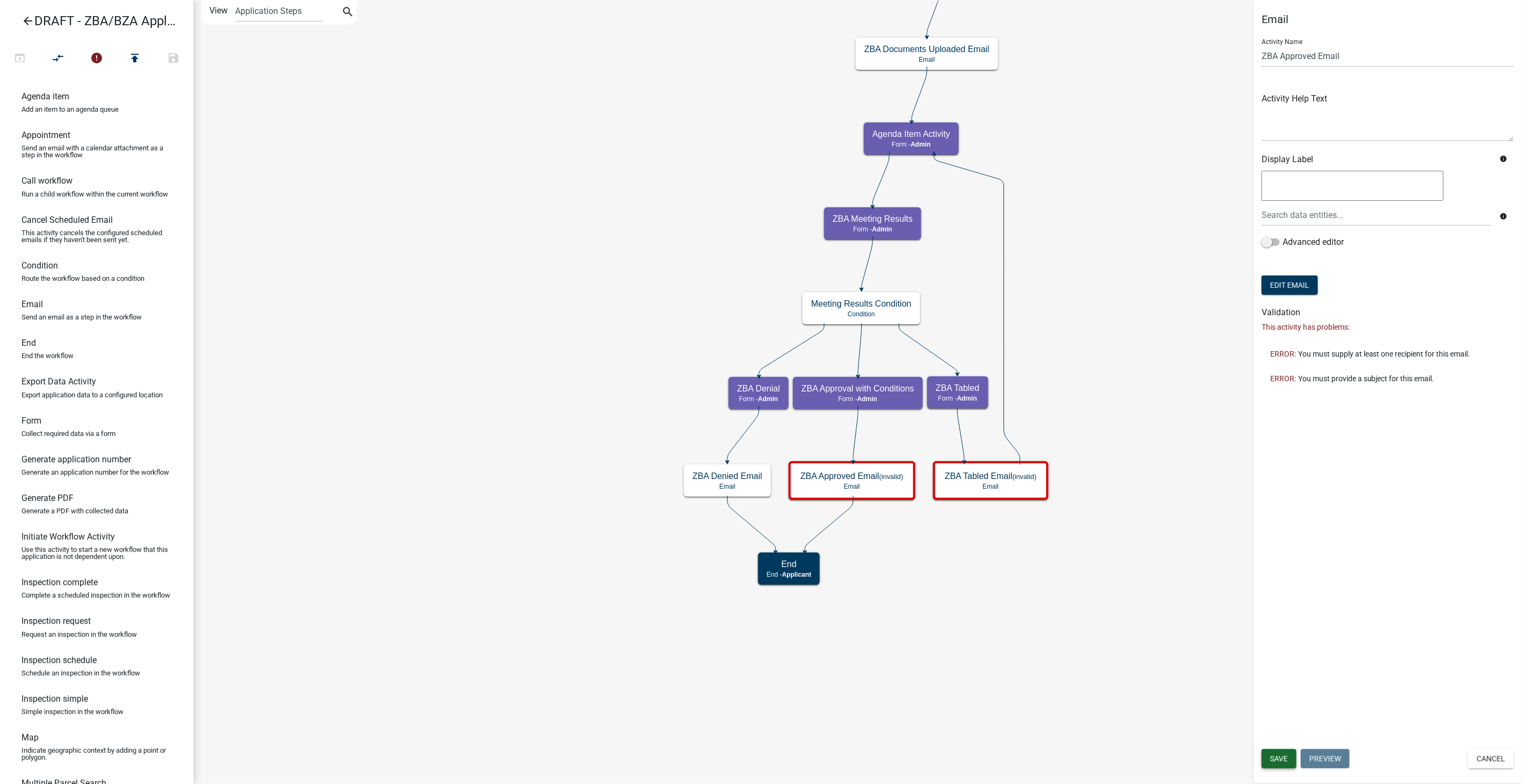
click at [1282, 756] on span "Save" at bounding box center [1279, 759] width 18 height 9
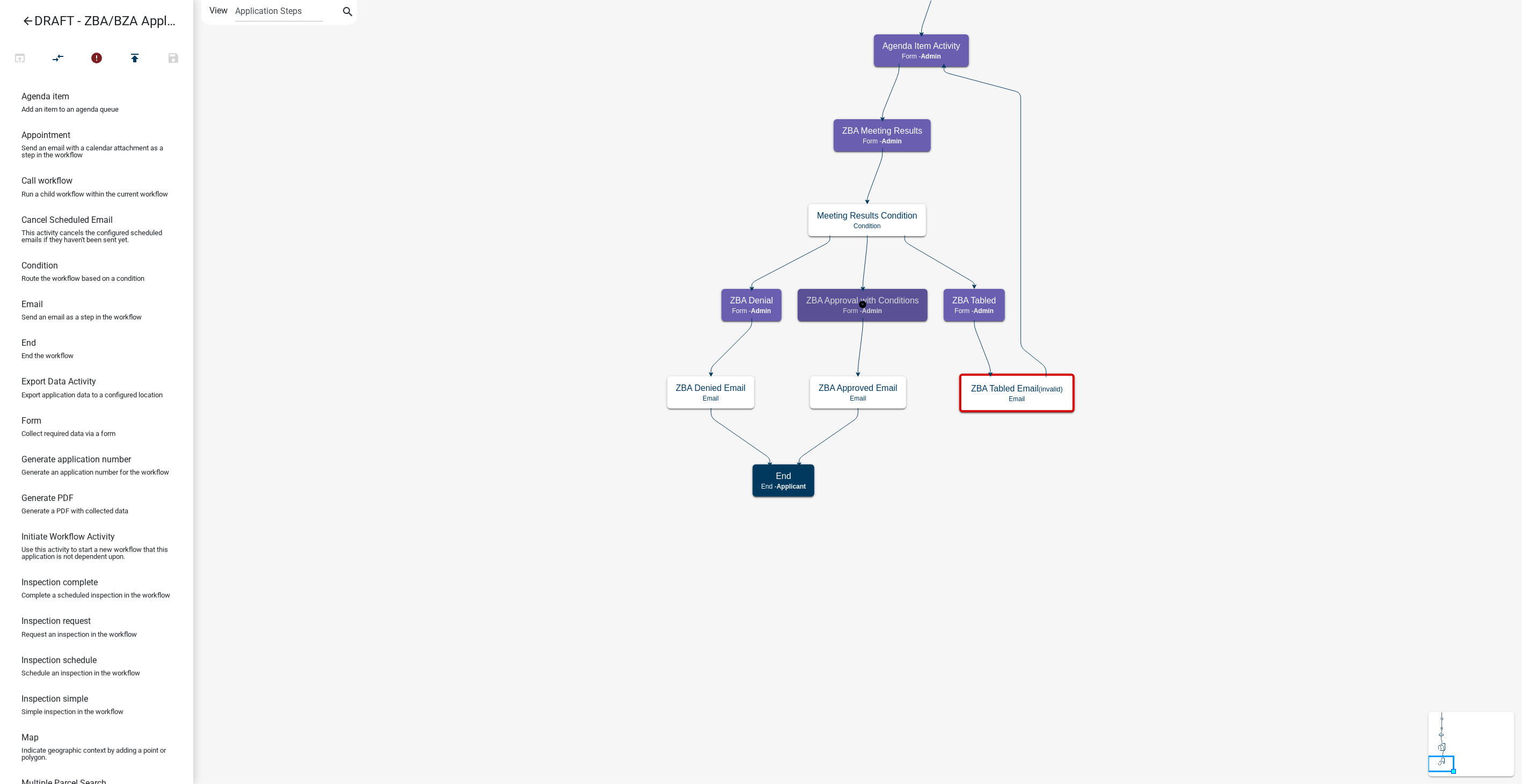
click at [888, 302] on h5 "ZBA Approval with Conditions" at bounding box center [863, 300] width 113 height 10
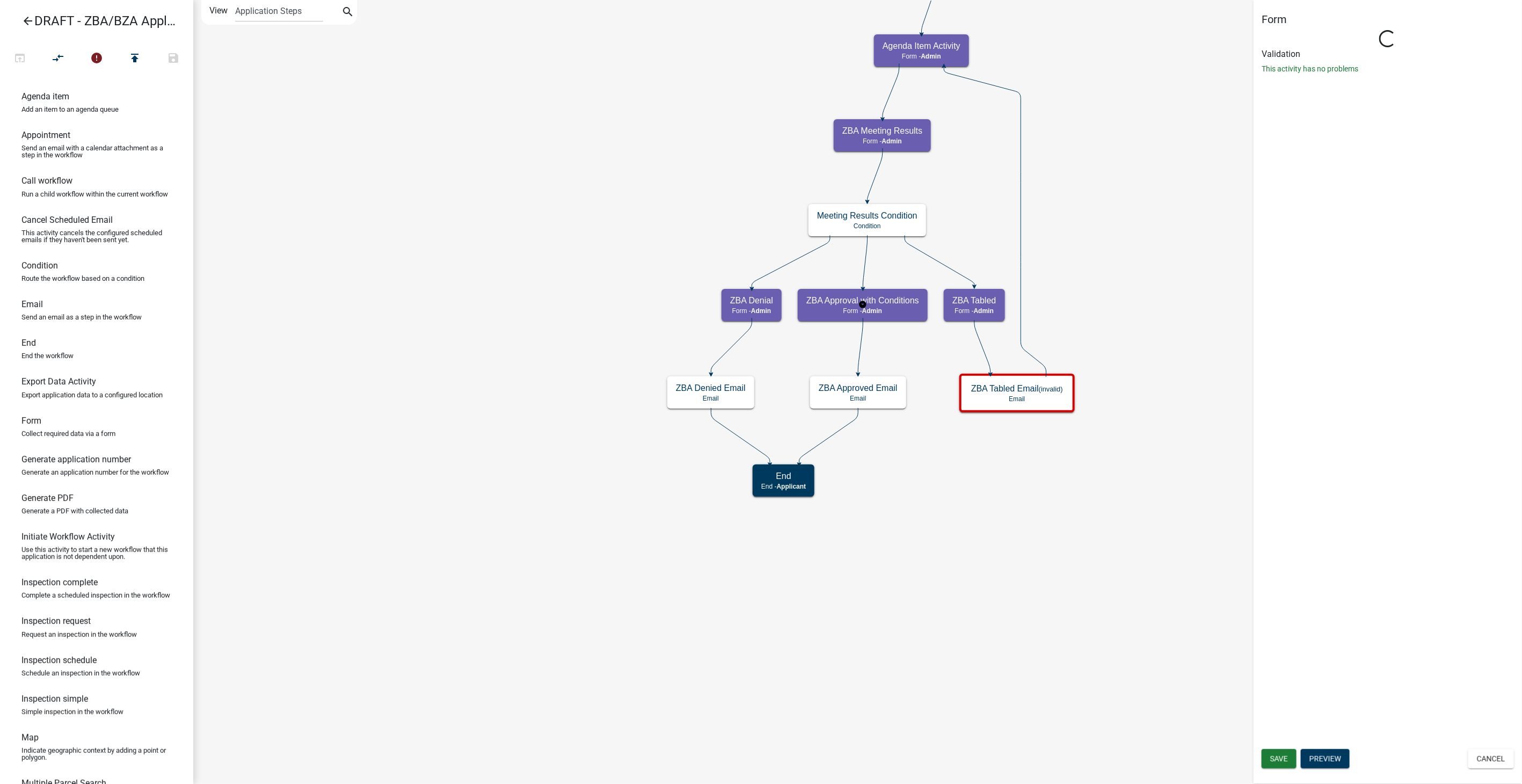
select select "1617A353-6361-48C5-9BA0-CE34FD9B68F8"
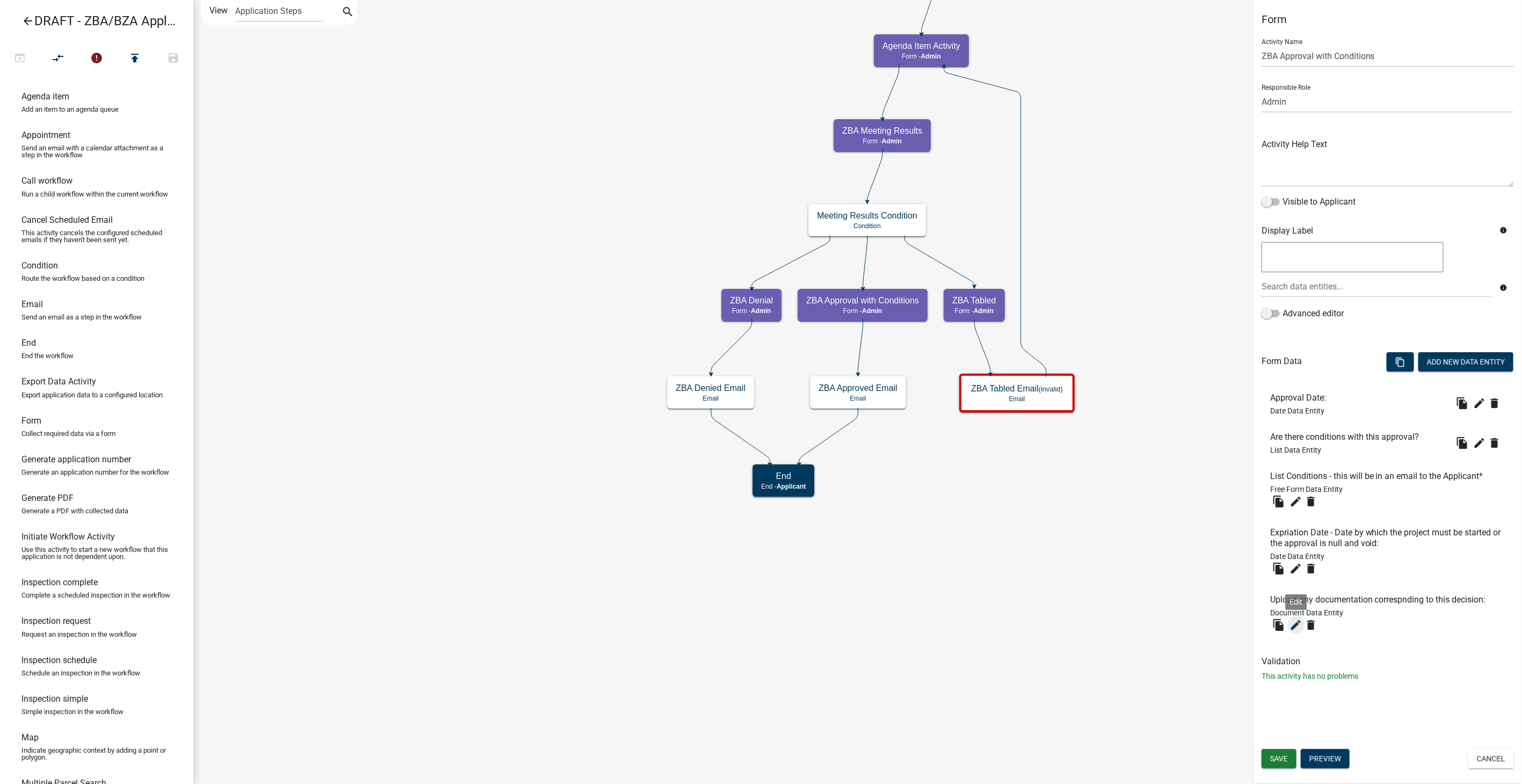
click at [1294, 626] on icon "edit" at bounding box center [1296, 625] width 13 height 13
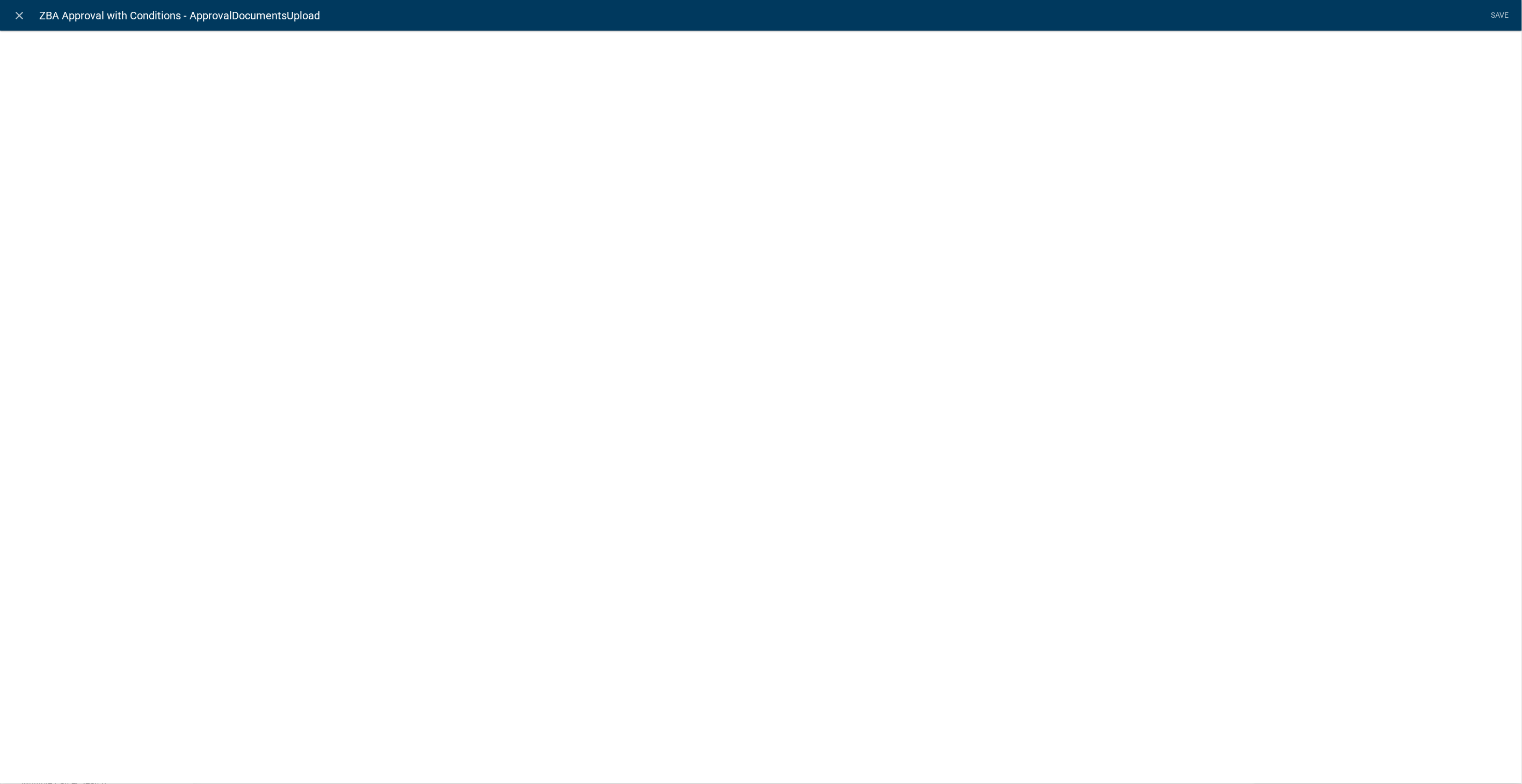
select select "document"
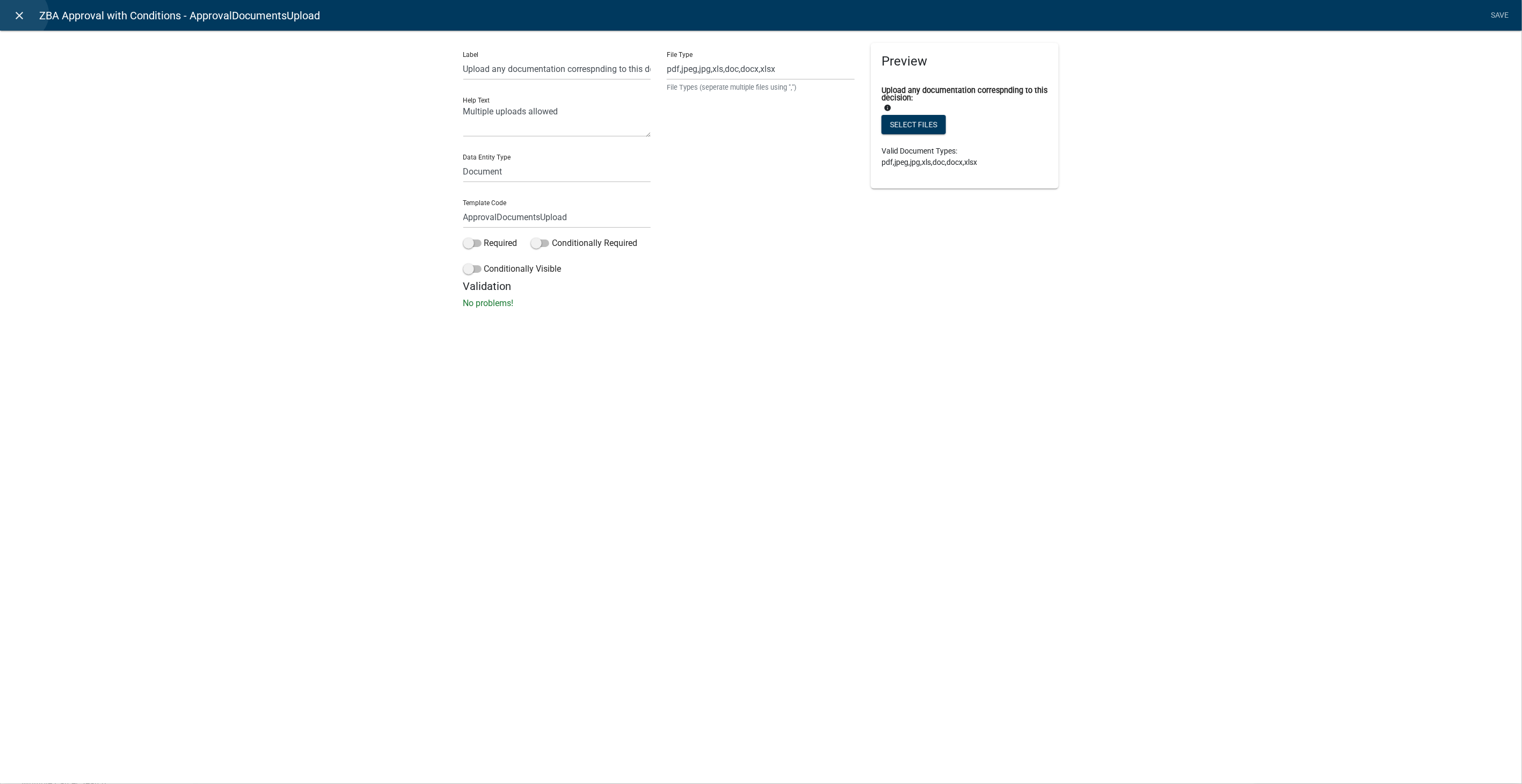
click at [21, 14] on icon "close" at bounding box center [20, 15] width 13 height 13
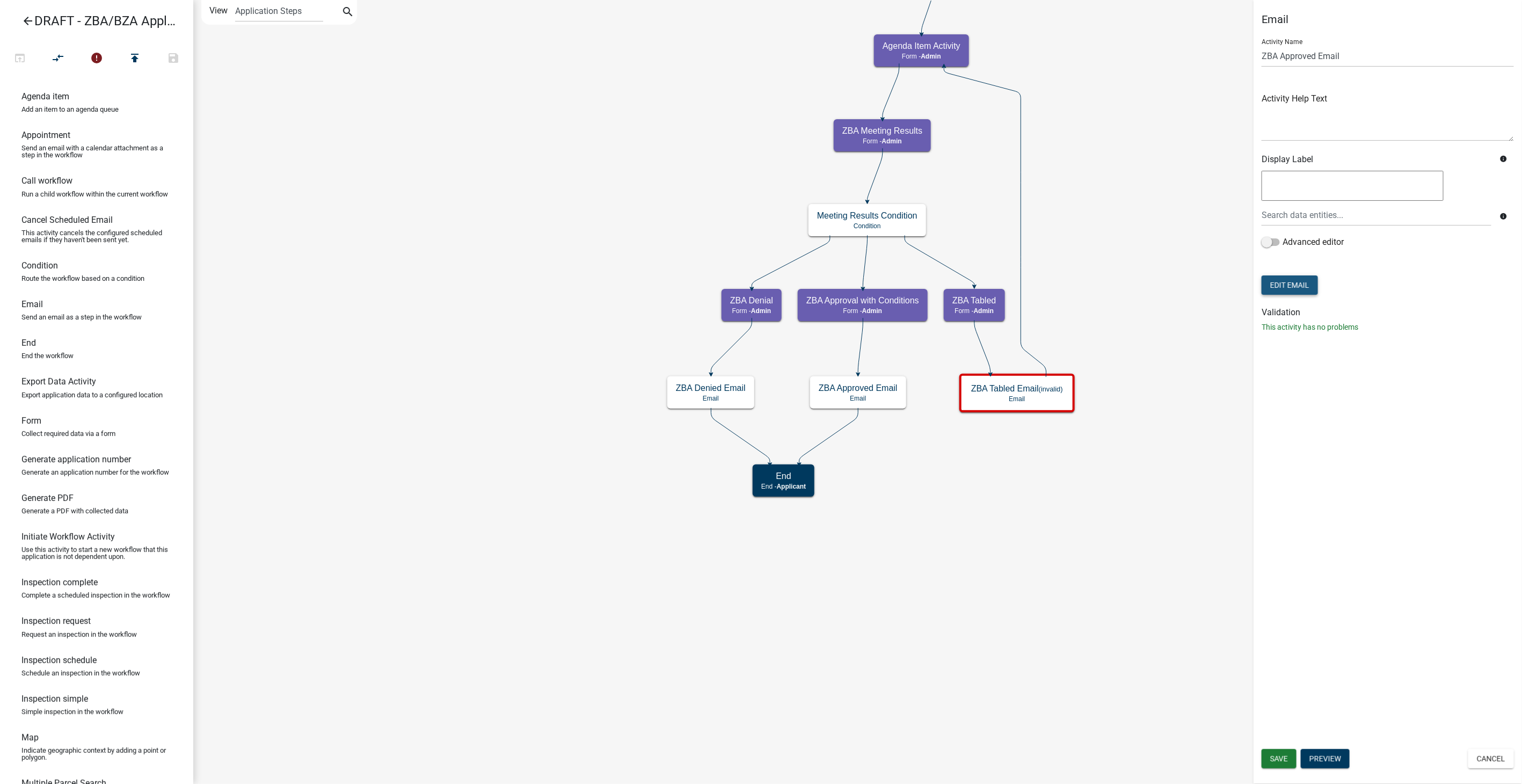
click at [1288, 288] on button "Edit Email" at bounding box center [1289, 285] width 56 height 19
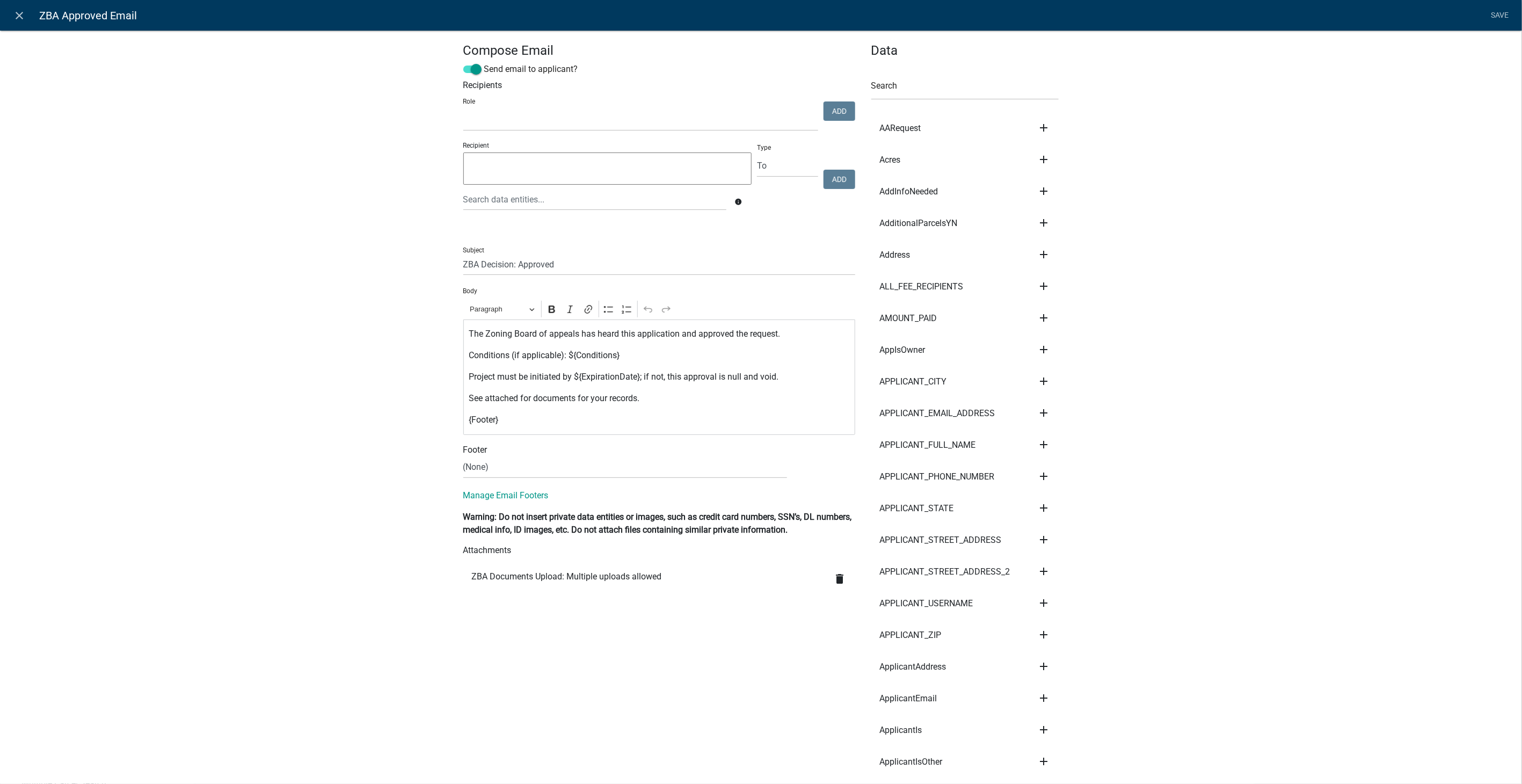
click at [837, 577] on icon "delete" at bounding box center [840, 579] width 13 height 13
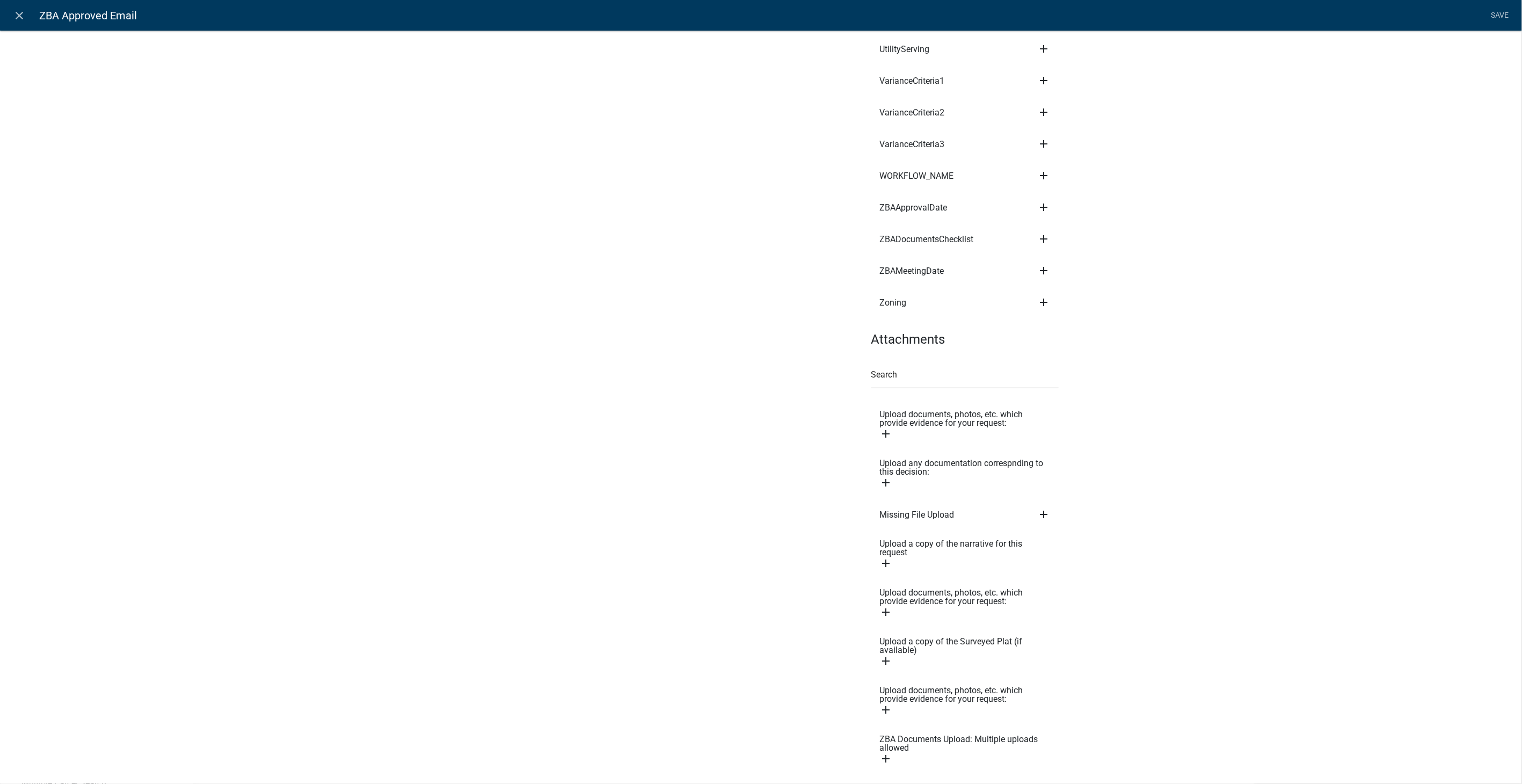
scroll to position [5466, 0]
click at [1495, 12] on link "Save" at bounding box center [1500, 15] width 27 height 21
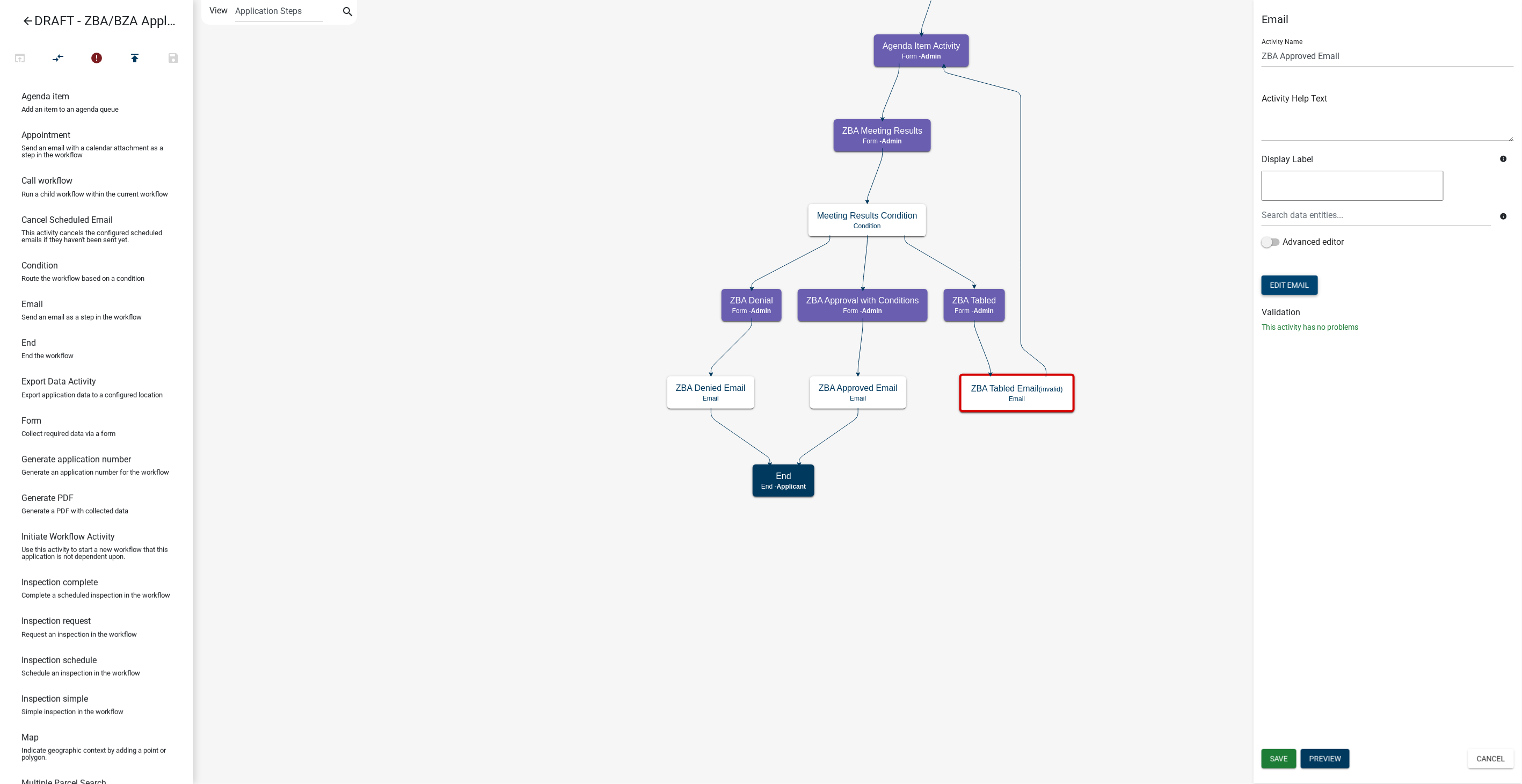
scroll to position [0, 0]
click at [1273, 759] on span "Save" at bounding box center [1279, 759] width 18 height 9
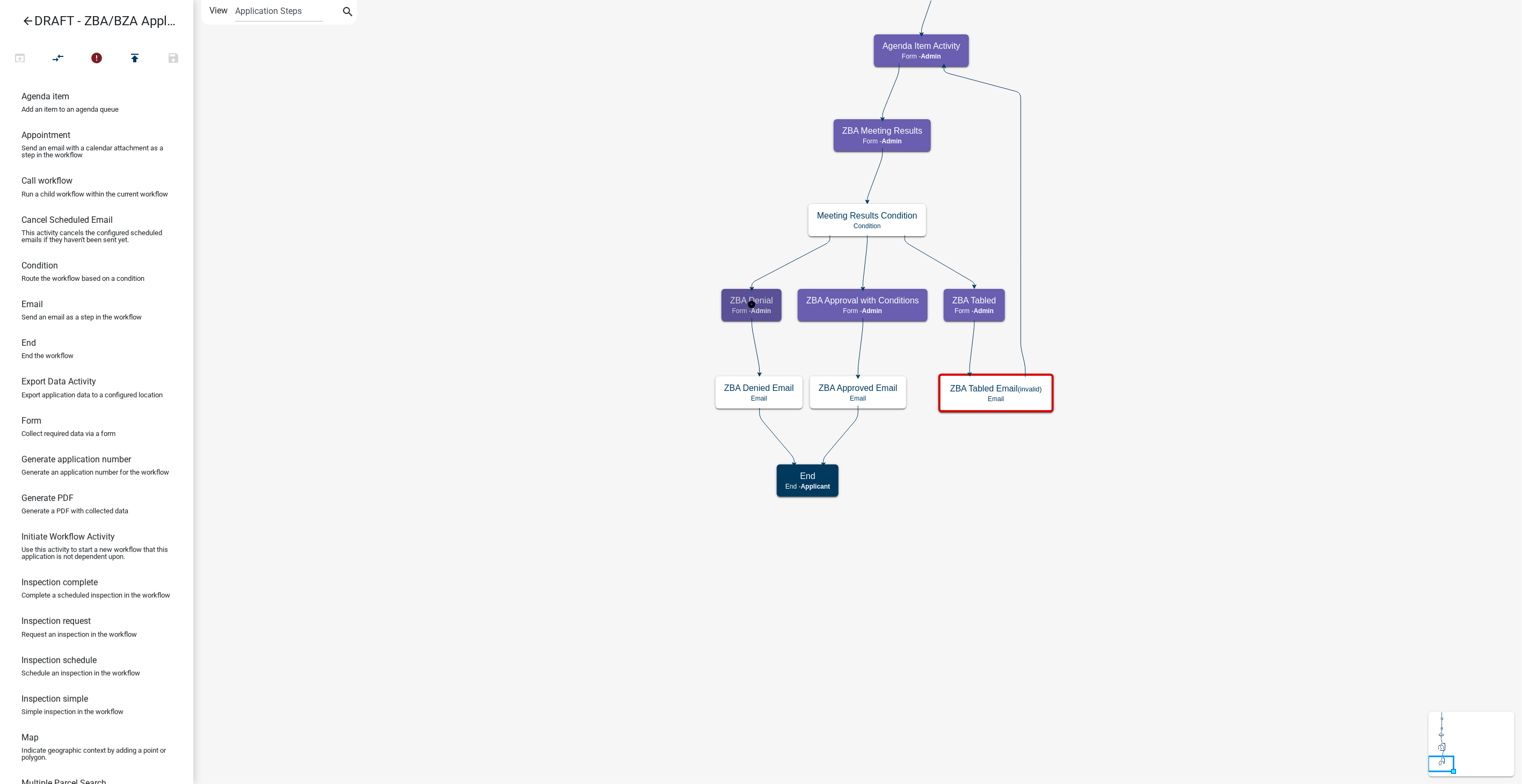
click at [767, 318] on div "ZBA Denial Form - Admin" at bounding box center [752, 305] width 60 height 32
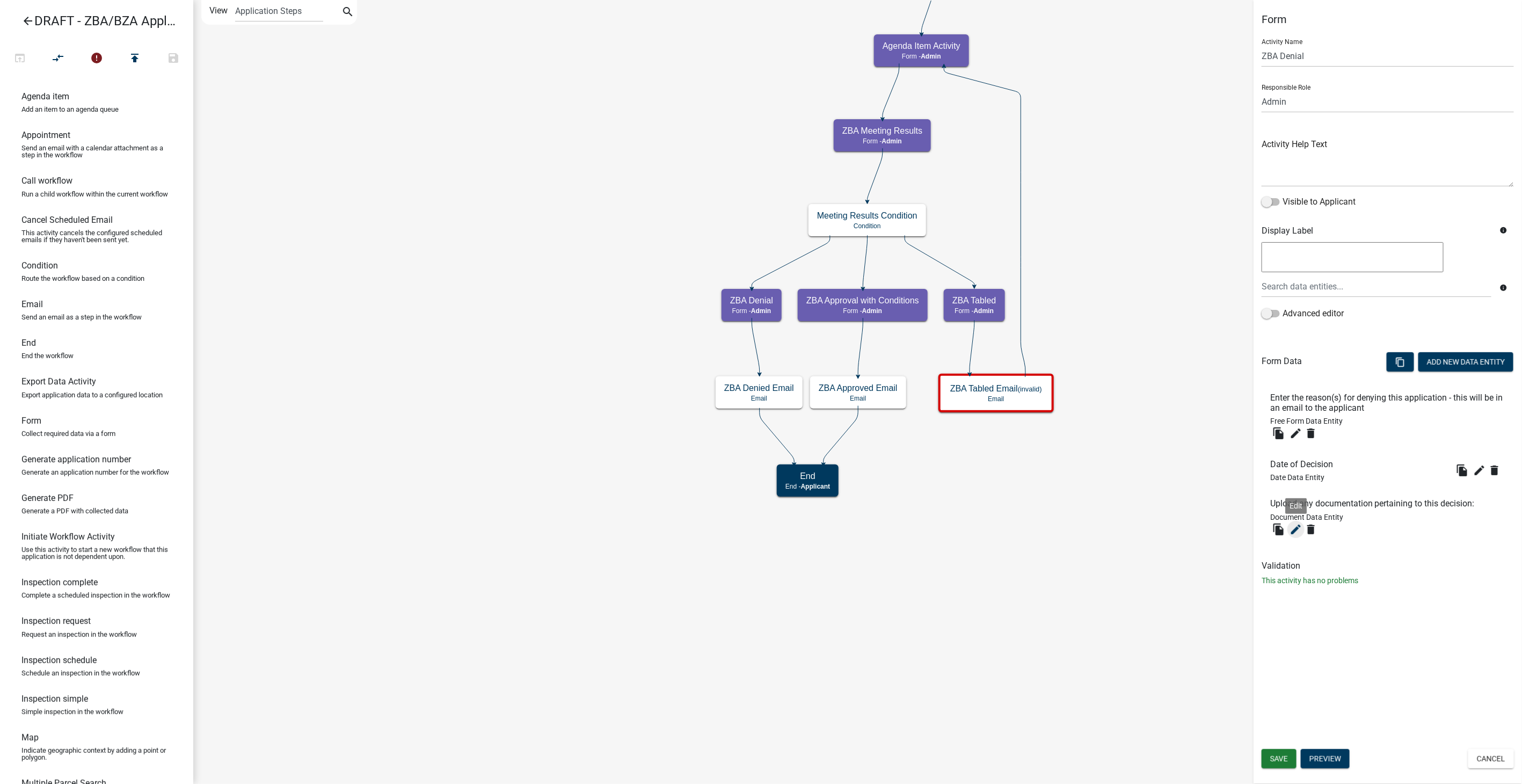
click at [1293, 532] on icon "edit" at bounding box center [1296, 529] width 13 height 13
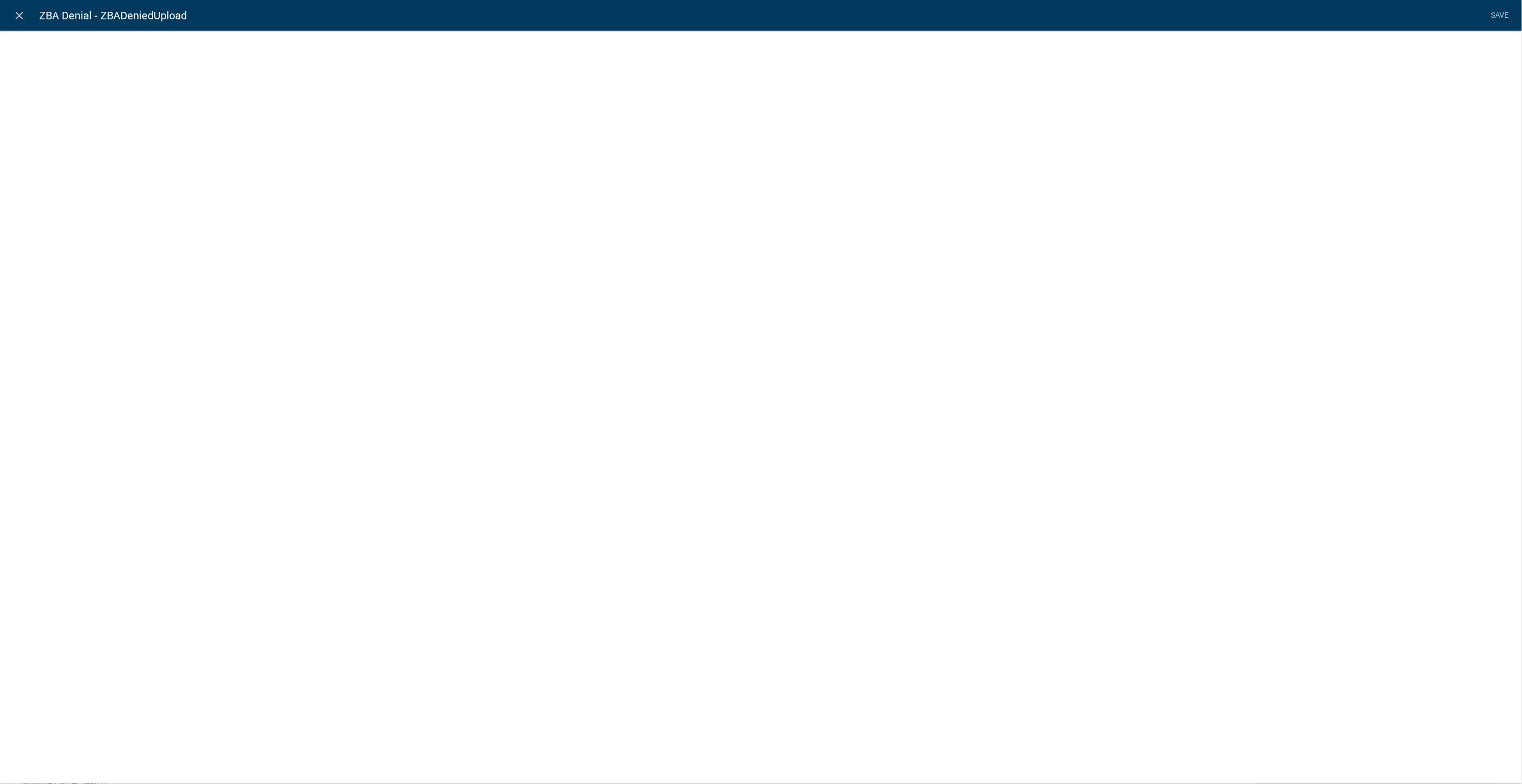
select select "document"
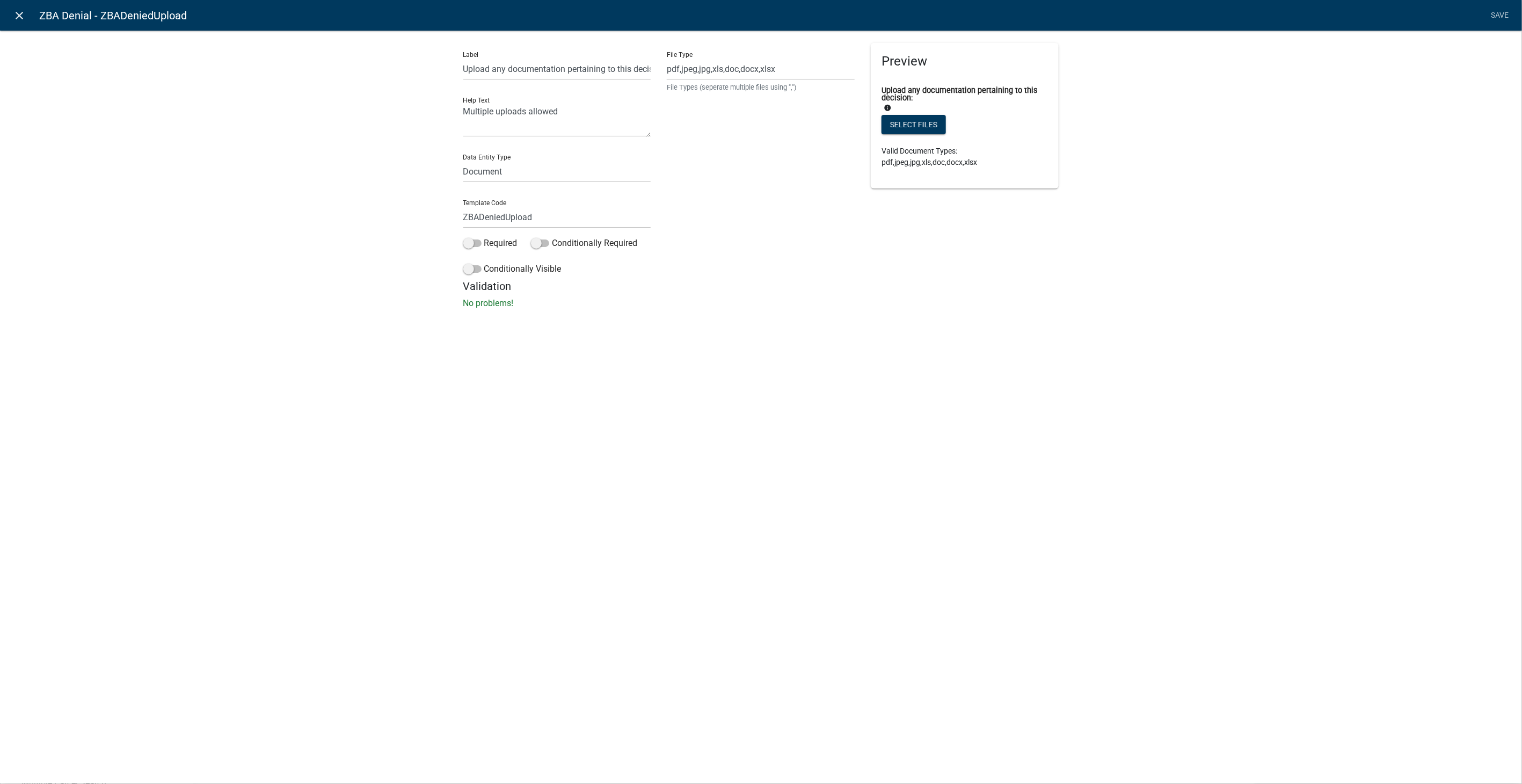
click at [18, 19] on icon "close" at bounding box center [20, 15] width 13 height 13
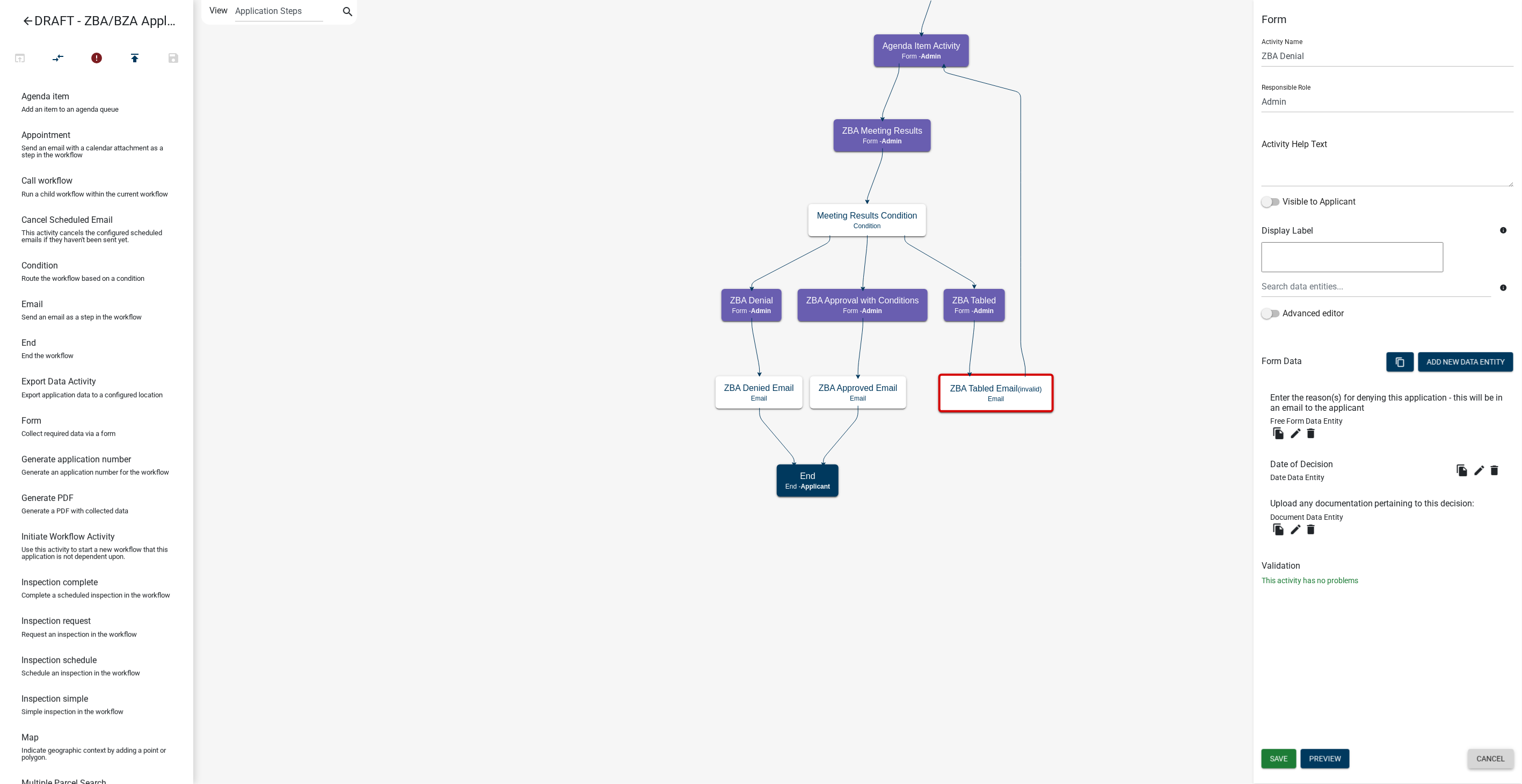
click at [1497, 764] on button "Cancel" at bounding box center [1491, 759] width 45 height 19
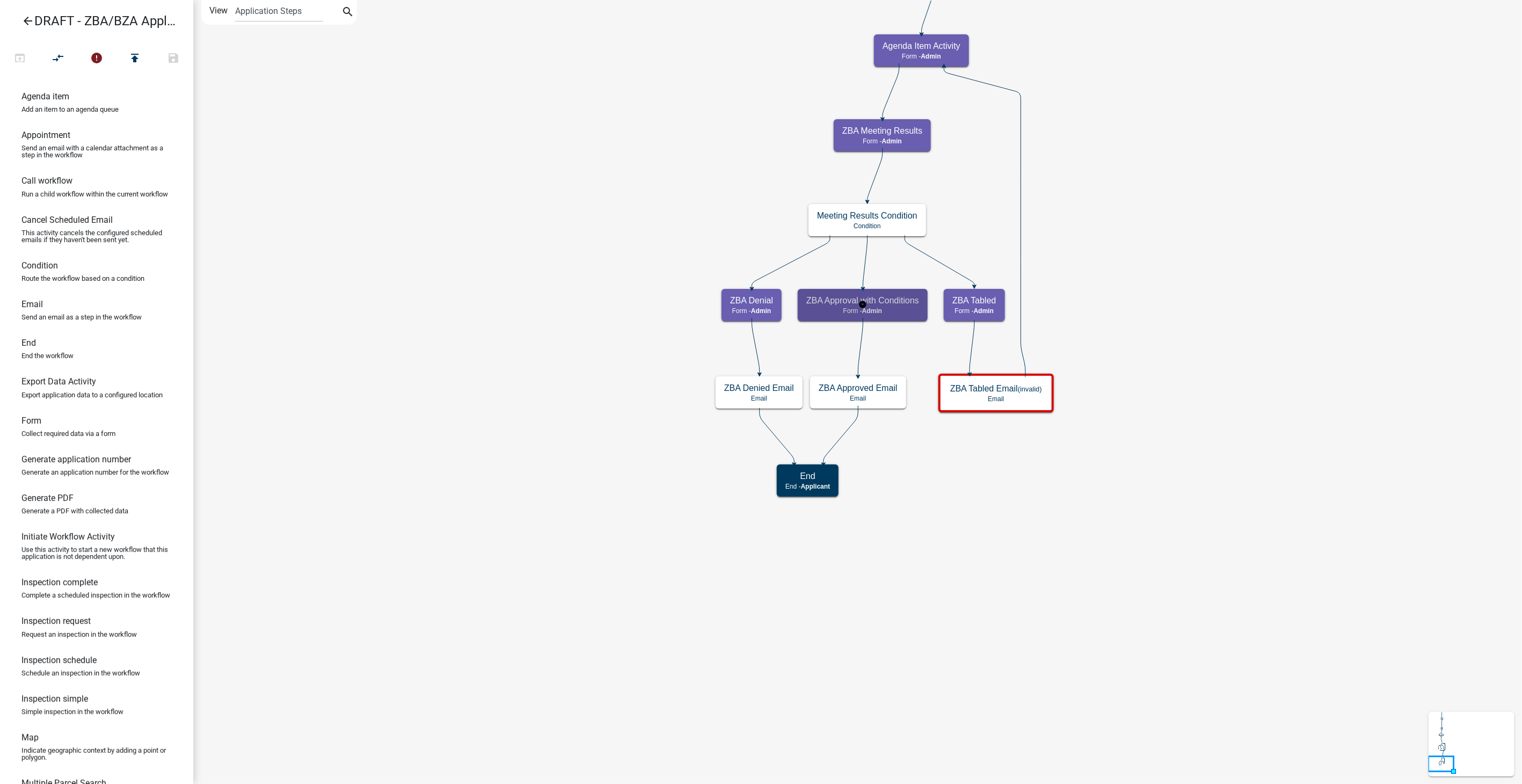
click at [902, 314] on div "ZBA Approval with Conditions Form - Admin" at bounding box center [863, 305] width 130 height 32
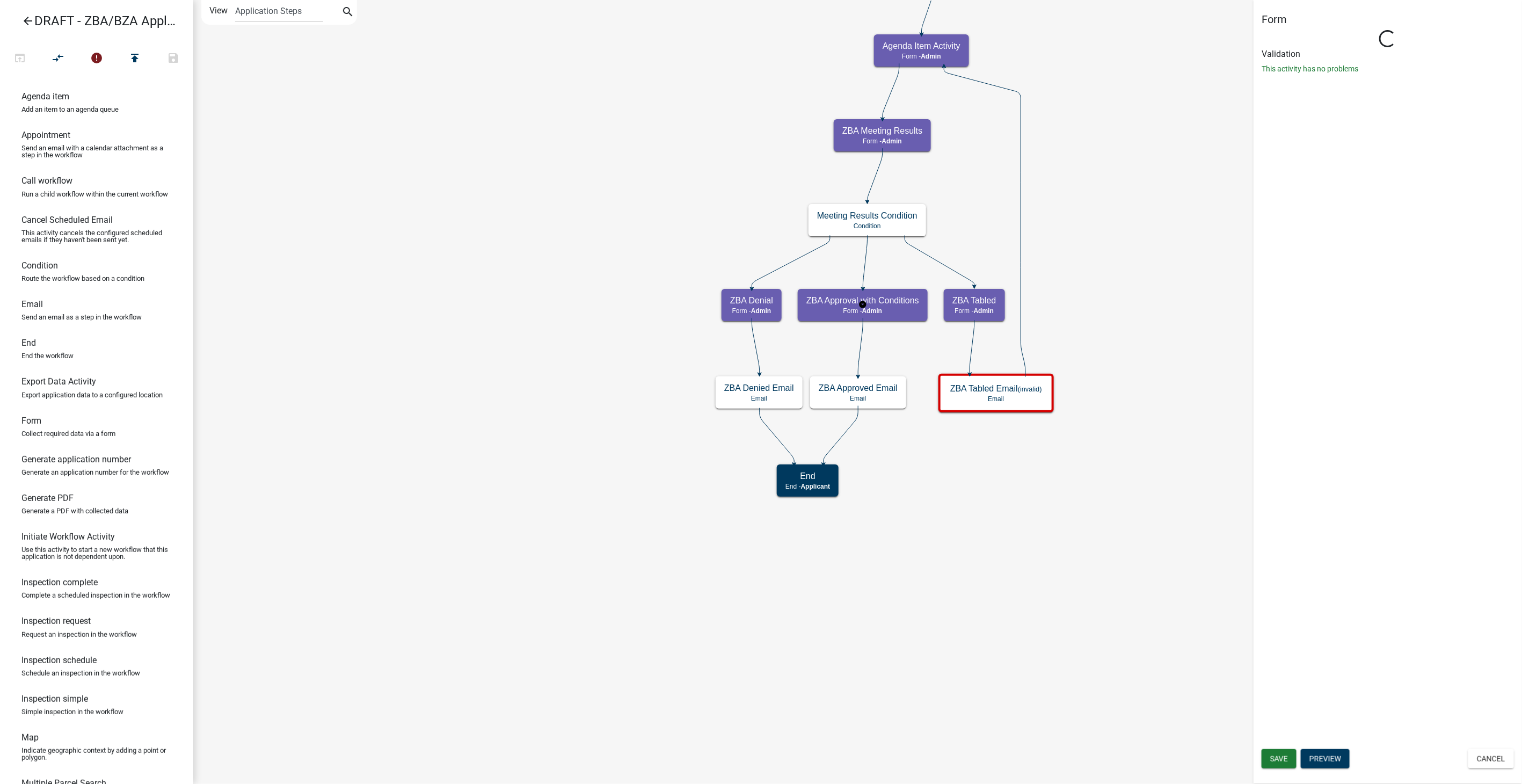
select select "1617A353-6361-48C5-9BA0-CE34FD9B68F8"
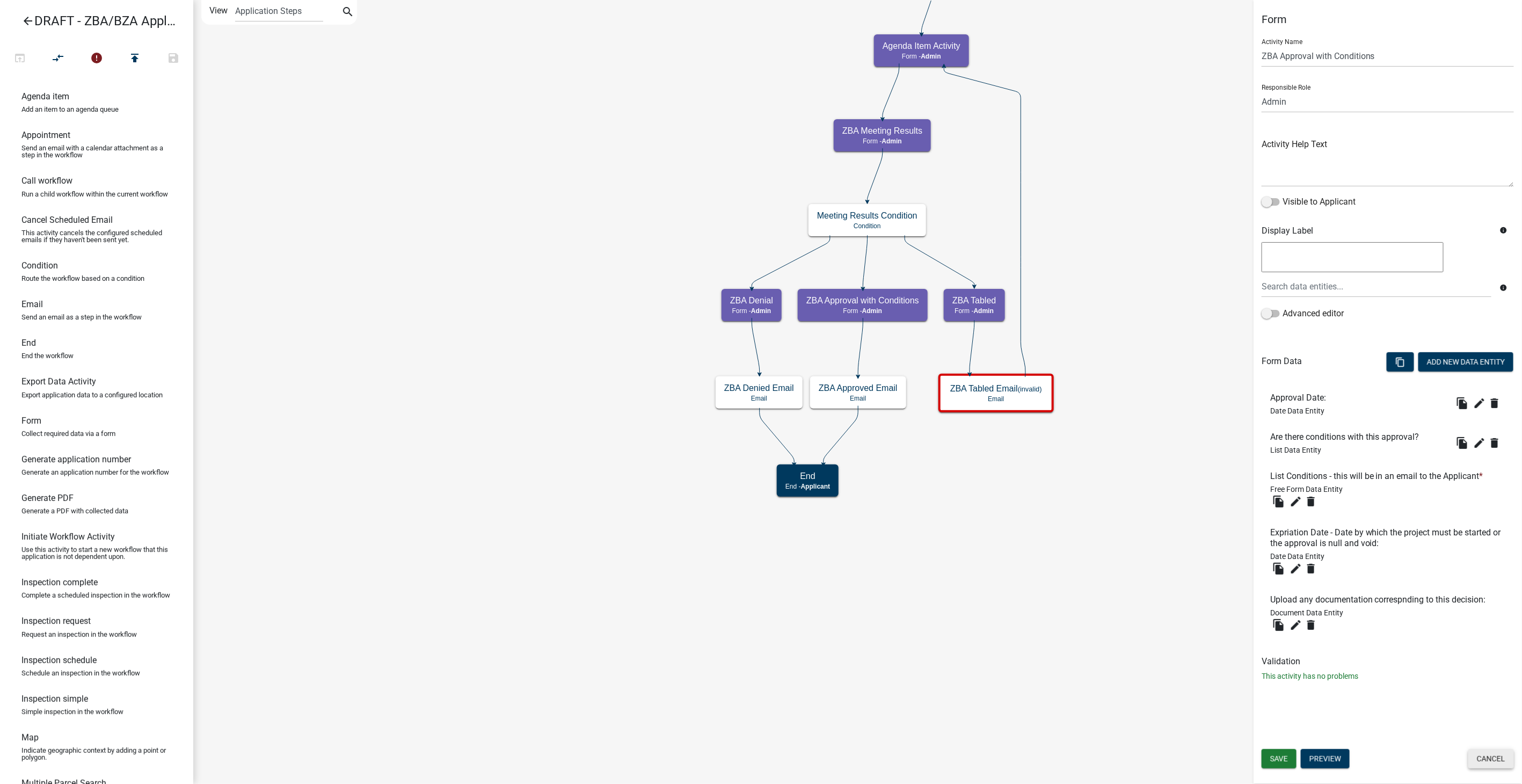
click at [1474, 752] on button "Cancel" at bounding box center [1491, 759] width 45 height 19
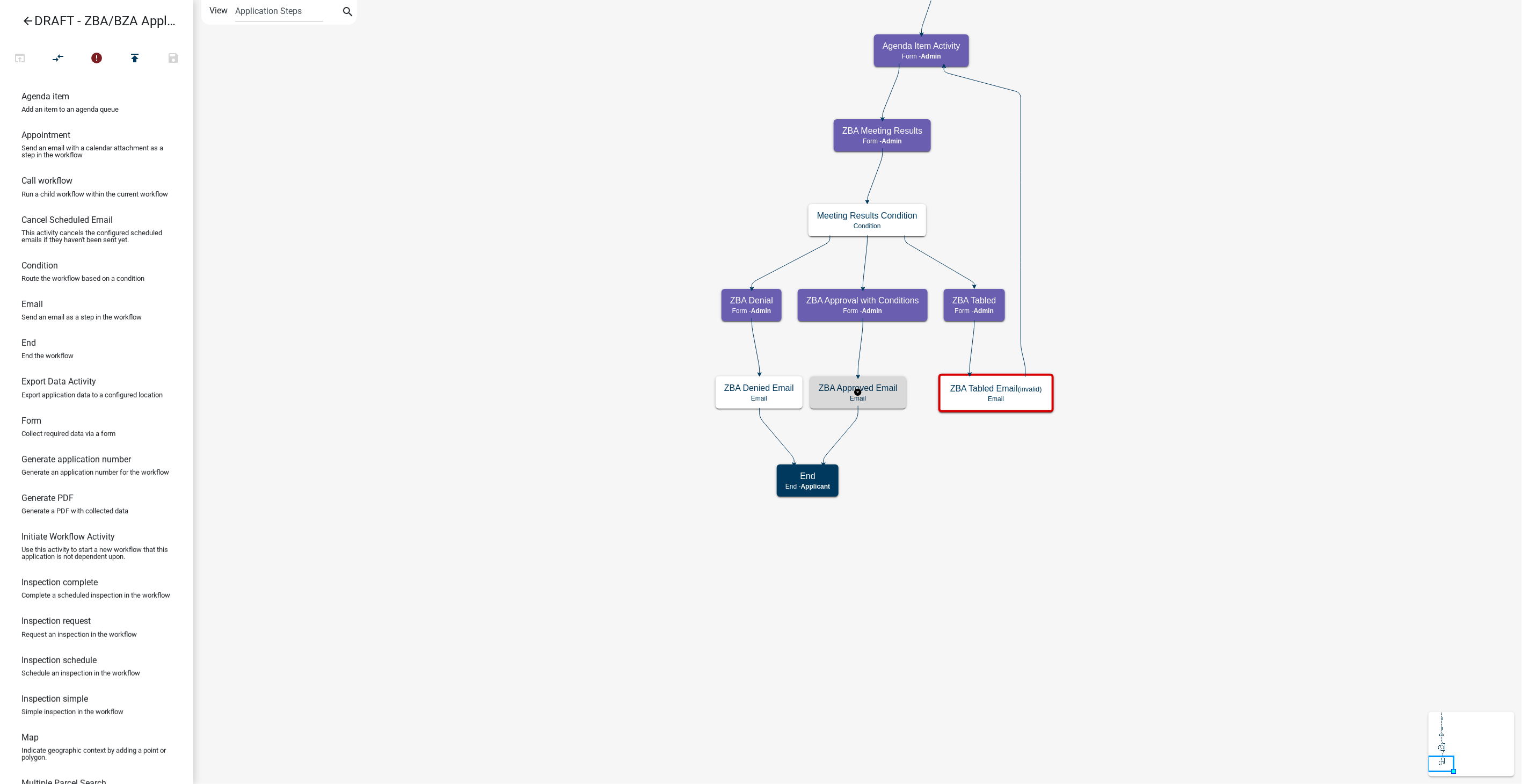
click at [884, 385] on h5 "ZBA Approved Email" at bounding box center [858, 388] width 79 height 10
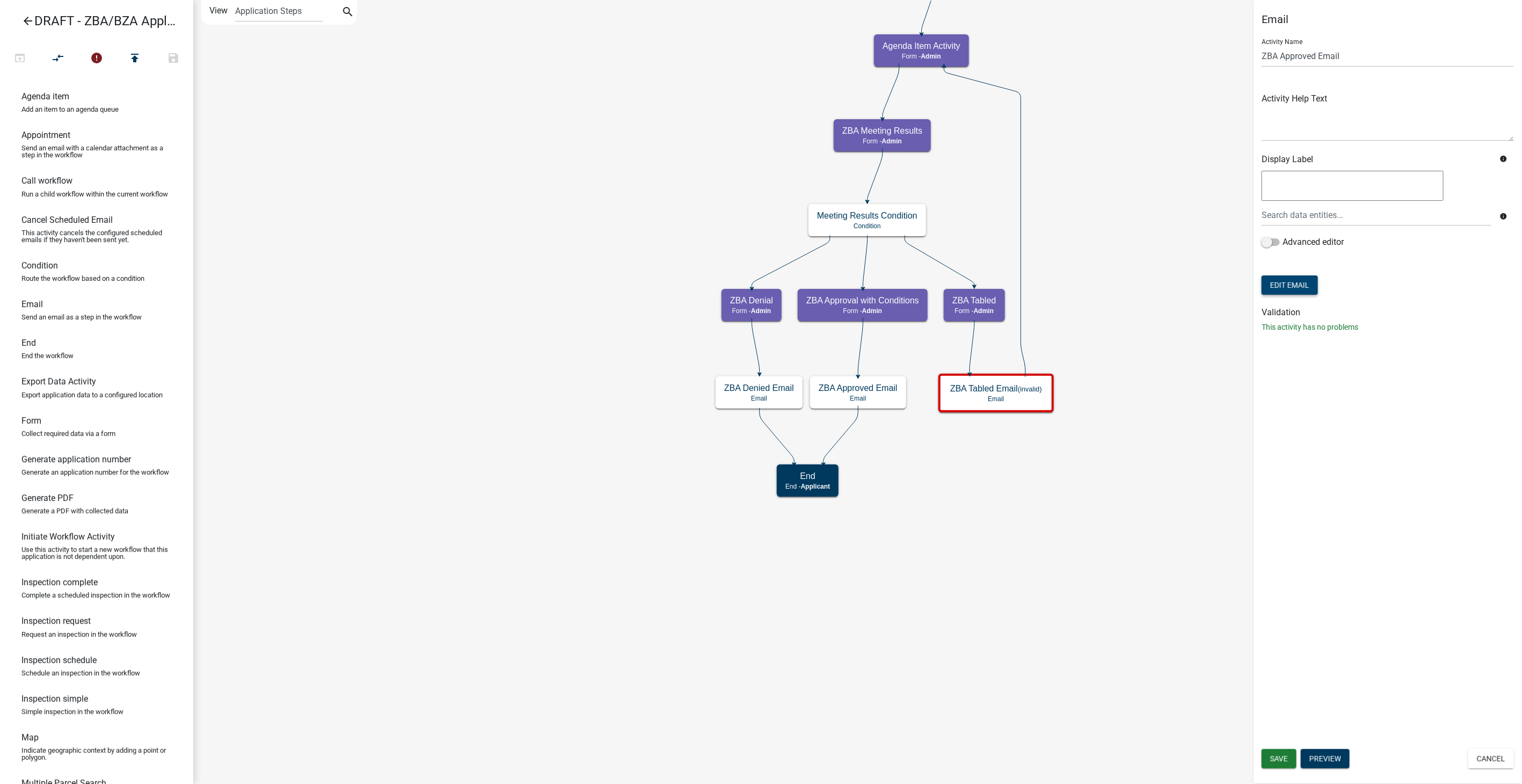
click at [1283, 287] on button "Edit Email" at bounding box center [1289, 285] width 56 height 19
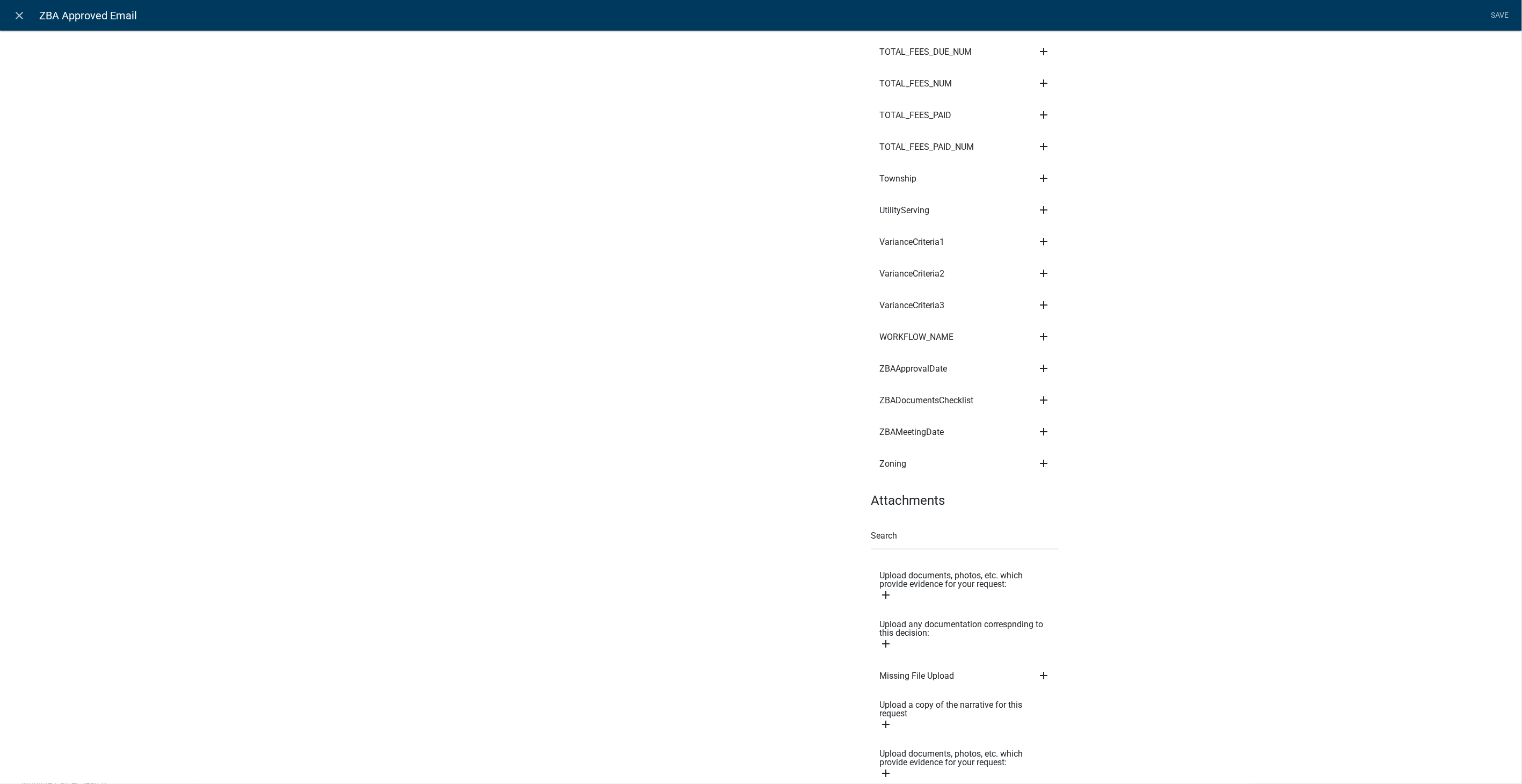
scroll to position [5404, 0]
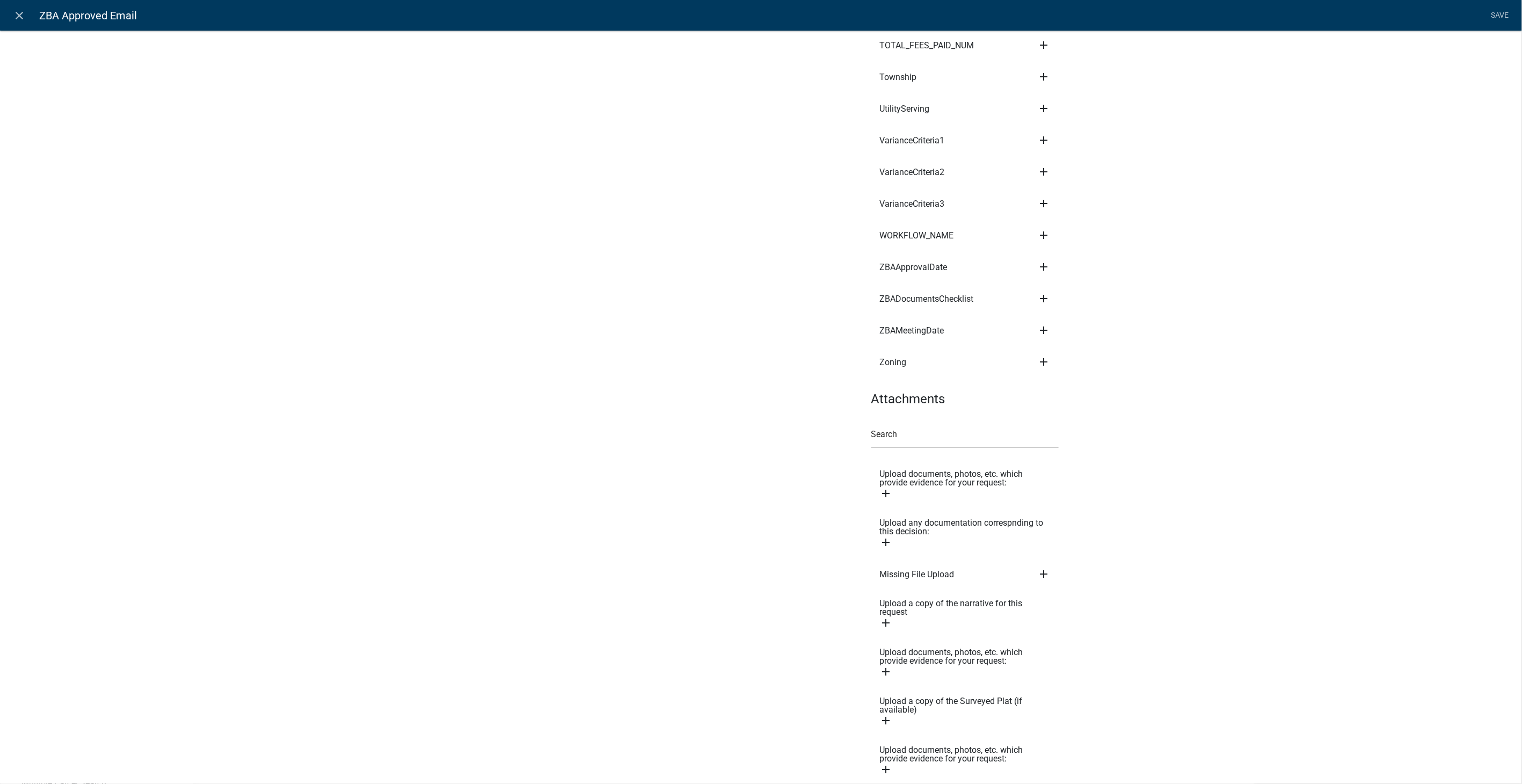
click at [880, 536] on icon "add" at bounding box center [886, 542] width 13 height 13
click at [880, 536] on icon "add" at bounding box center [886, 542] width 13 height 13
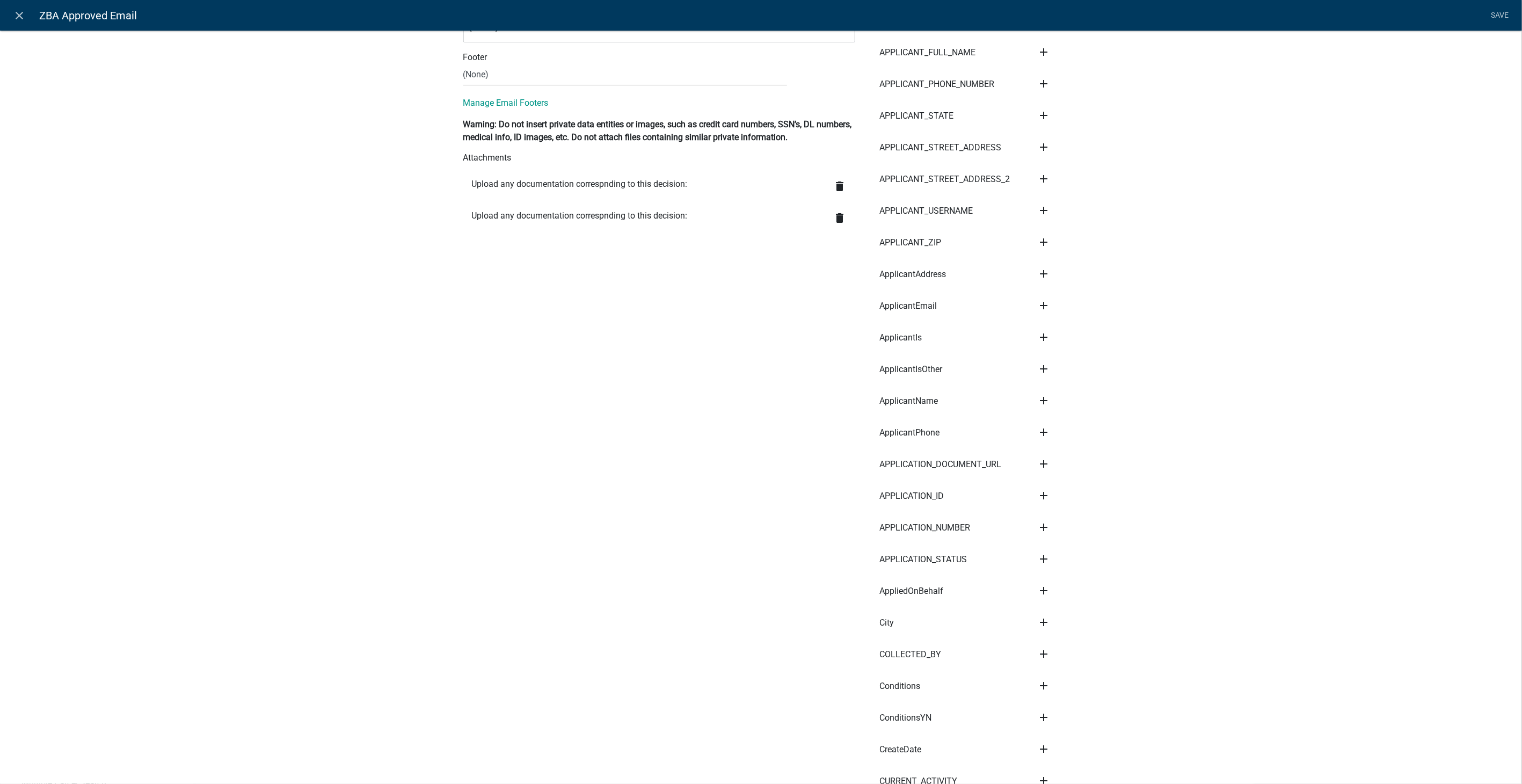
scroll to position [236, 0]
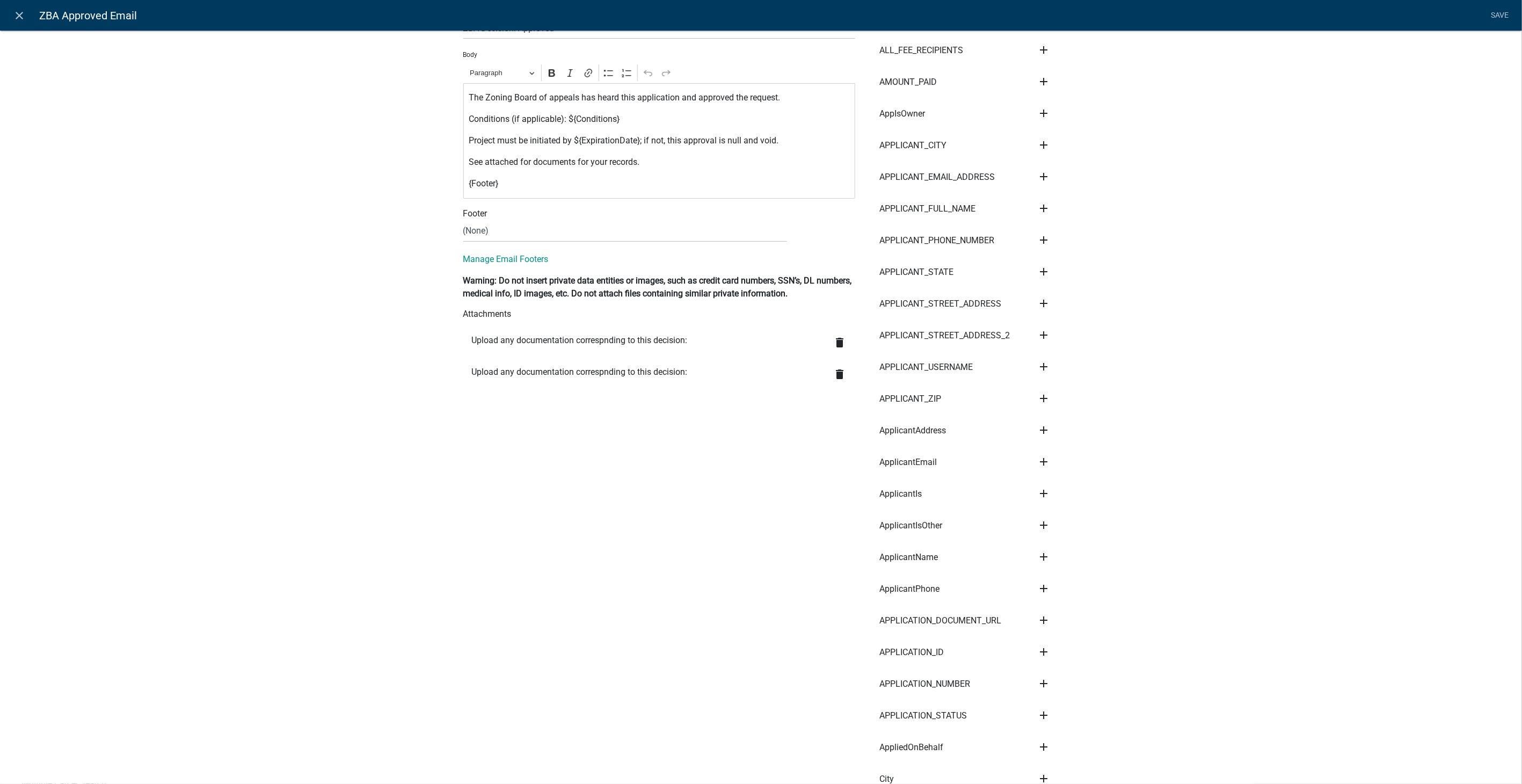
click at [840, 371] on icon "delete" at bounding box center [840, 374] width 13 height 13
click at [1498, 8] on link "Save" at bounding box center [1500, 15] width 27 height 21
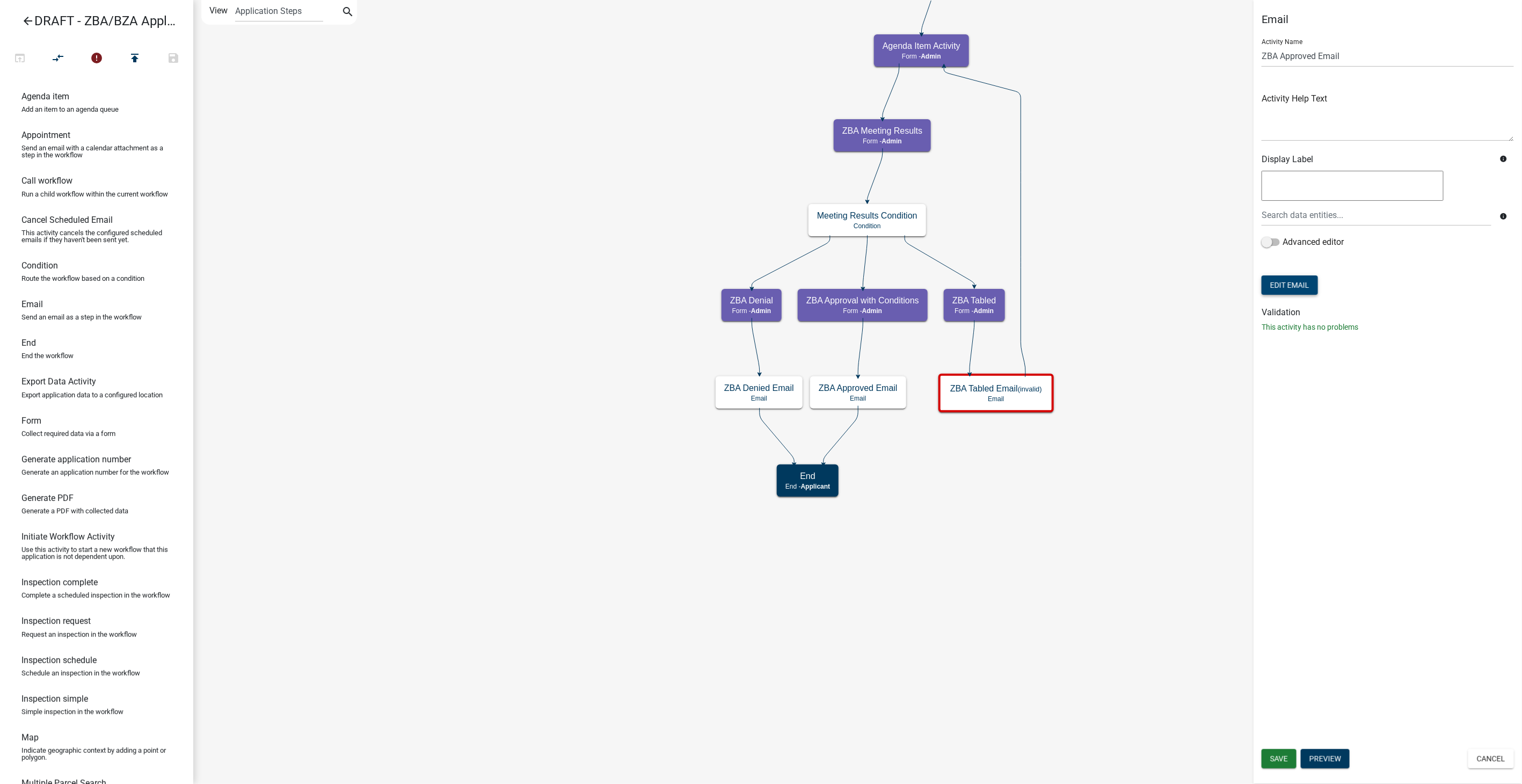
scroll to position [0, 0]
click at [1287, 761] on span "Save" at bounding box center [1279, 759] width 18 height 9
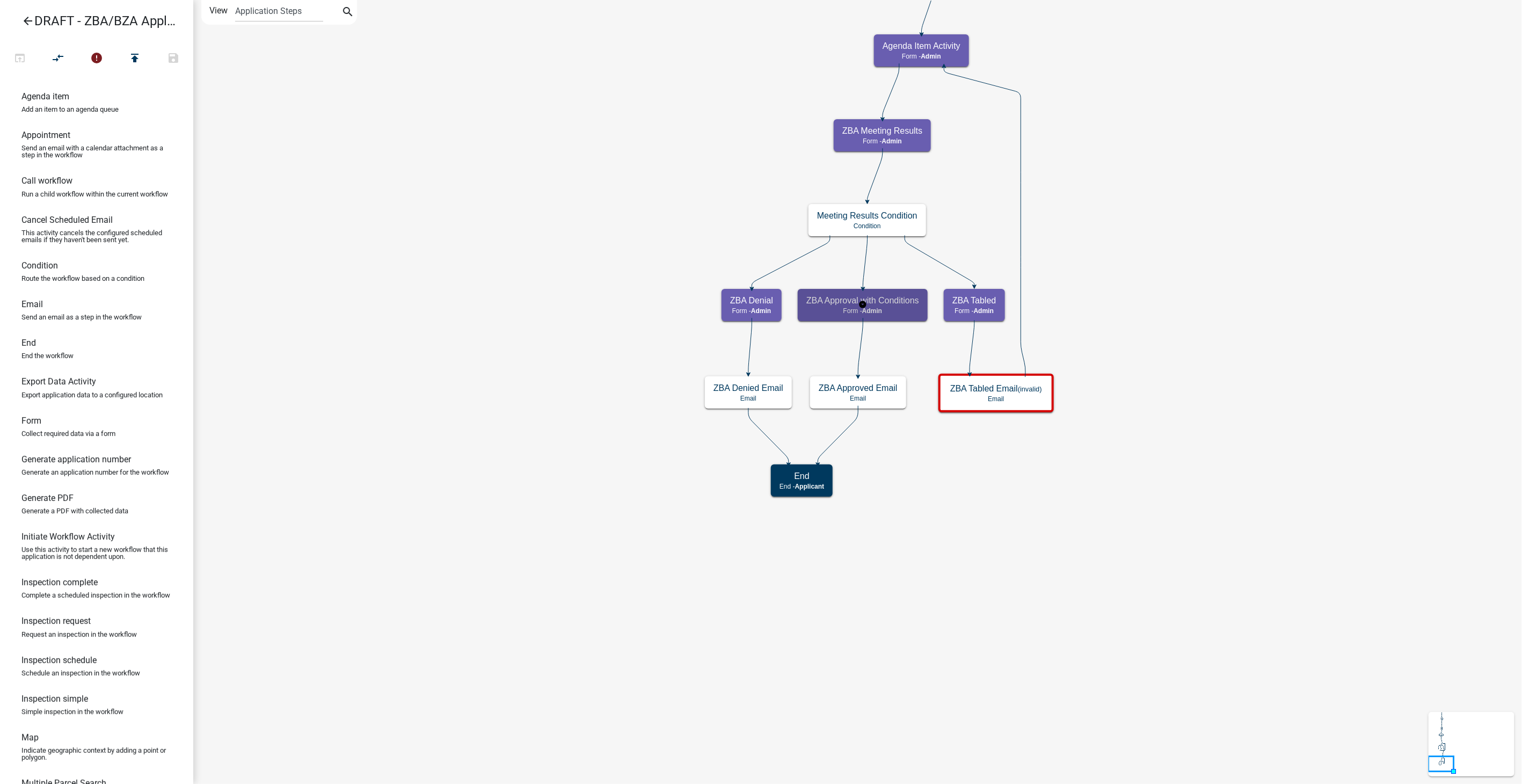
click at [911, 319] on div "ZBA Approval with Conditions Form - Admin" at bounding box center [863, 305] width 130 height 32
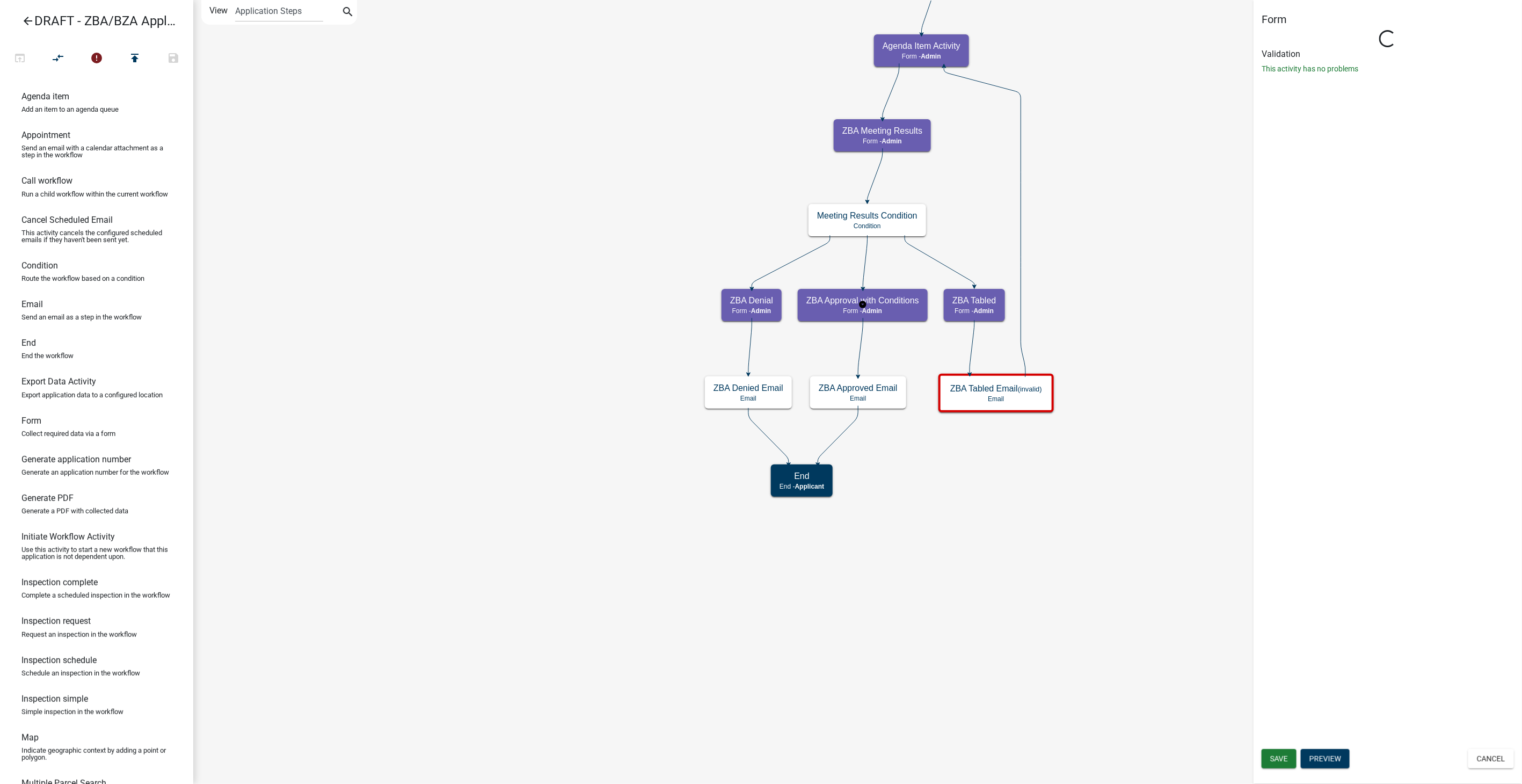
select select "1617A353-6361-48C5-9BA0-CE34FD9B68F8"
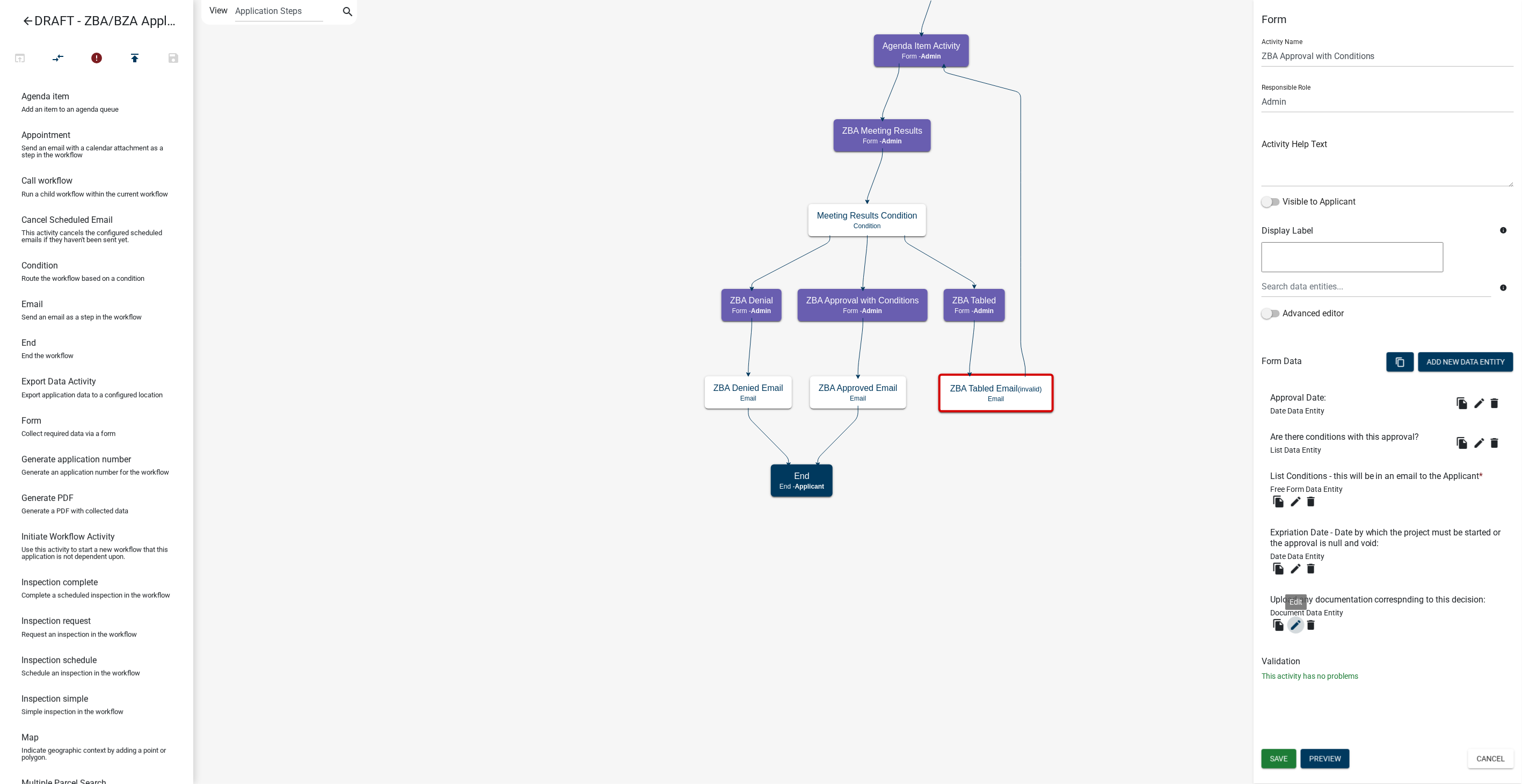
click at [1295, 619] on icon "edit" at bounding box center [1296, 625] width 13 height 13
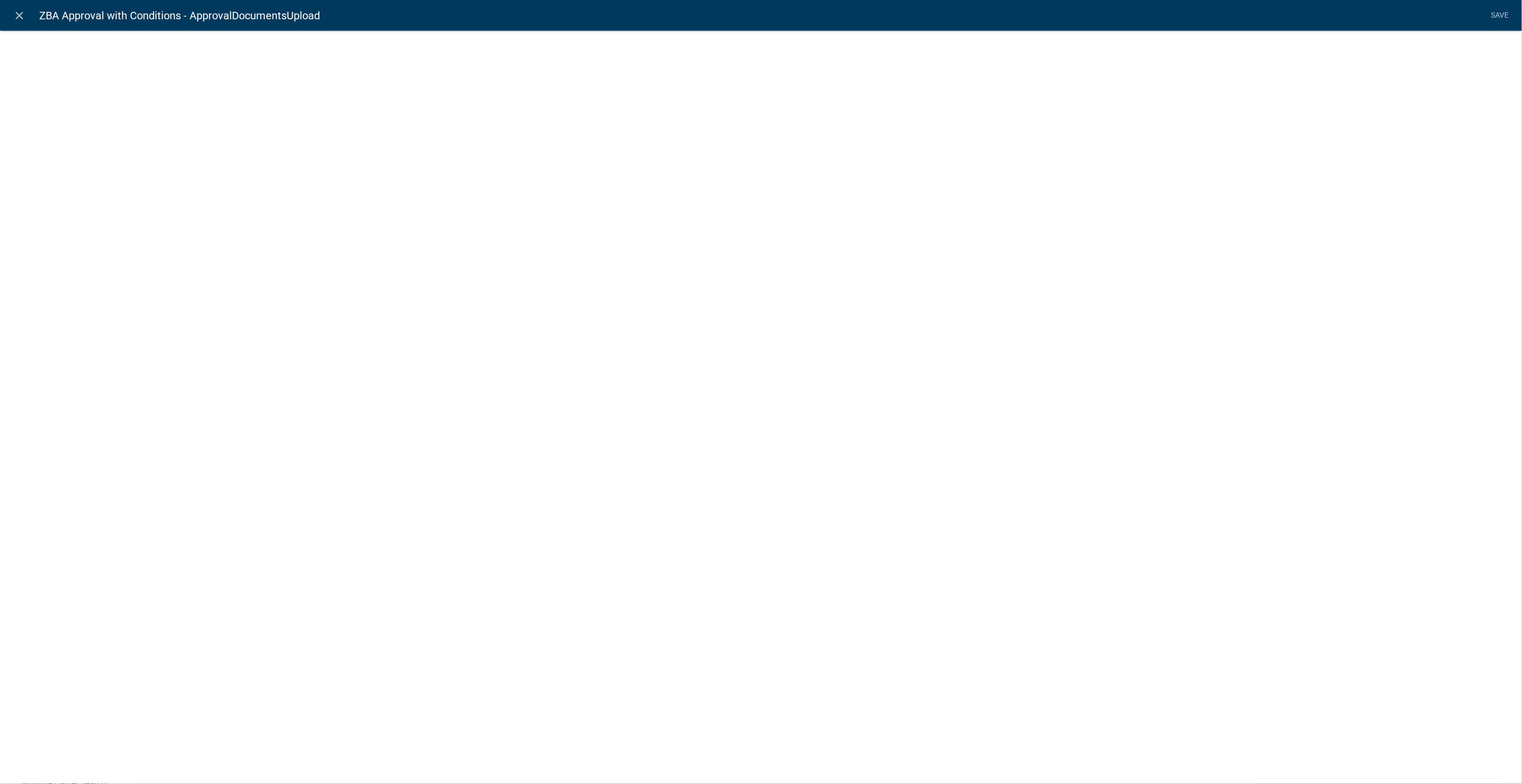
select select "document"
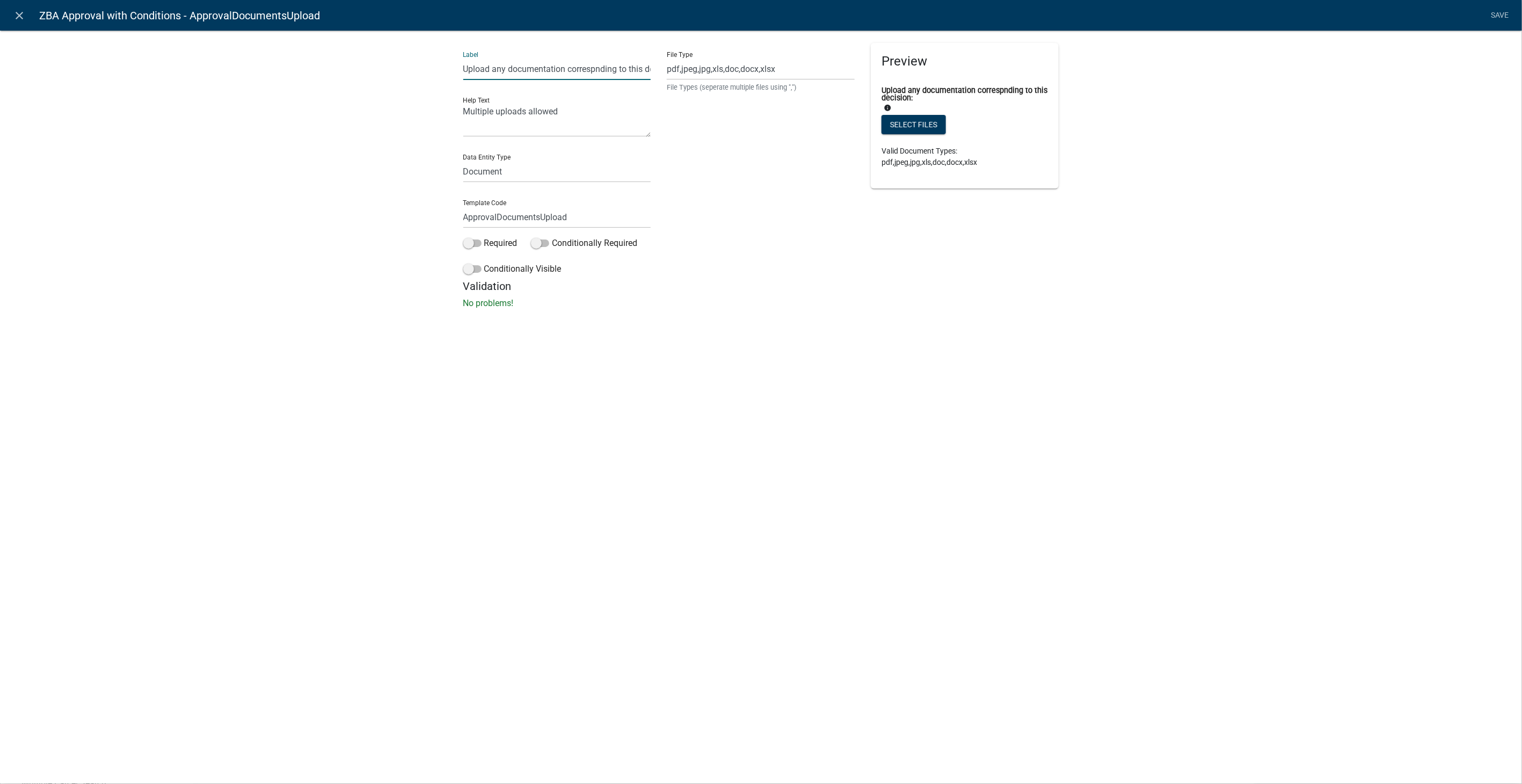
click at [593, 66] on input "Upload any documentation correspnding to this decision:" at bounding box center [557, 69] width 188 height 22
type input "Upload any documentation corresponding to this decision:"
click at [1501, 8] on link "Save" at bounding box center [1500, 15] width 27 height 21
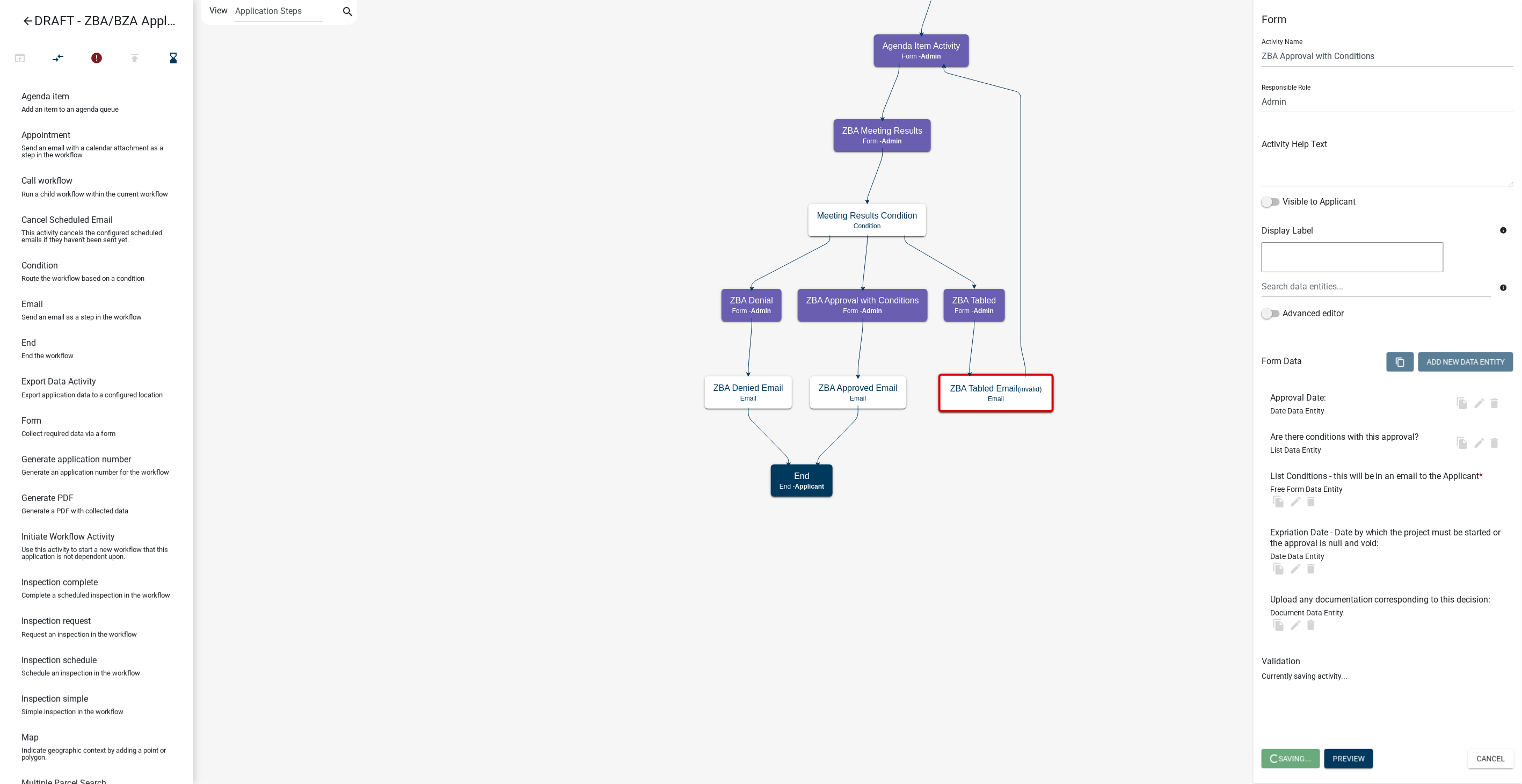
select select "1617A353-6361-48C5-9BA0-CE34FD9B68F8"
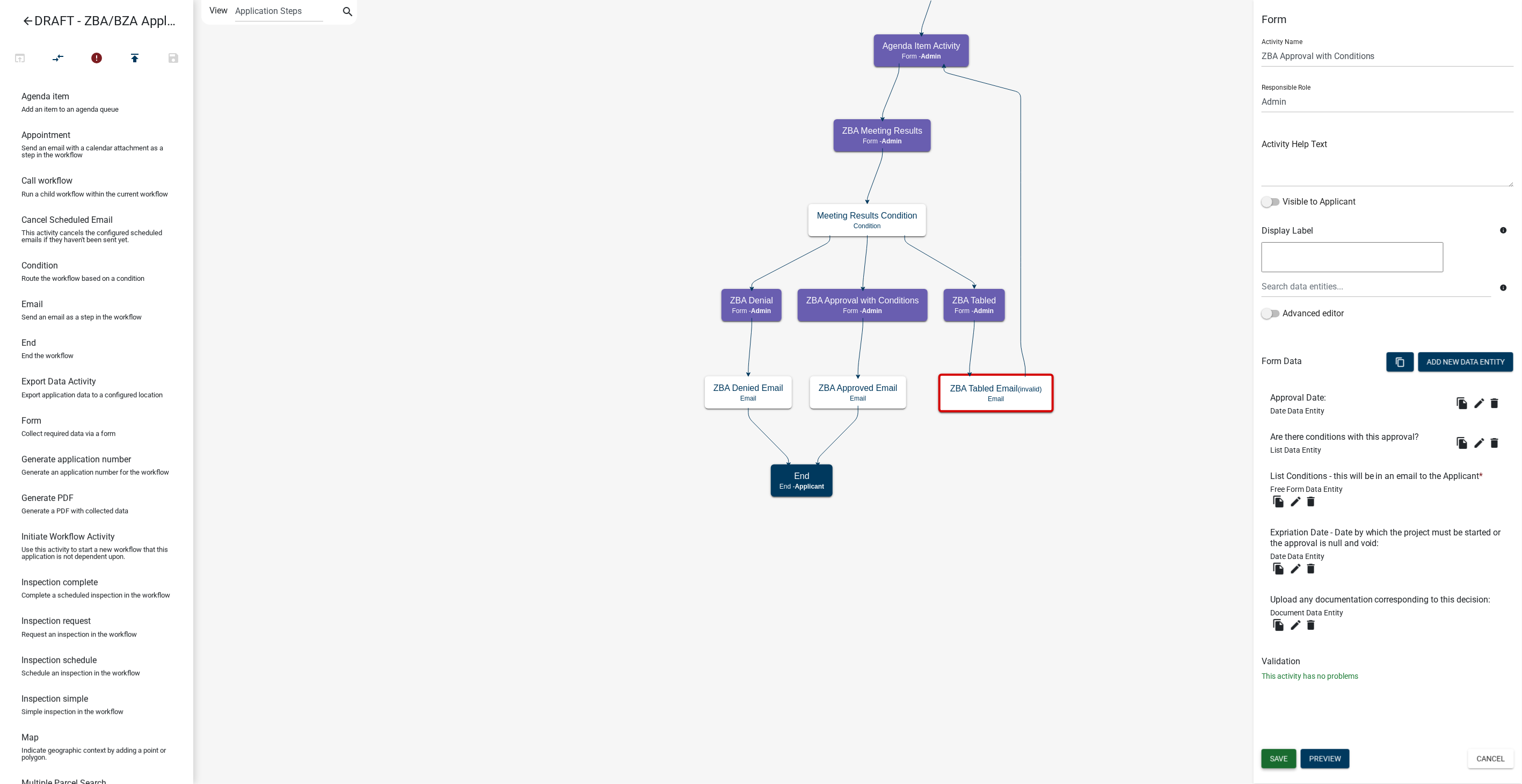
click at [1280, 758] on span "Save" at bounding box center [1279, 759] width 18 height 9
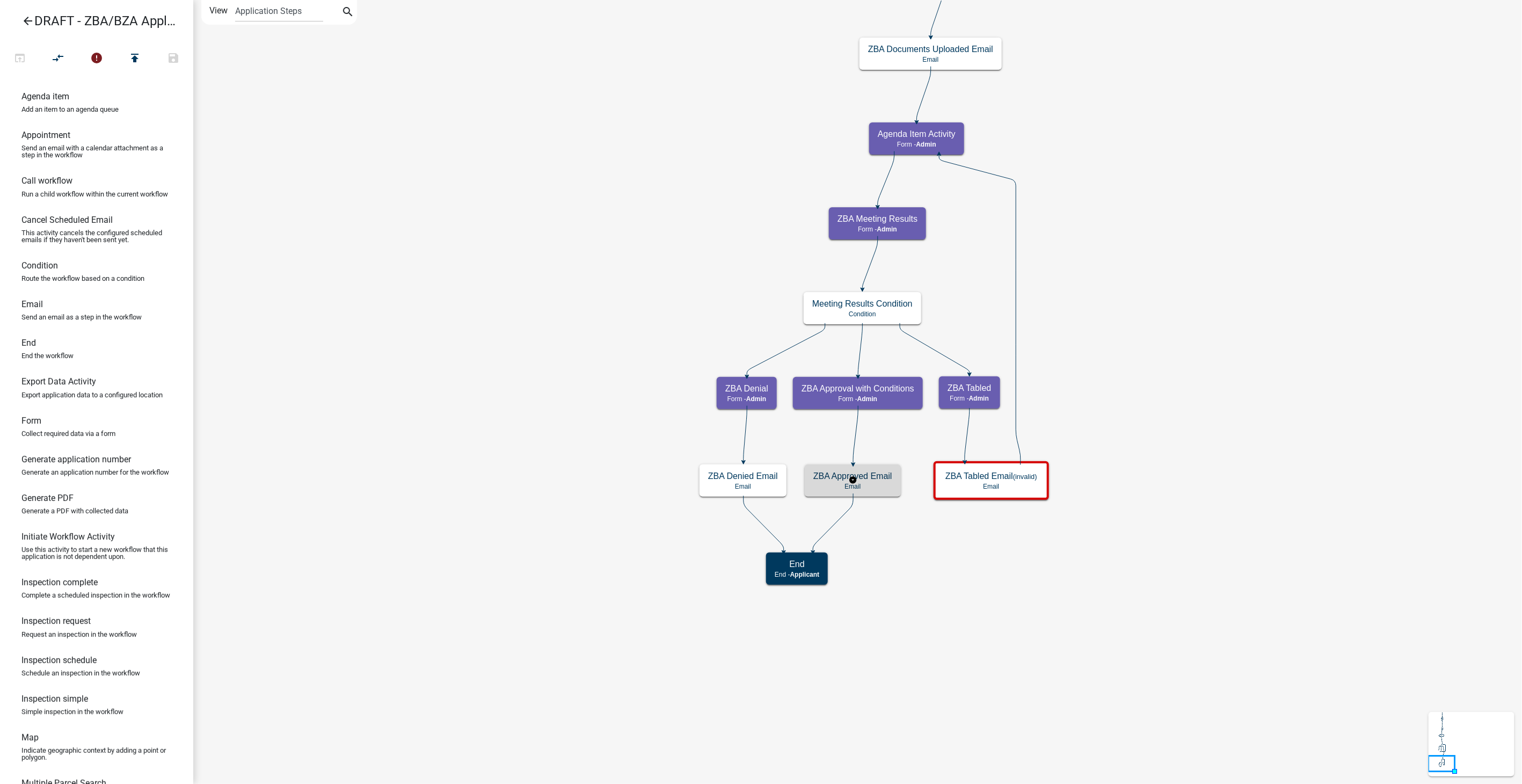
click at [869, 480] on h5 "ZBA Approved Email" at bounding box center [853, 476] width 79 height 10
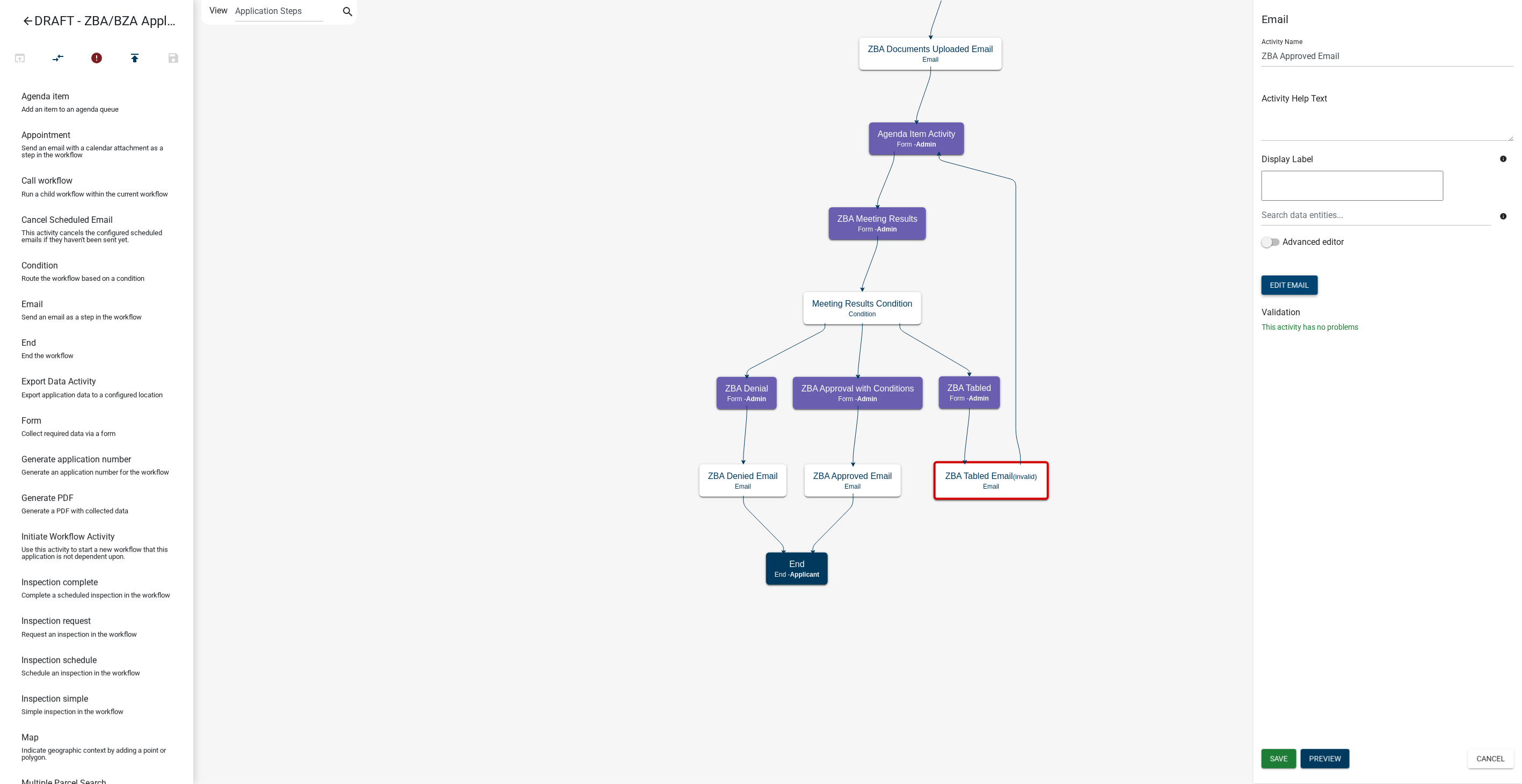
click at [1303, 277] on button "Edit Email" at bounding box center [1289, 285] width 56 height 19
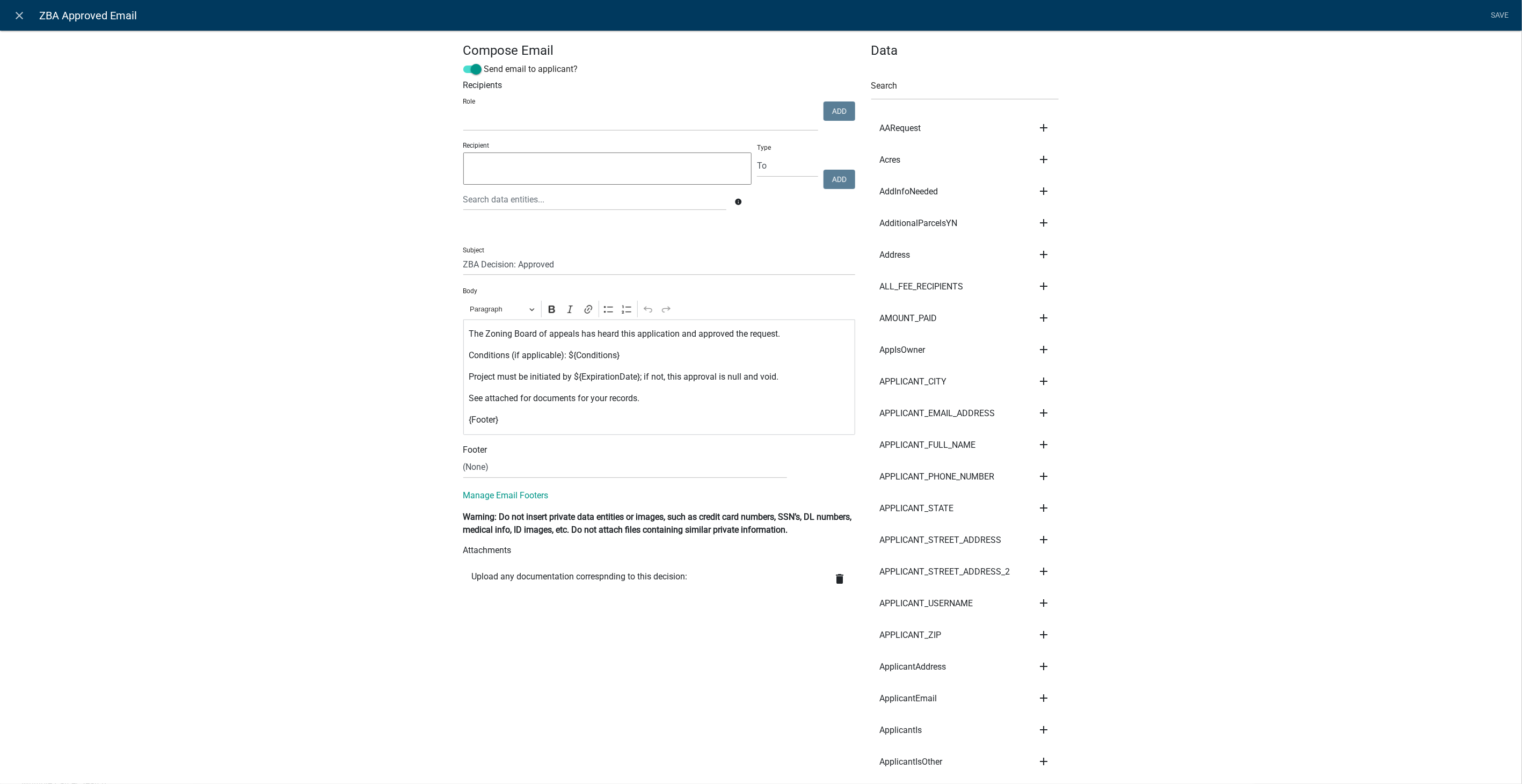
select select
click at [836, 580] on icon "delete" at bounding box center [840, 579] width 13 height 13
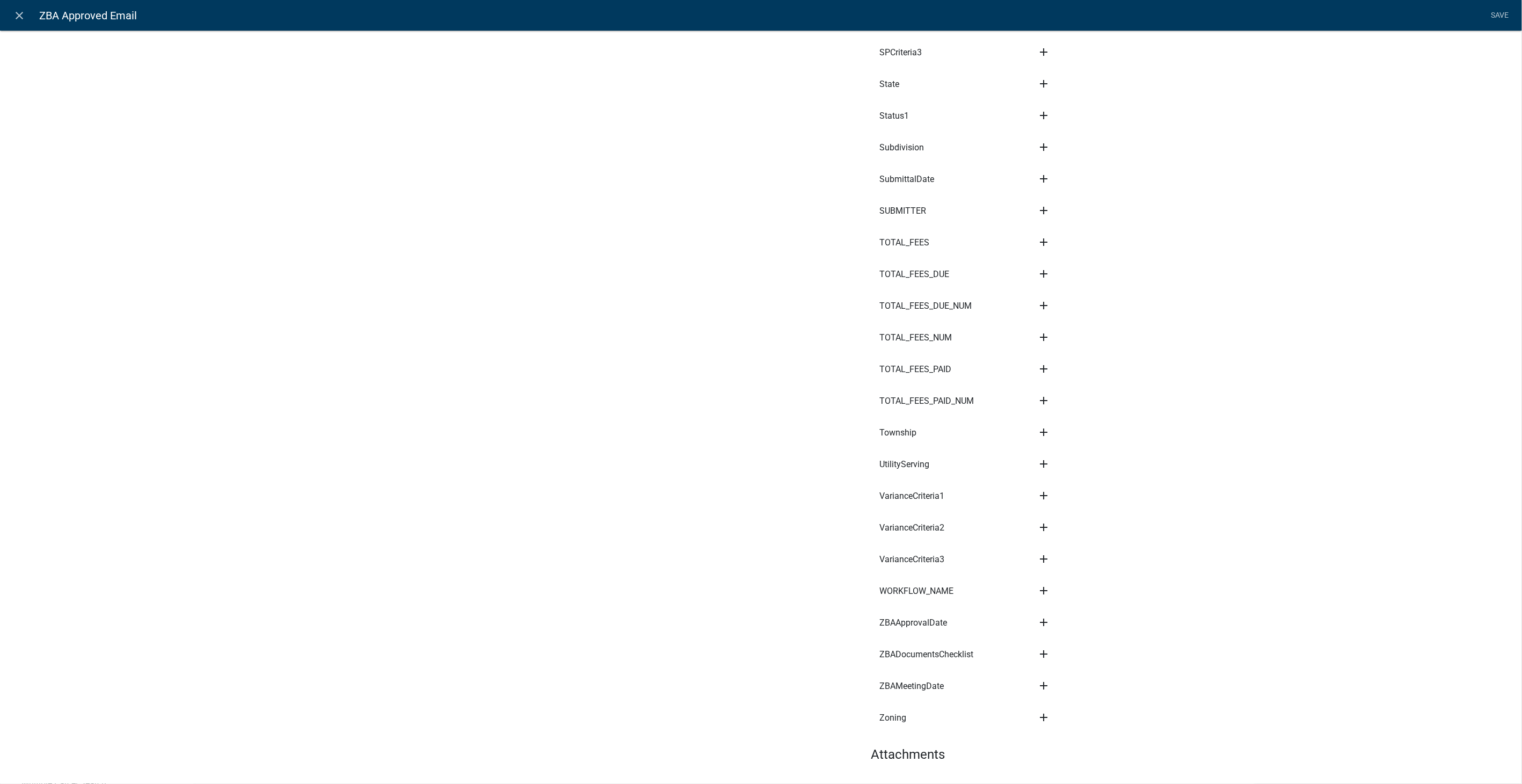
scroll to position [5466, 0]
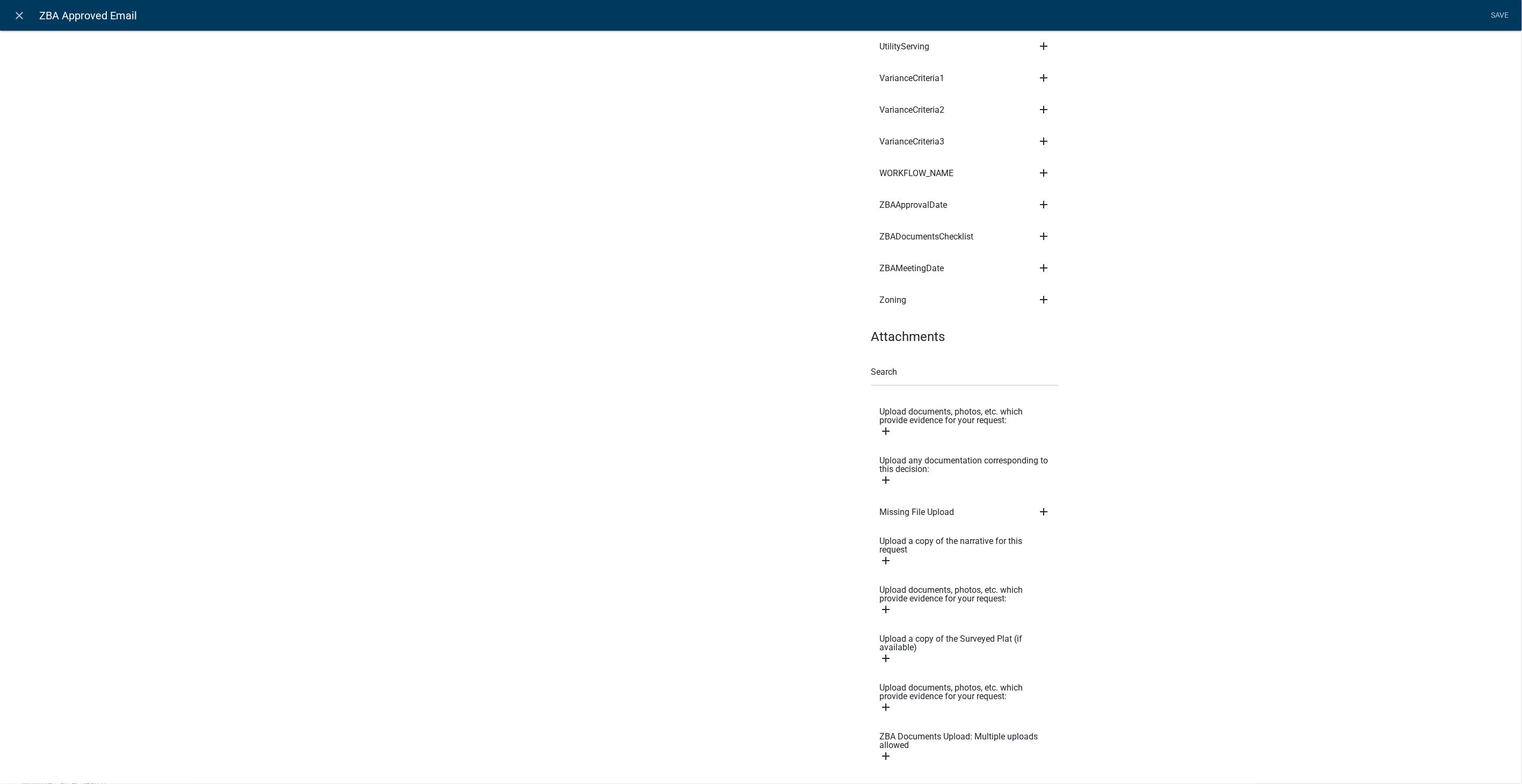
click at [880, 473] on icon "add" at bounding box center [886, 480] width 13 height 13
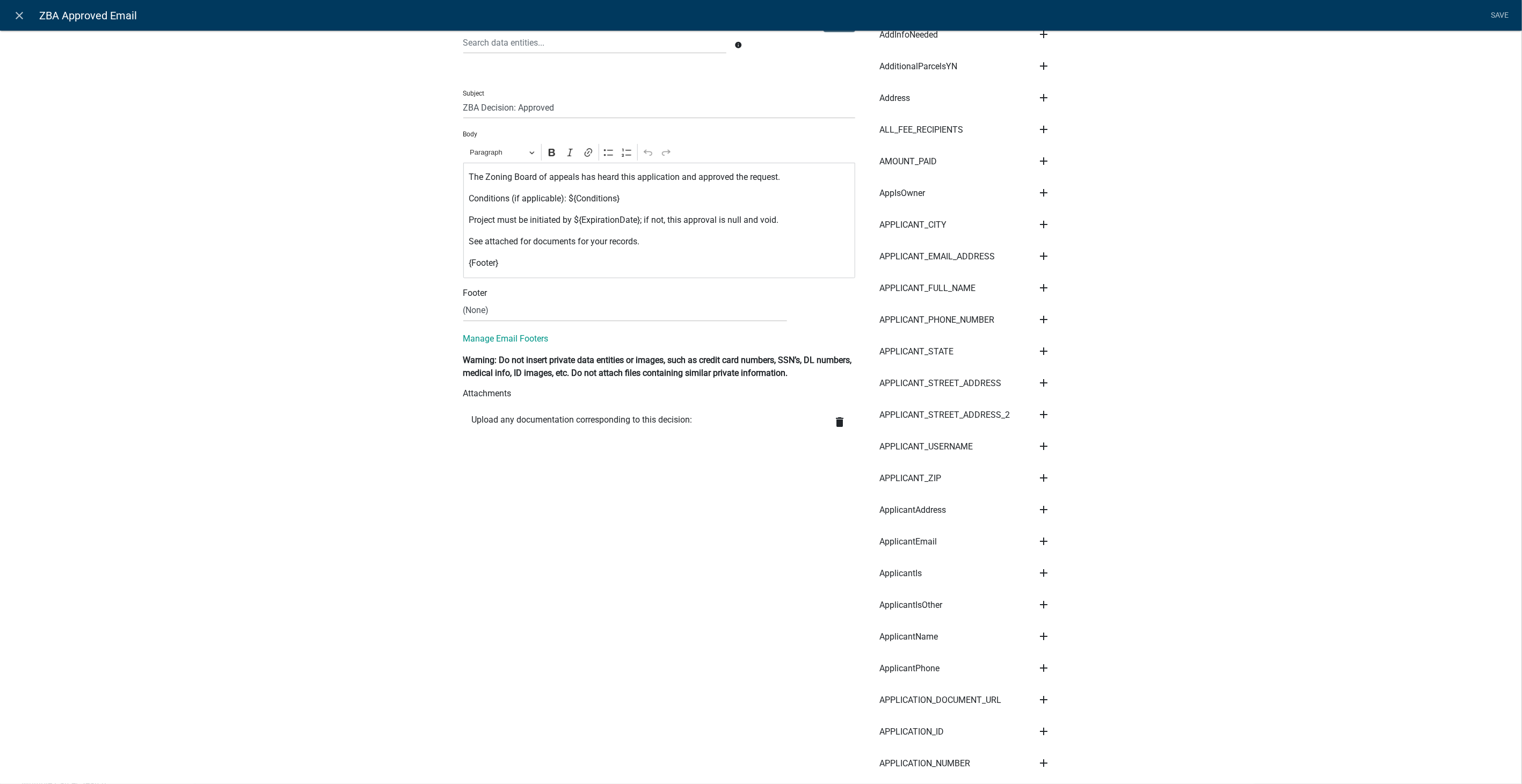
scroll to position [0, 0]
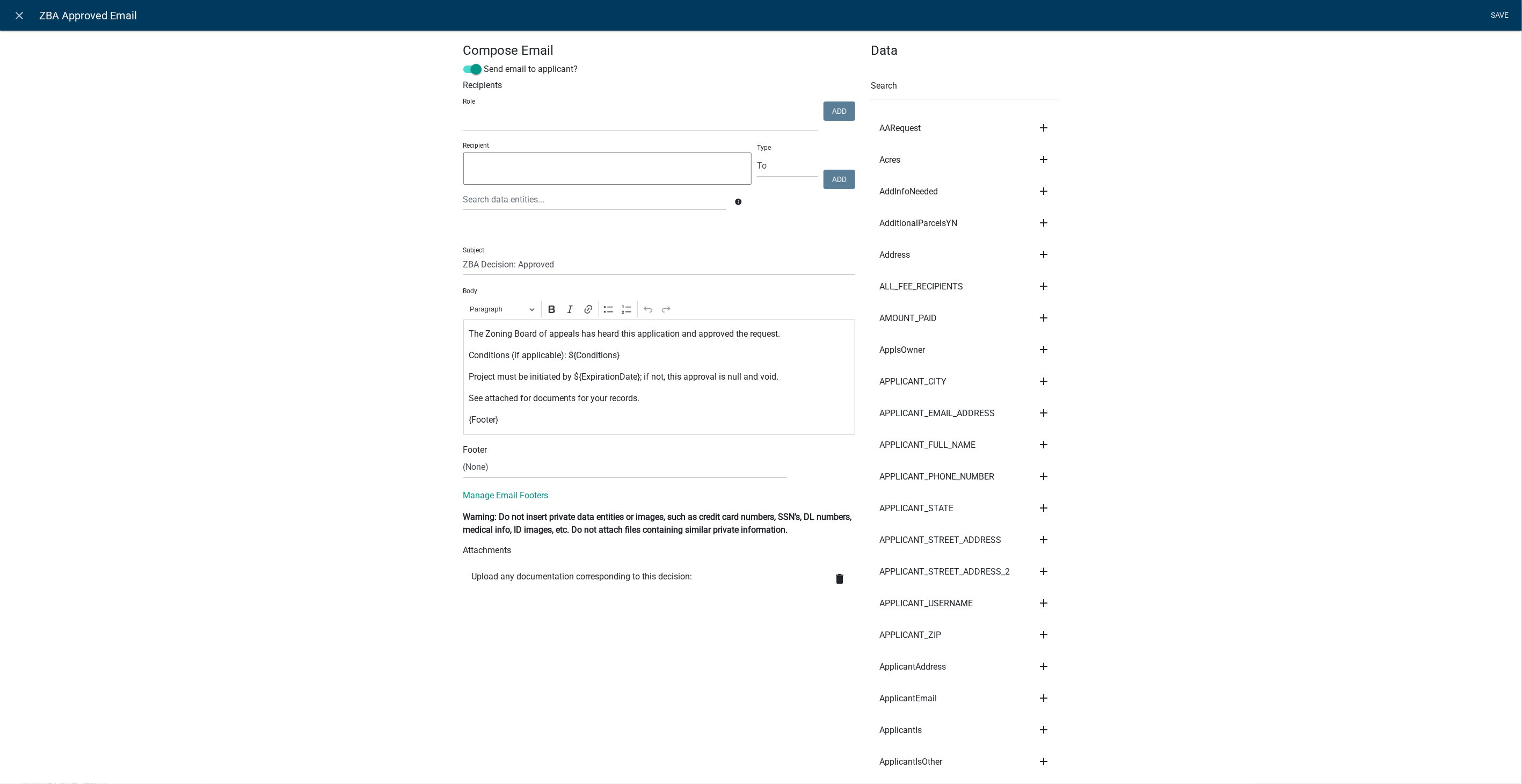
click at [1495, 16] on link "Save" at bounding box center [1500, 15] width 27 height 21
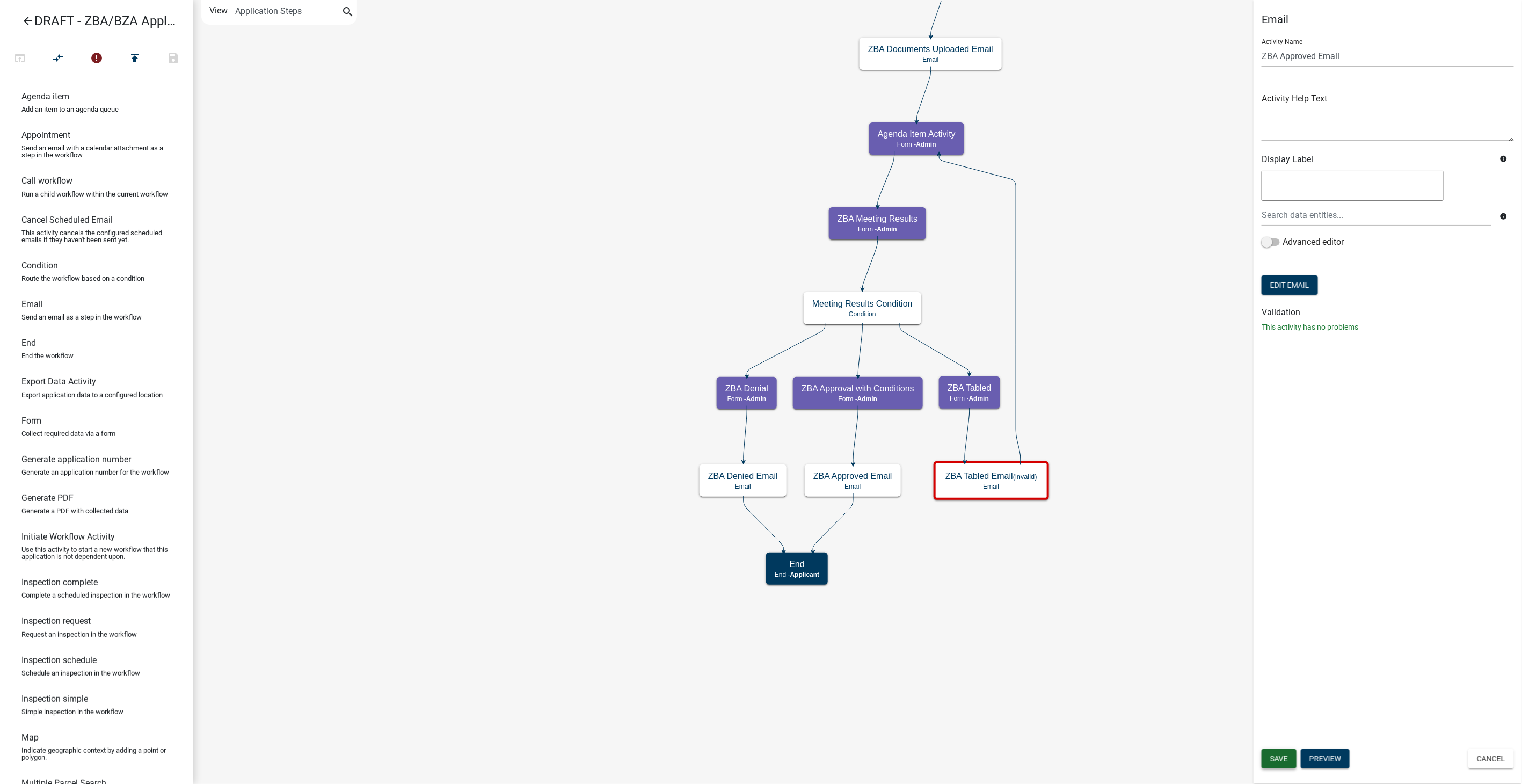
click at [1271, 757] on span "Save" at bounding box center [1279, 759] width 18 height 9
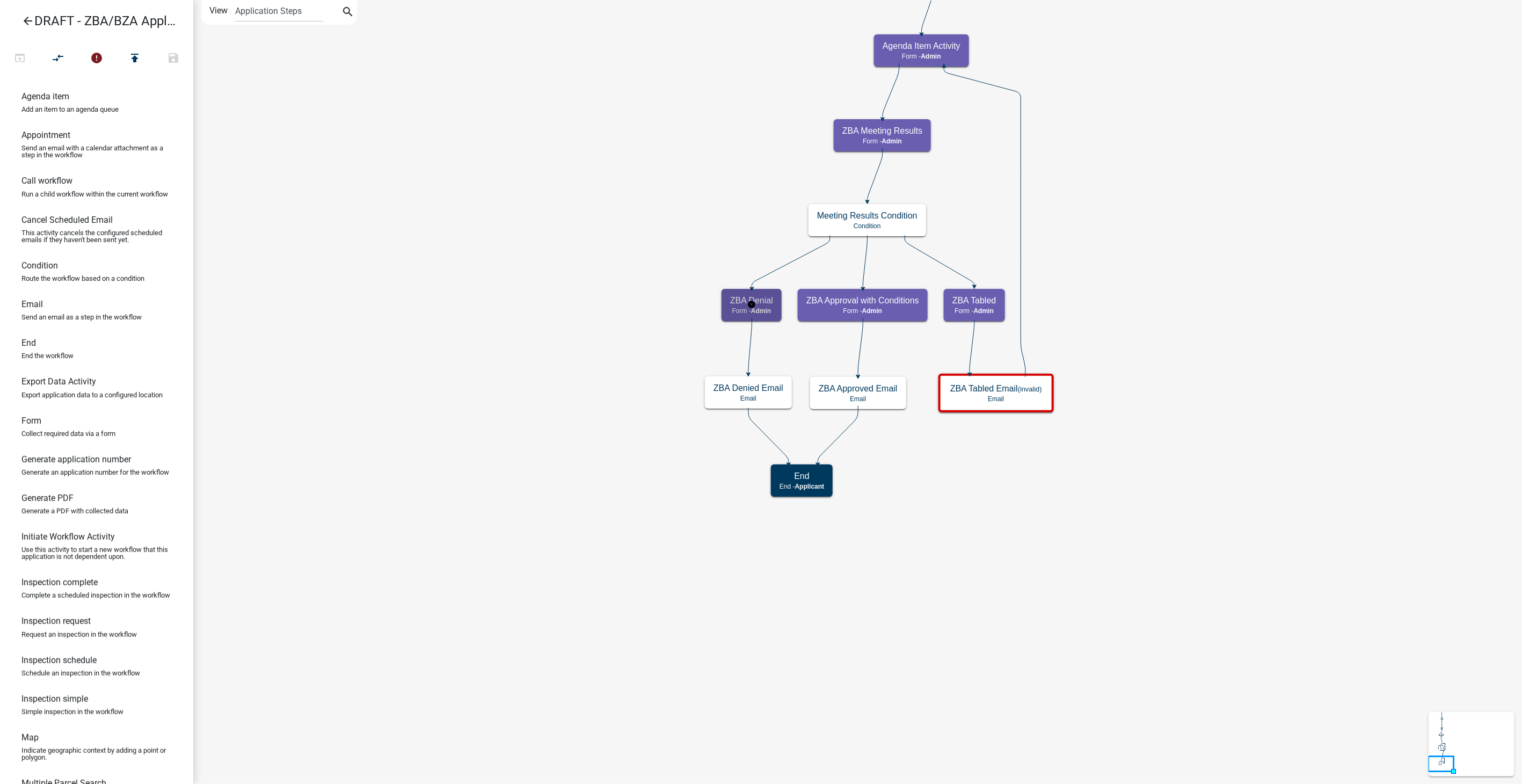
click at [767, 309] on span "Admin" at bounding box center [761, 311] width 20 height 8
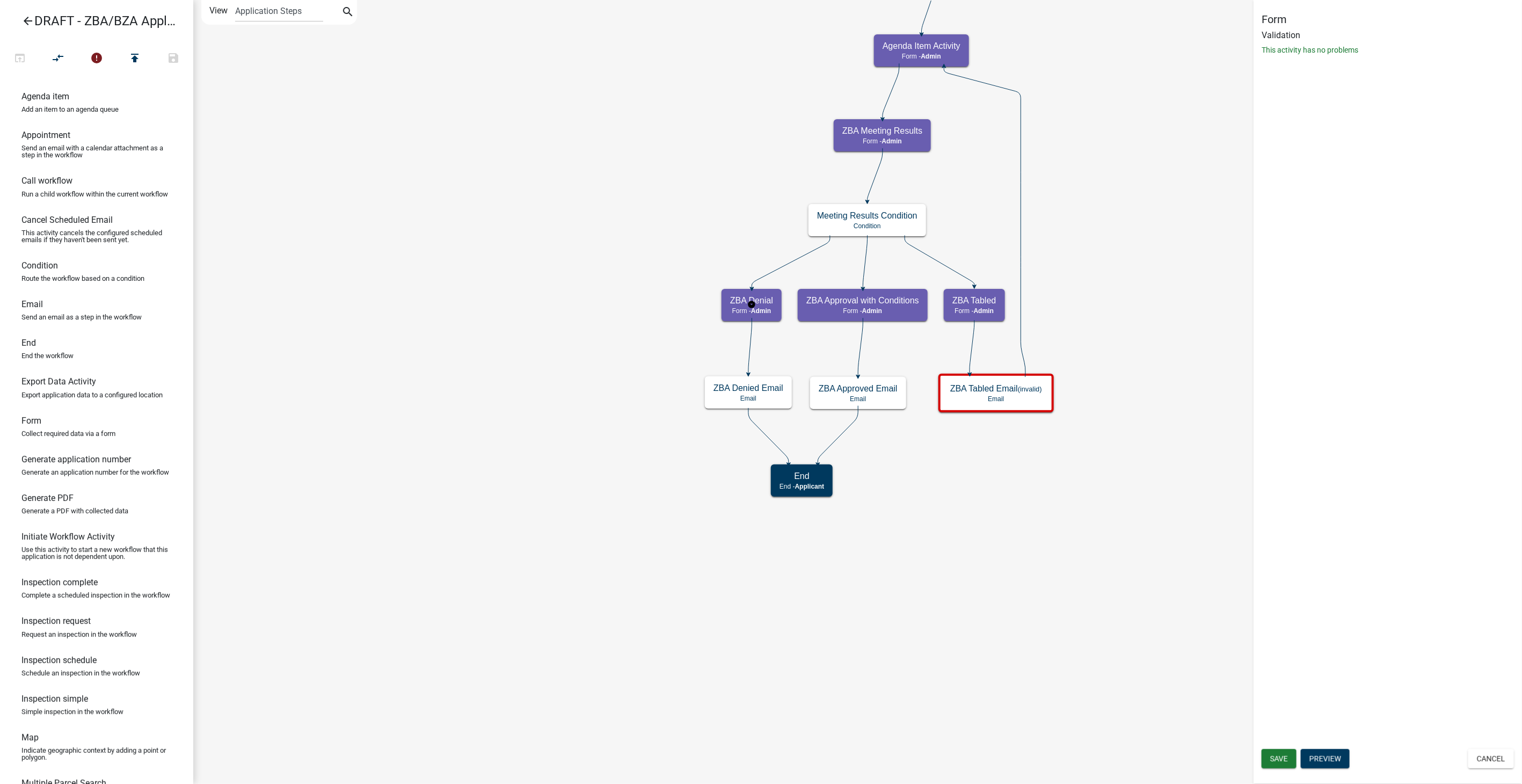
select select "1617A353-6361-48C5-9BA0-CE34FD9B68F8"
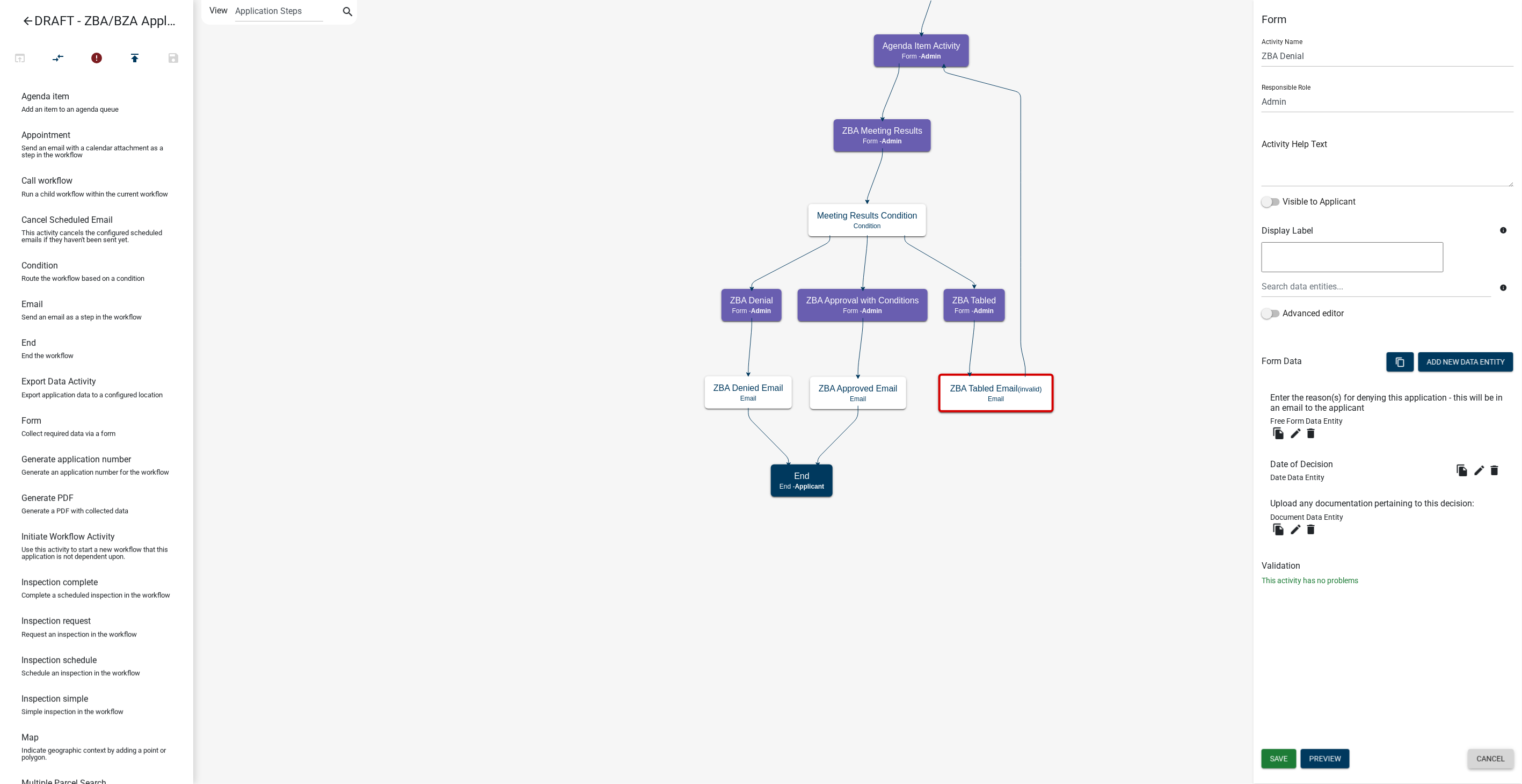
click at [1478, 762] on button "Cancel" at bounding box center [1491, 759] width 45 height 19
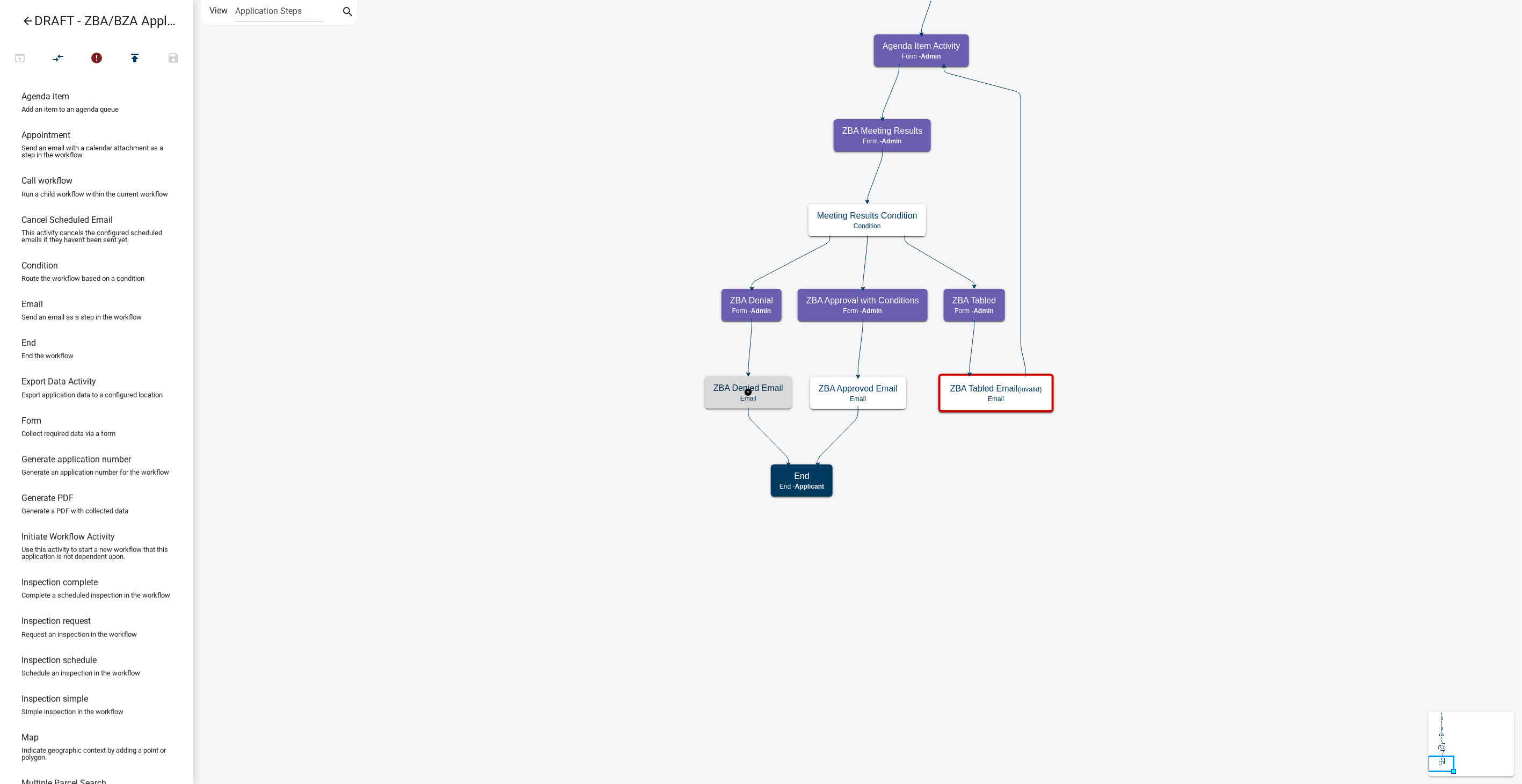
click at [764, 400] on p "Email" at bounding box center [749, 398] width 70 height 8
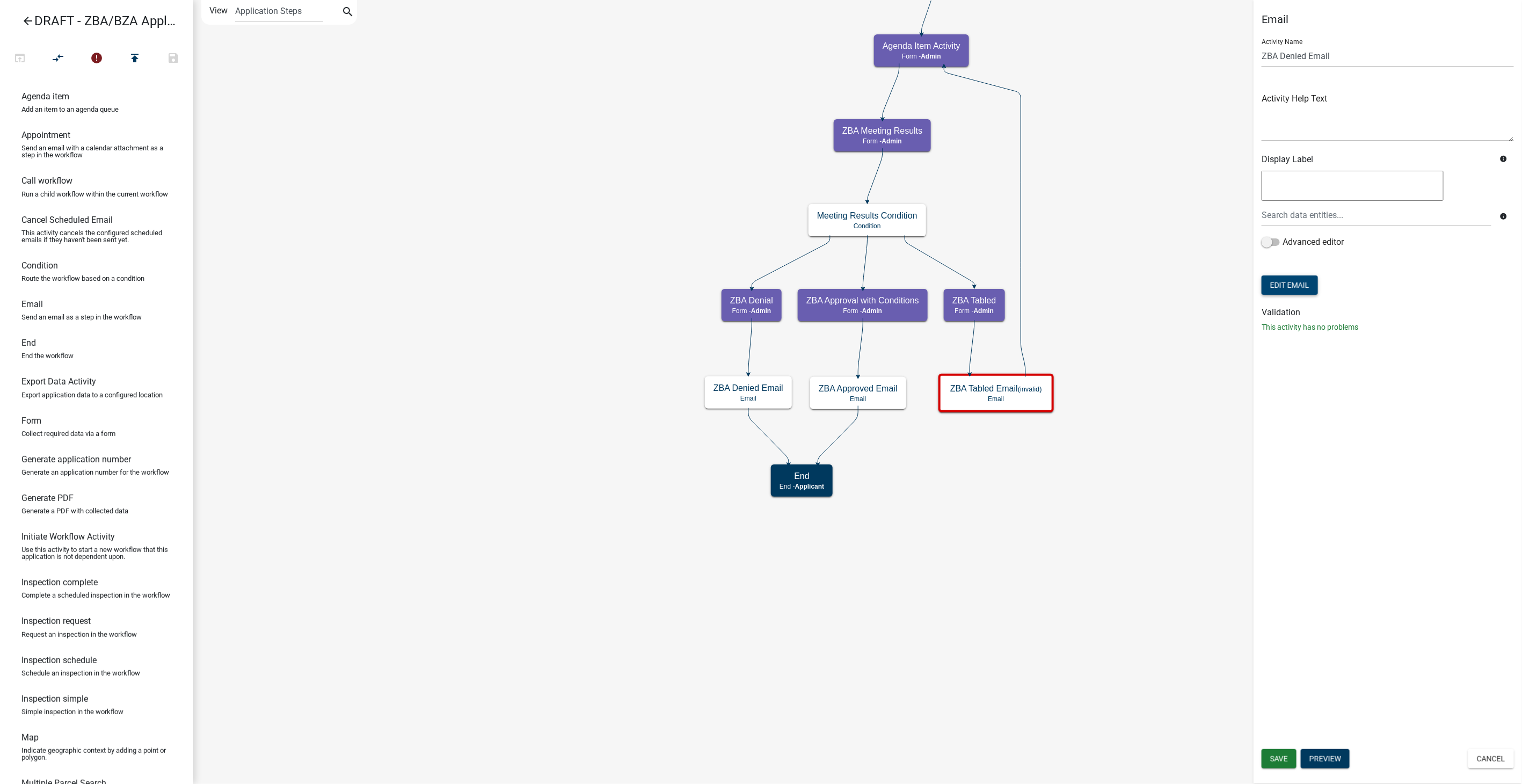
click at [1273, 279] on button "Edit Email" at bounding box center [1289, 285] width 56 height 19
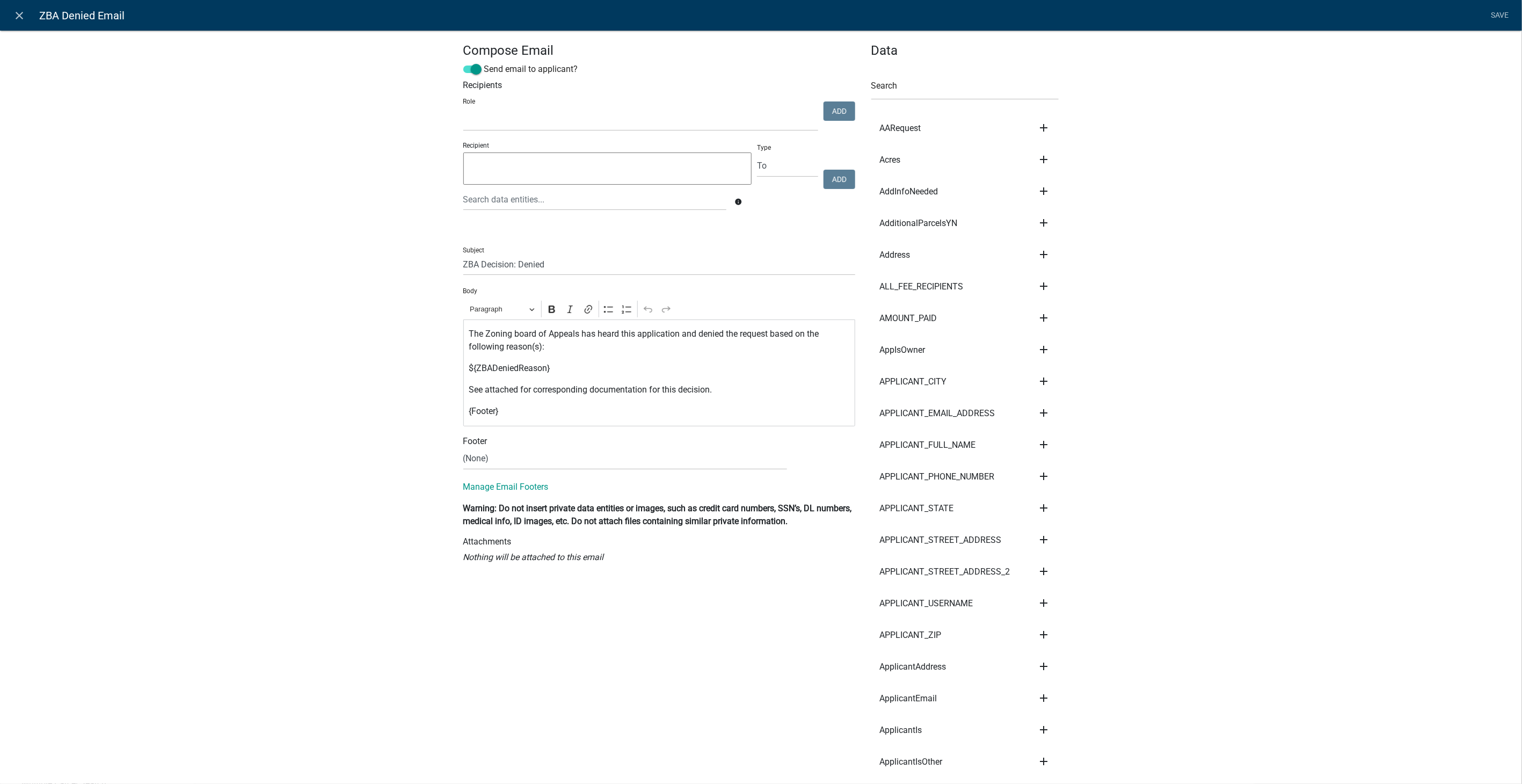
select select
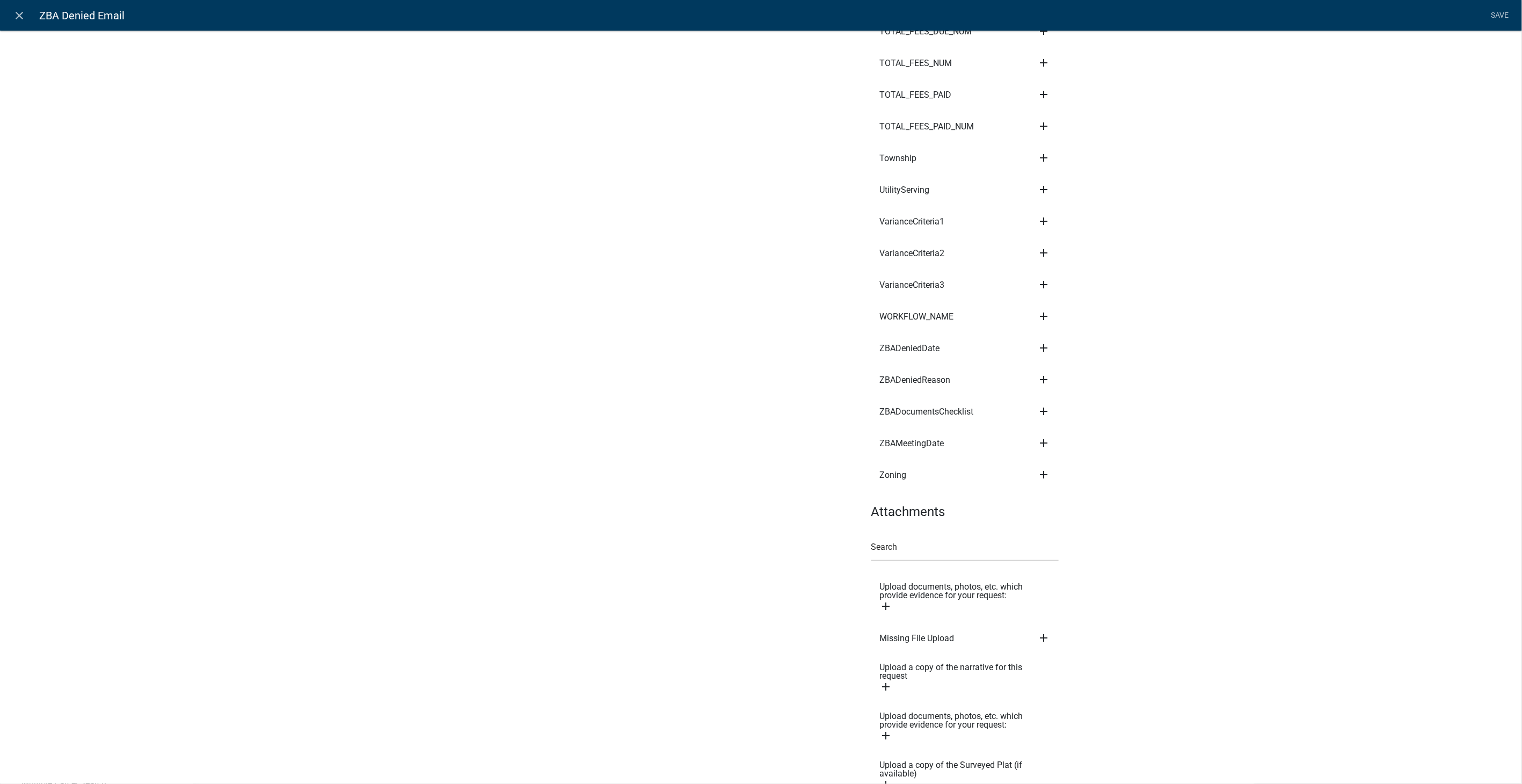
scroll to position [5403, 0]
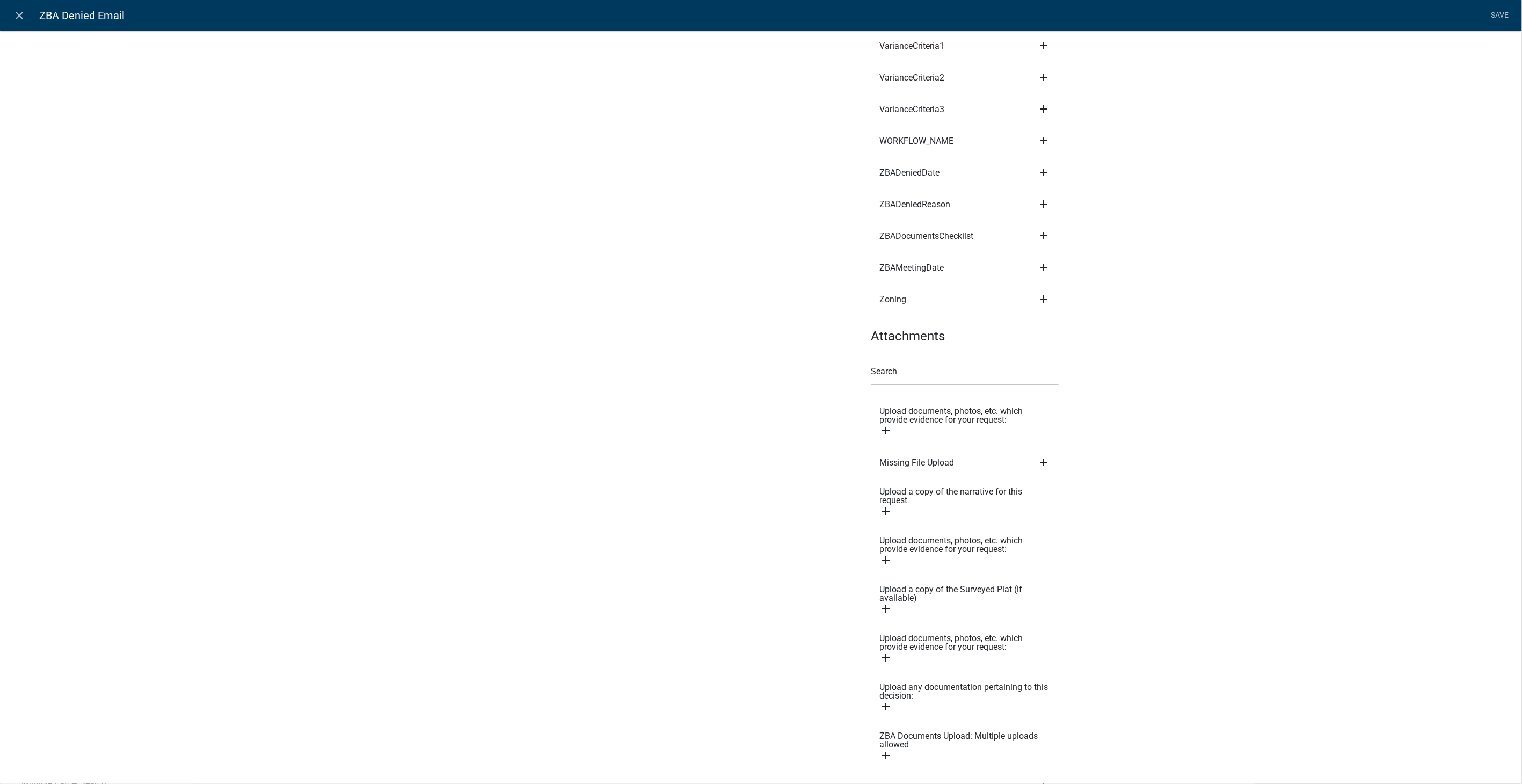
click at [880, 700] on icon "add" at bounding box center [886, 707] width 13 height 13
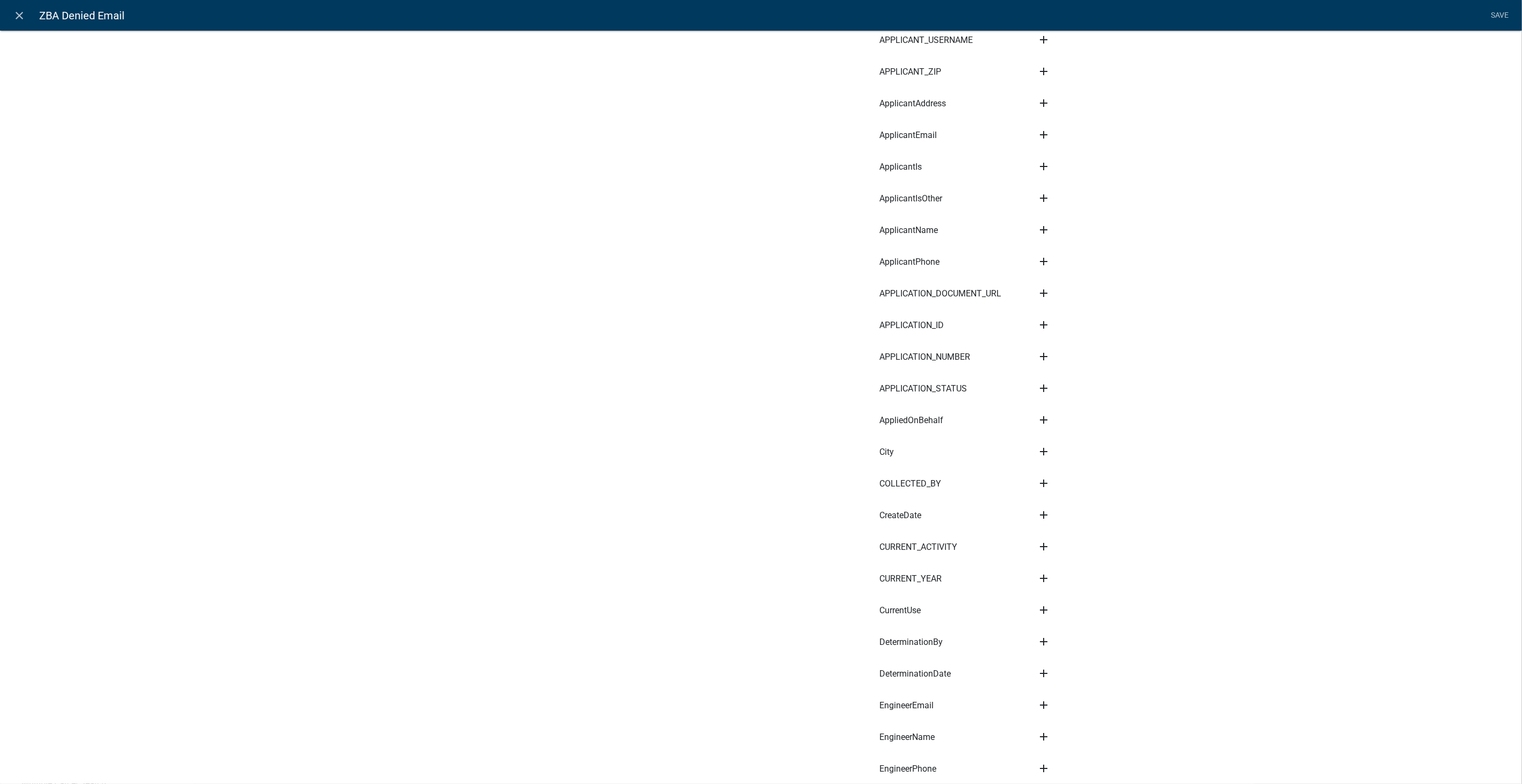
scroll to position [0, 0]
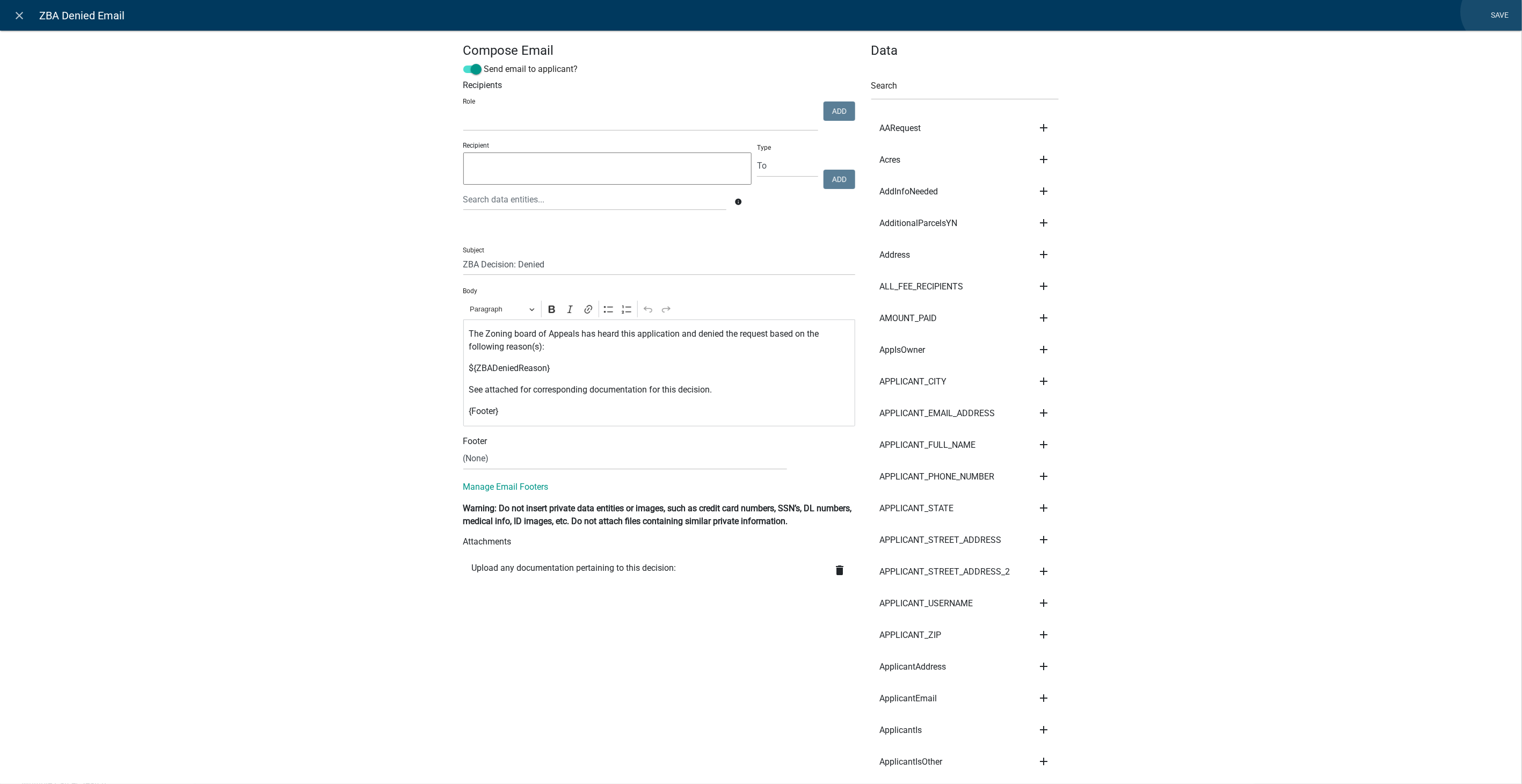
click at [1495, 12] on link "Save" at bounding box center [1500, 15] width 27 height 21
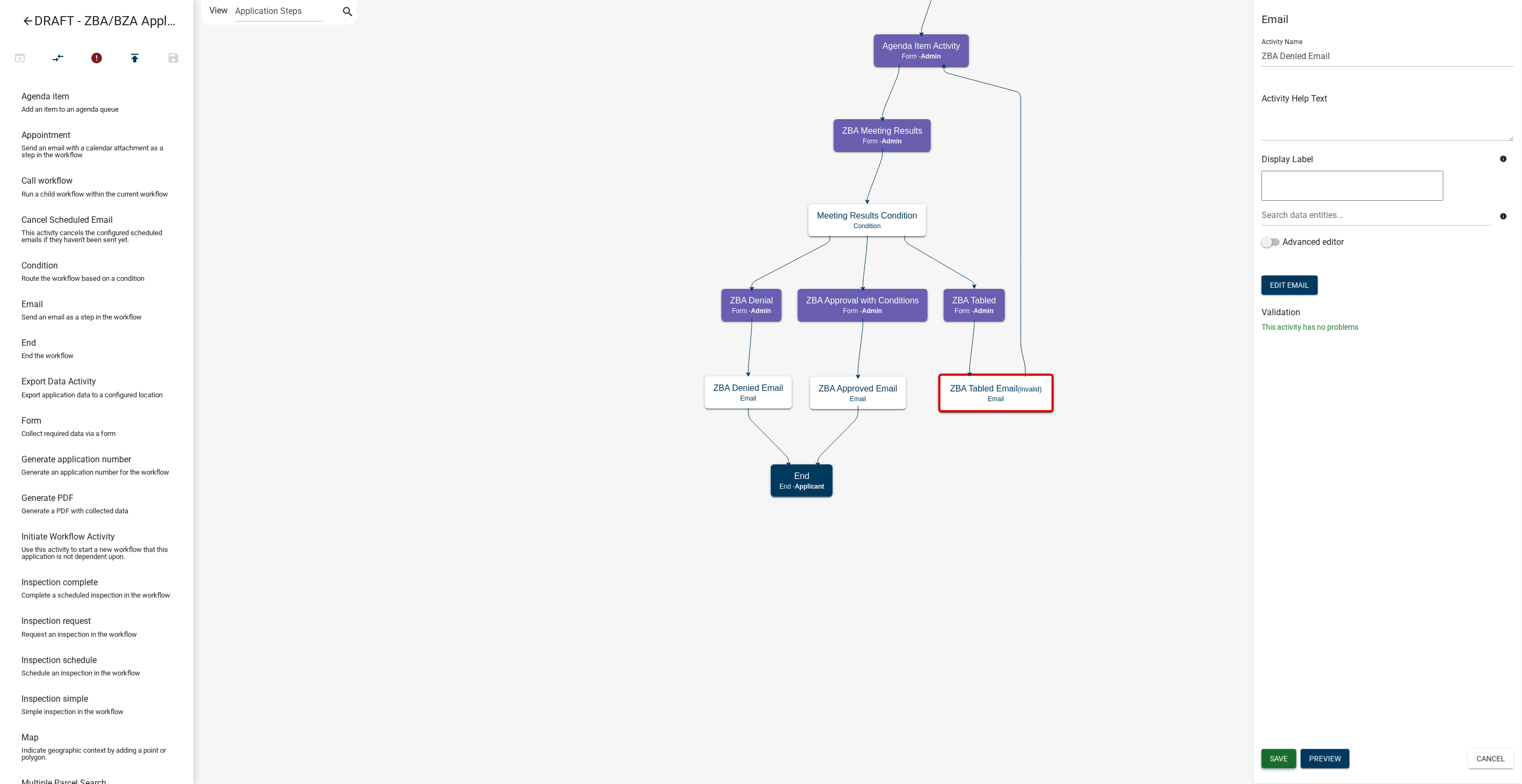
click at [1272, 758] on span "Save" at bounding box center [1279, 759] width 18 height 9
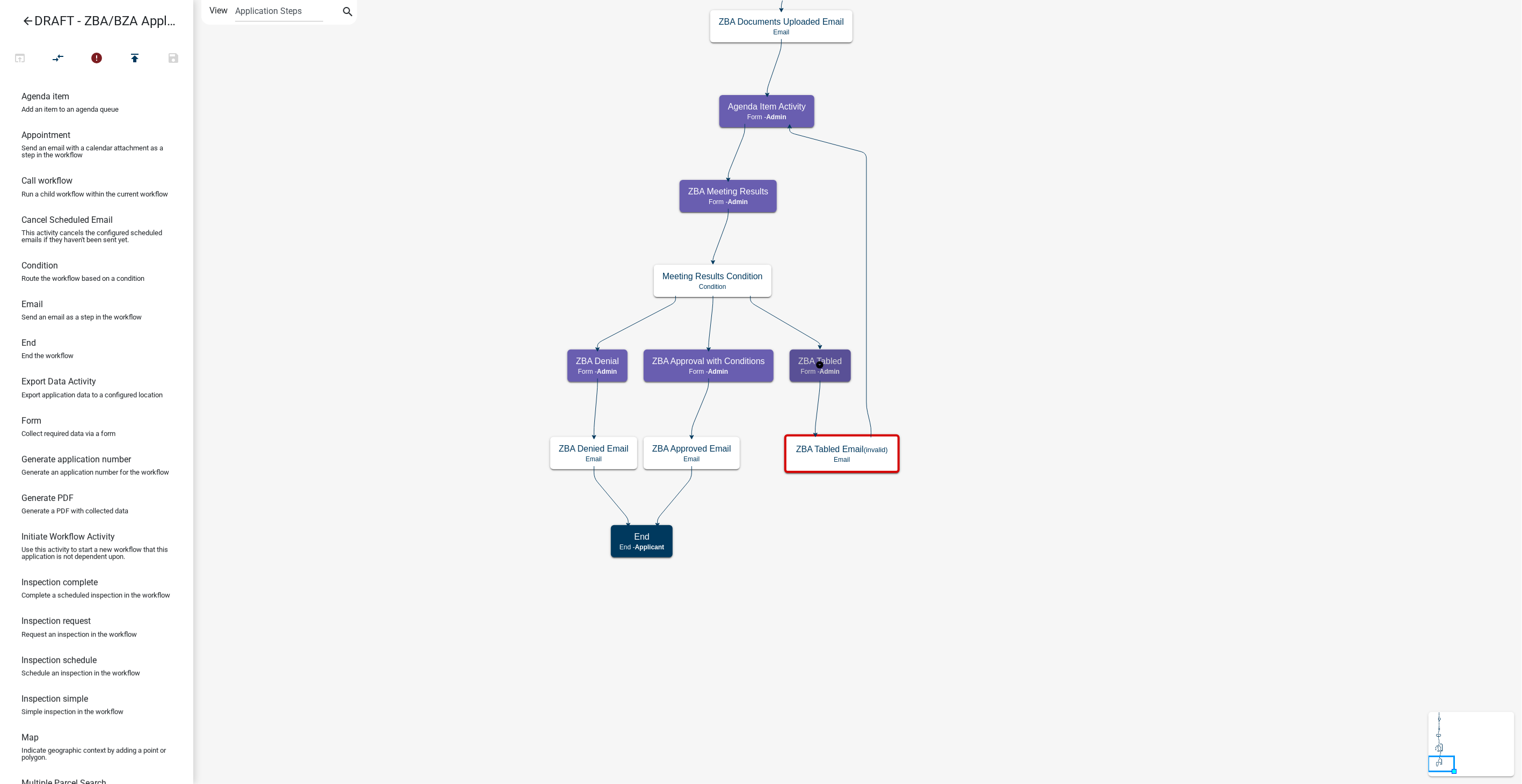
click at [837, 373] on span "Admin" at bounding box center [830, 371] width 20 height 8
select select "1617A353-6361-48C5-9BA0-CE34FD9B68F8"
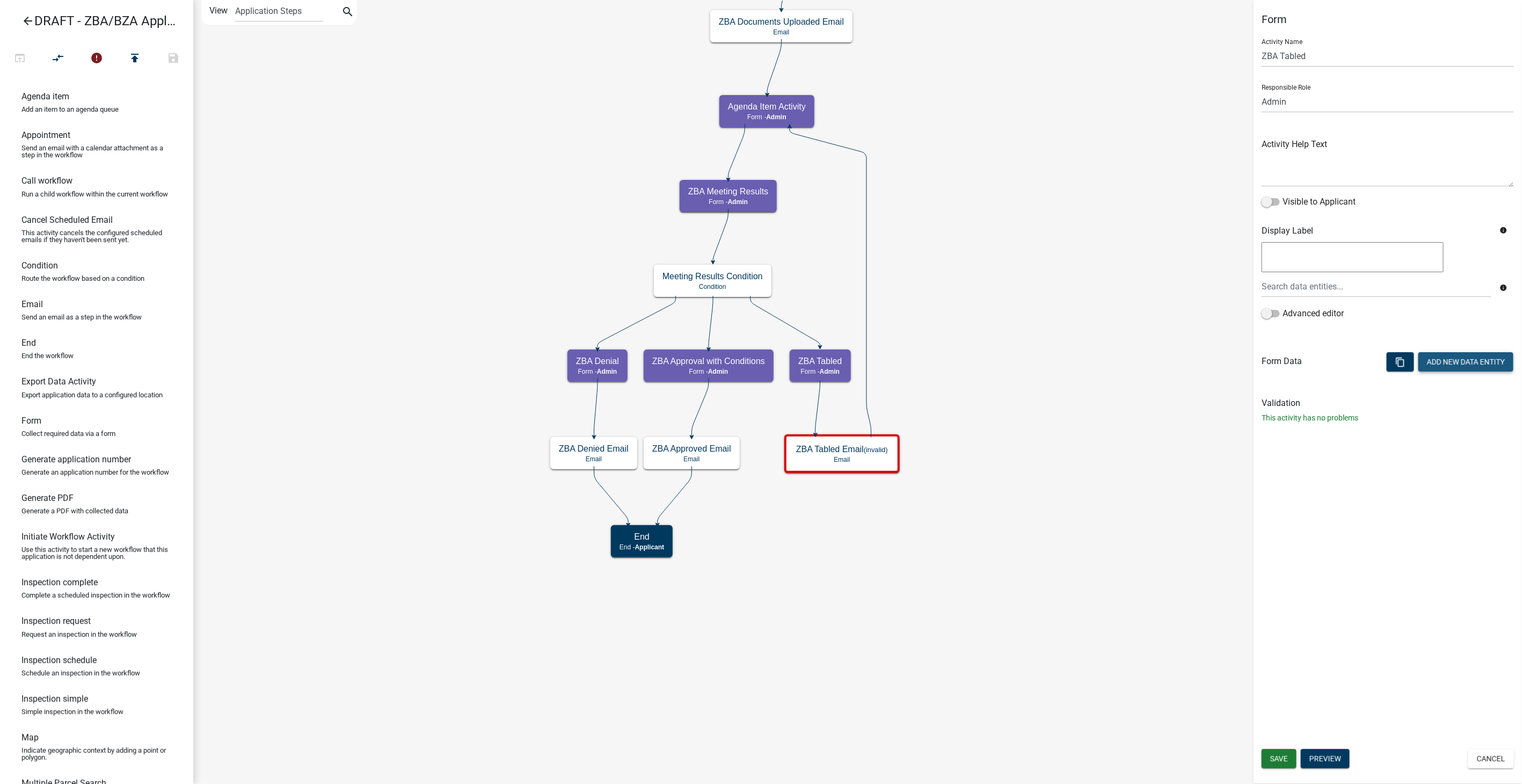
click at [1436, 368] on button "Add New Data Entity" at bounding box center [1466, 362] width 95 height 19
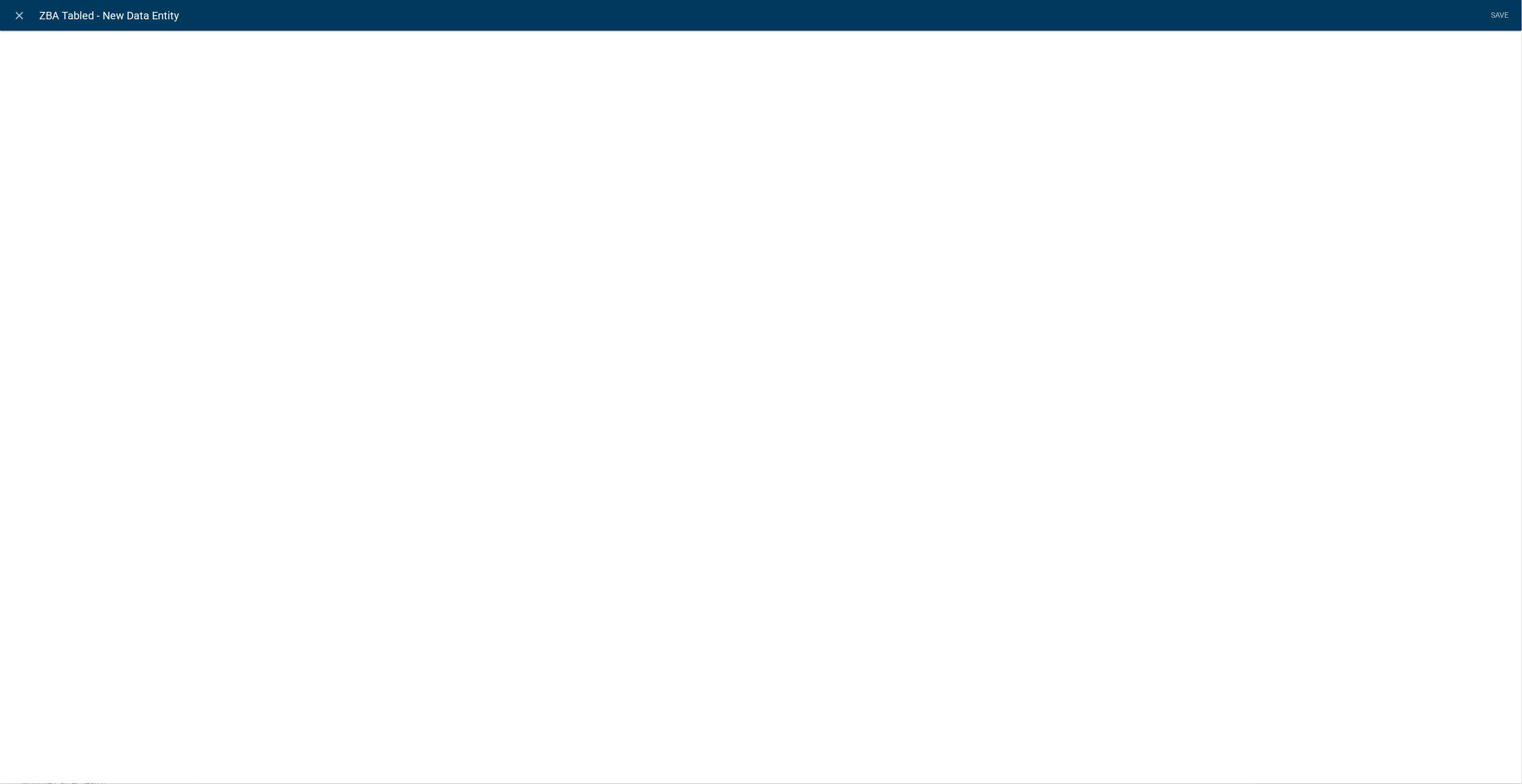
select select
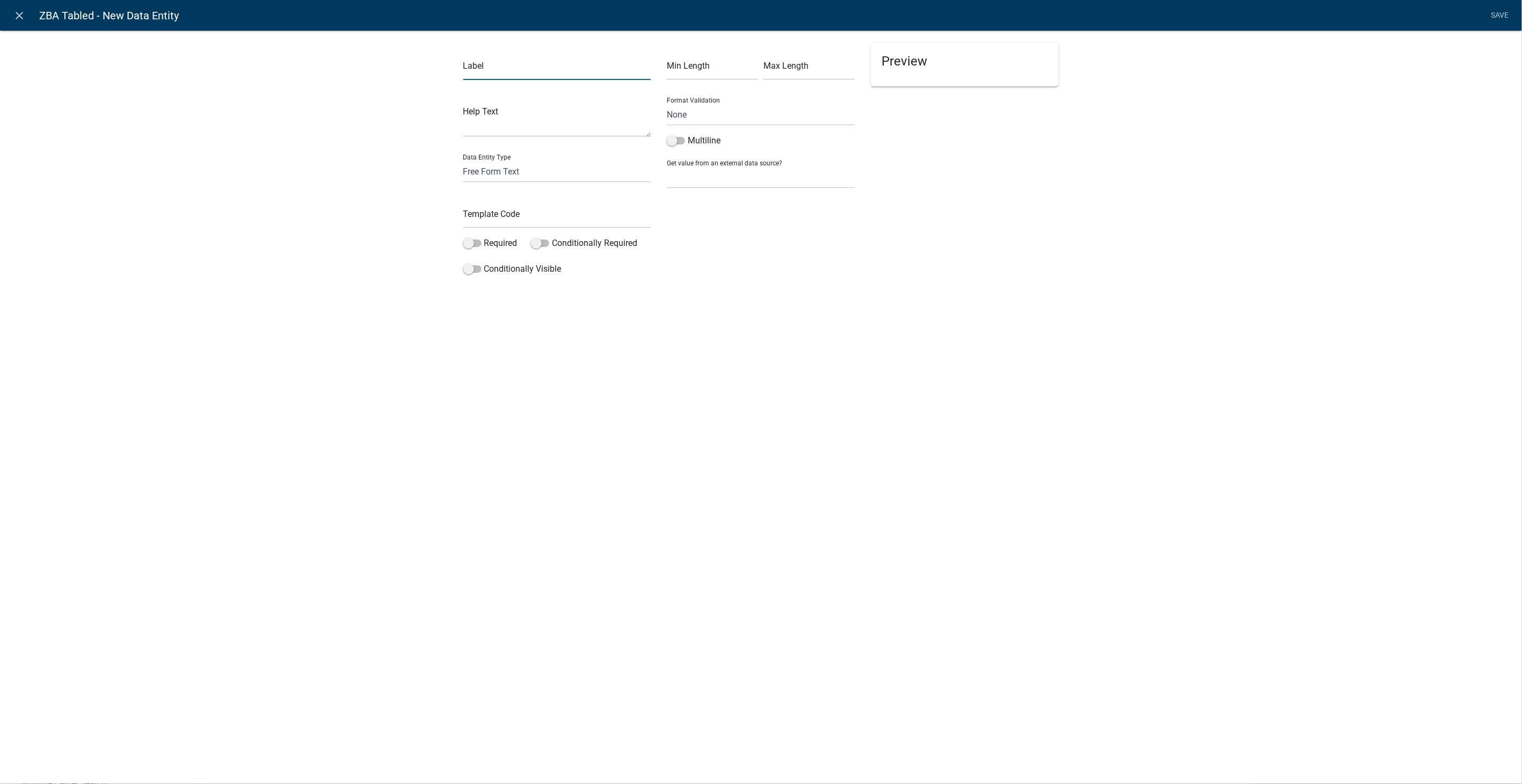
click at [479, 73] on input "text" at bounding box center [557, 69] width 188 height 22
type input "D"
type input "Tabled Date:"
click at [461, 172] on div "Label Tabled Date: Help Text Data Entity Type Free Form Text Document Display E…" at bounding box center [557, 161] width 204 height 237
click at [469, 174] on select "Free Form Text Document Display Entity Value Fee Numeric Data Date Map Sketch D…" at bounding box center [557, 171] width 188 height 22
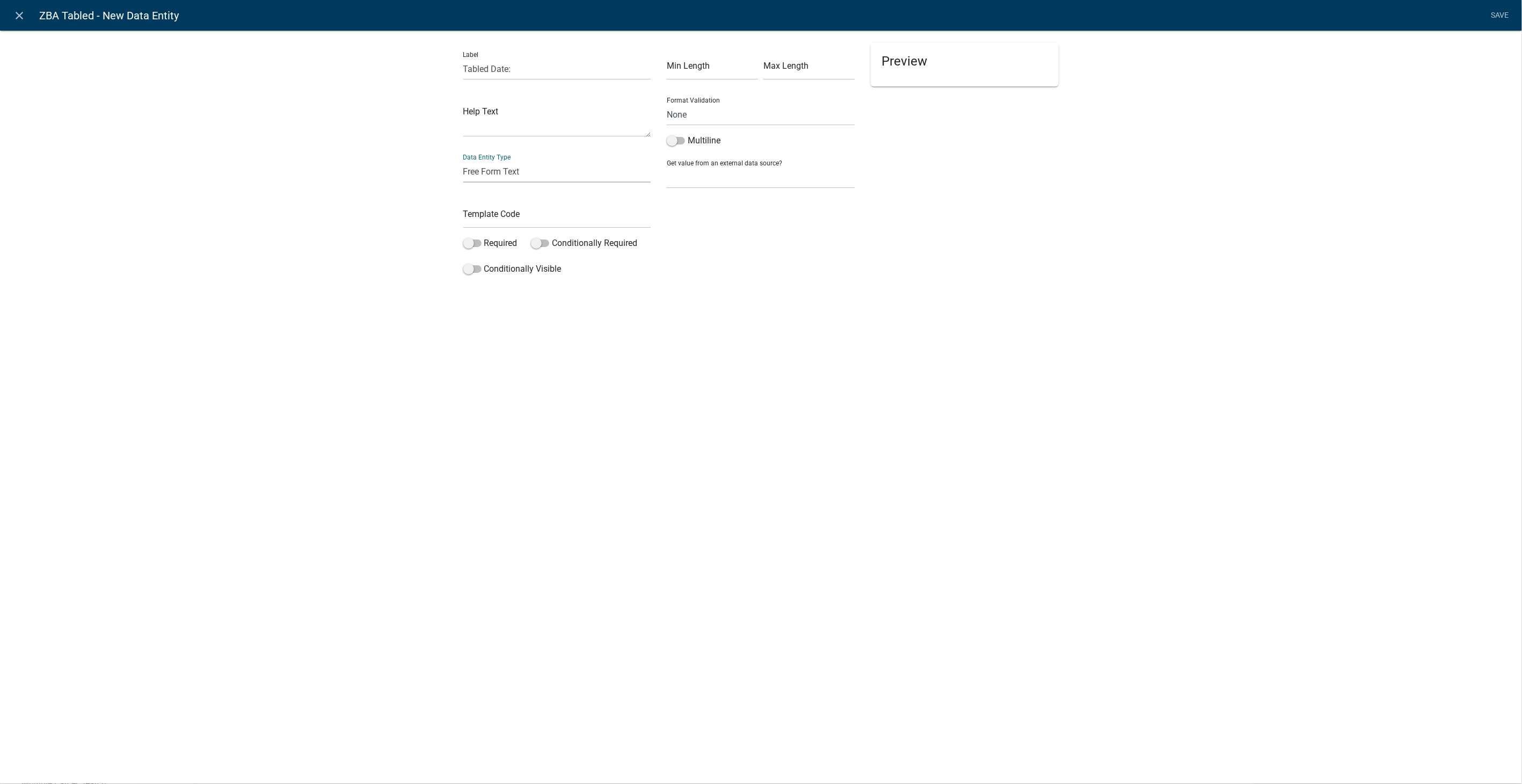
select select "date"
click at [463, 161] on select "Free Form Text Document Display Entity Value Fee Numeric Data Date Map Sketch D…" at bounding box center [557, 171] width 188 height 22
select select "date"
select select
click at [488, 214] on input "text" at bounding box center [557, 217] width 188 height 22
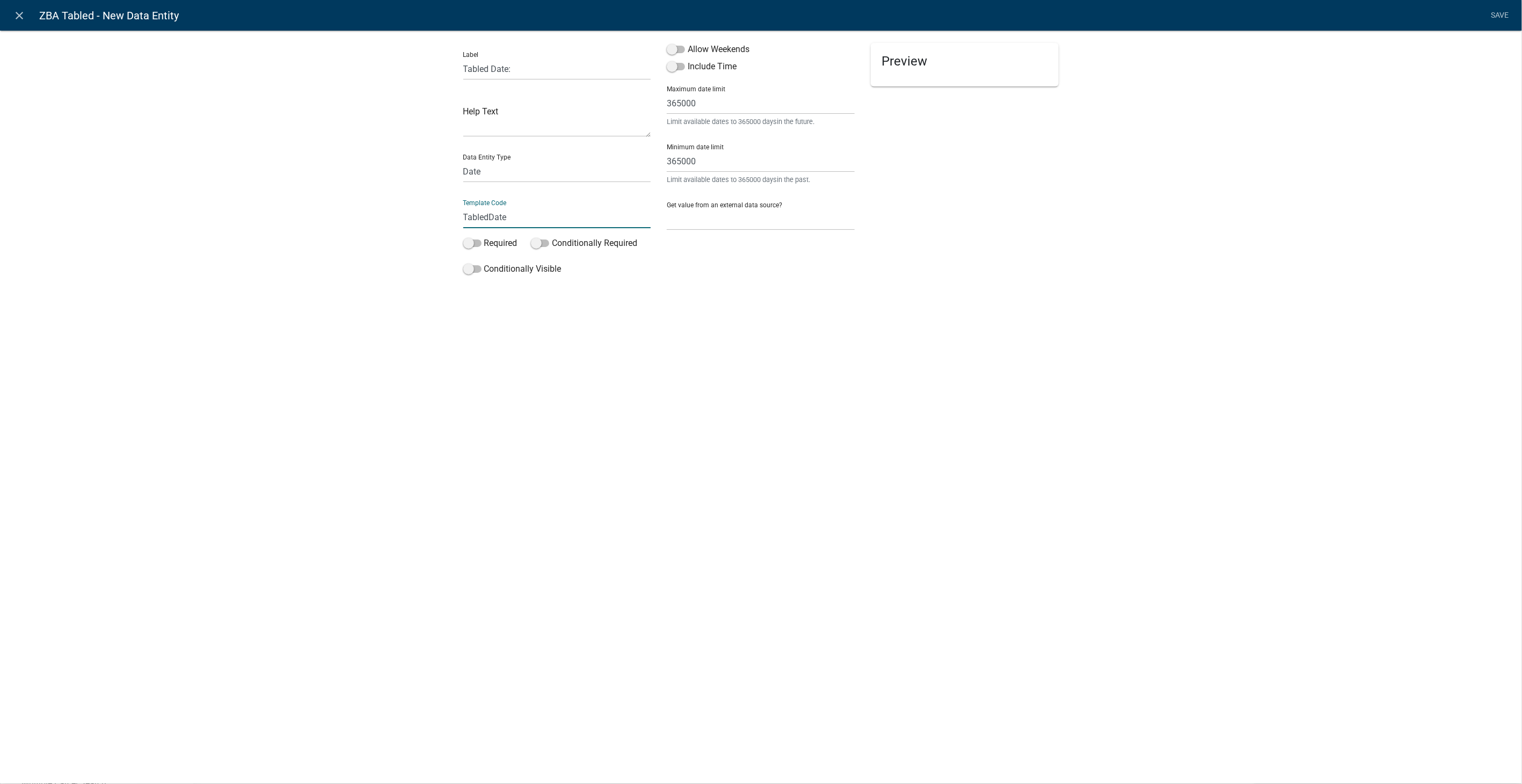
type input "TabledDate"
click at [896, 334] on div "close ZBA Tabled - New Data Entity Save Label Tabled Date: Help Text Data Entit…" at bounding box center [761, 392] width 1522 height 784
click at [1500, 15] on link "Save" at bounding box center [1500, 15] width 27 height 21
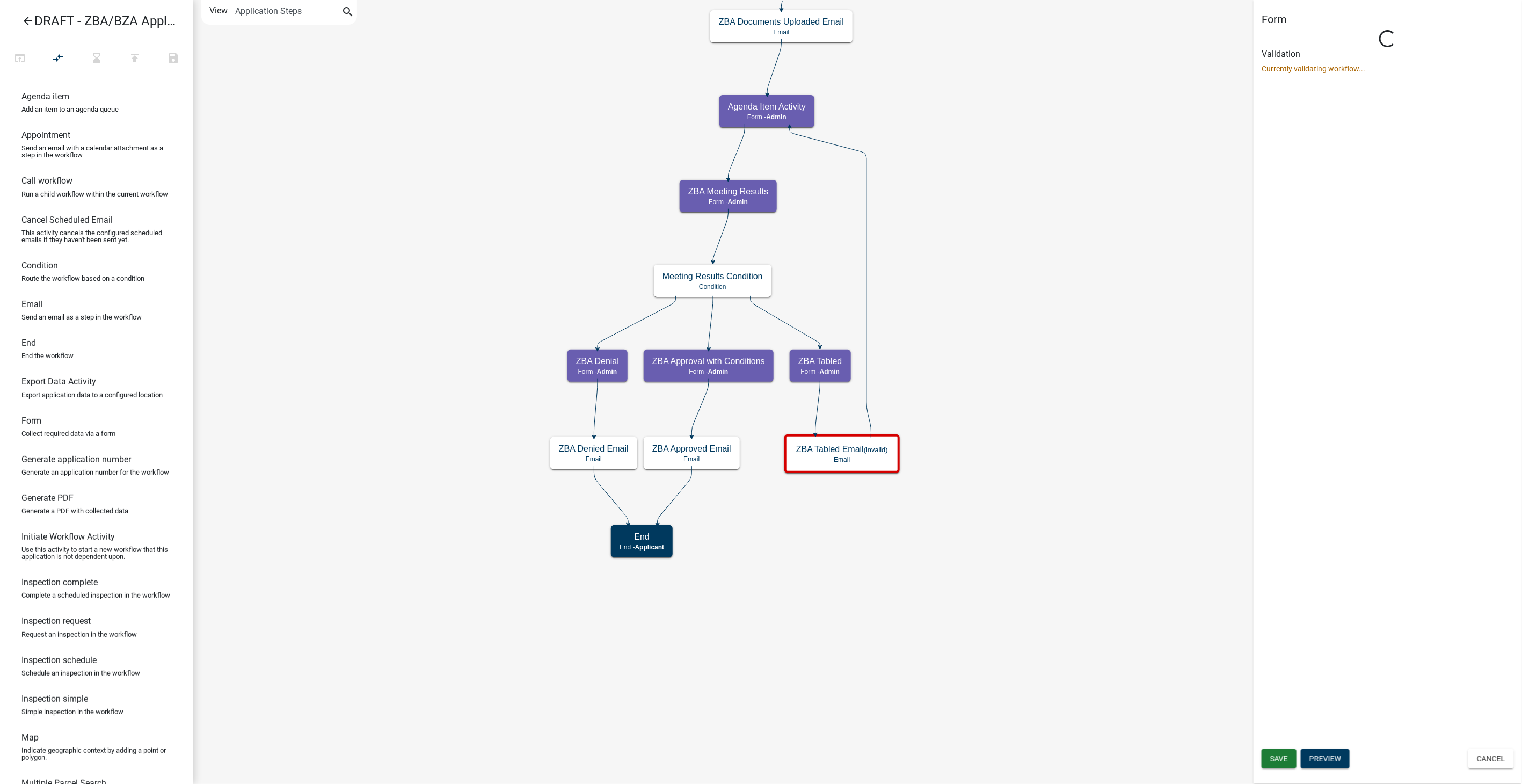
select select "1617A353-6361-48C5-9BA0-CE34FD9B68F8"
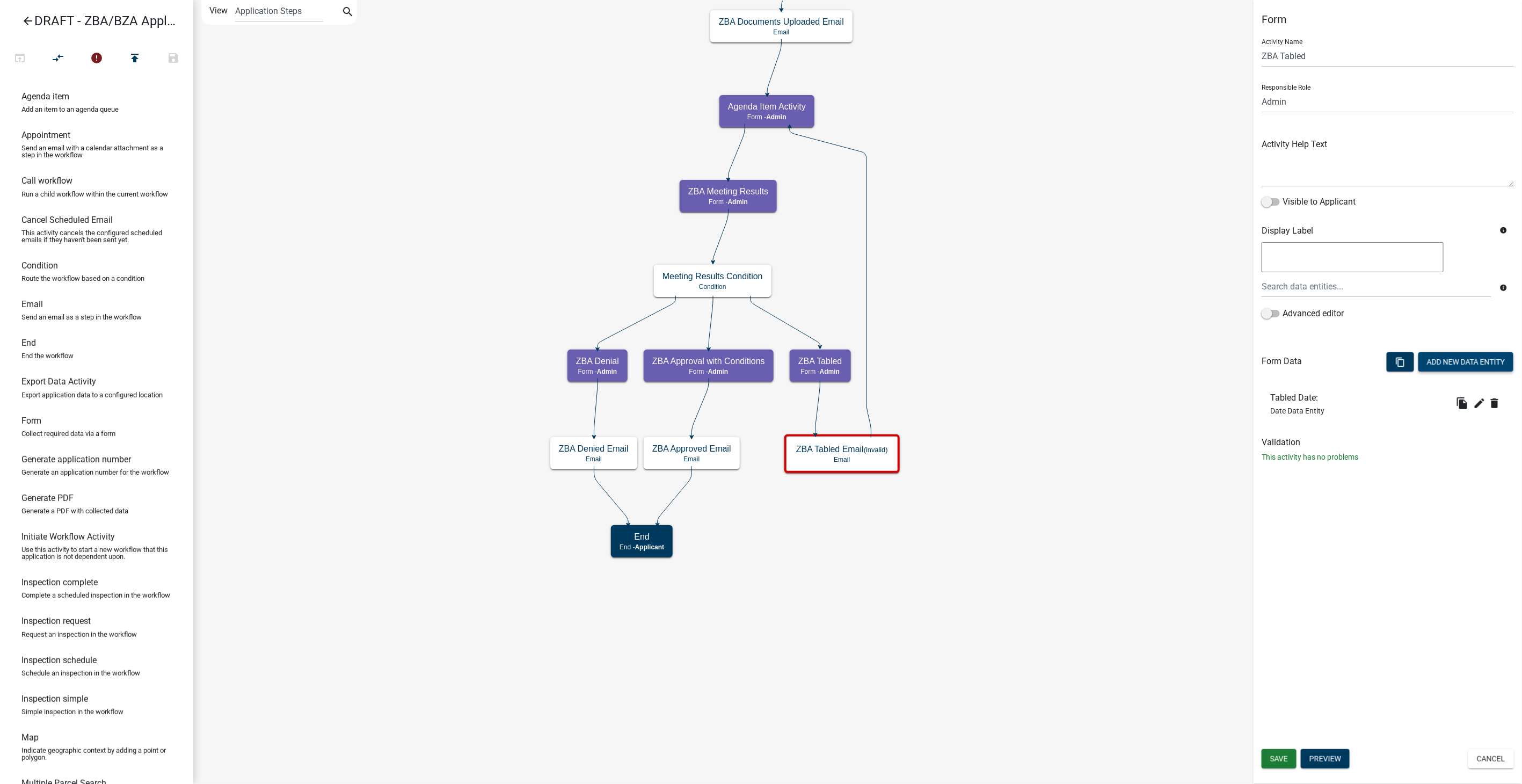
click at [1467, 358] on button "Add New Data Entity" at bounding box center [1466, 362] width 95 height 19
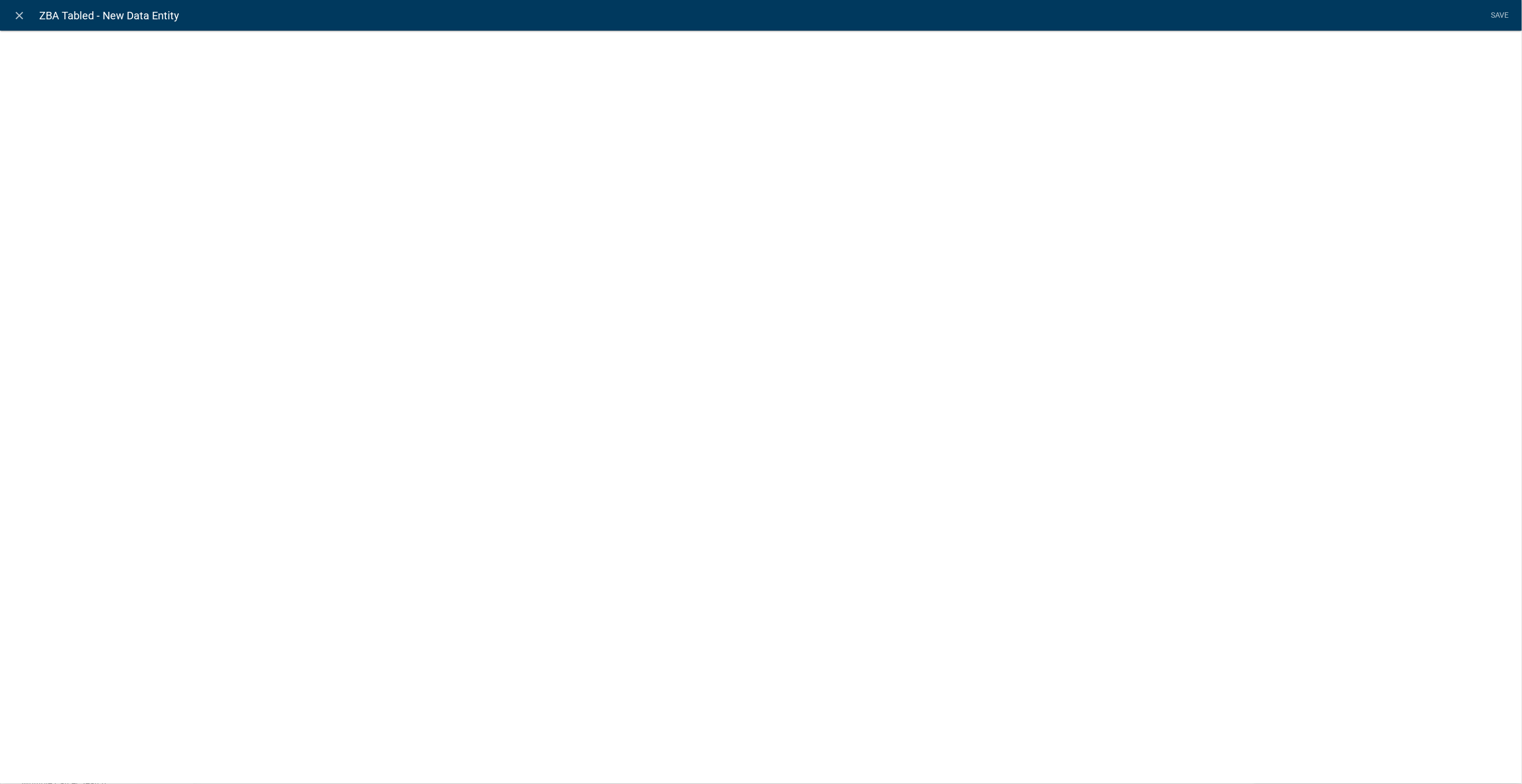
select select
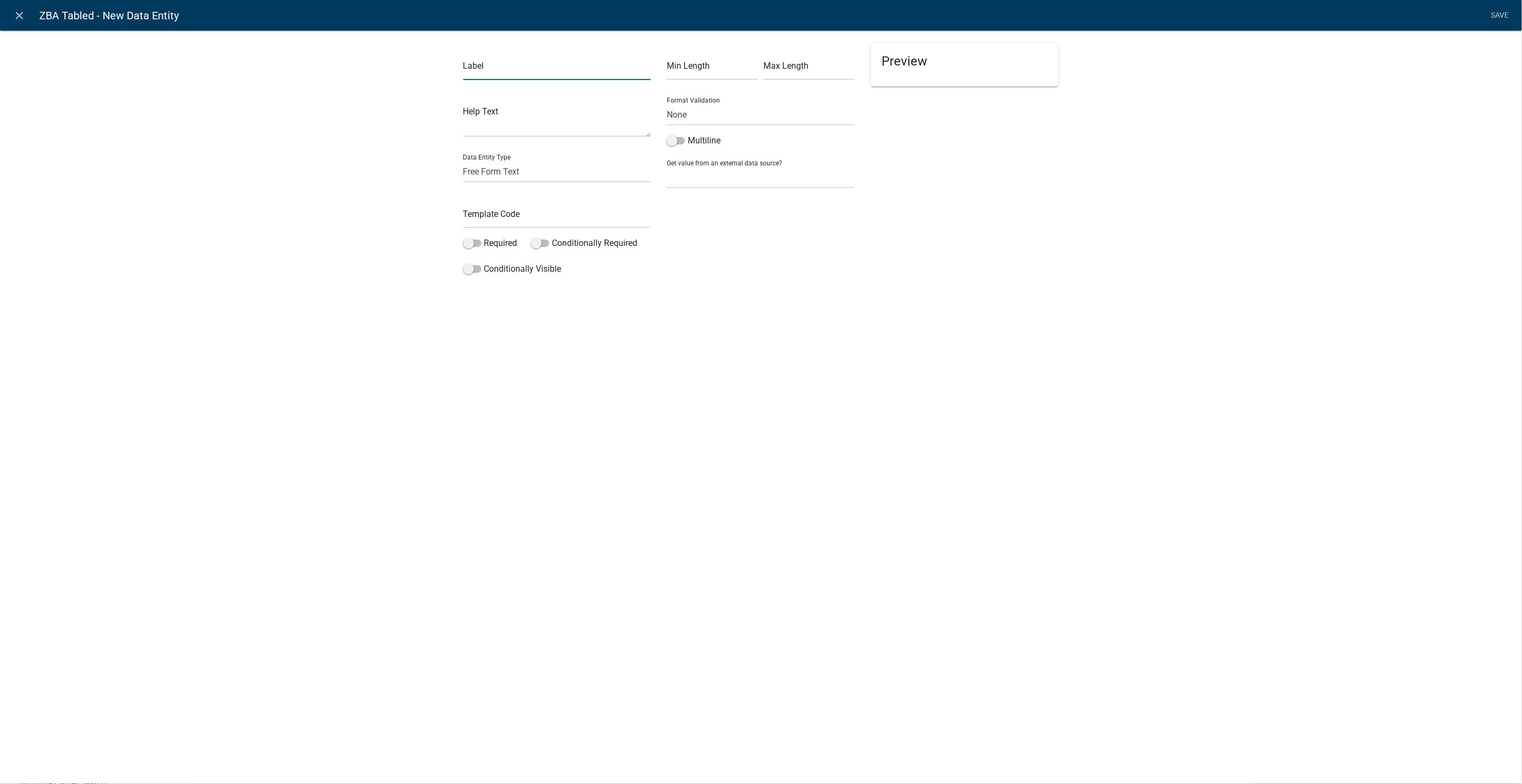
click at [505, 72] on input "text" at bounding box center [557, 69] width 188 height 22
type input "Reason(s) for tableing this application:"
click at [498, 219] on input "text" at bounding box center [557, 217] width 188 height 22
type input "TabledReasons"
click at [673, 138] on span at bounding box center [676, 141] width 18 height 8
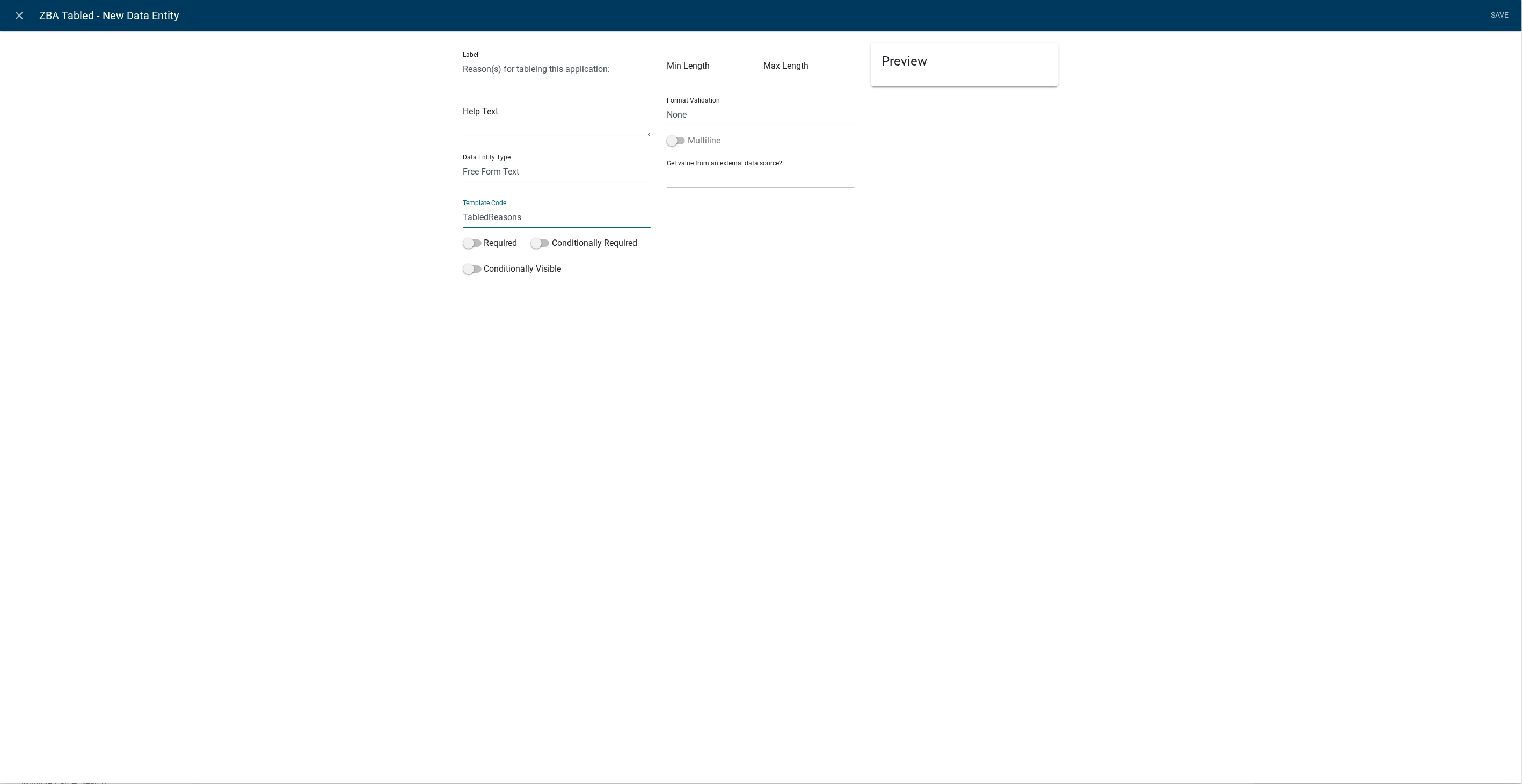
click at [688, 134] on input "Multiline" at bounding box center [688, 134] width 0 height 0
click at [1494, 14] on link "Save" at bounding box center [1500, 15] width 27 height 21
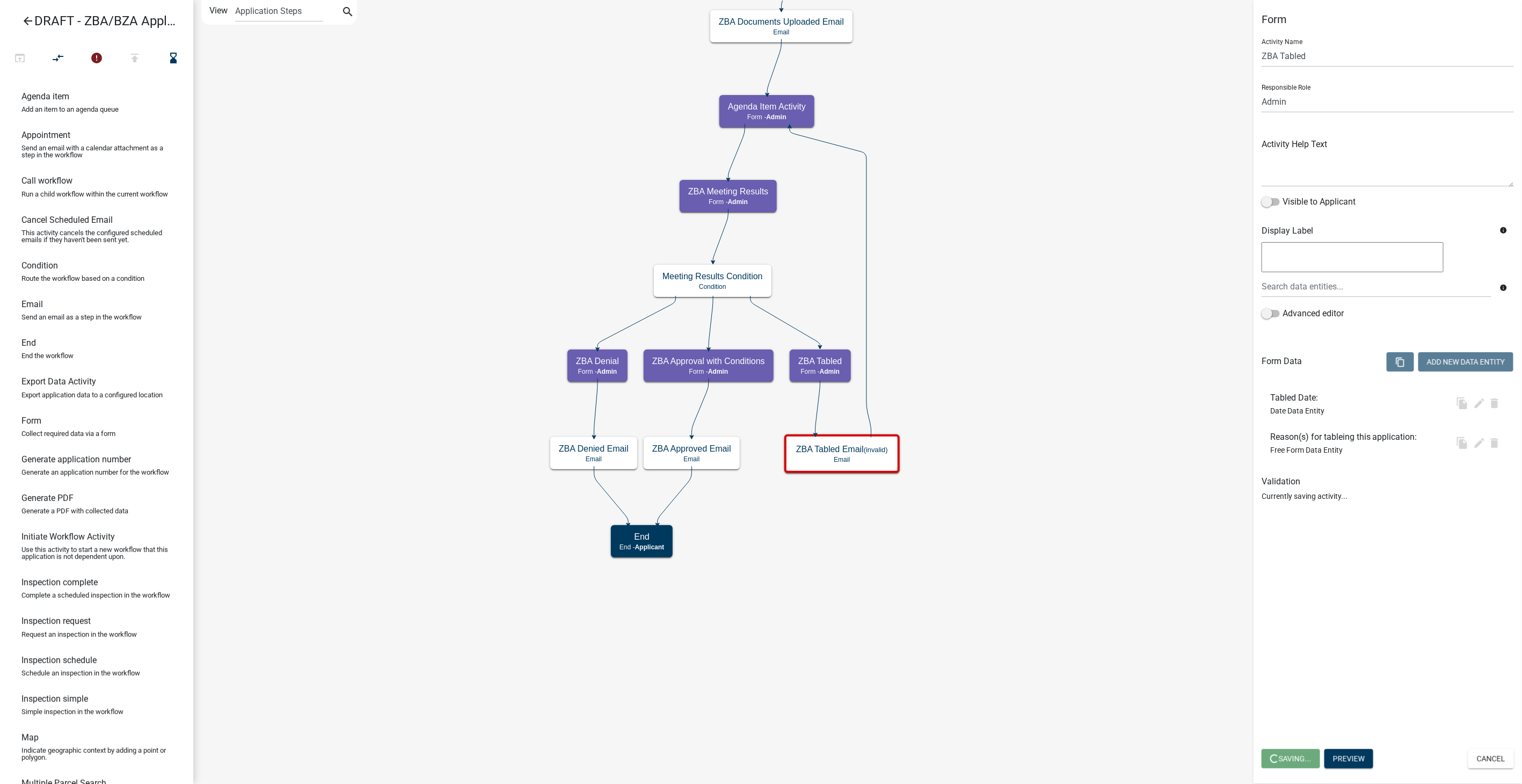
select select "1617A353-6361-48C5-9BA0-CE34FD9B68F8"
click at [1443, 366] on button "Add New Data Entity" at bounding box center [1466, 362] width 95 height 19
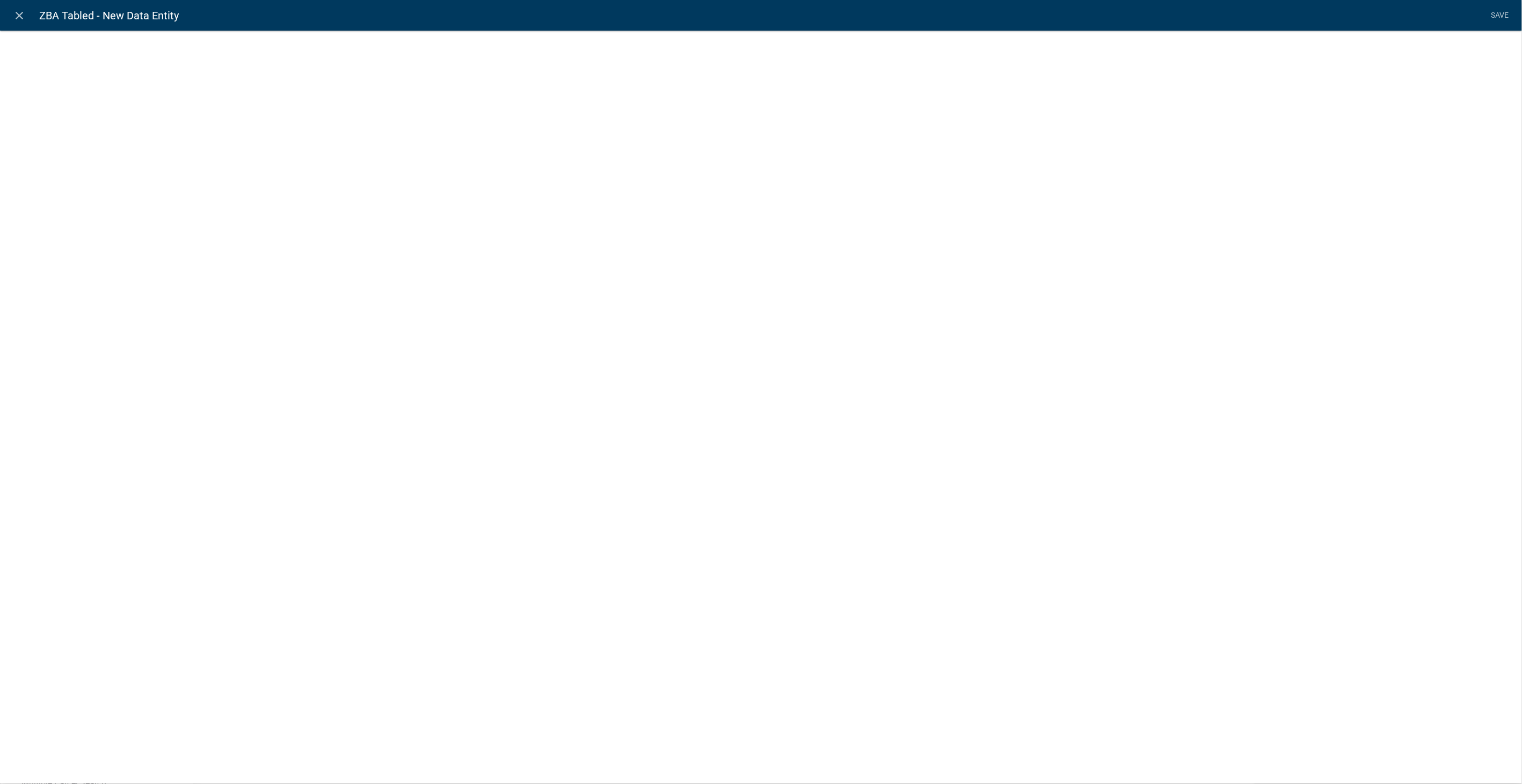
select select
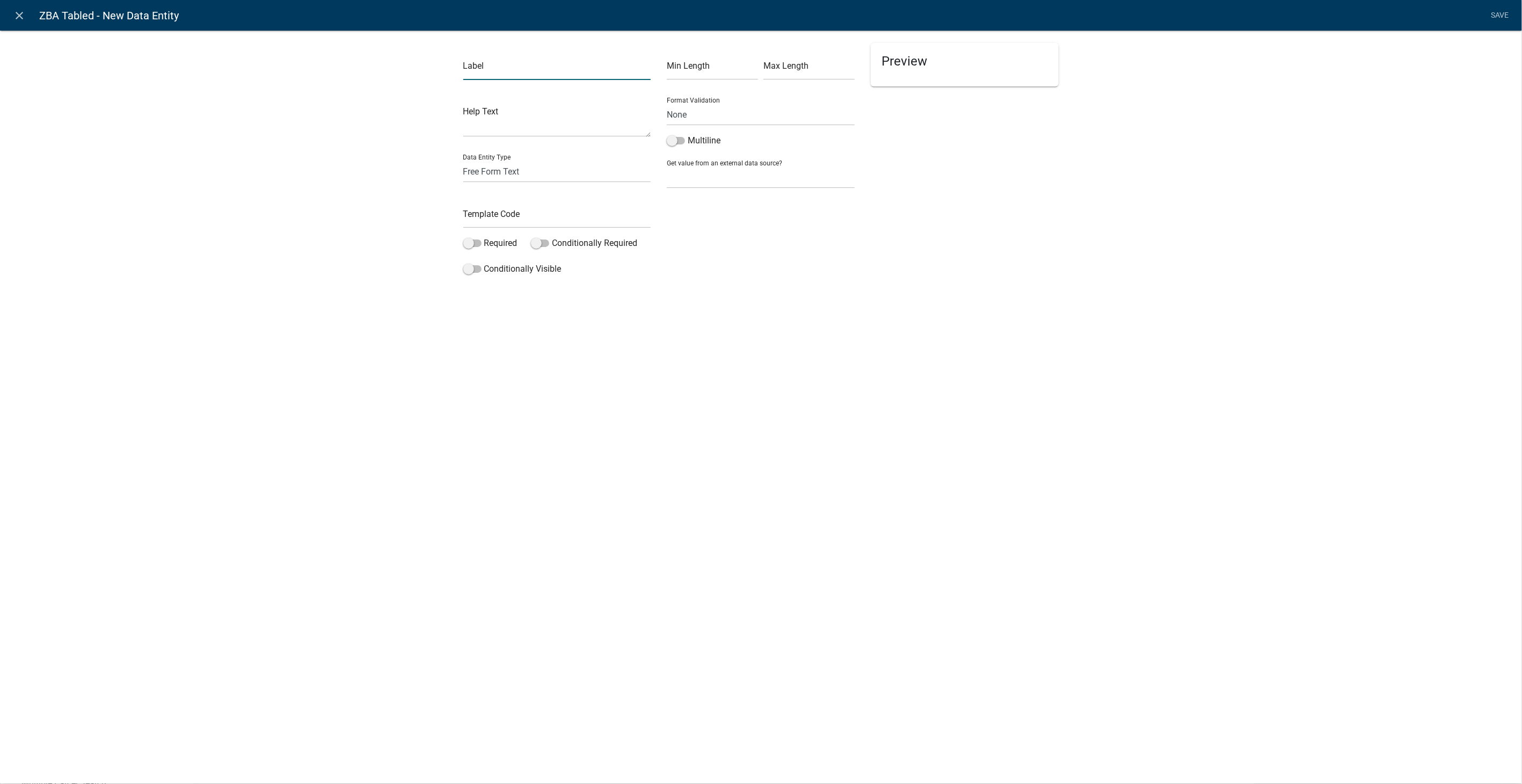
click at [542, 61] on input "text" at bounding box center [557, 69] width 188 height 22
type input "Upload any documentation that correlates to this decision:"
click at [487, 173] on select "Free Form Text Document Display Entity Value Fee Numeric Data Date Map Sketch D…" at bounding box center [557, 171] width 188 height 22
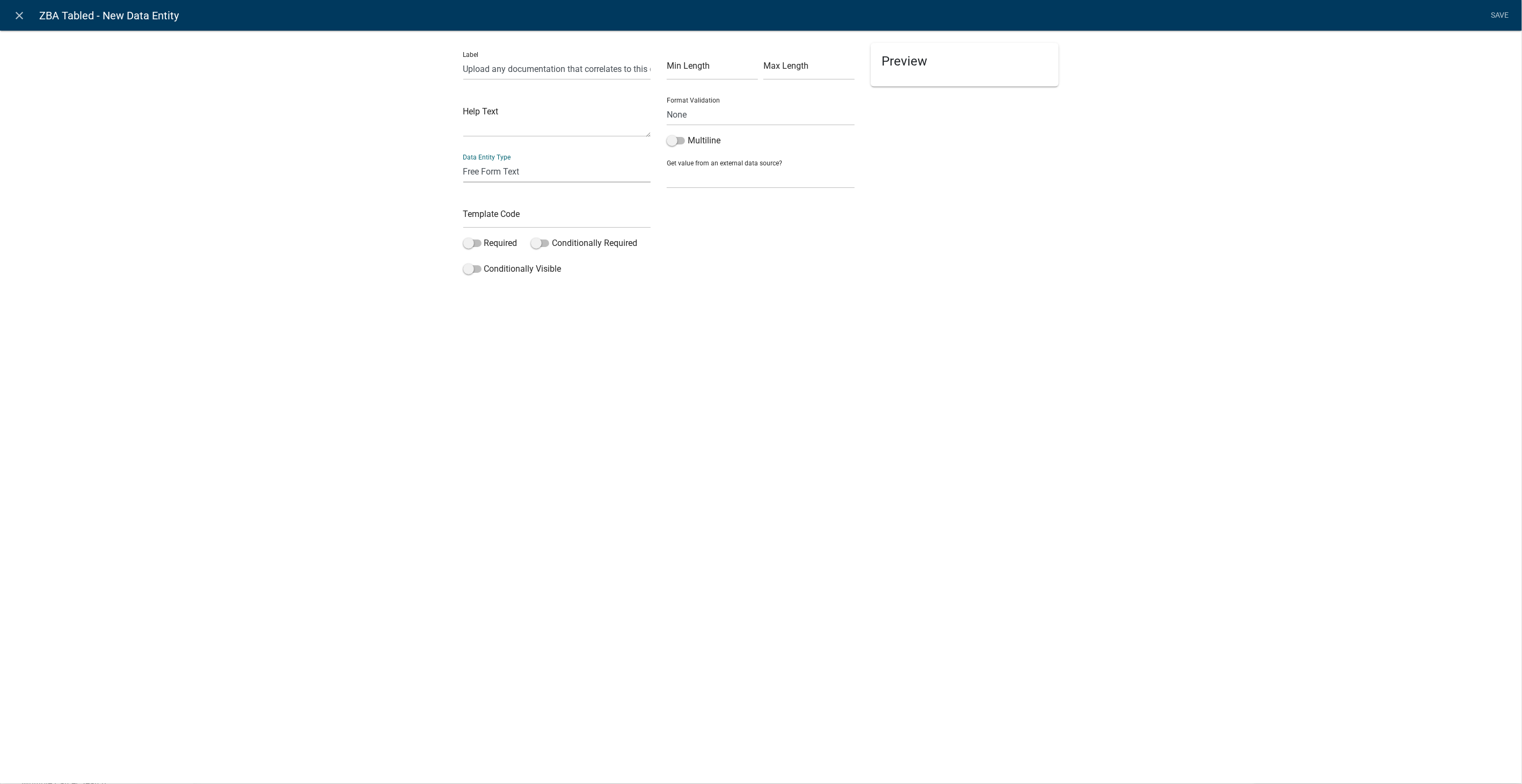
select select "document"
click at [463, 161] on select "Free Form Text Document Display Entity Value Fee Numeric Data Date Map Sketch D…" at bounding box center [557, 171] width 188 height 22
select select "document"
click at [485, 213] on input "text" at bounding box center [557, 217] width 188 height 22
type input "TabledDocumentsUpload"
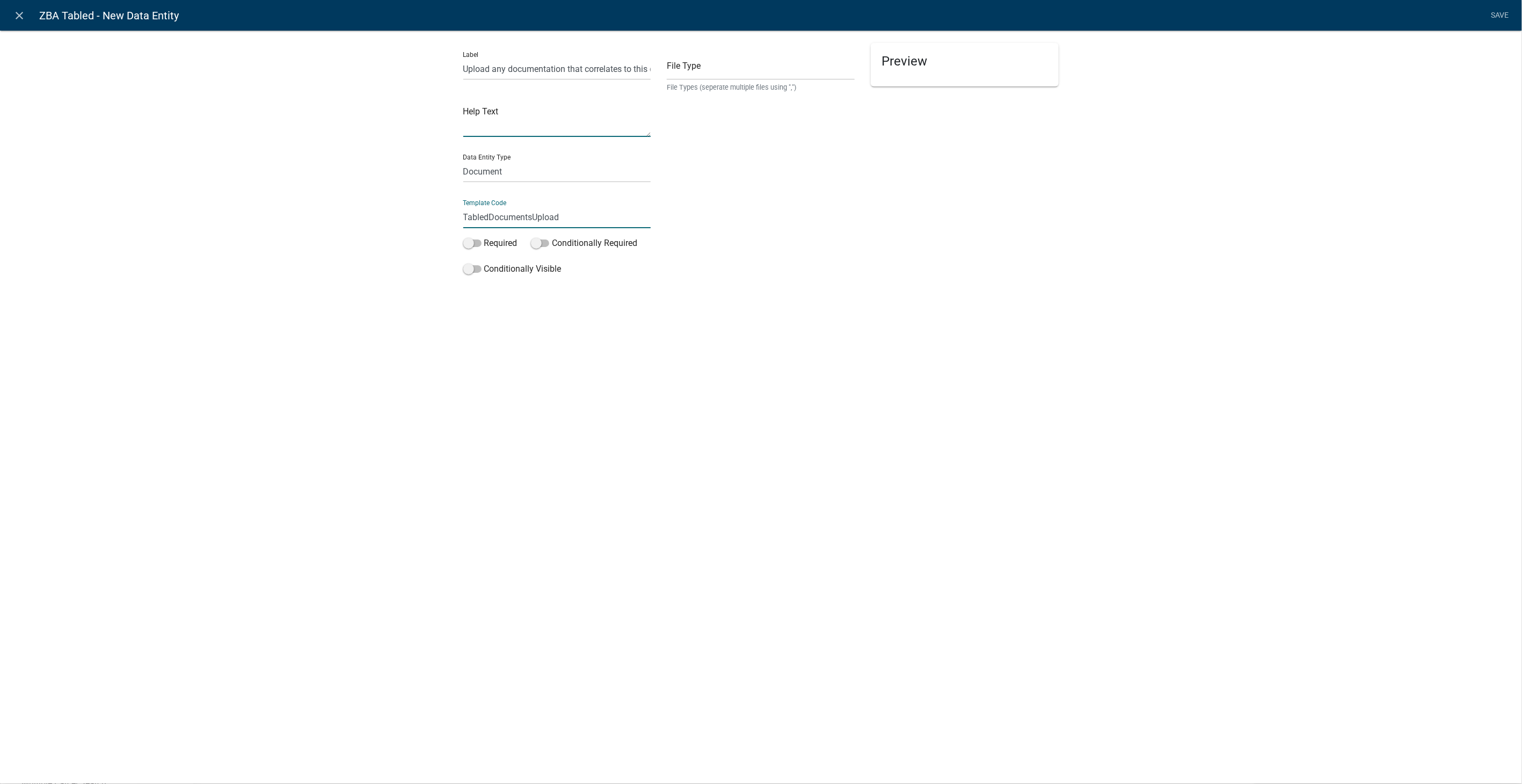
click at [490, 113] on textarea at bounding box center [557, 120] width 188 height 33
type textarea "Multiple uploads allowed"
click at [713, 73] on input "text" at bounding box center [761, 69] width 188 height 22
type input "pdf,jpeg,jpg,xls,doc,docx,xlsx"
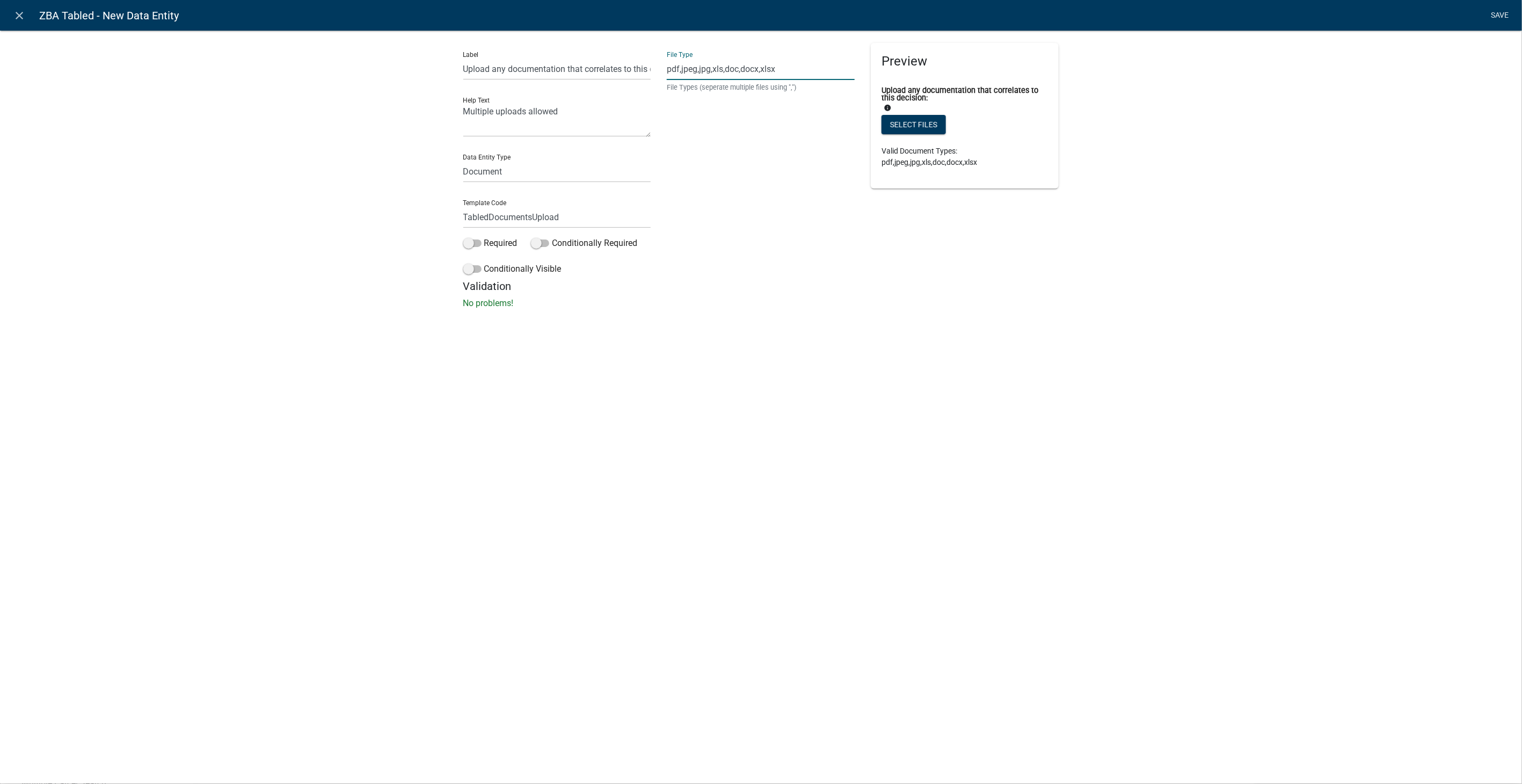
click at [1504, 14] on link "Save" at bounding box center [1500, 15] width 27 height 21
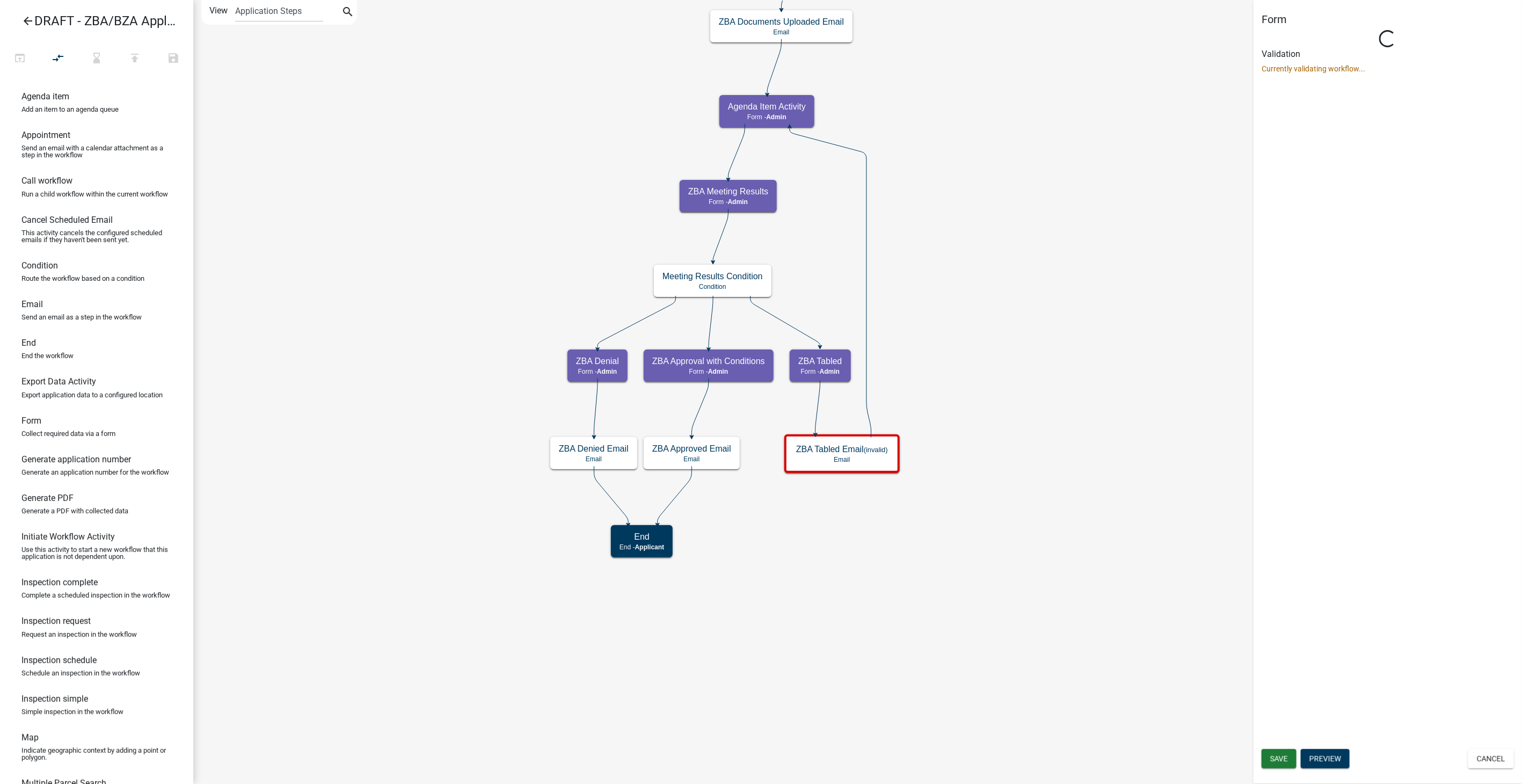
select select "1617A353-6361-48C5-9BA0-CE34FD9B68F8"
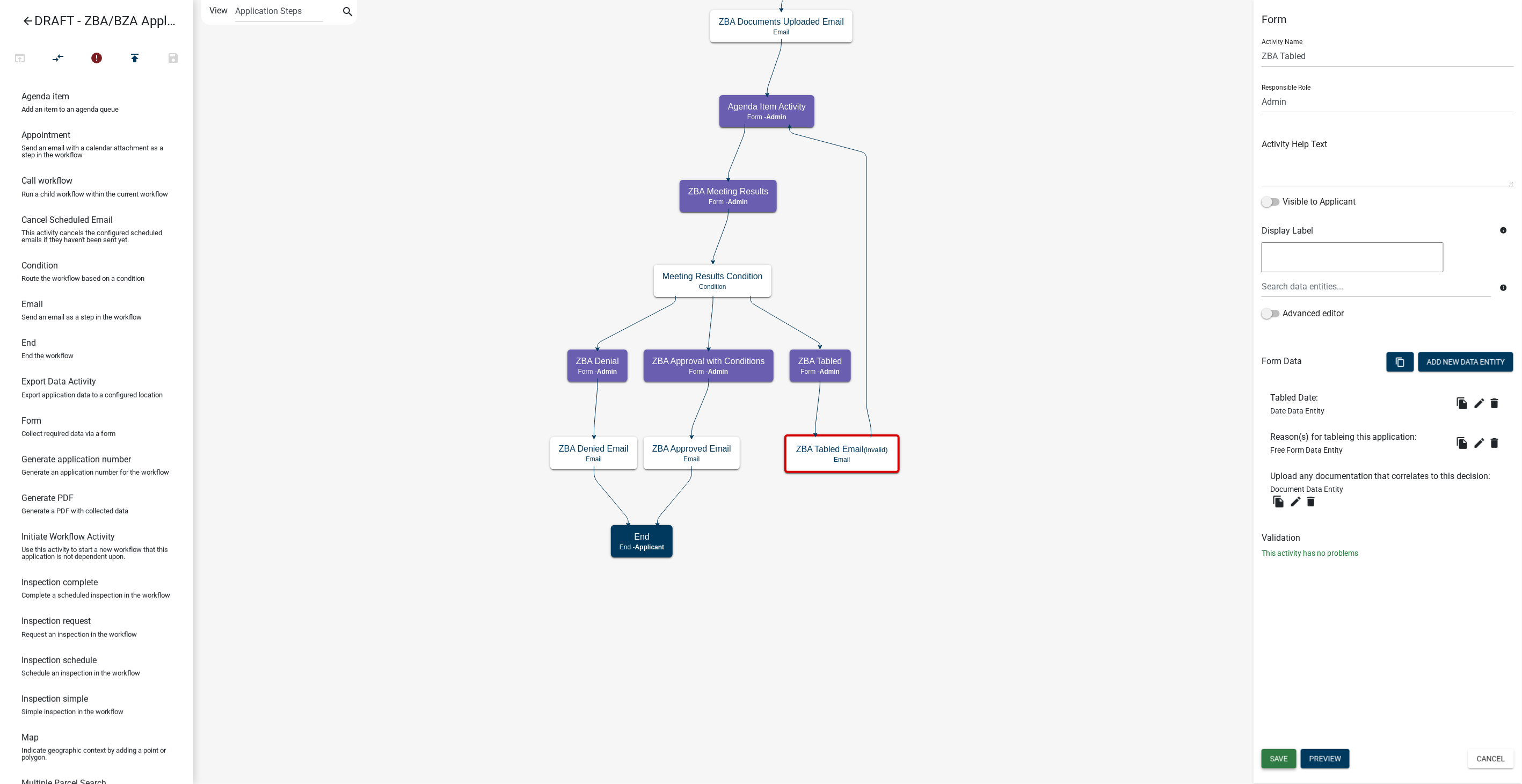
click at [1289, 754] on button "Save" at bounding box center [1279, 759] width 35 height 19
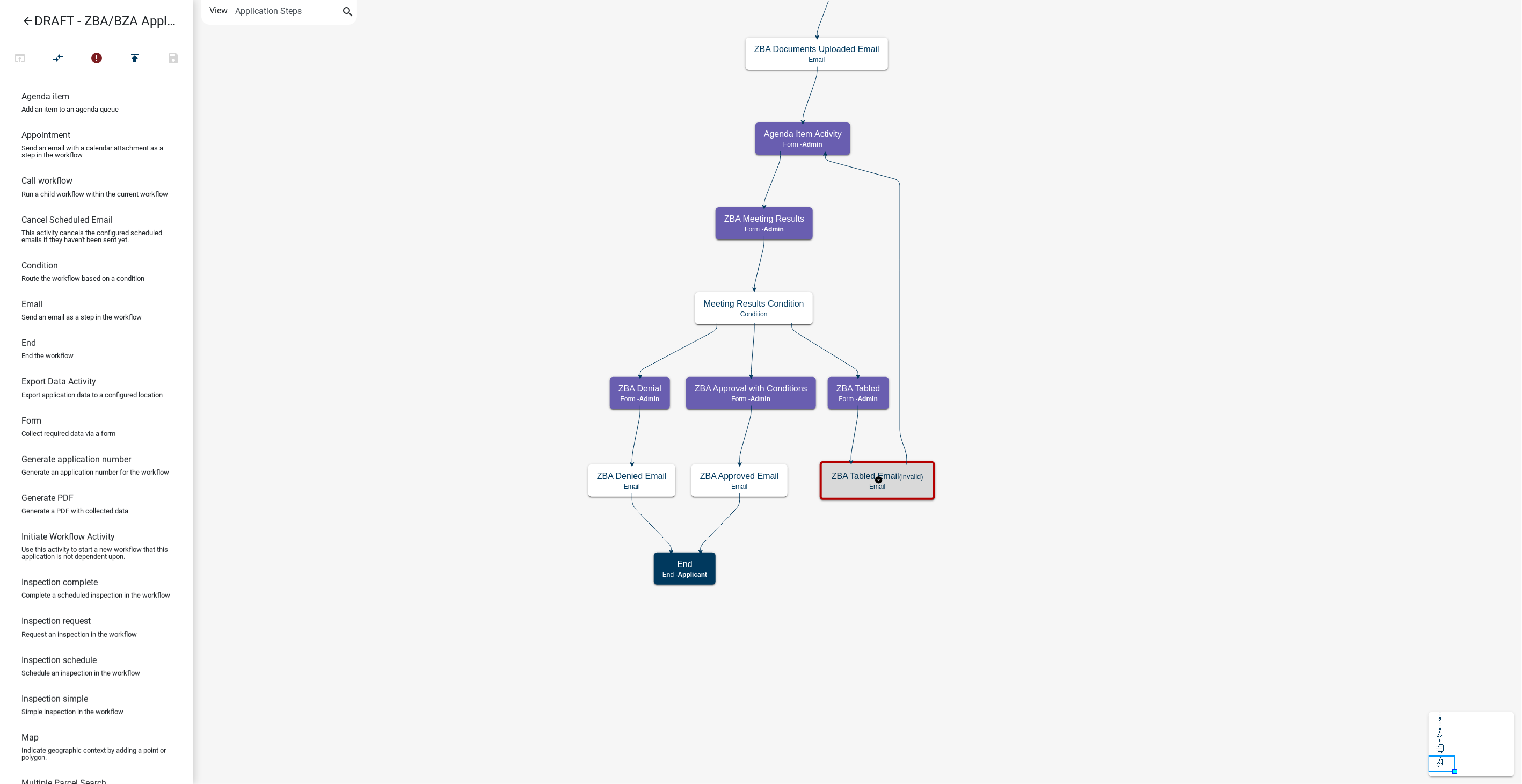
click at [893, 477] on h5 "ZBA Tabled Email (invalid)" at bounding box center [877, 476] width 92 height 10
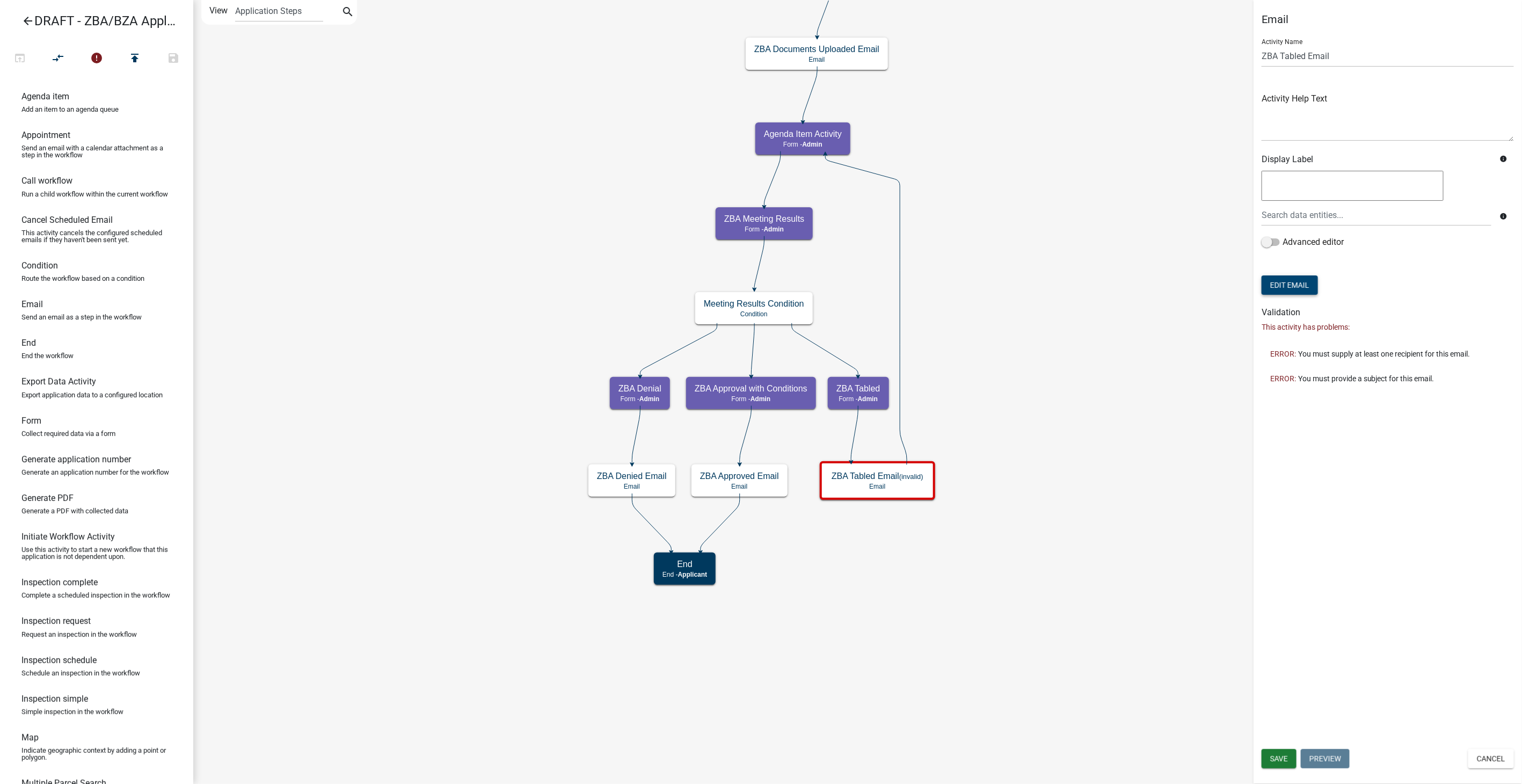
click at [1302, 284] on button "Edit Email" at bounding box center [1289, 285] width 56 height 19
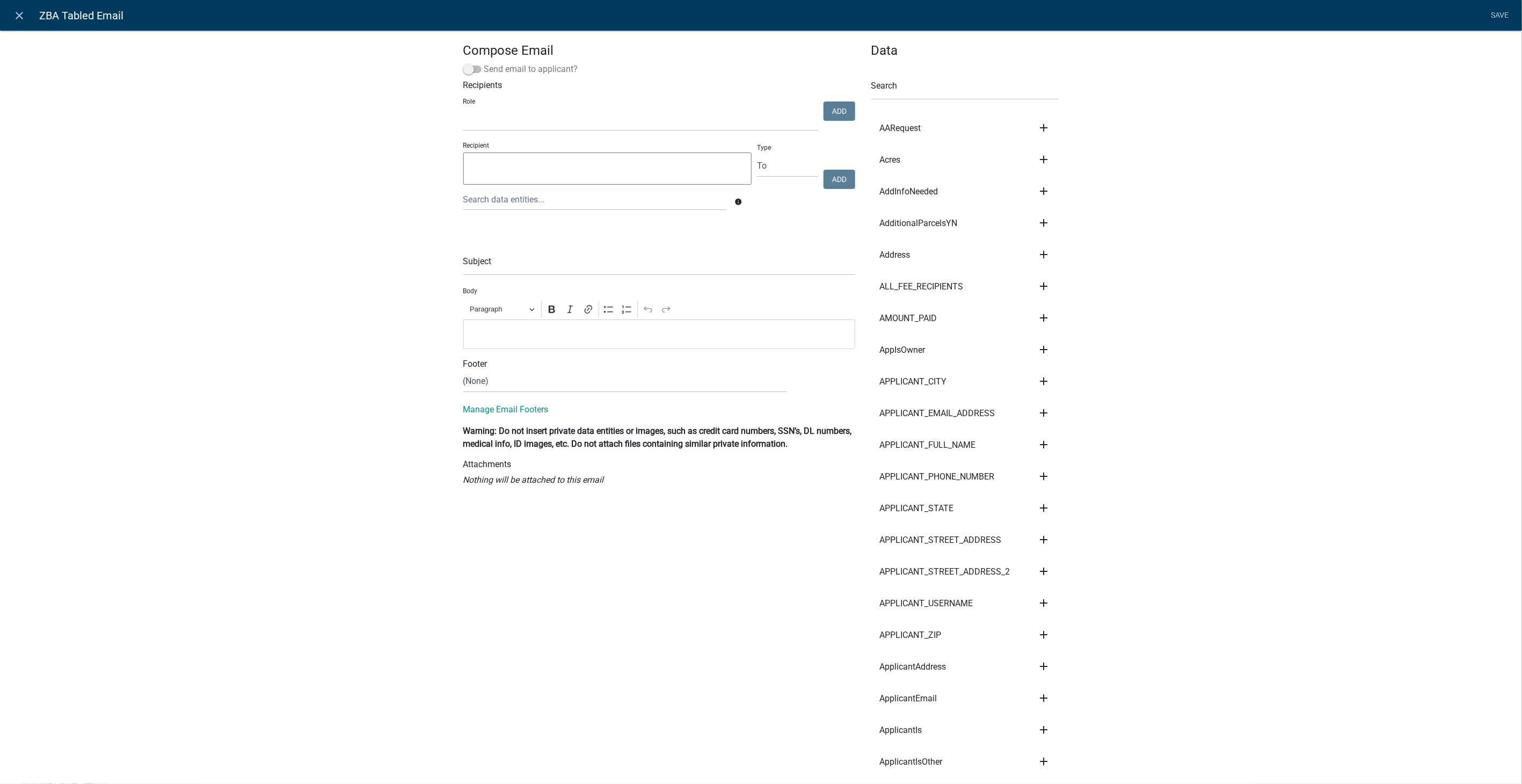
click at [469, 67] on span at bounding box center [472, 69] width 18 height 8
click at [484, 63] on input "Send email to applicant?" at bounding box center [484, 63] width 0 height 0
click at [480, 259] on input "text" at bounding box center [659, 264] width 392 height 22
type input "ZBA Decision: Tabled"
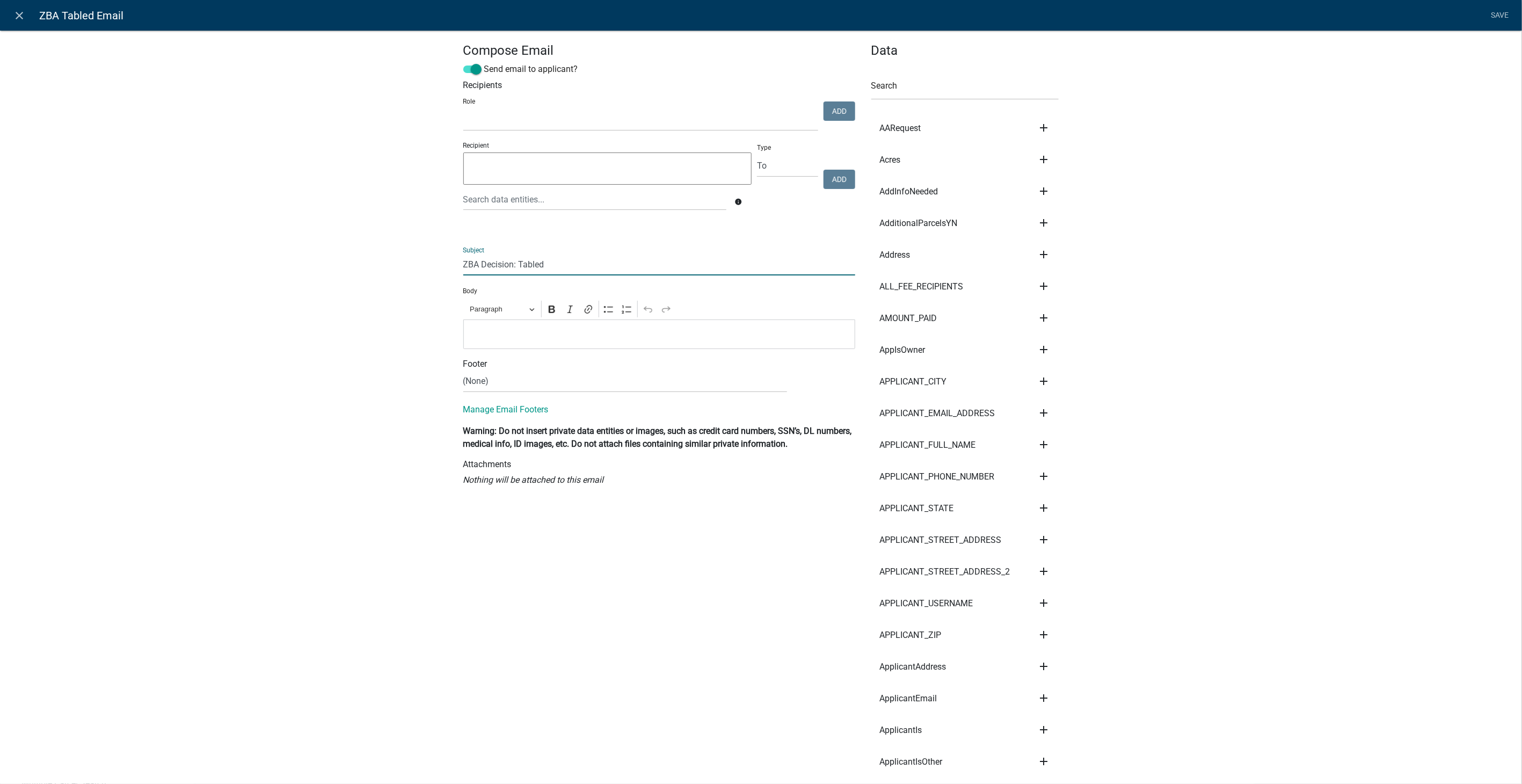
click at [485, 338] on p "Editor editing area: main. Press Alt+0 for help." at bounding box center [659, 334] width 380 height 13
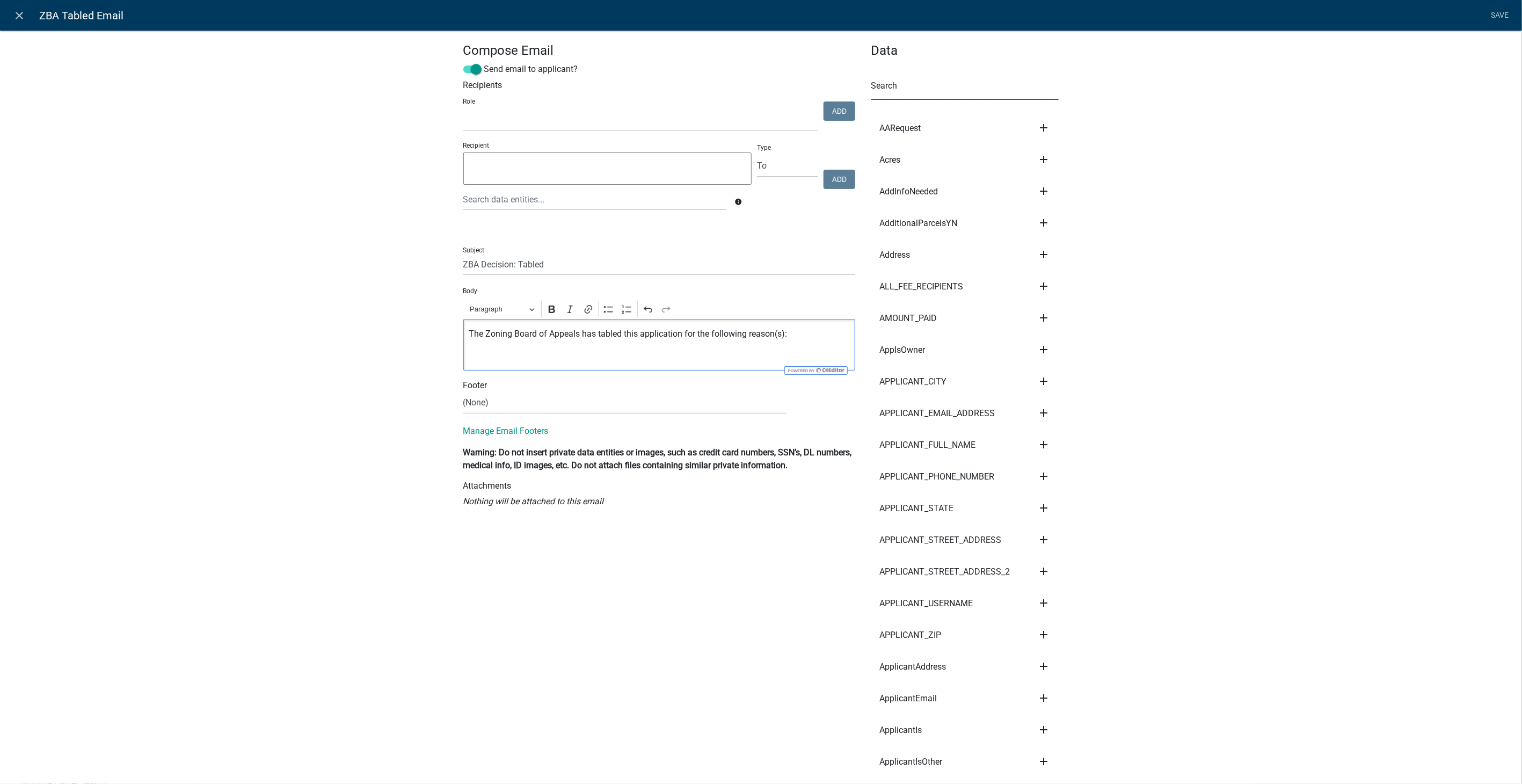
click at [976, 87] on input "text" at bounding box center [965, 89] width 188 height 22
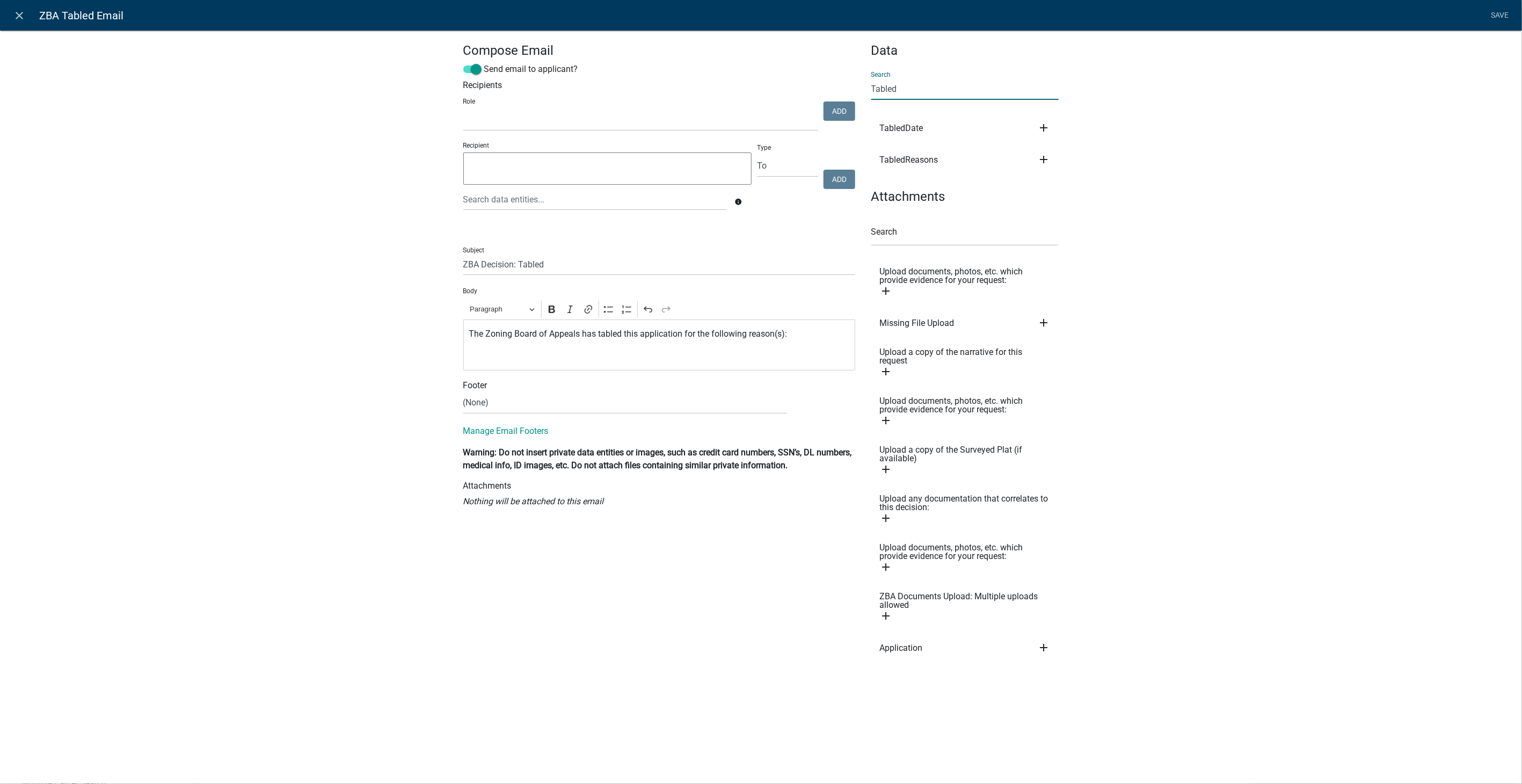
type input "Tabled"
click at [1045, 158] on icon "add" at bounding box center [1043, 160] width 13 height 13
click at [1061, 193] on button "Body" at bounding box center [1079, 196] width 86 height 26
click at [541, 356] on p "${TabledReasons}" at bounding box center [659, 356] width 380 height 13
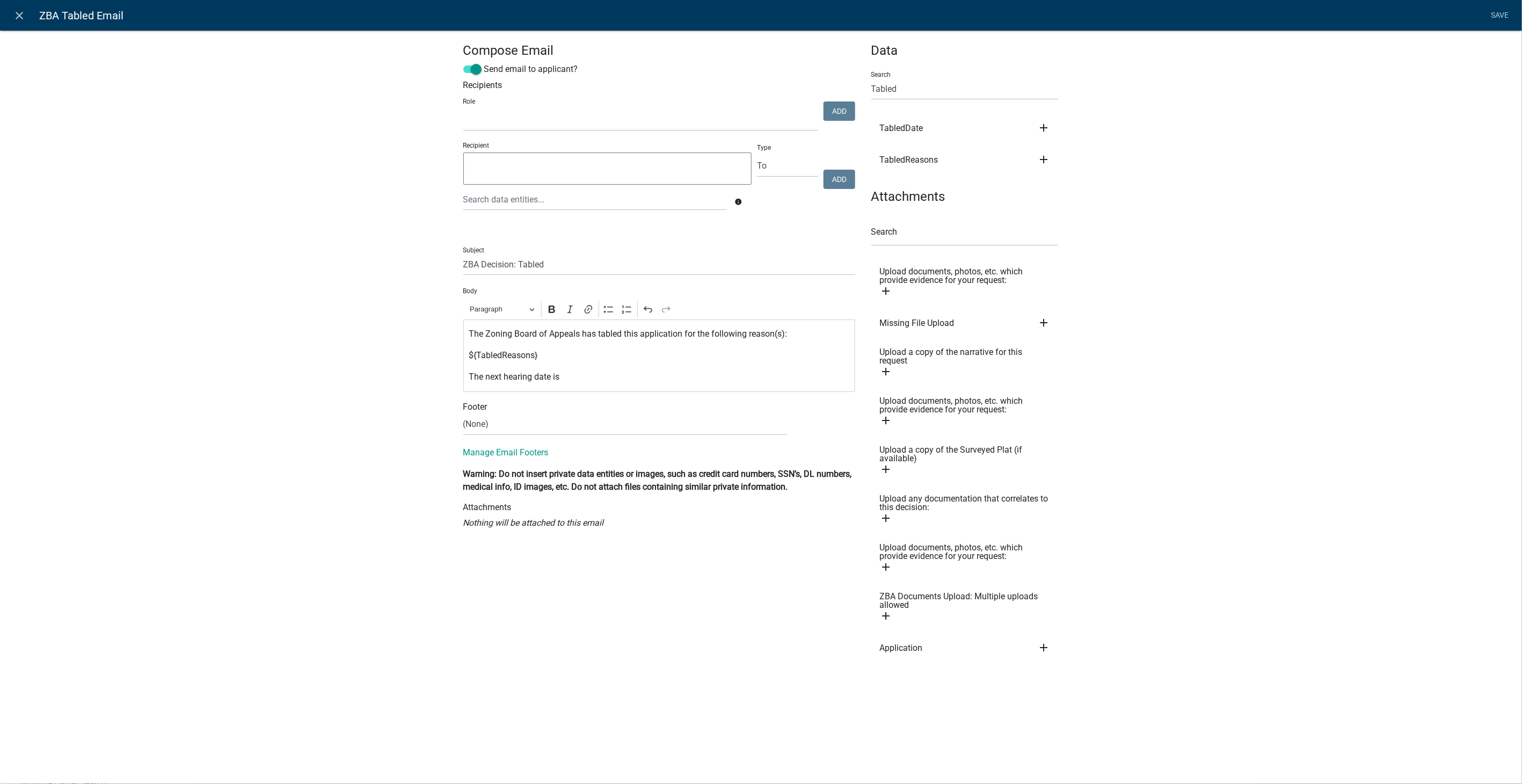
click at [1048, 129] on icon "add" at bounding box center [1043, 128] width 13 height 13
click at [1055, 157] on button "Body" at bounding box center [1079, 164] width 86 height 26
click at [662, 371] on p "The next hearing date is ${TabledDate}" at bounding box center [659, 377] width 380 height 13
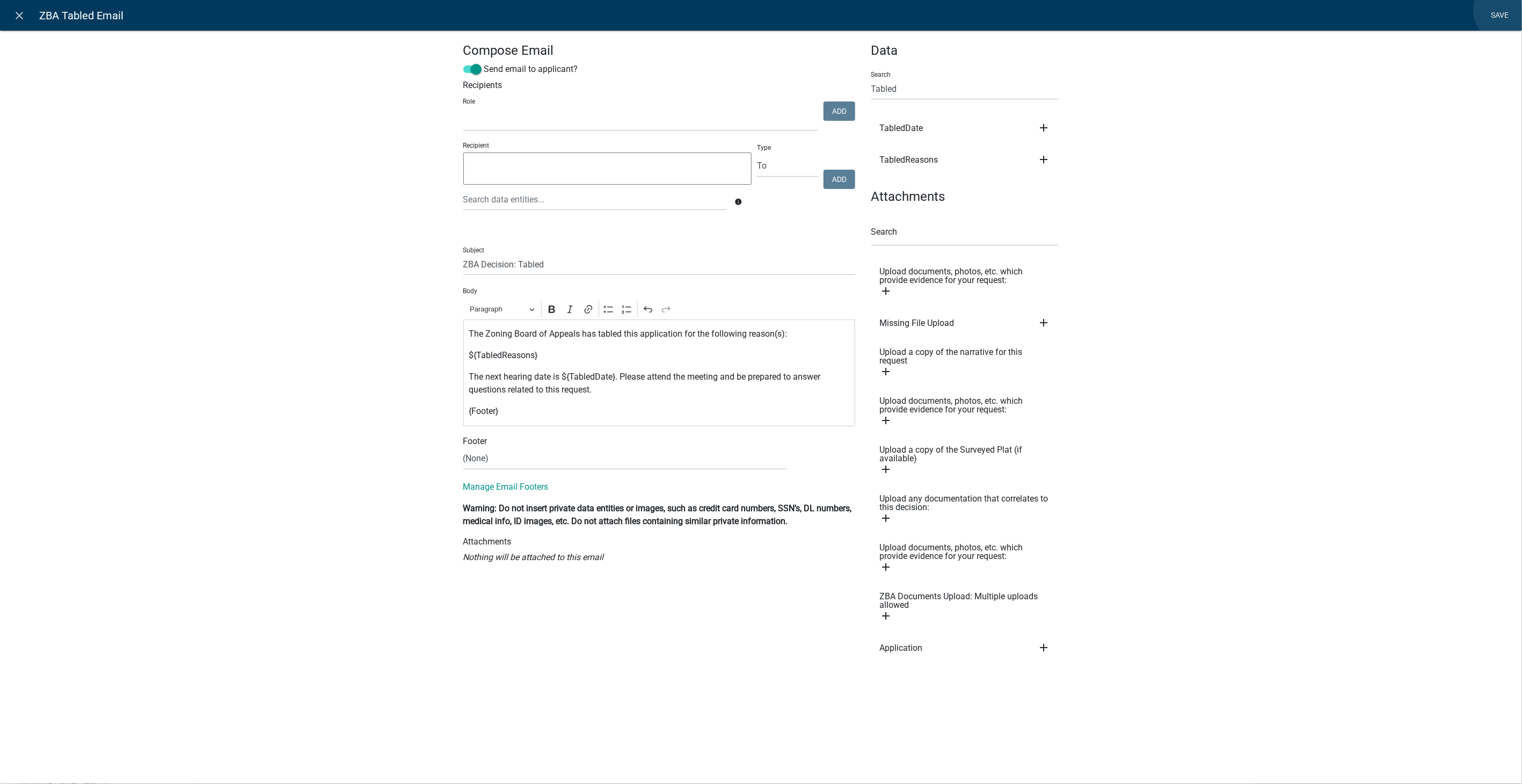
click at [1507, 10] on link "Save" at bounding box center [1500, 15] width 27 height 21
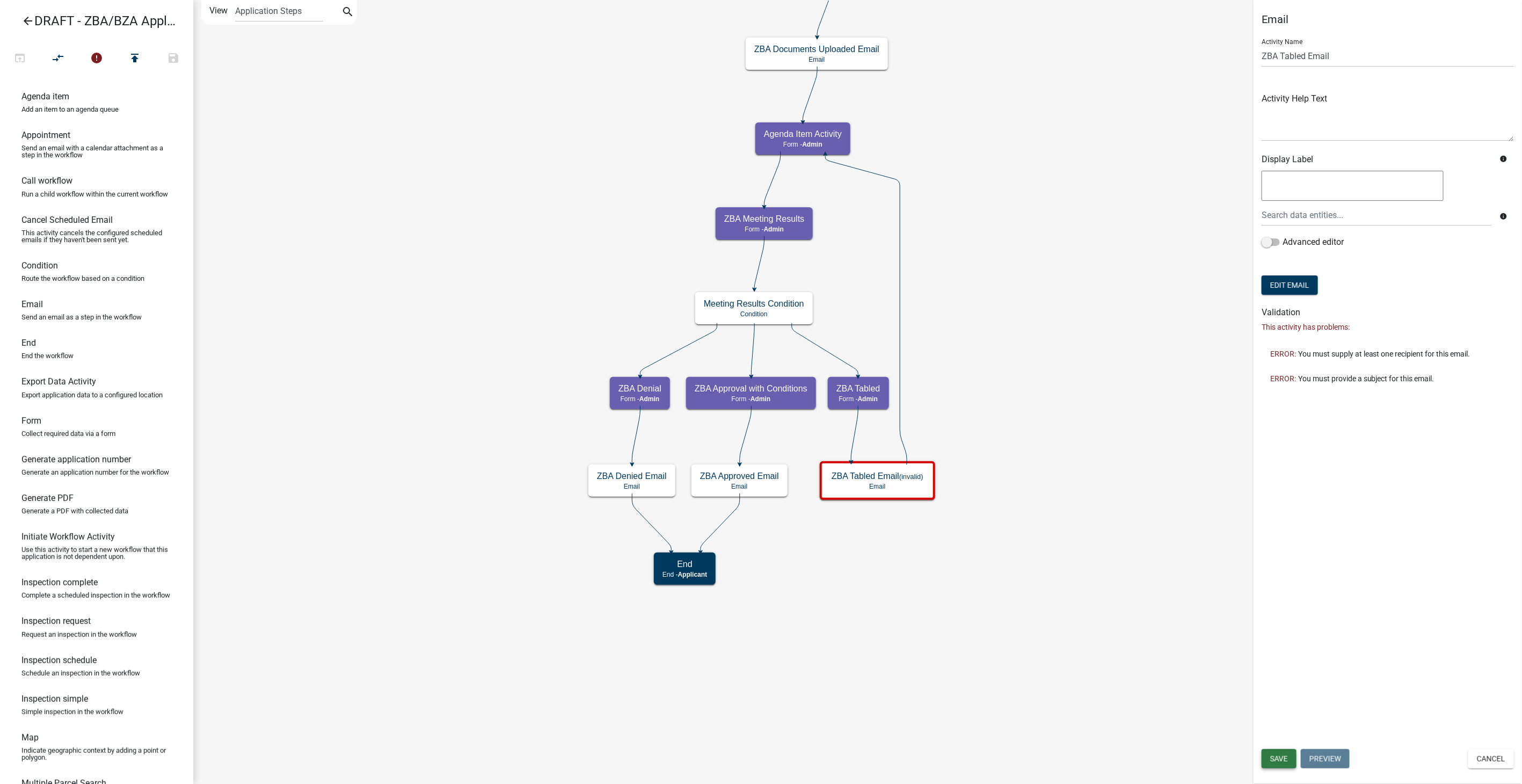
click at [1280, 761] on span "Save" at bounding box center [1279, 759] width 18 height 9
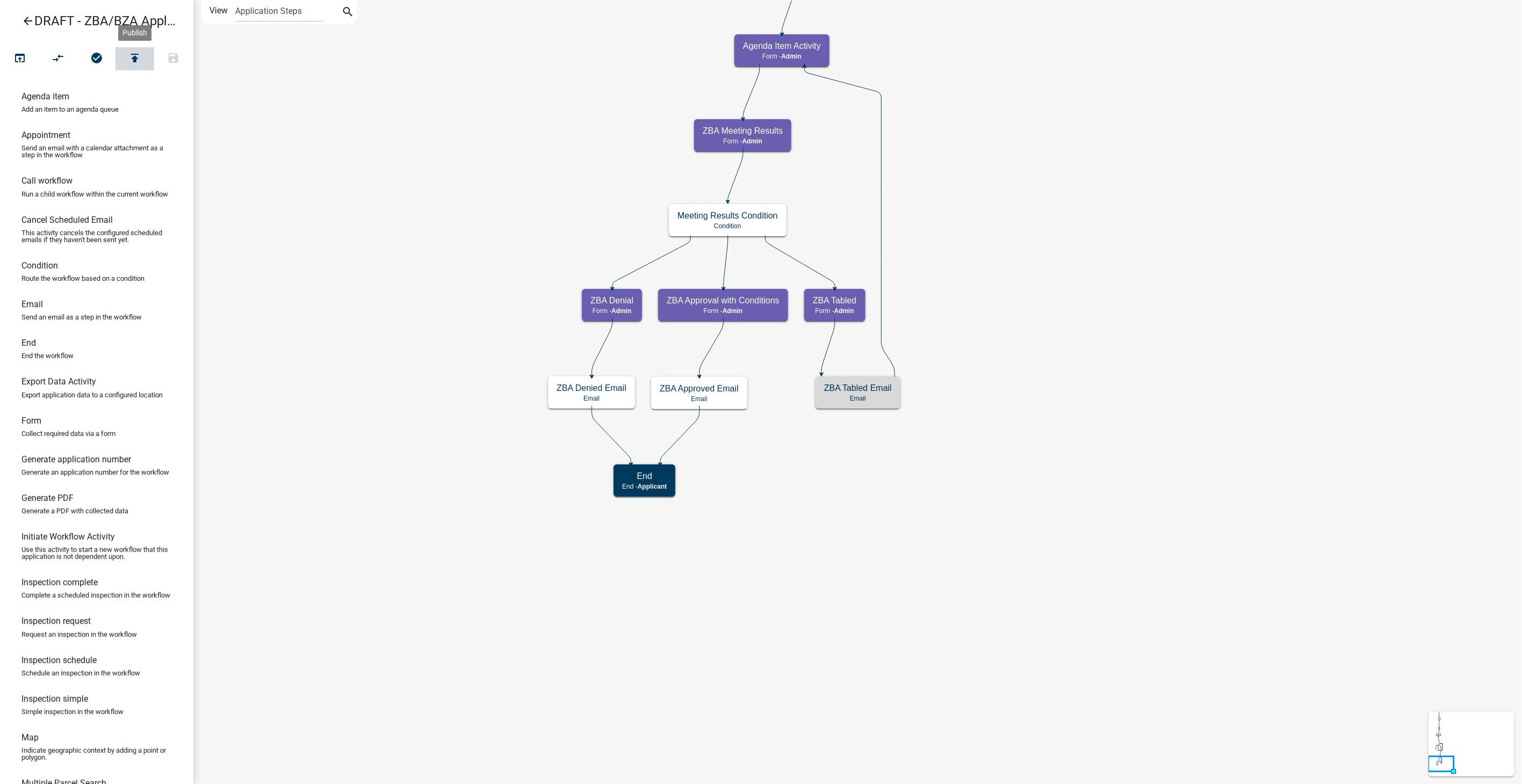
click at [137, 57] on icon "publish" at bounding box center [135, 58] width 13 height 15
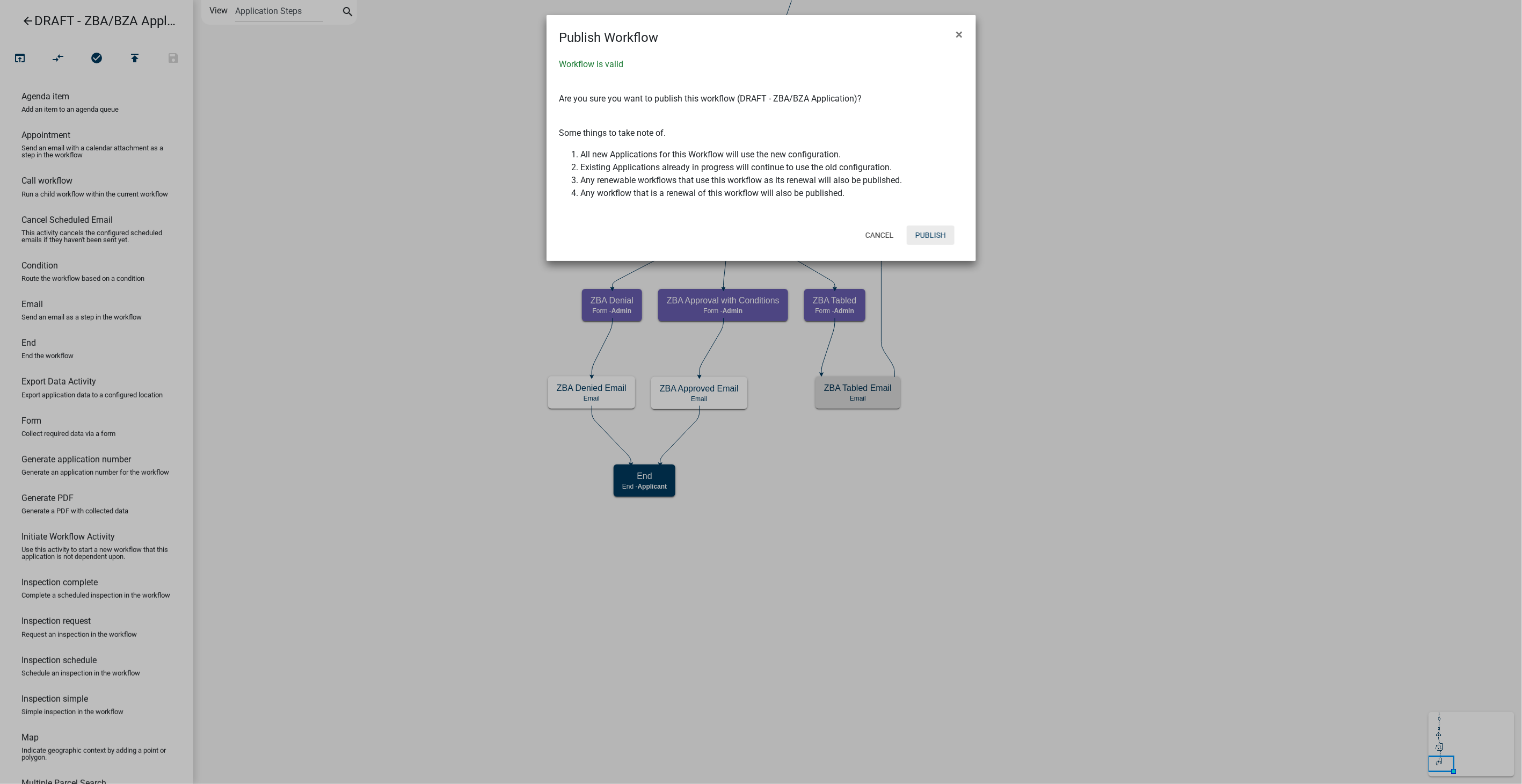
click at [916, 232] on button "Publish" at bounding box center [931, 235] width 48 height 19
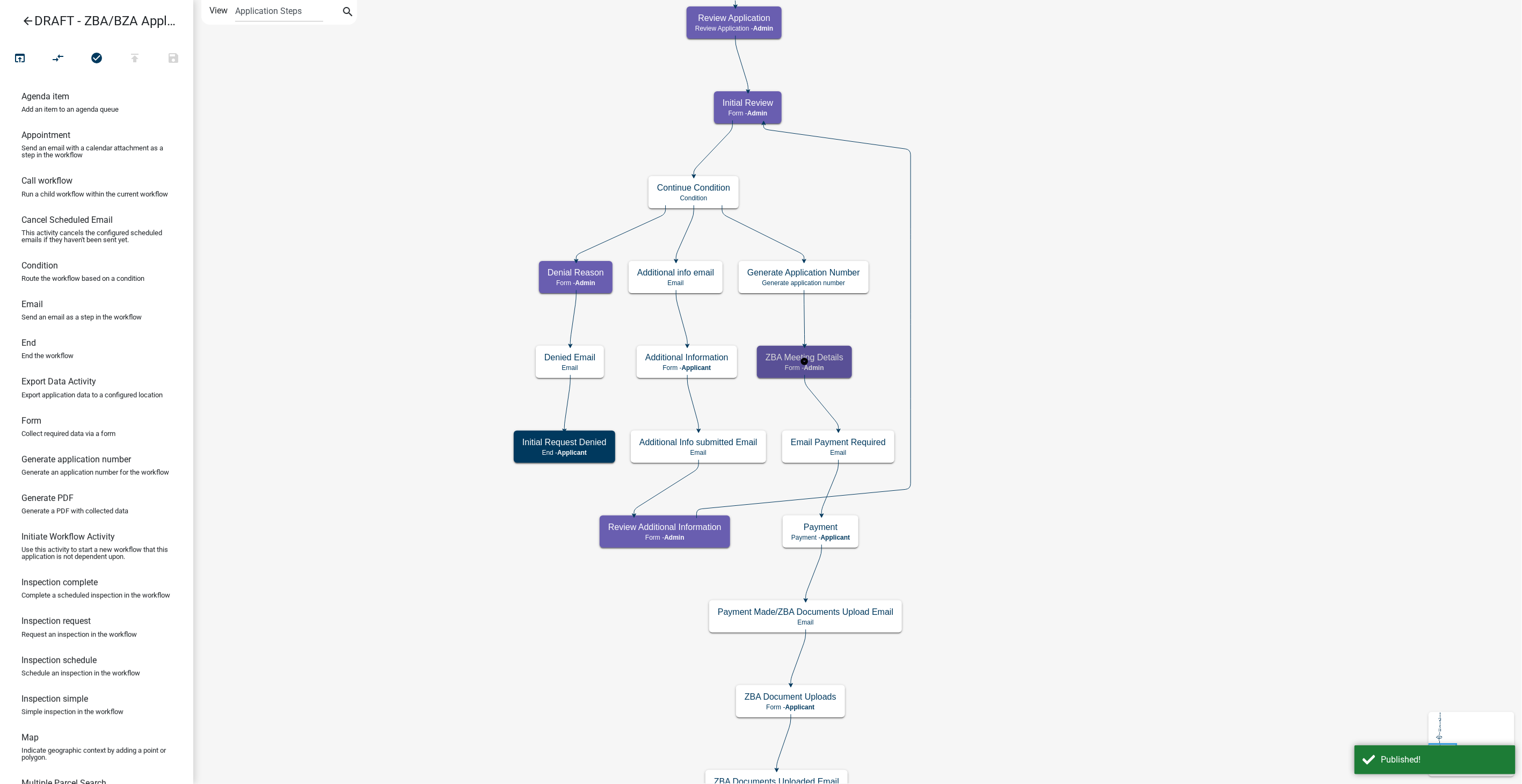
click at [816, 349] on div "ZBA Meeting Details Form - Admin" at bounding box center [804, 362] width 95 height 32
select select "1617A353-6361-48C5-9BA0-CE34FD9B68F8"
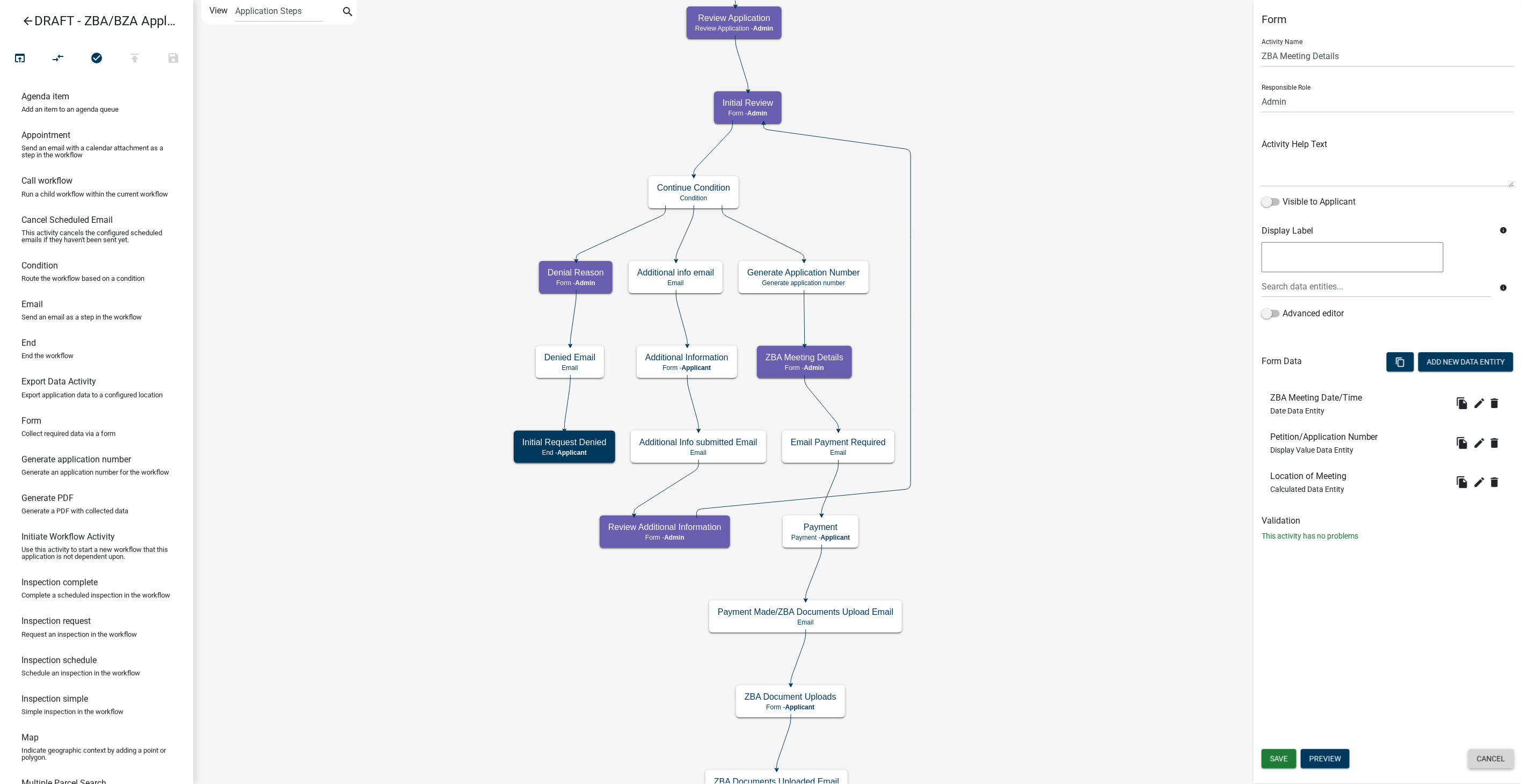
click at [1497, 759] on button "Cancel" at bounding box center [1491, 759] width 45 height 19
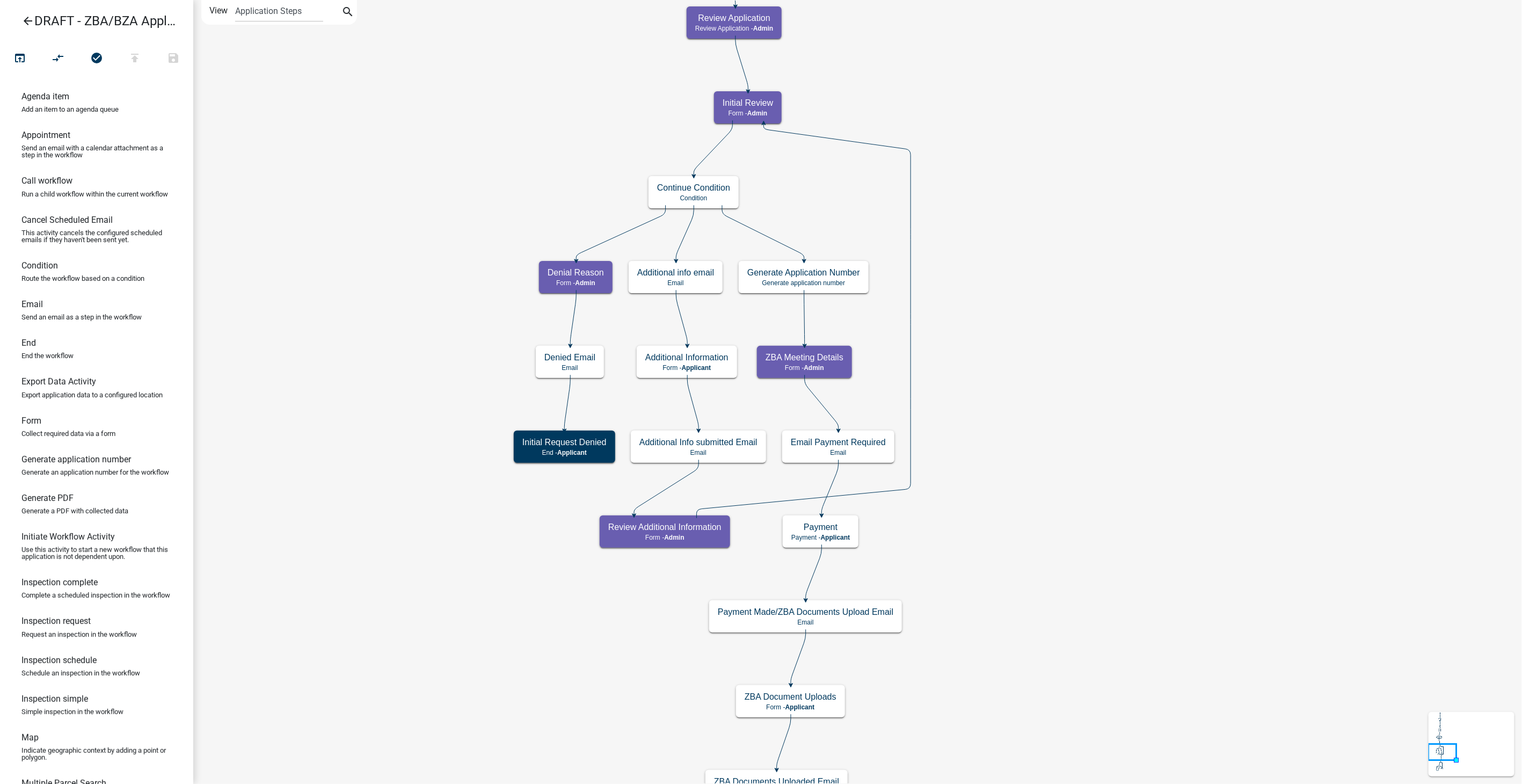
click at [30, 22] on icon "arrow_back" at bounding box center [28, 22] width 13 height 15
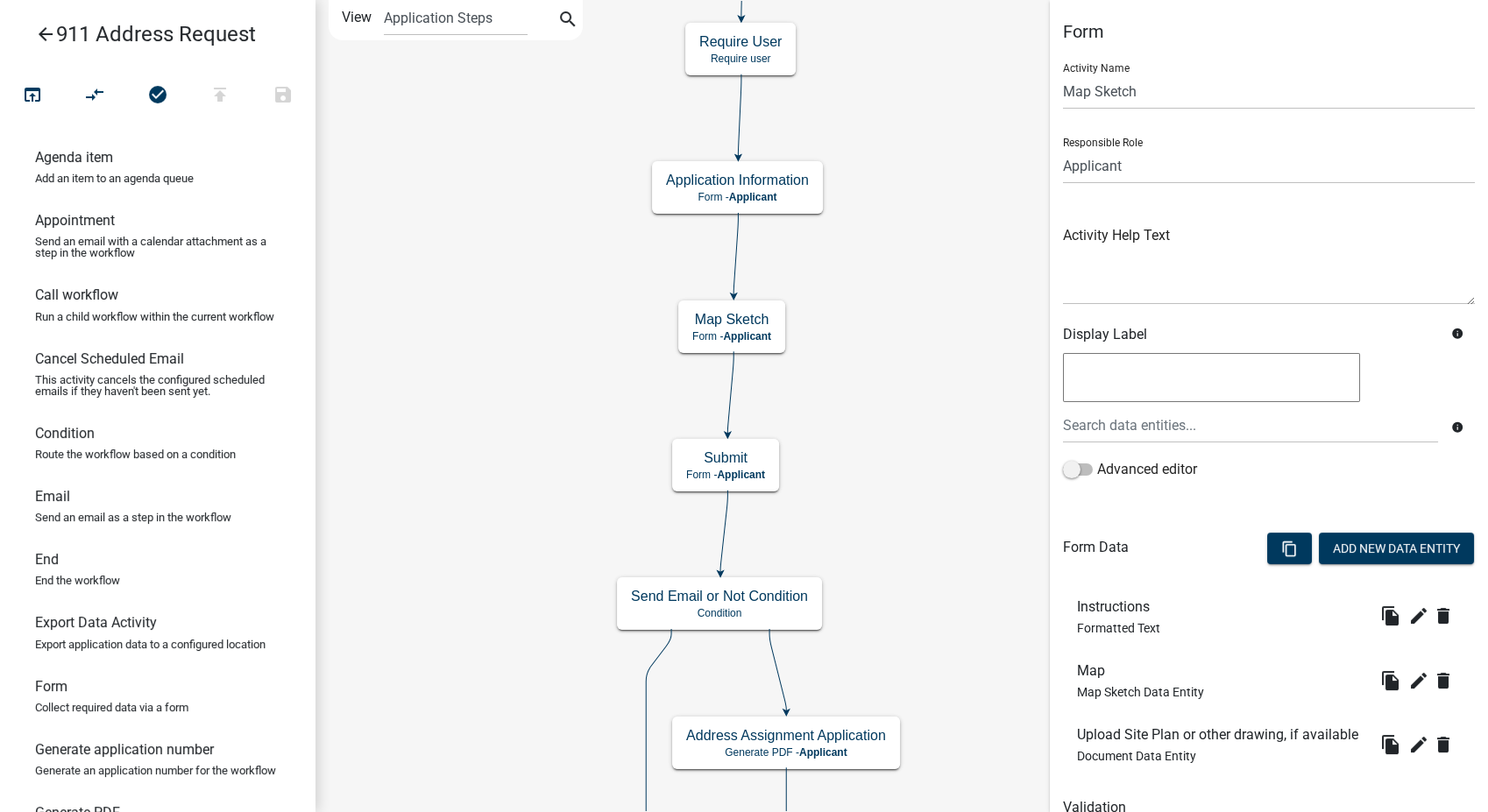
click at [40, 27] on icon "arrow_back" at bounding box center [45, 36] width 21 height 24
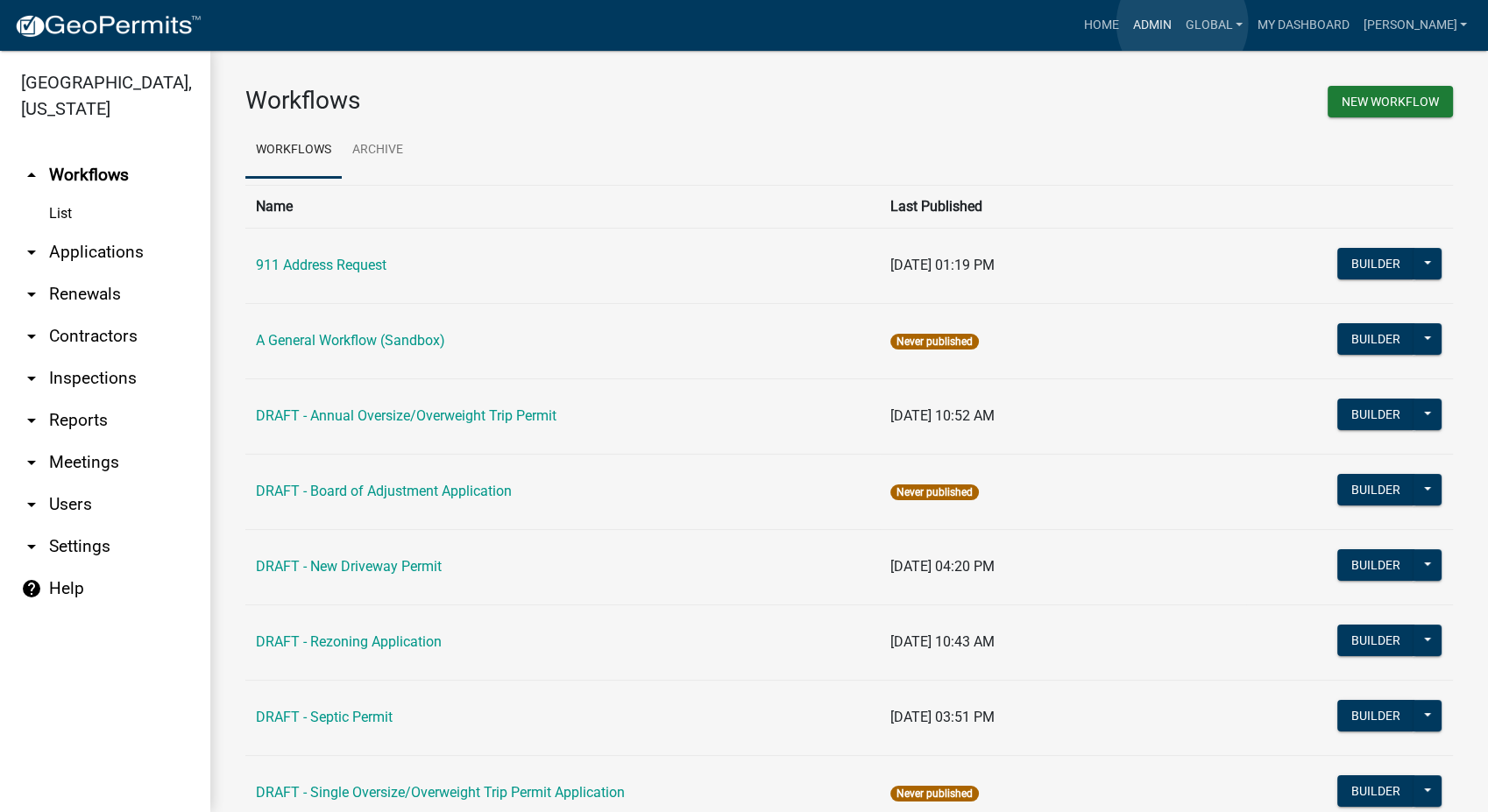
click at [1178, 24] on link "Admin" at bounding box center [1152, 25] width 53 height 34
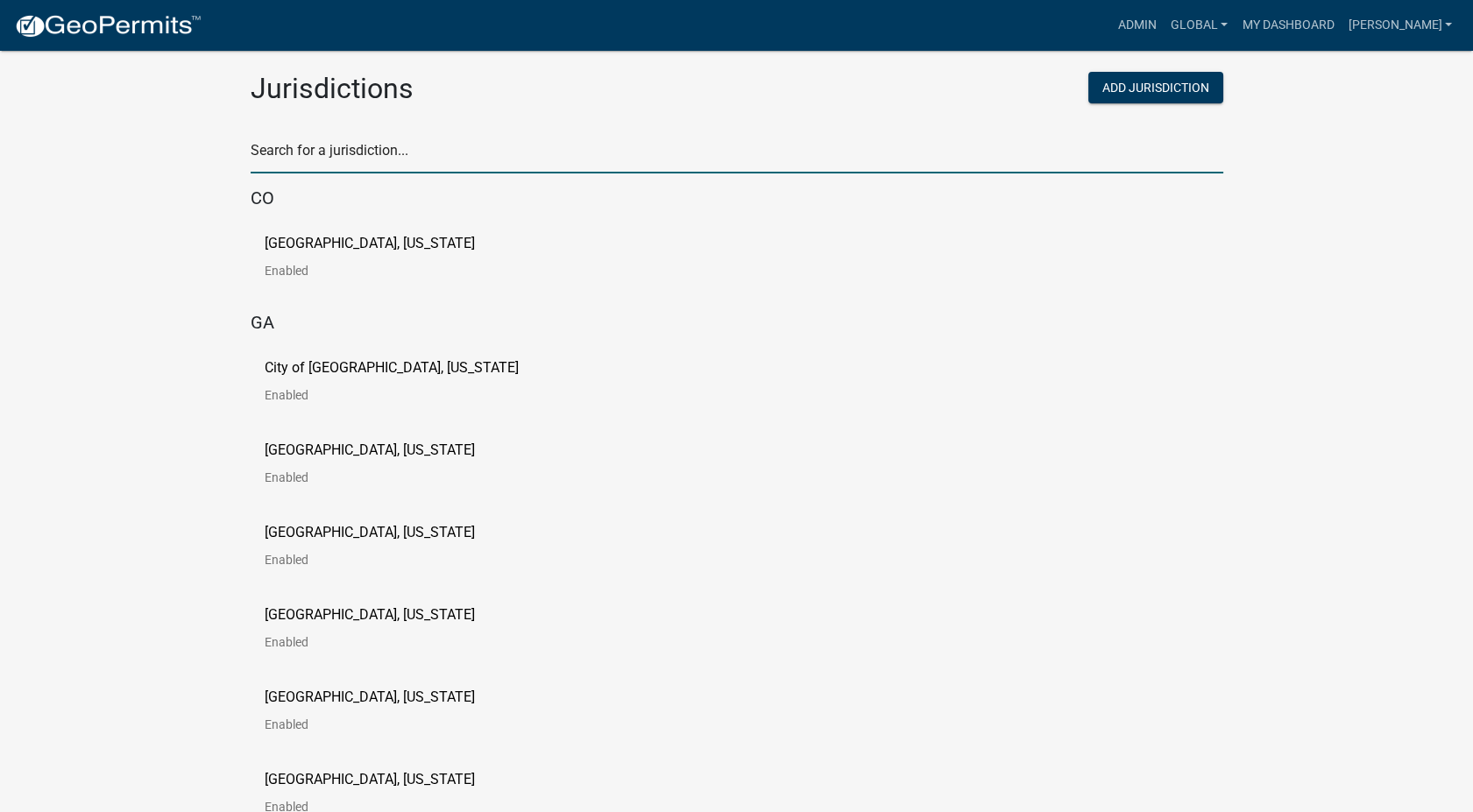
click at [367, 154] on input "text" at bounding box center [737, 155] width 973 height 36
type input "newton"
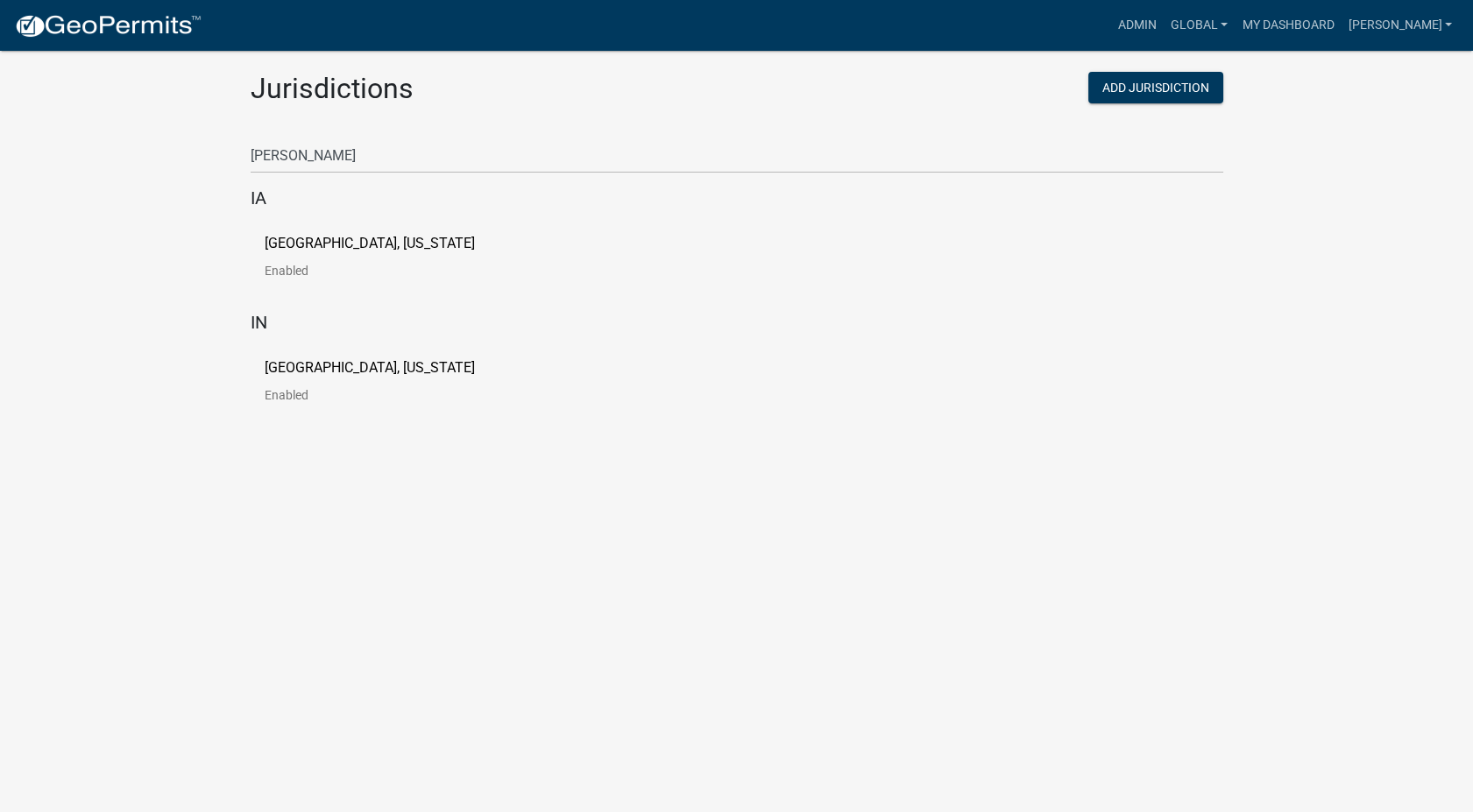
click at [322, 247] on p "[GEOGRAPHIC_DATA], [US_STATE]" at bounding box center [369, 243] width 210 height 14
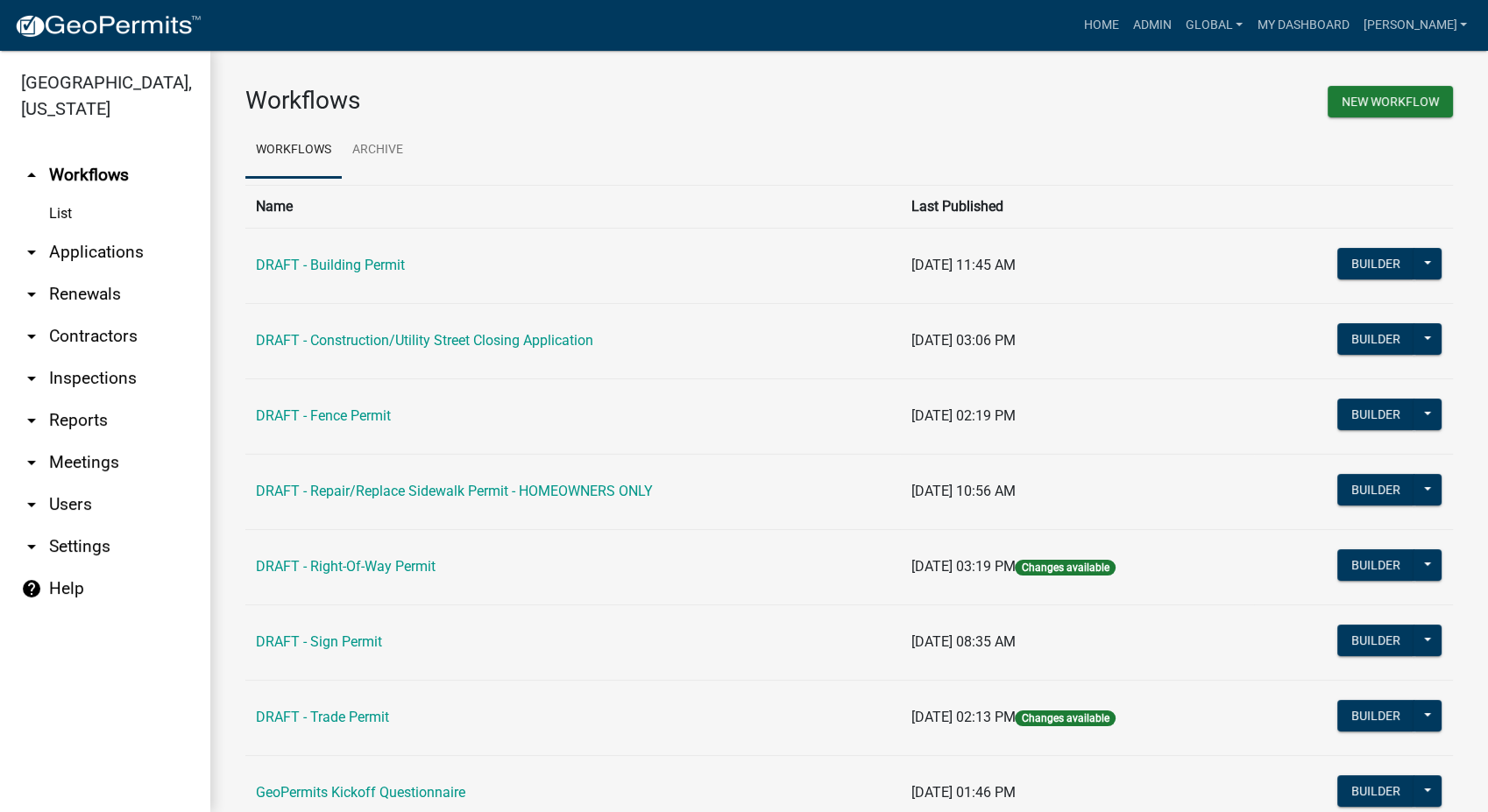
scroll to position [141, 0]
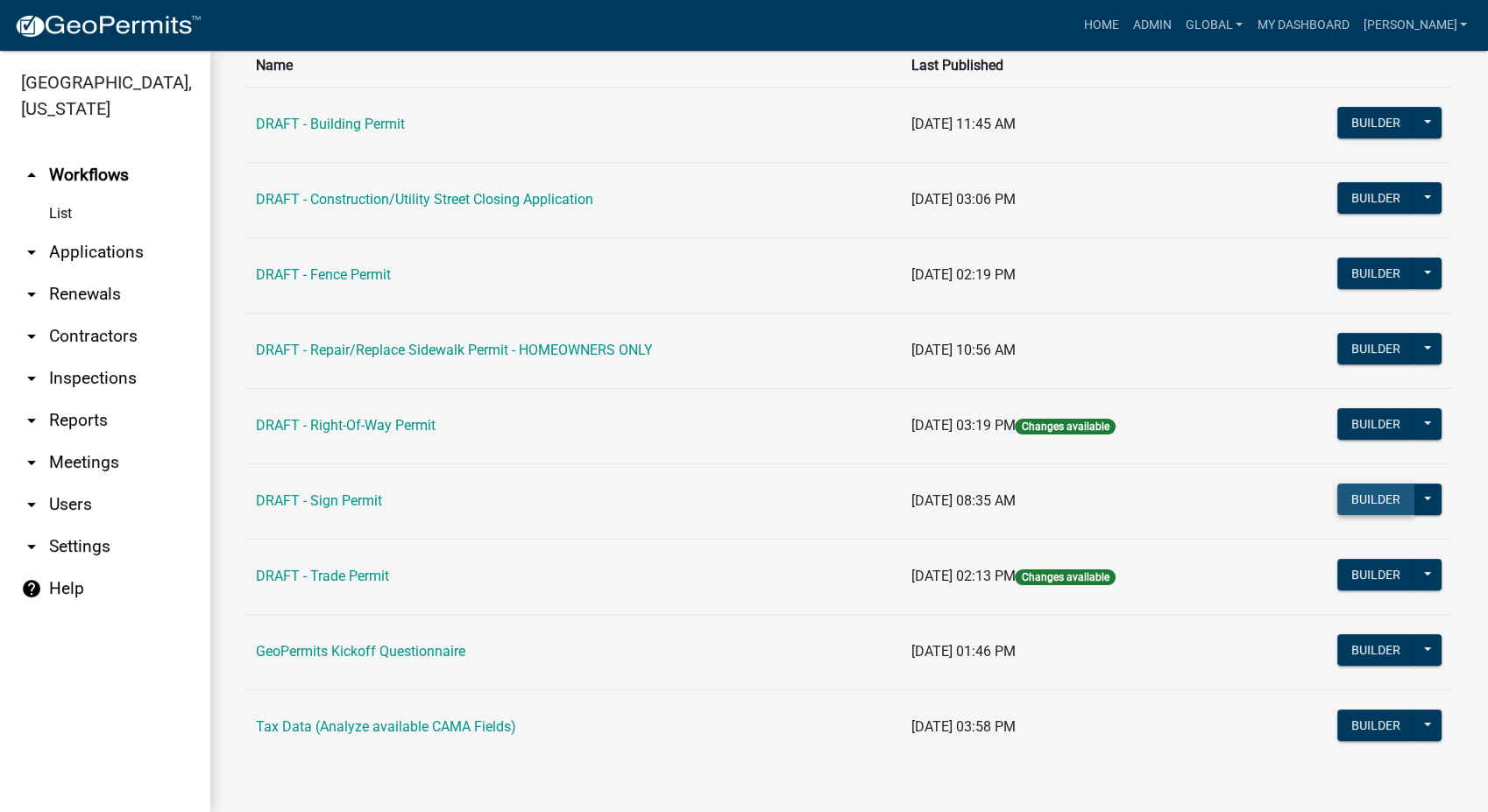
click at [1338, 501] on button "Builder" at bounding box center [1376, 500] width 77 height 32
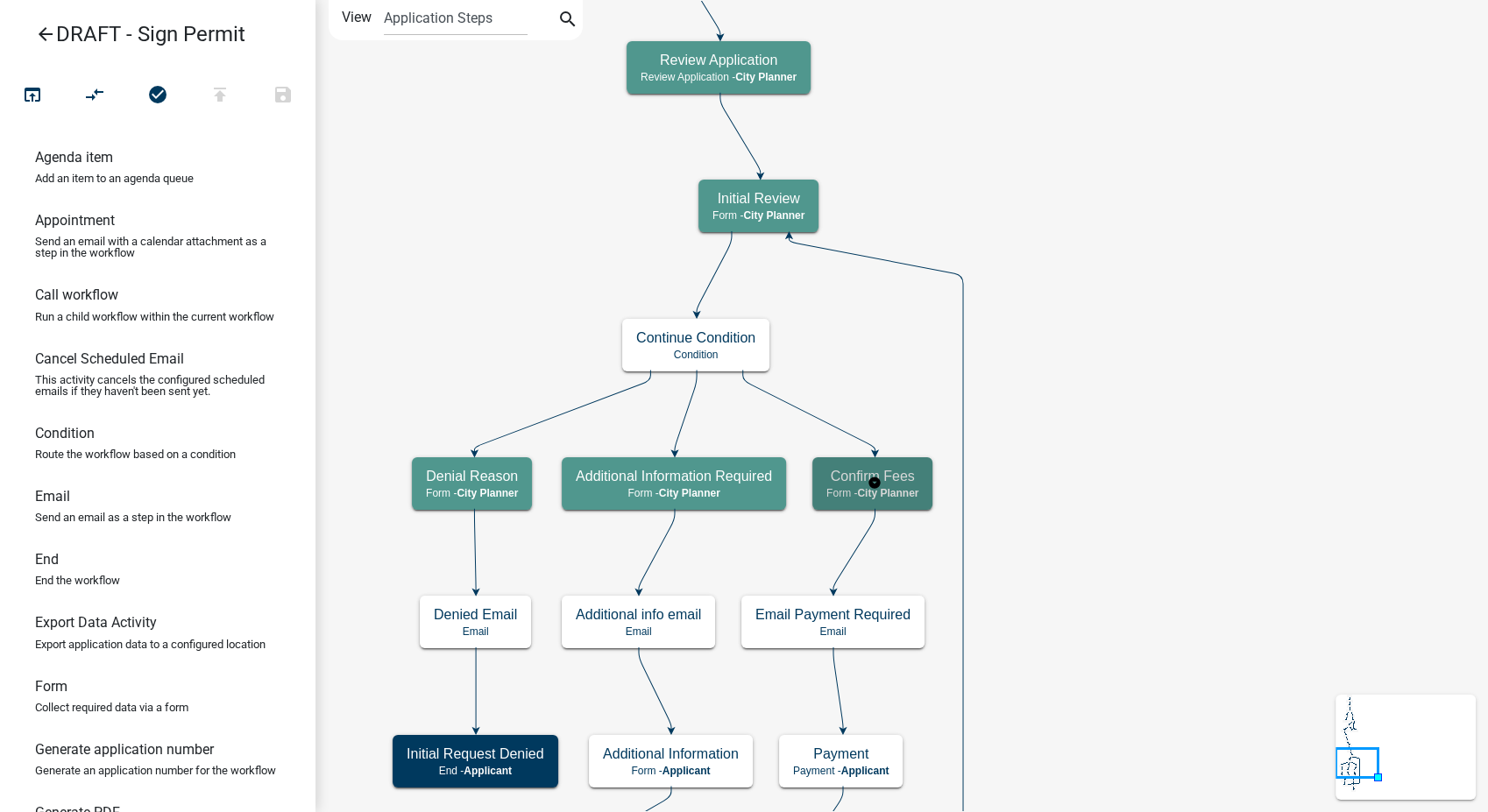
click at [911, 496] on span "City Planner" at bounding box center [888, 493] width 62 height 13
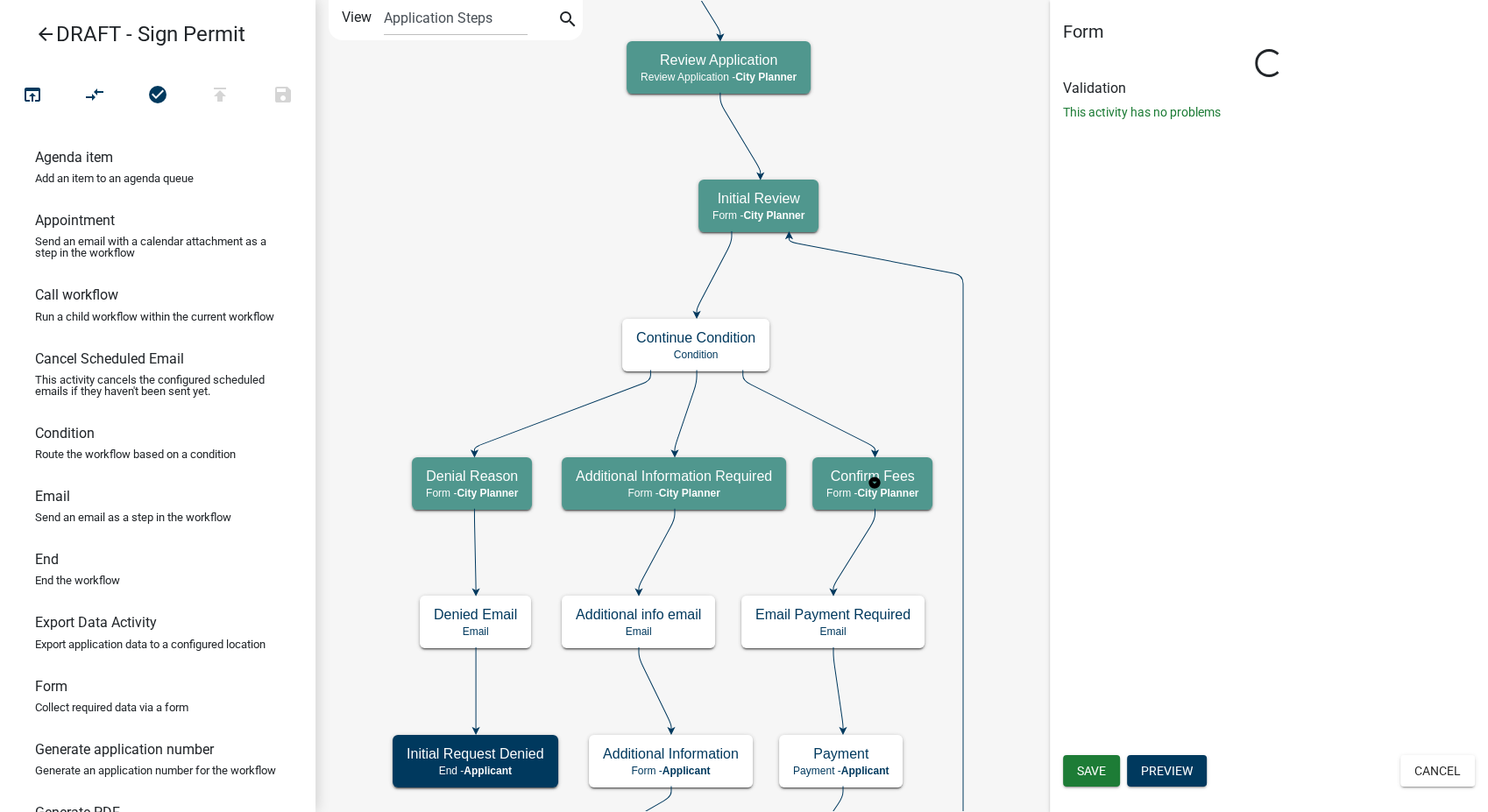
select select "B0EC8D28-4564-4FAC-BE8F-7037D338EE00"
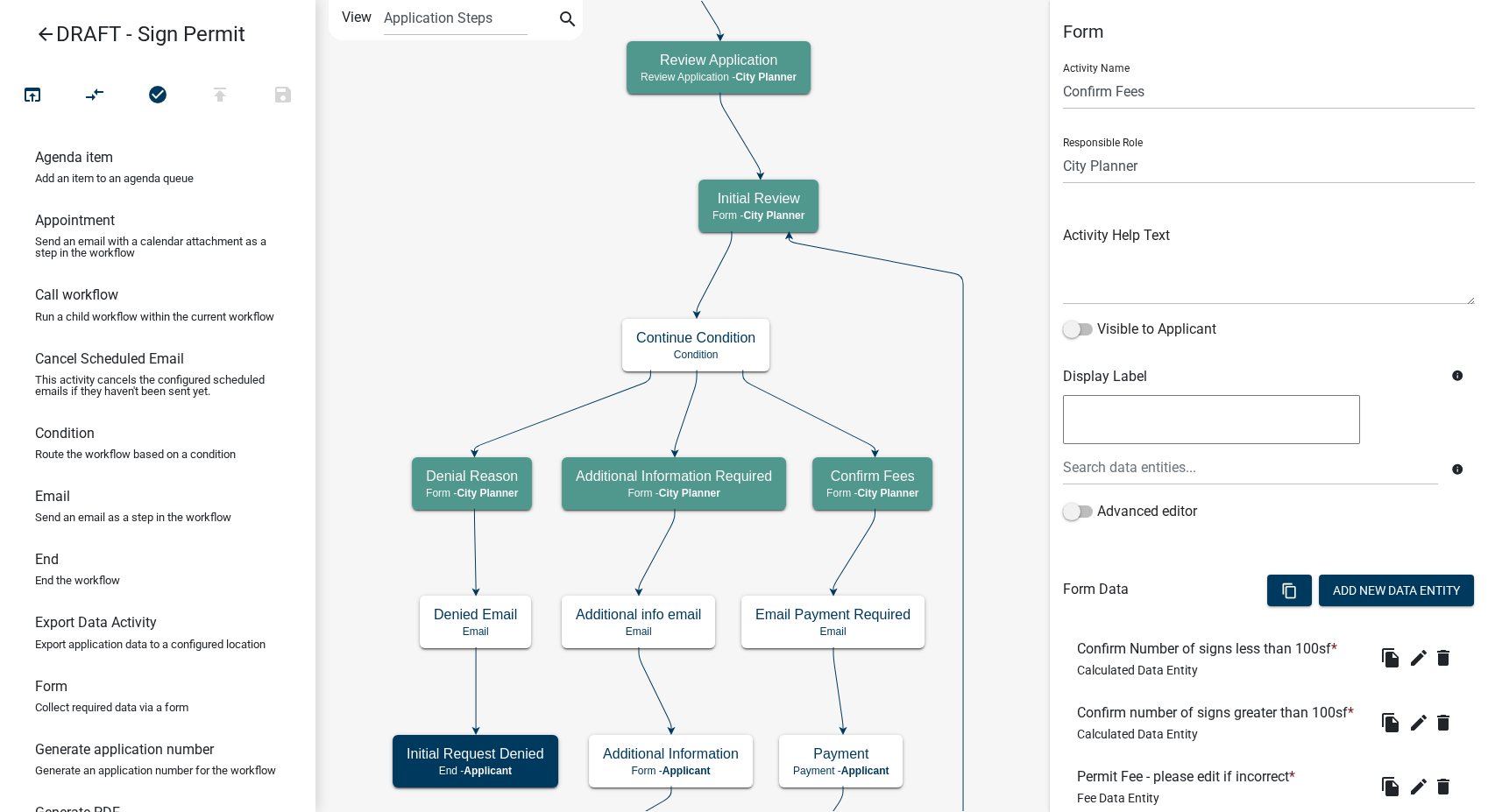
scroll to position [241, 0]
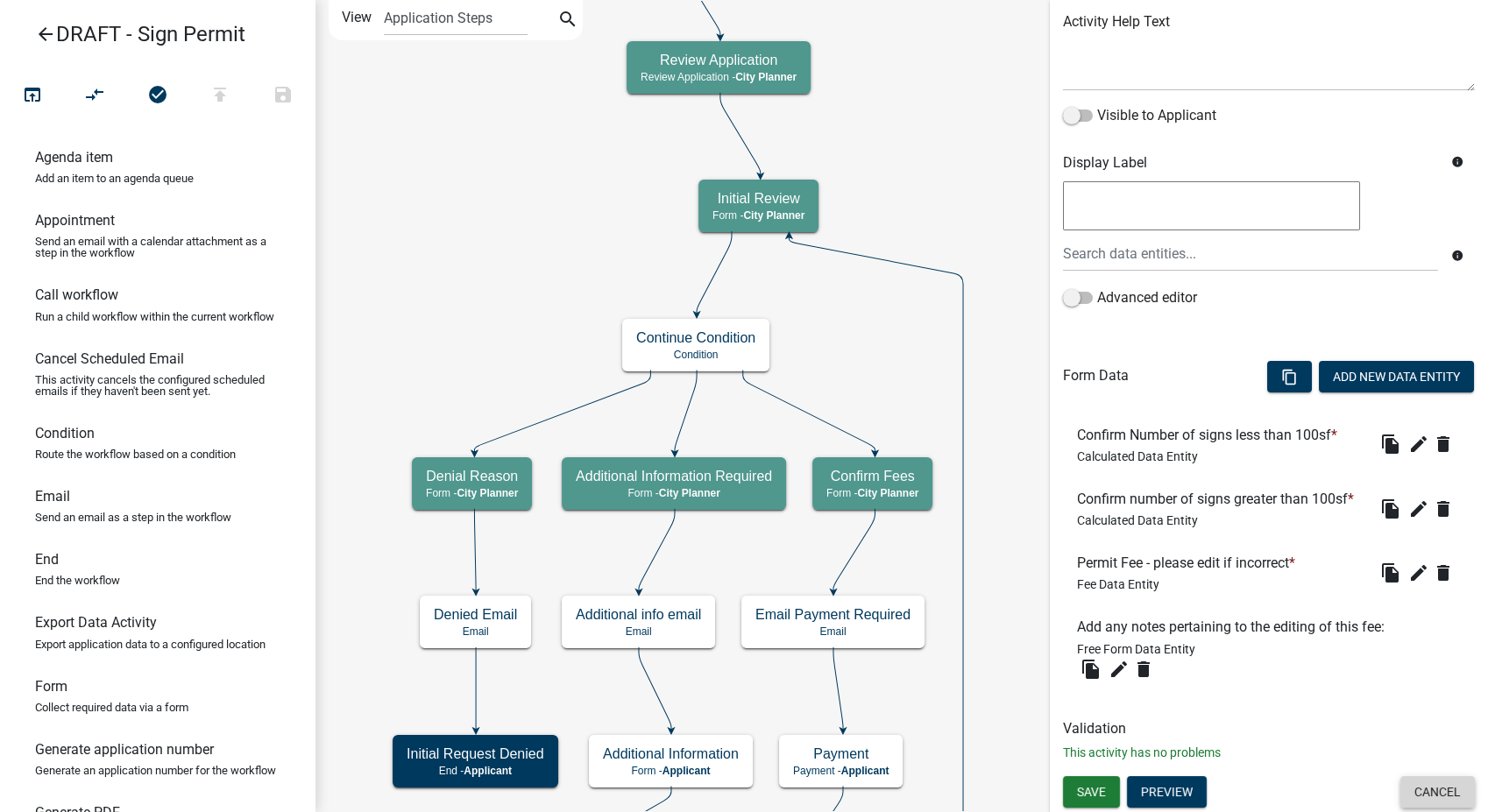
click at [1434, 805] on button "Cancel" at bounding box center [1437, 792] width 74 height 32
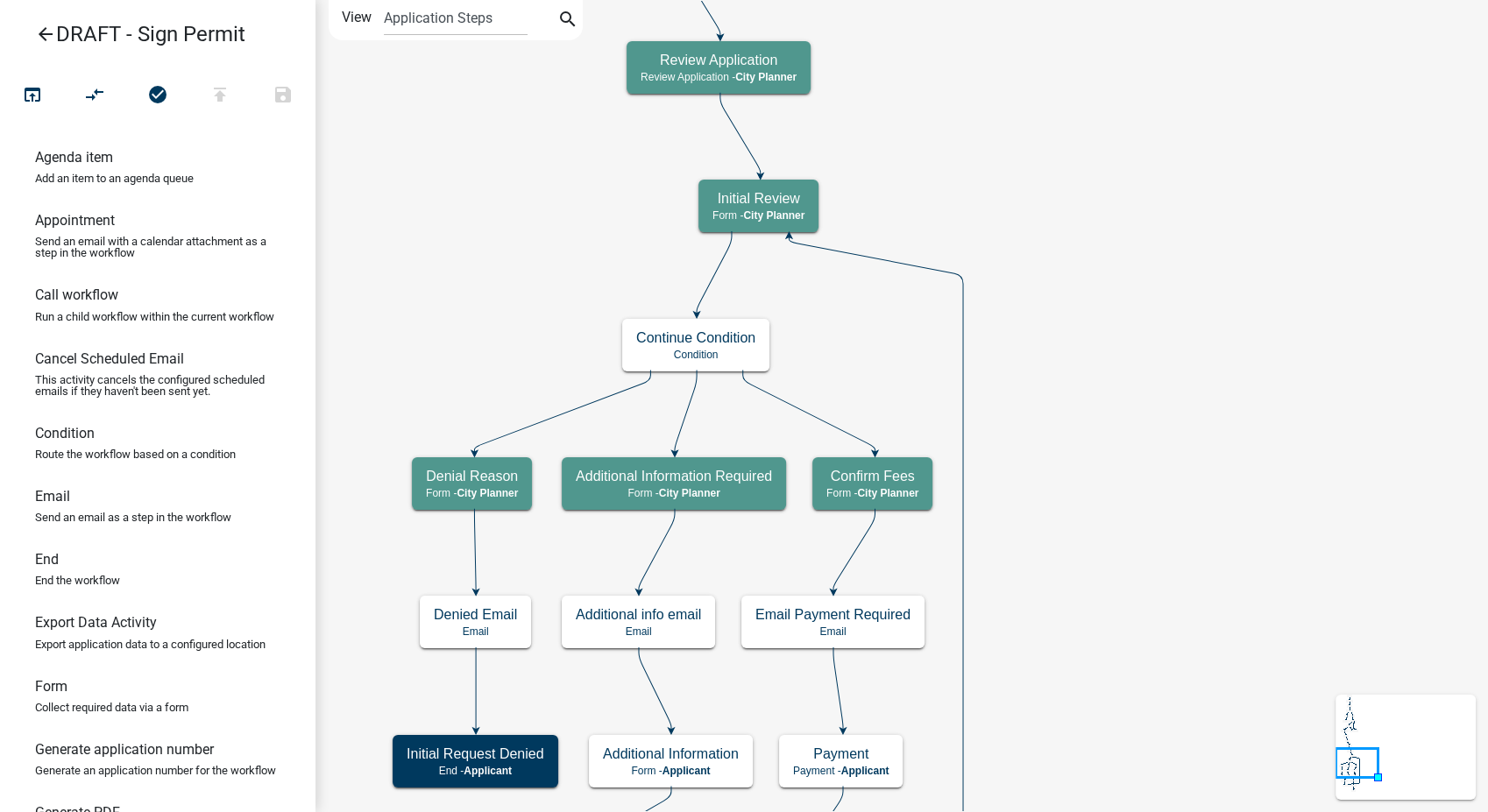
click at [53, 39] on icon "arrow_back" at bounding box center [45, 36] width 21 height 24
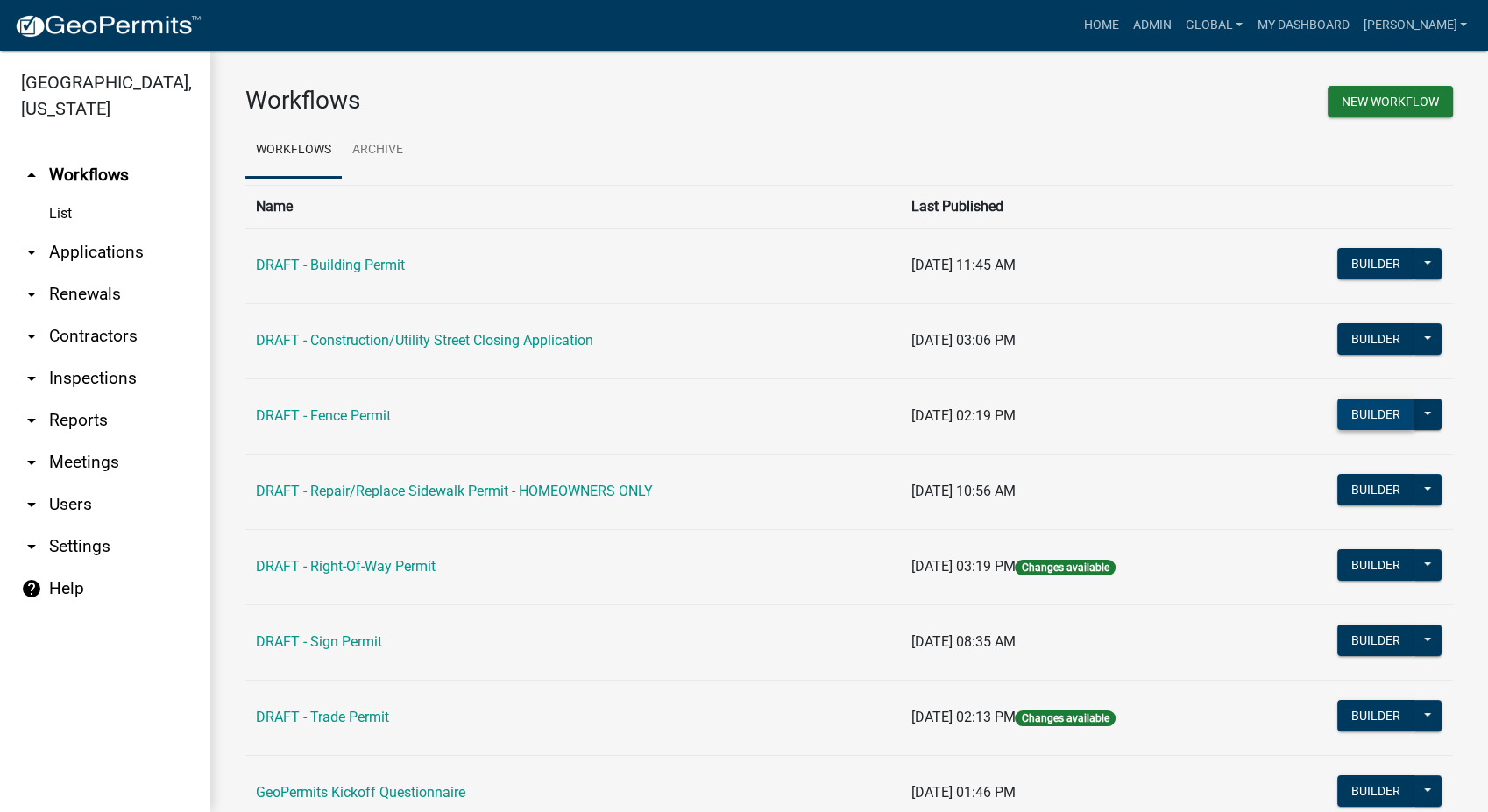
click at [1354, 403] on button "Builder" at bounding box center [1376, 414] width 77 height 32
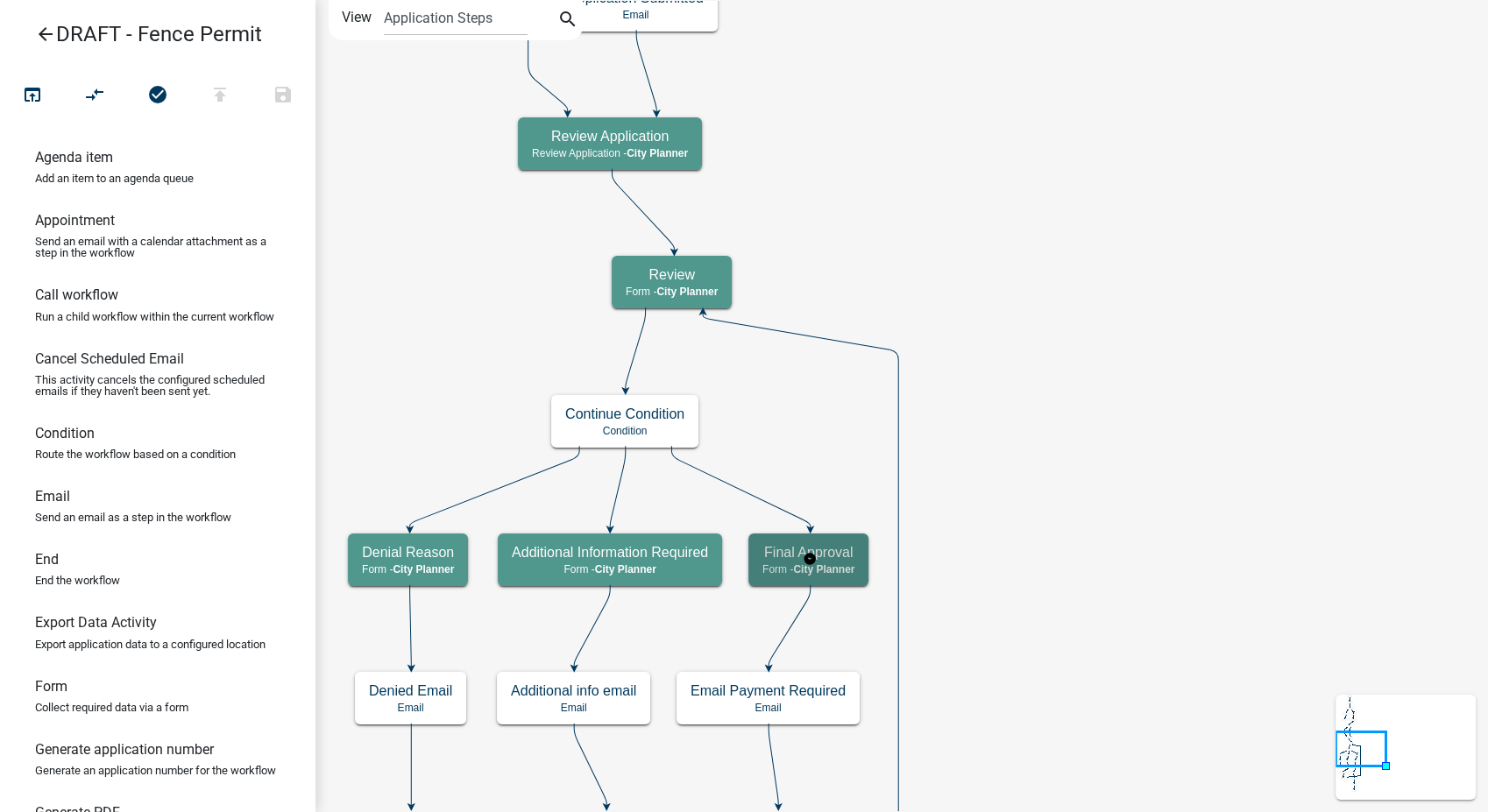
click at [826, 583] on div "Final Approval Form - City Planner" at bounding box center [808, 559] width 120 height 53
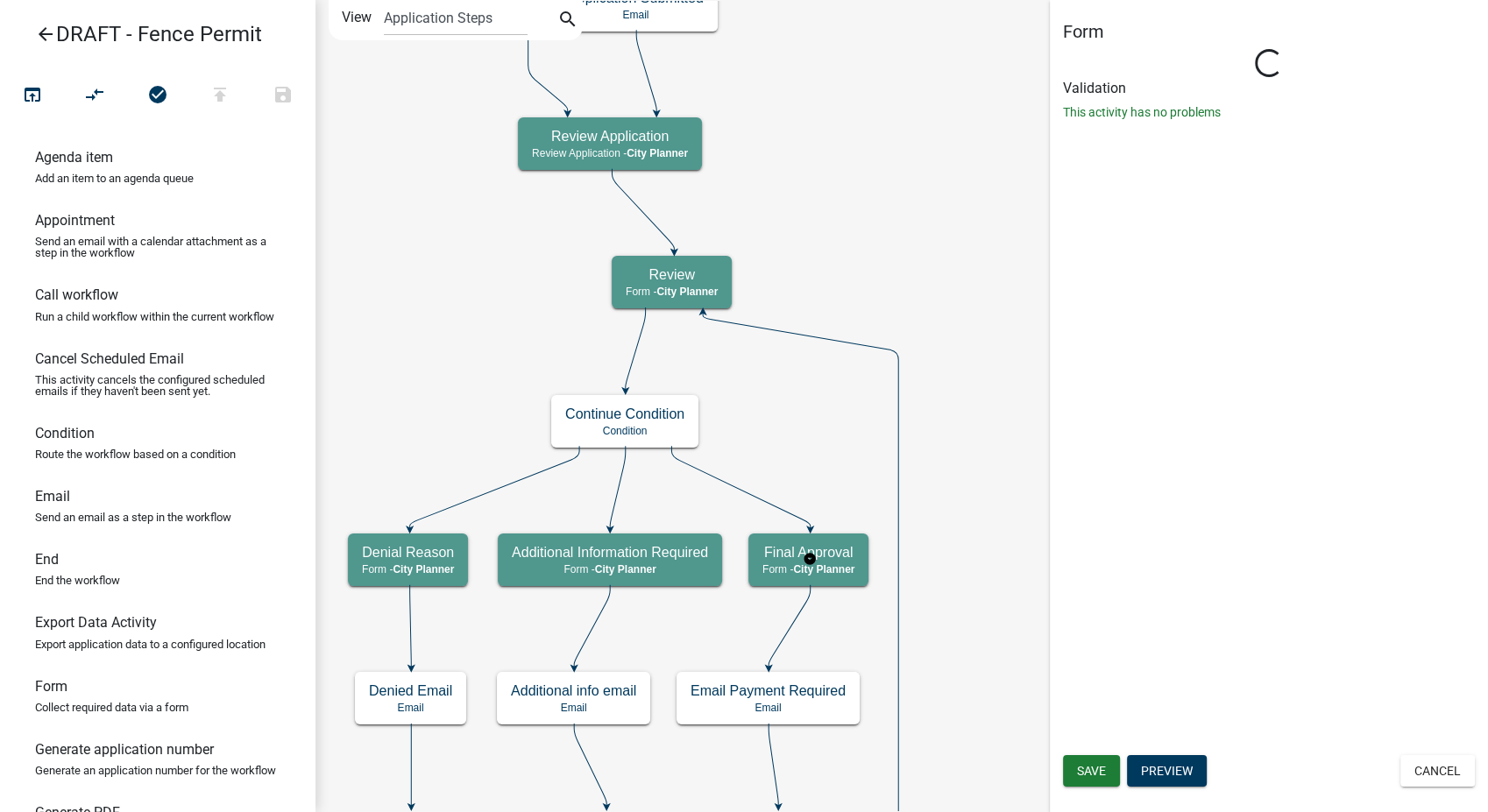
select select "B0EC8D28-4564-4FAC-BE8F-7037D338EE00"
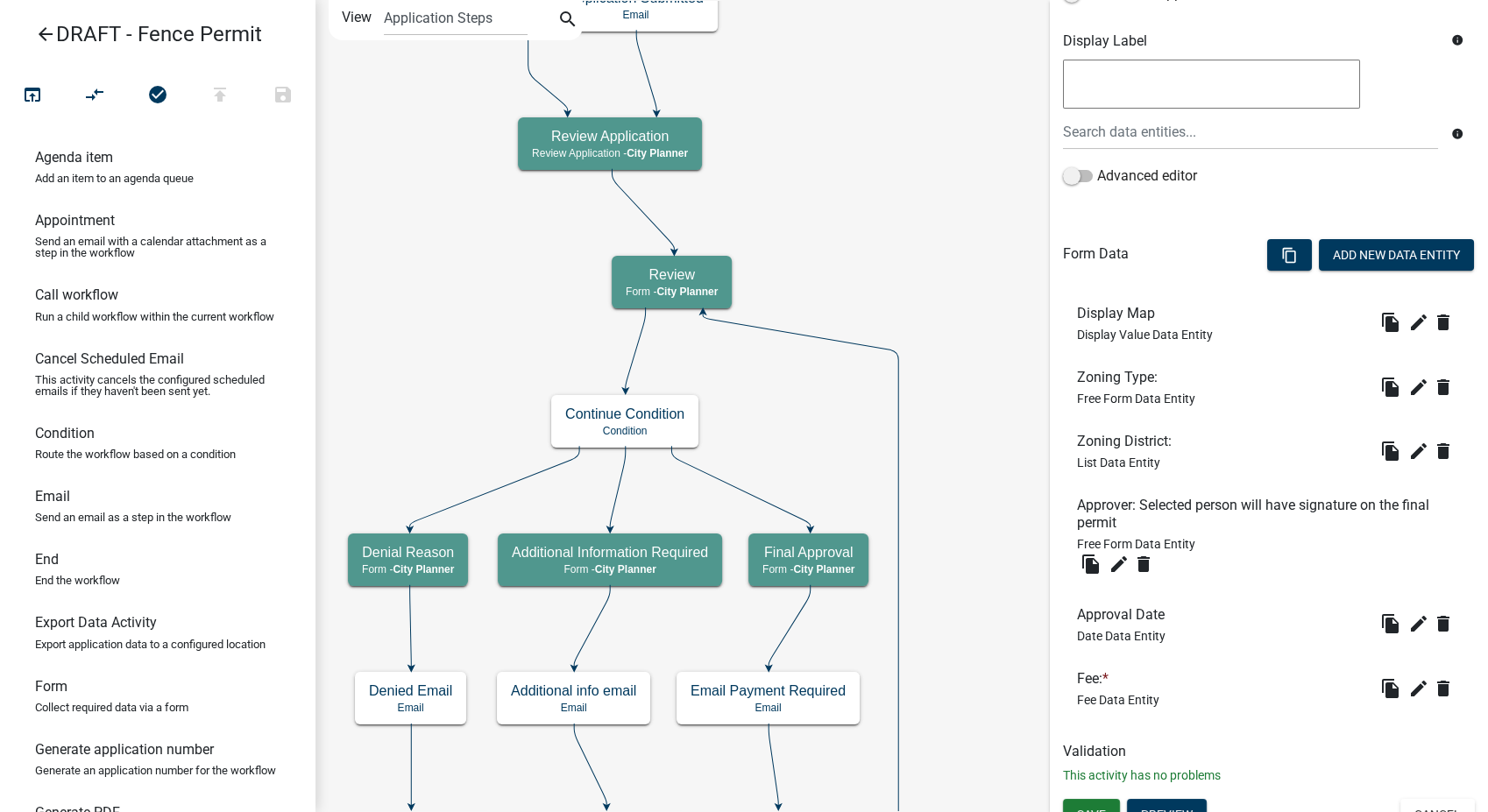
scroll to position [358, 0]
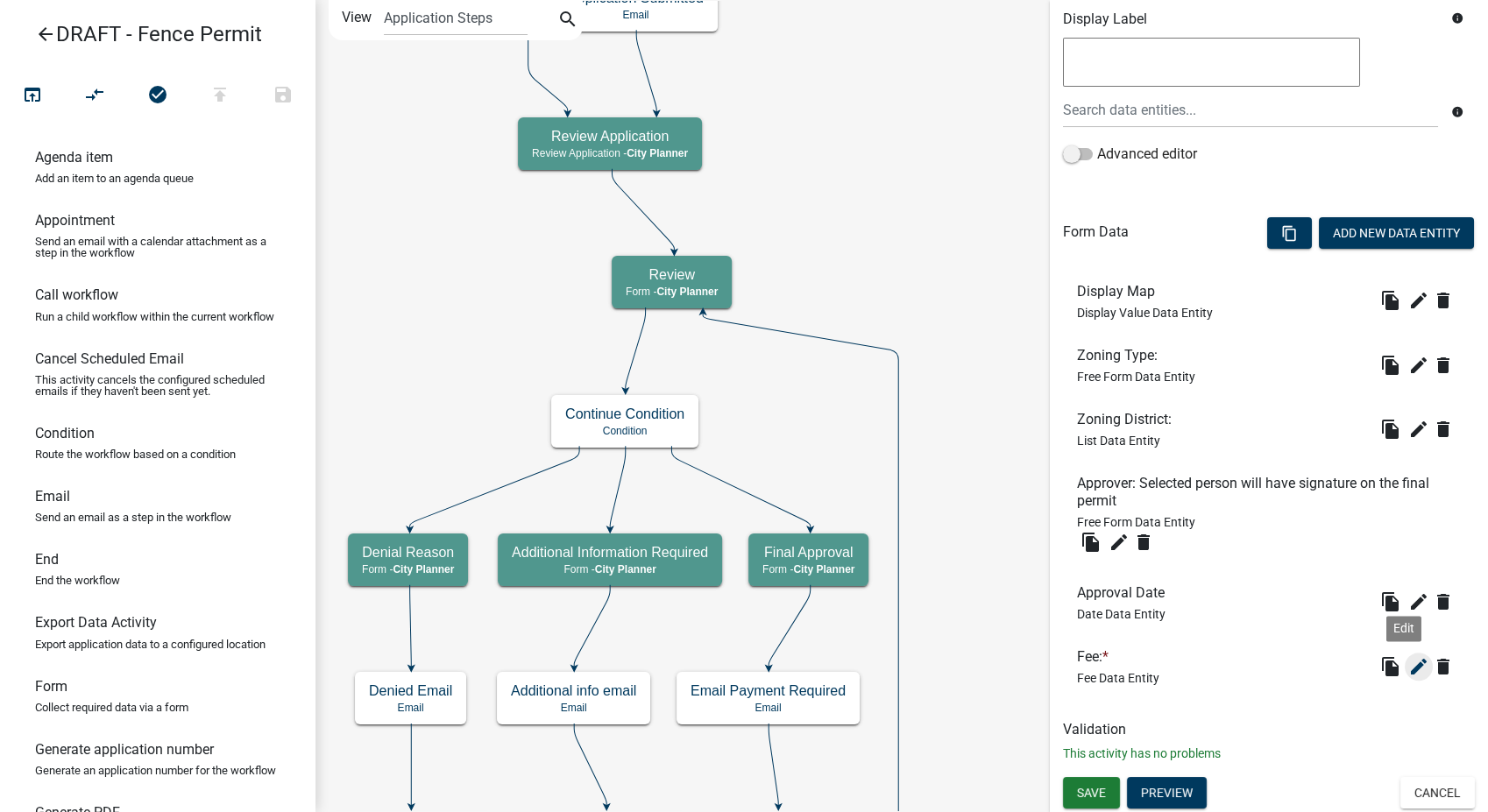
click at [1410, 667] on icon "edit" at bounding box center [1419, 667] width 21 height 21
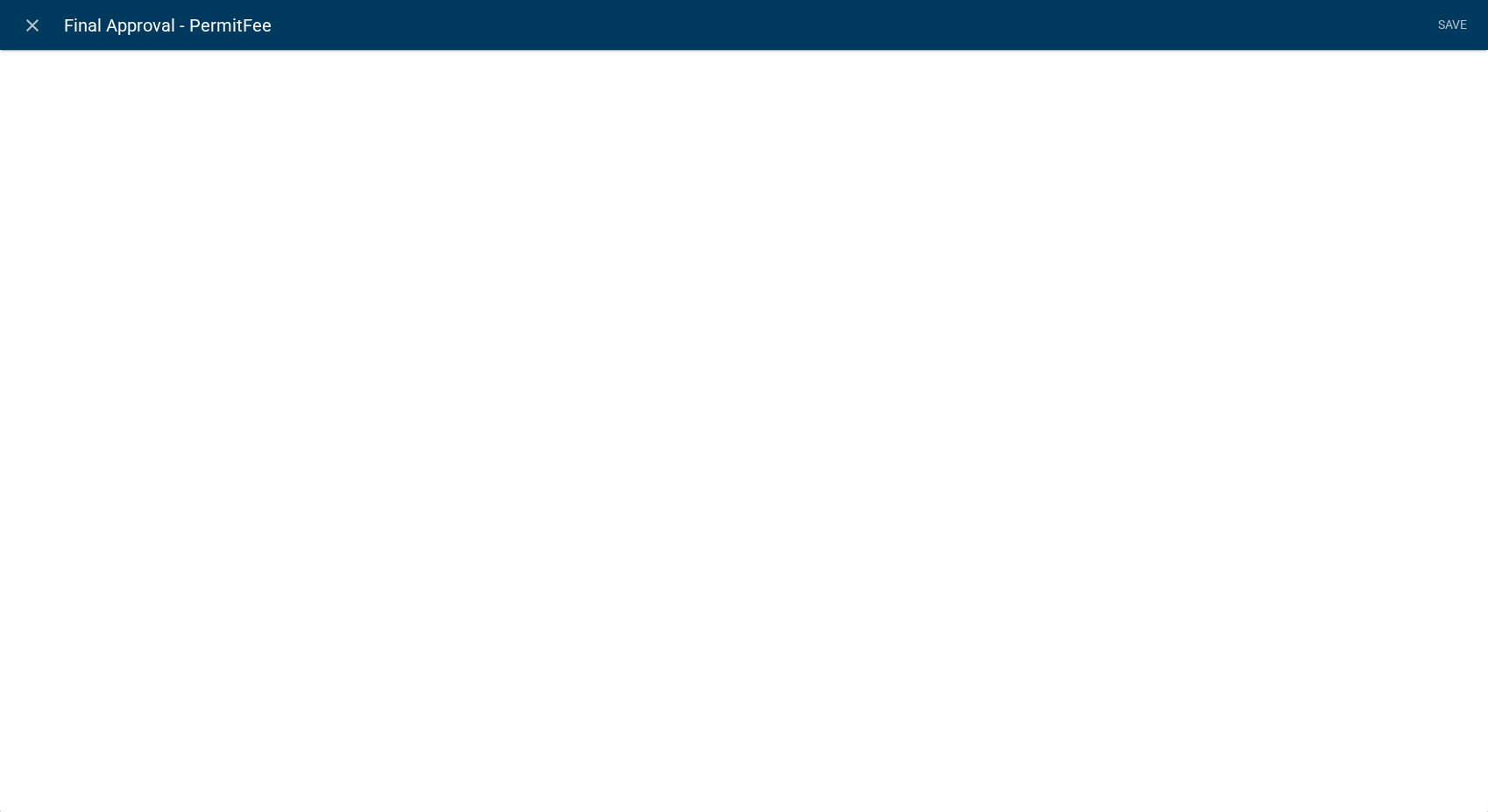
select select "fee"
select select "1: faed6382-aed0-4614-8d4a-2bf2c810f16e"
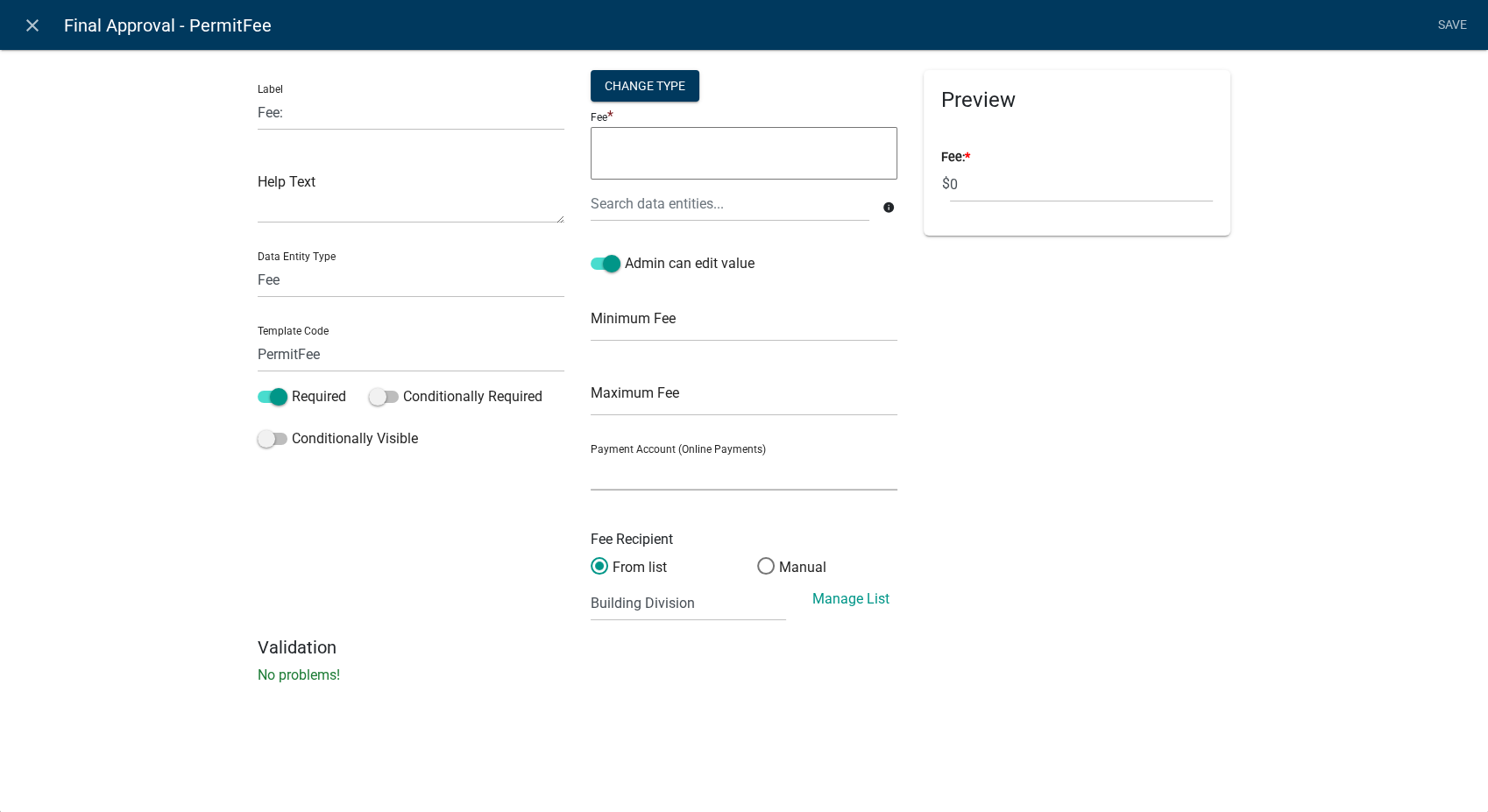
click at [682, 465] on select "City of Newton IA WEB (Certified Payments)" at bounding box center [744, 473] width 307 height 36
select select "4878f9a1-c785-466c-a124-d35ee7d960eb"
click at [590, 455] on select "City of Newton IA WEB (Certified Payments)" at bounding box center [744, 473] width 307 height 36
click at [1453, 24] on link "Save" at bounding box center [1451, 25] width 43 height 34
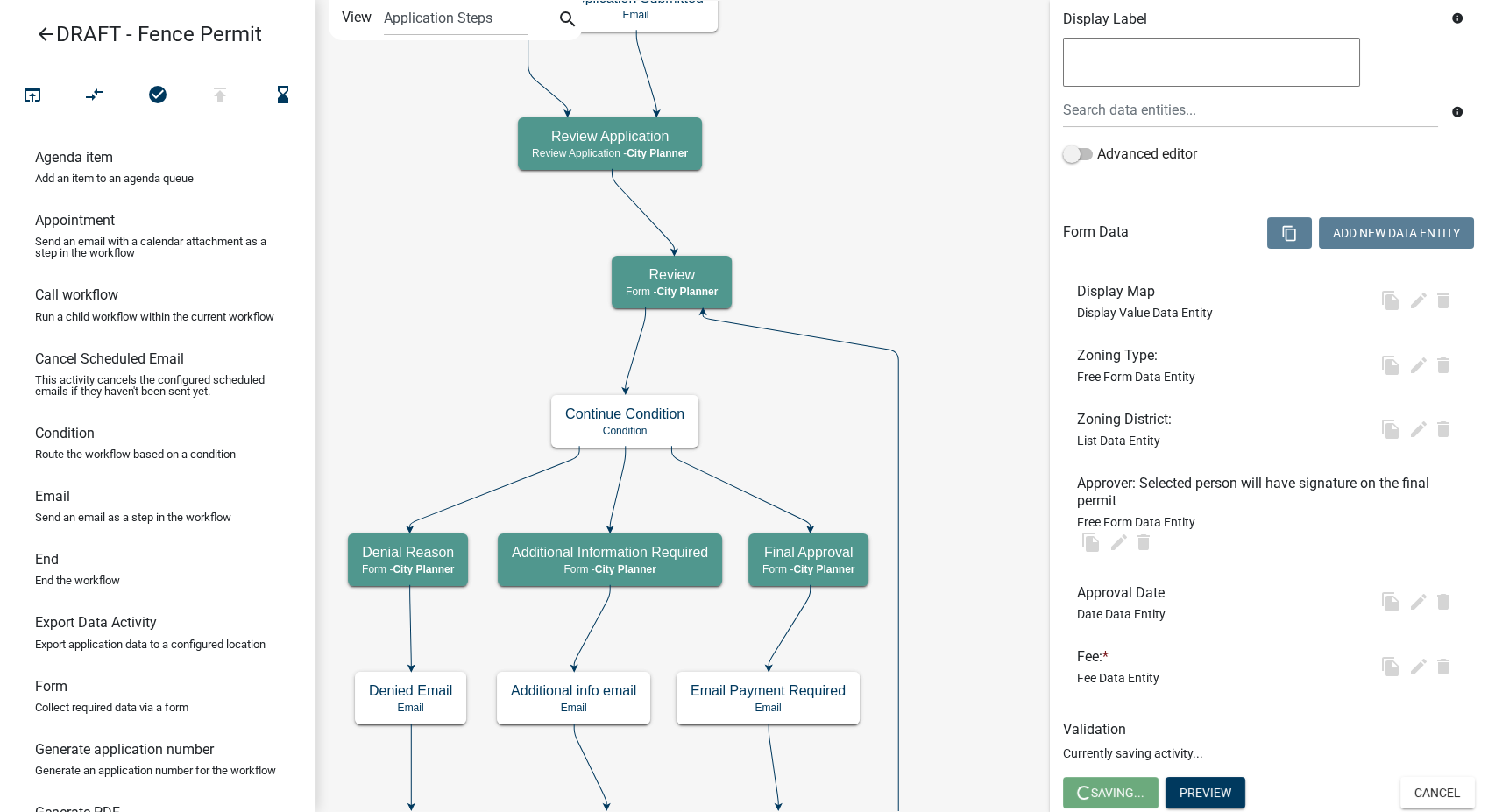
scroll to position [0, 0]
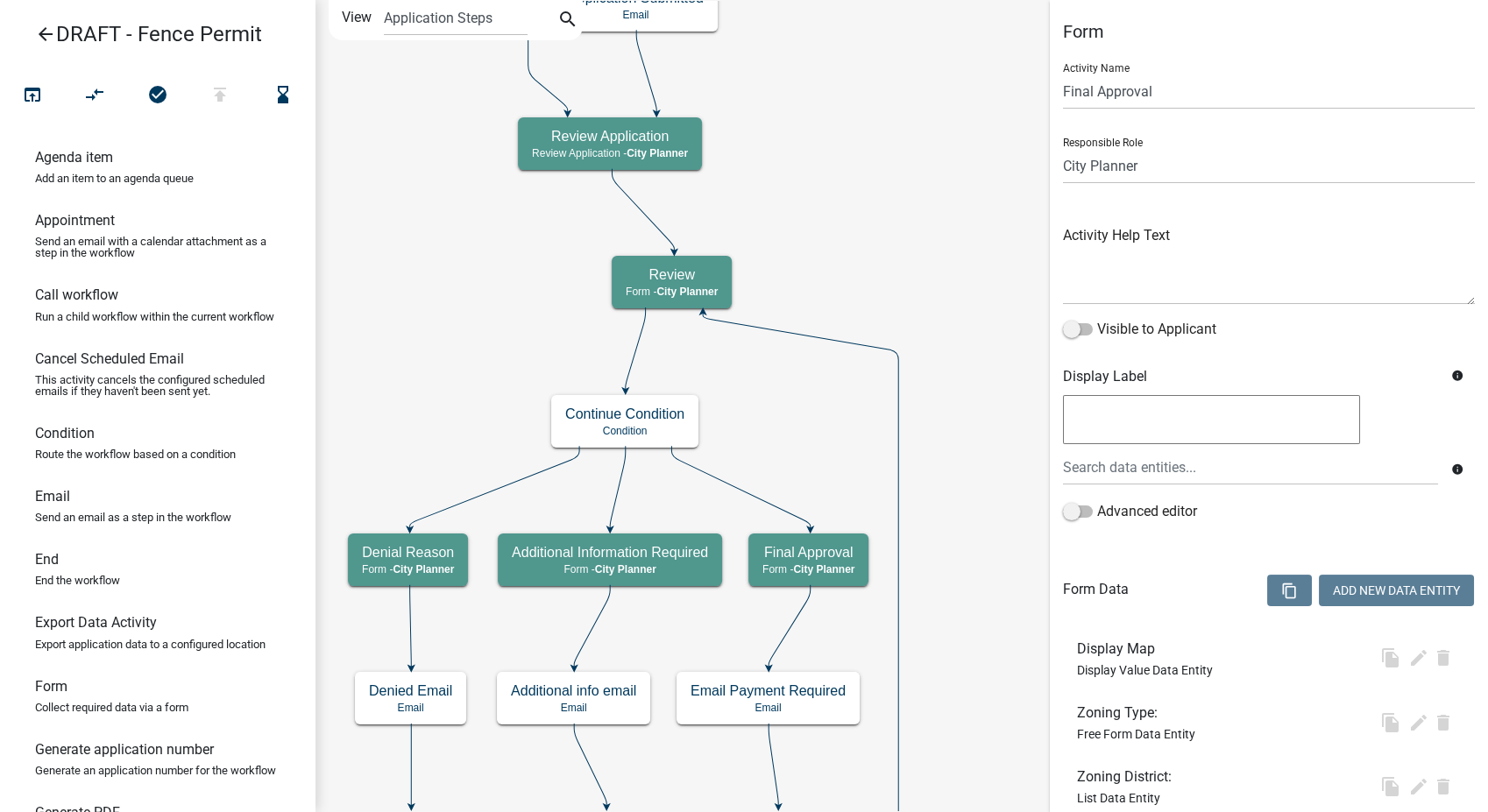
select select "B0EC8D28-4564-4FAC-BE8F-7037D338EE00"
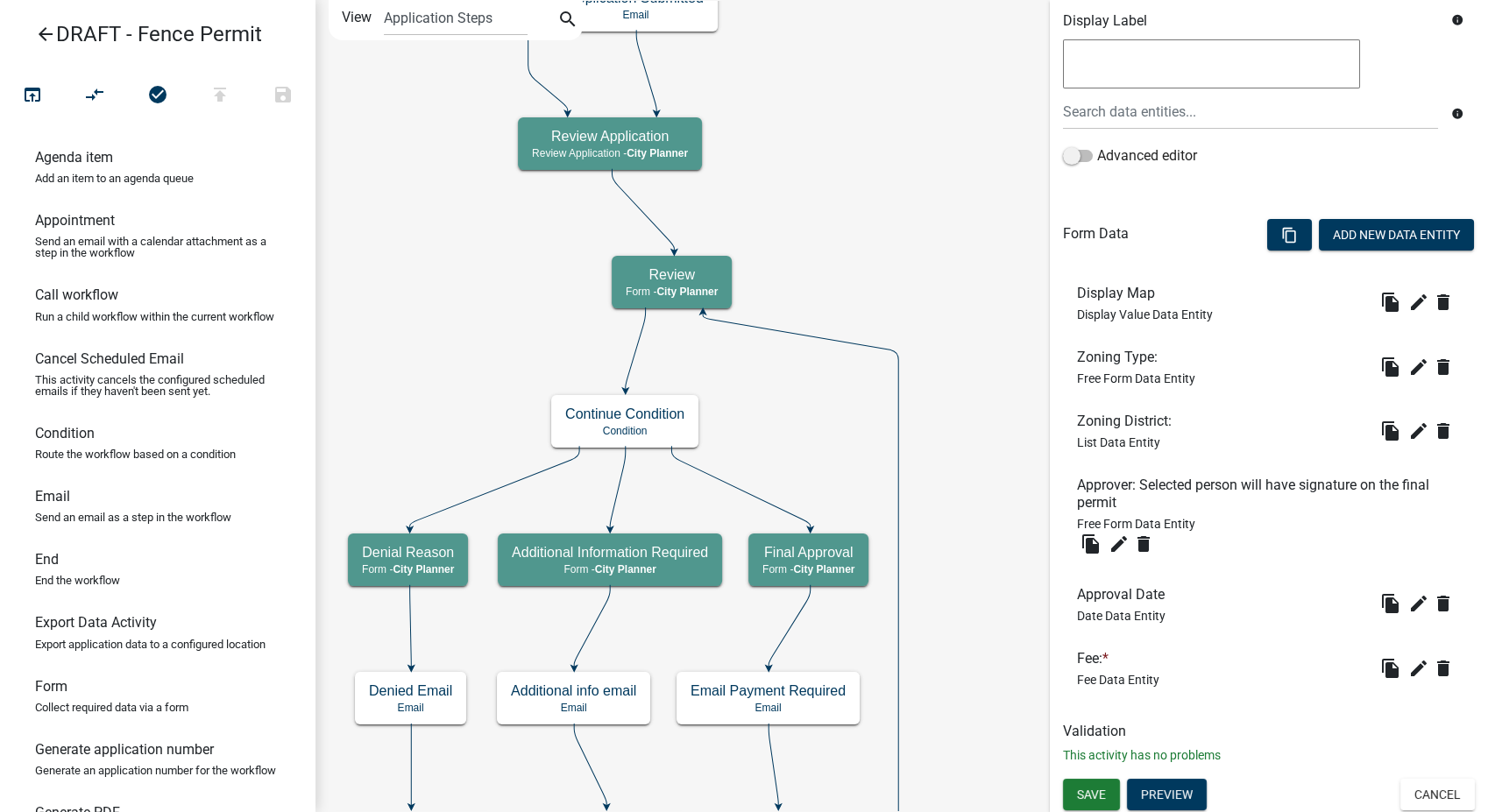
scroll to position [358, 0]
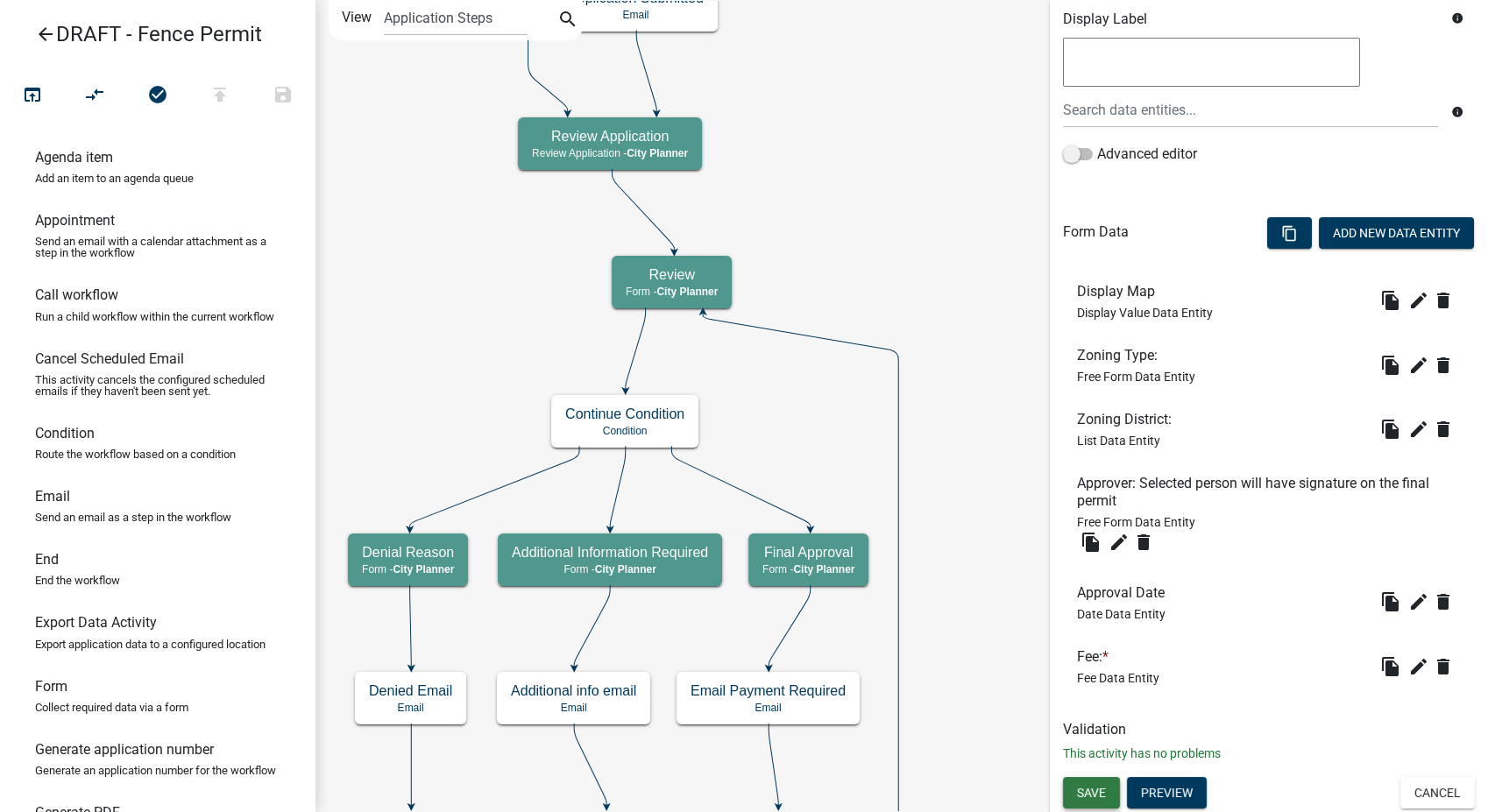
click at [1089, 800] on button "Save" at bounding box center [1091, 793] width 57 height 32
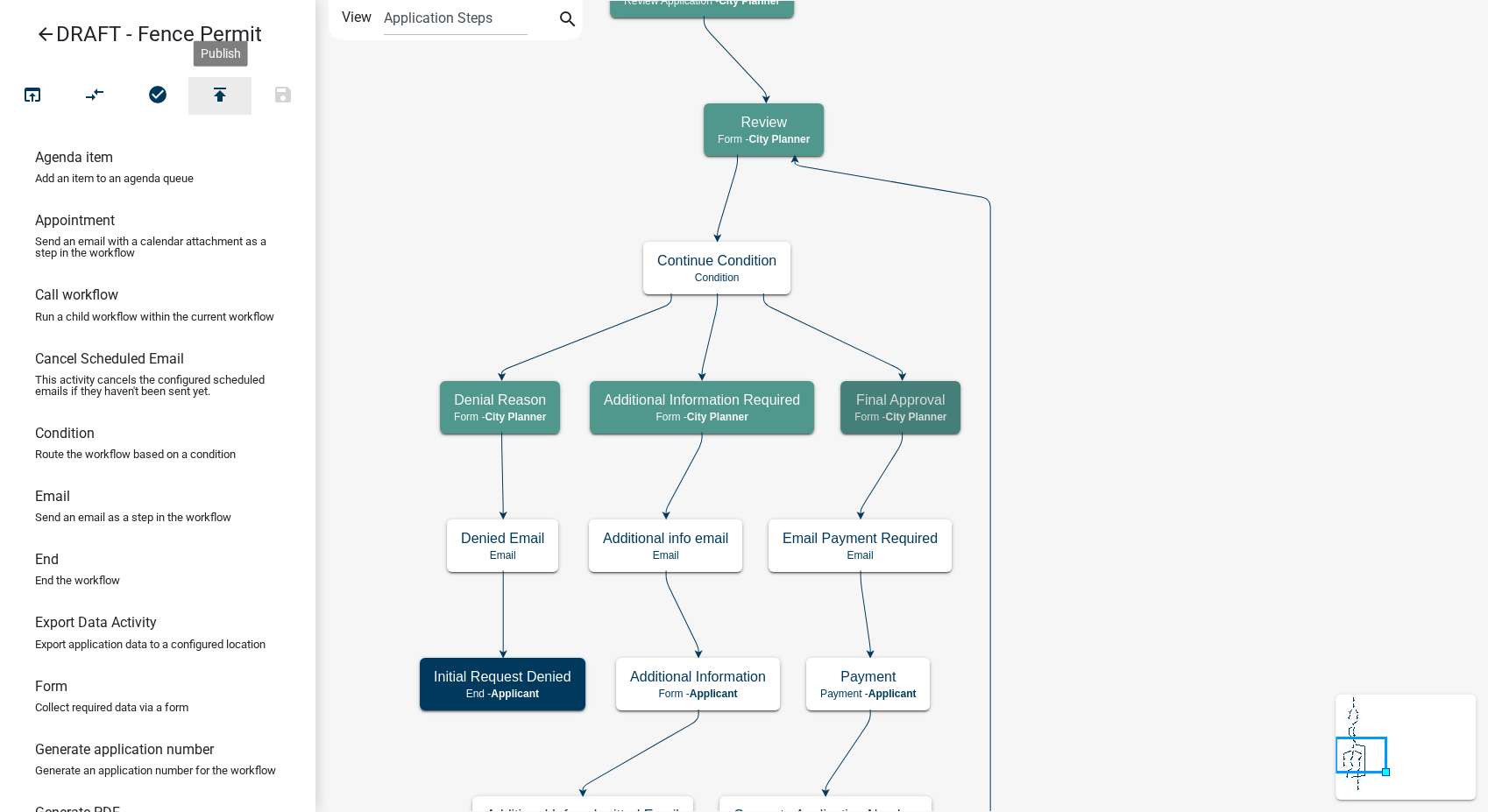
click at [218, 101] on icon "publish" at bounding box center [220, 95] width 21 height 24
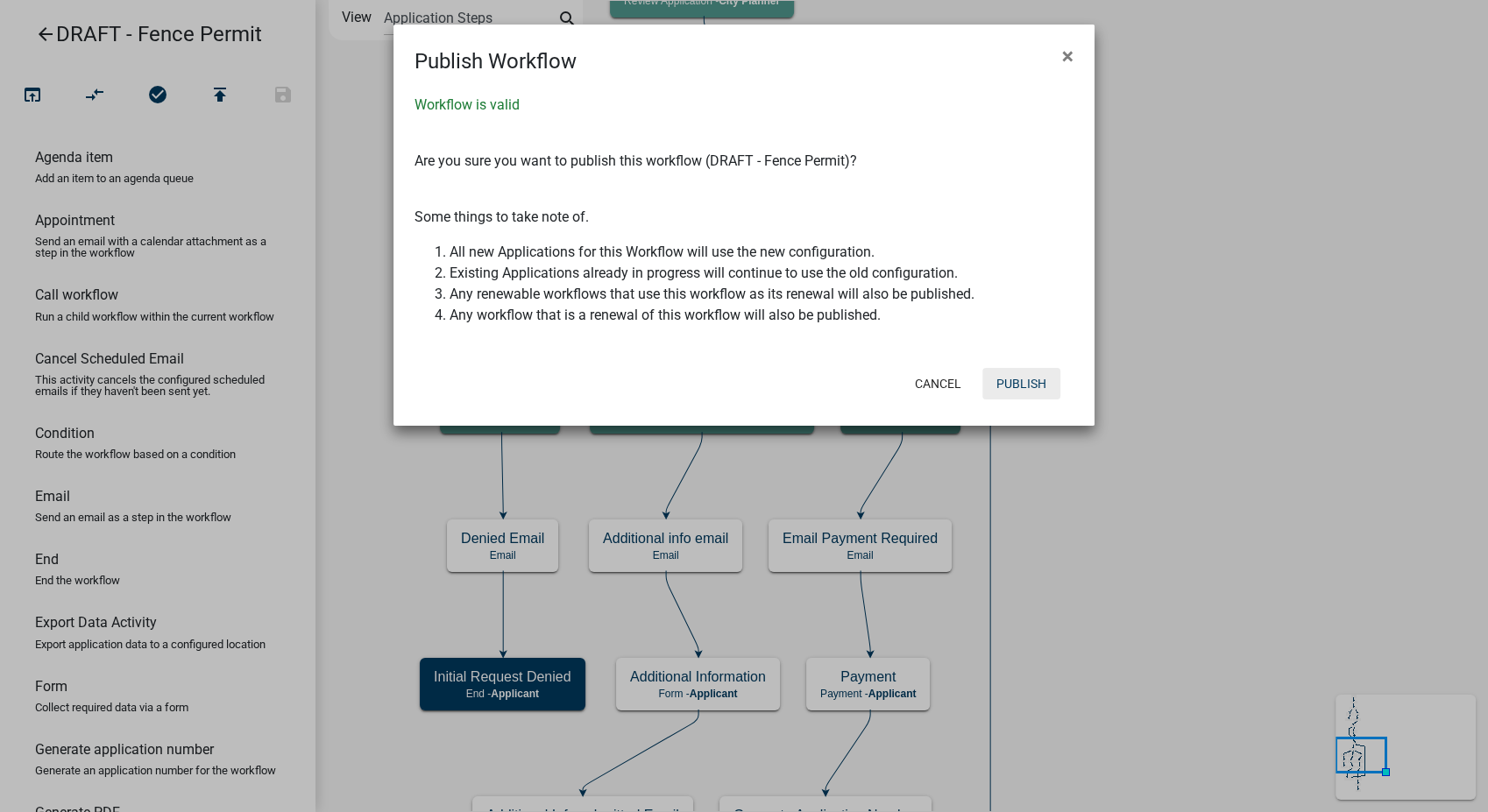
click at [1021, 395] on button "Publish" at bounding box center [1021, 384] width 78 height 32
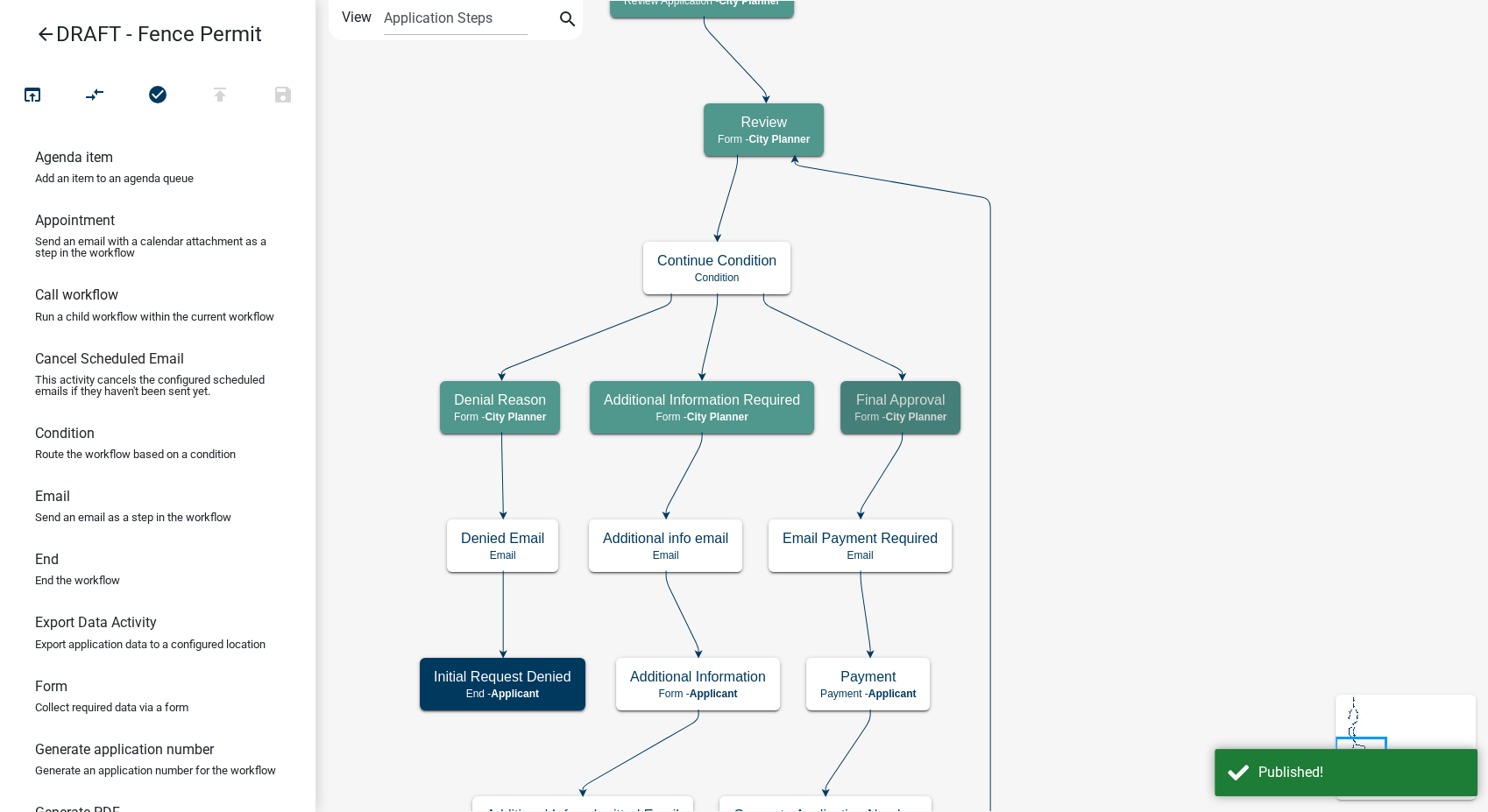
click at [37, 34] on icon "arrow_back" at bounding box center [45, 36] width 21 height 24
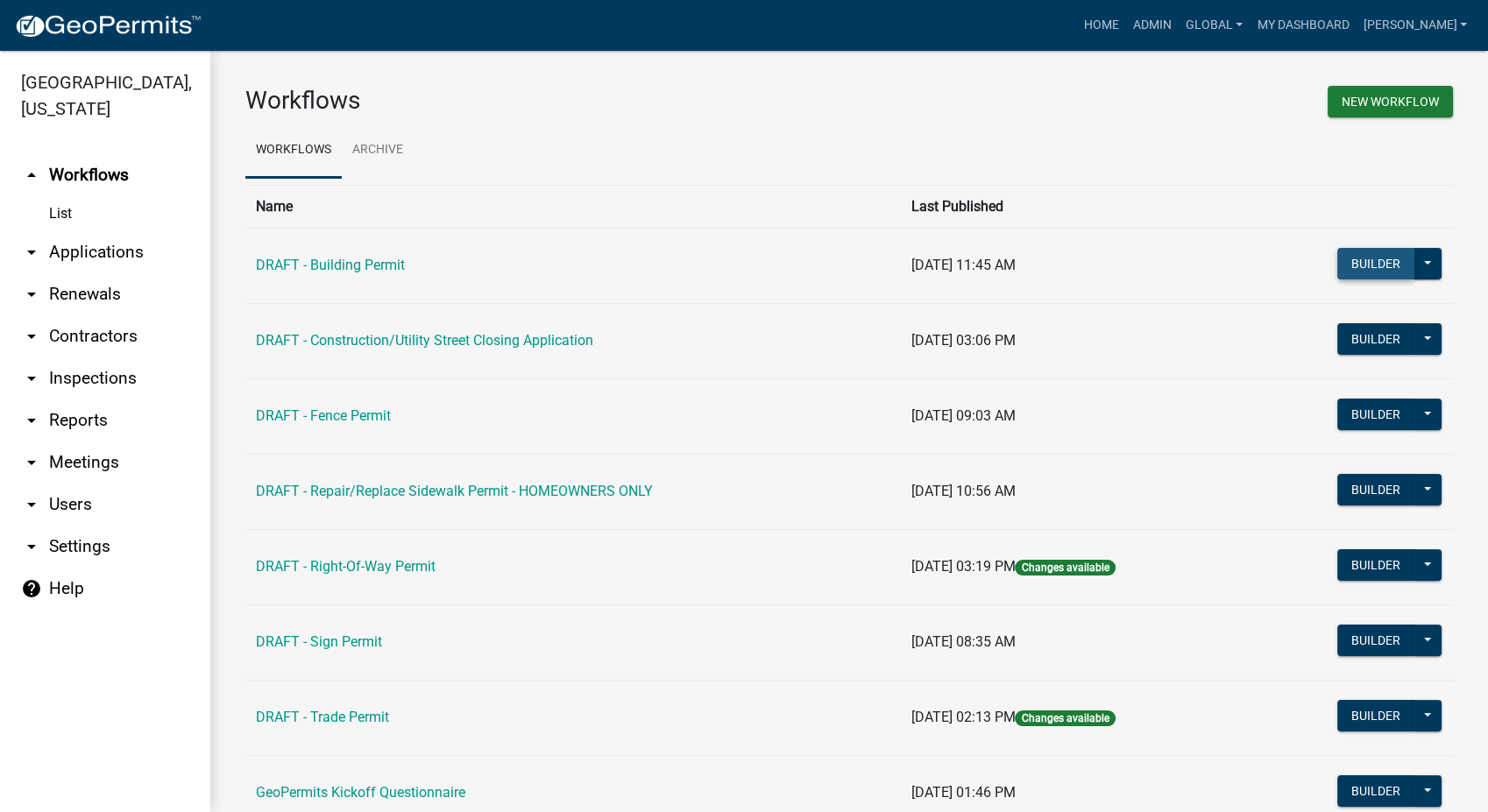
click at [1357, 264] on button "Builder" at bounding box center [1376, 263] width 77 height 32
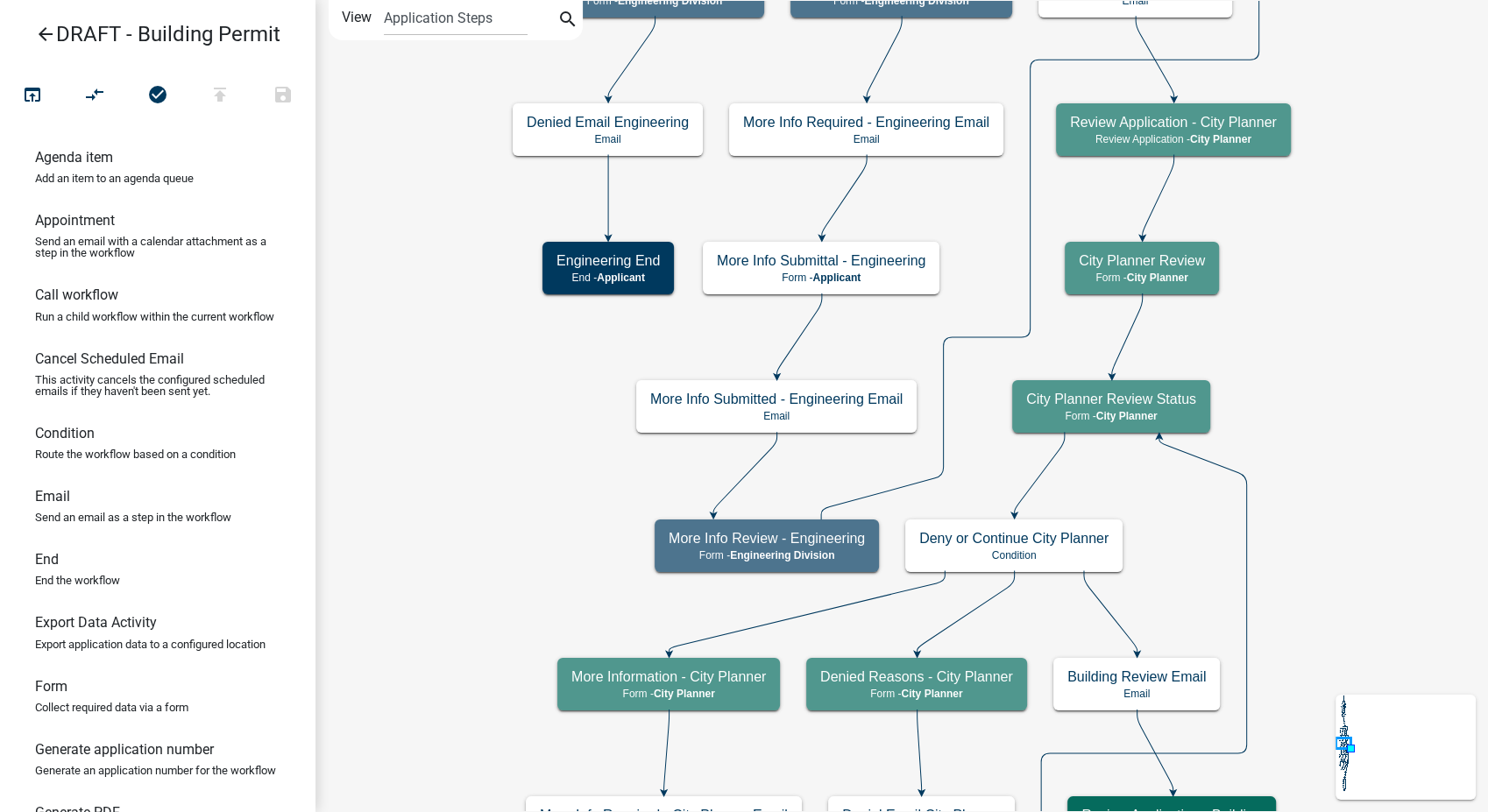
click at [43, 33] on icon "arrow_back" at bounding box center [45, 36] width 21 height 24
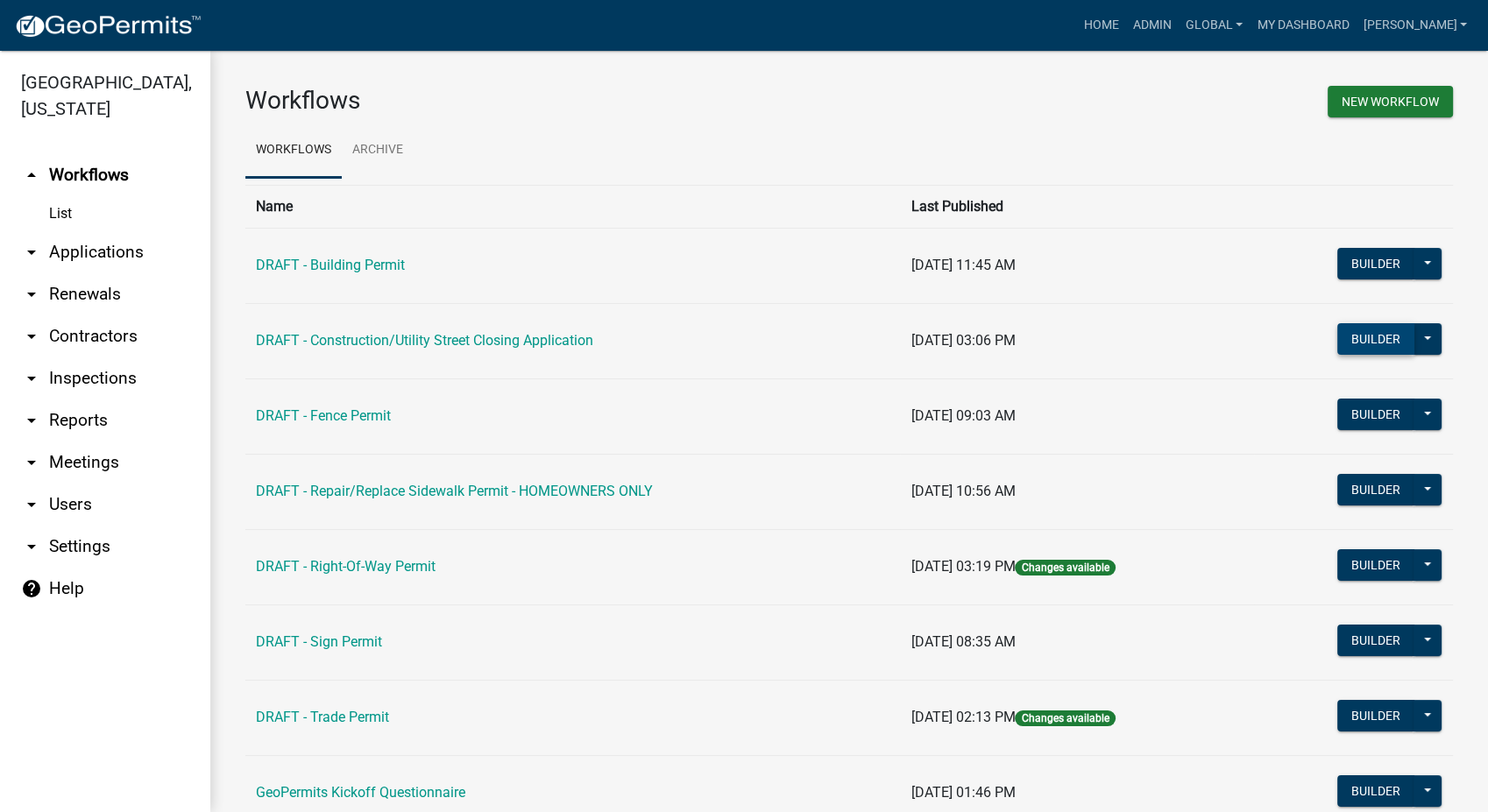
click at [1385, 336] on button "Builder" at bounding box center [1376, 338] width 77 height 32
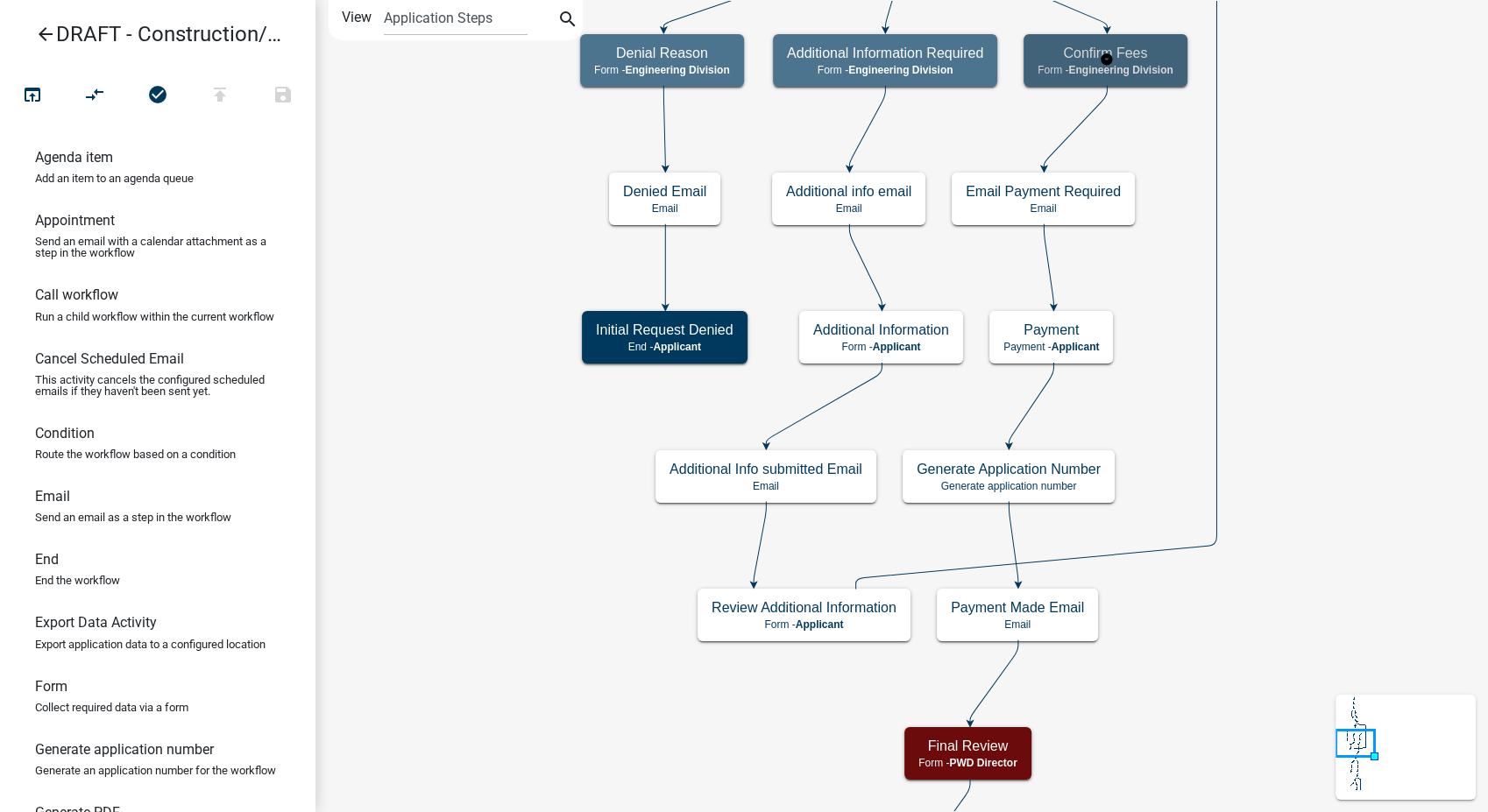
click at [1155, 78] on div "Confirm Fees Form - Engineering Division" at bounding box center [1105, 60] width 164 height 53
select select "2EABD35E-CE6D-461F-BA3B-875F04B0D107"
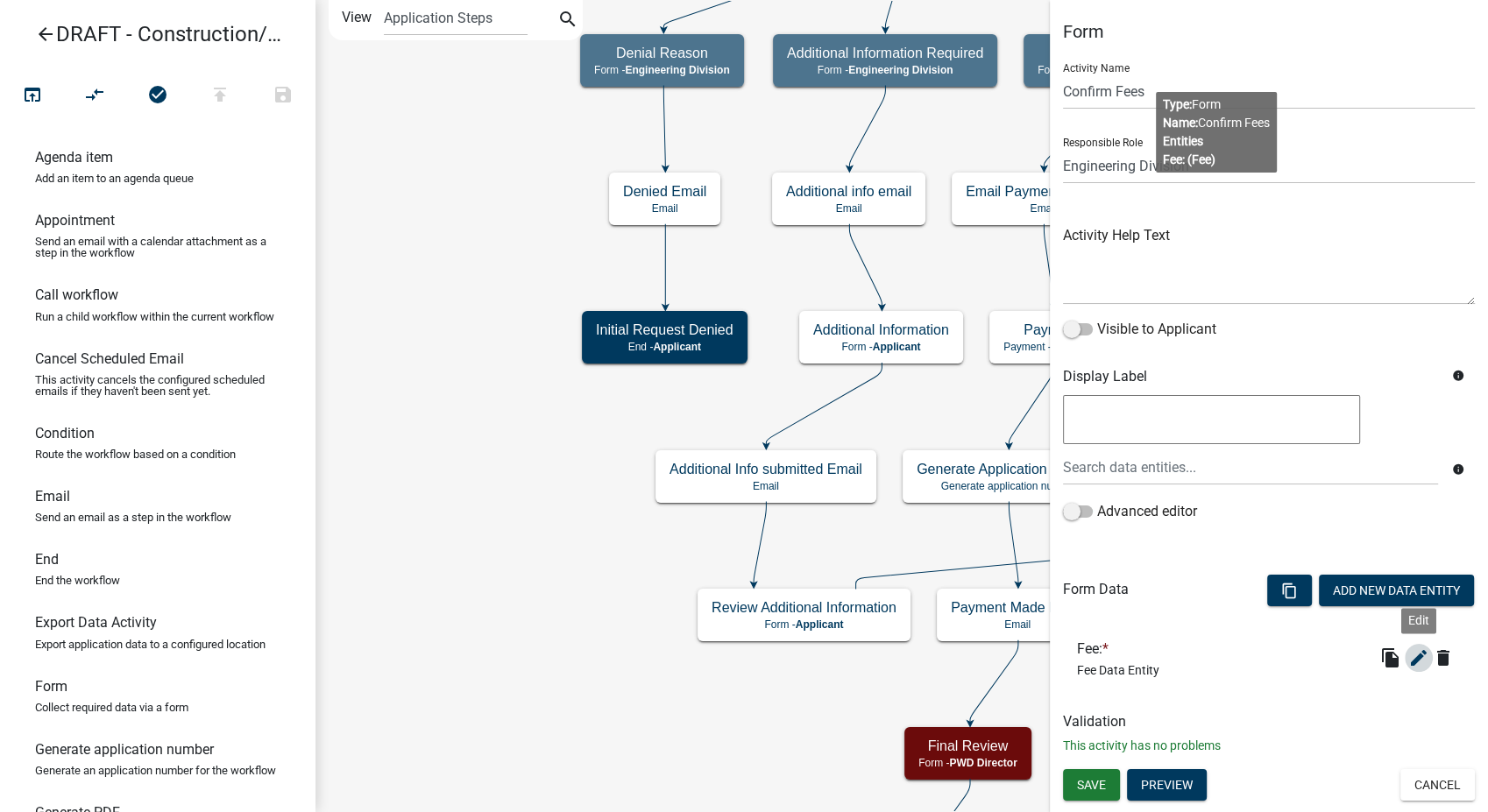
click at [1418, 654] on icon "edit" at bounding box center [1419, 658] width 21 height 21
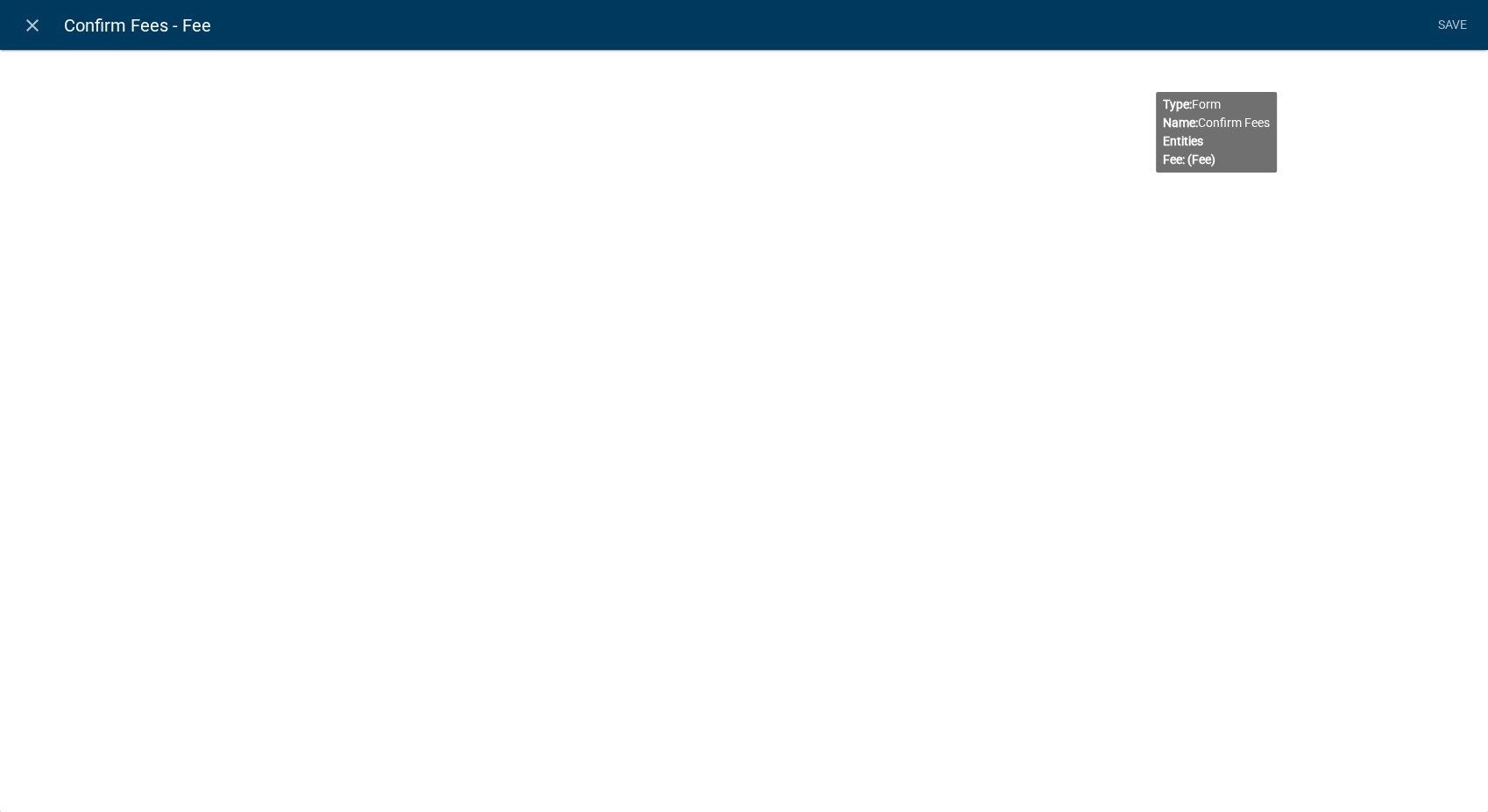
select select "fee"
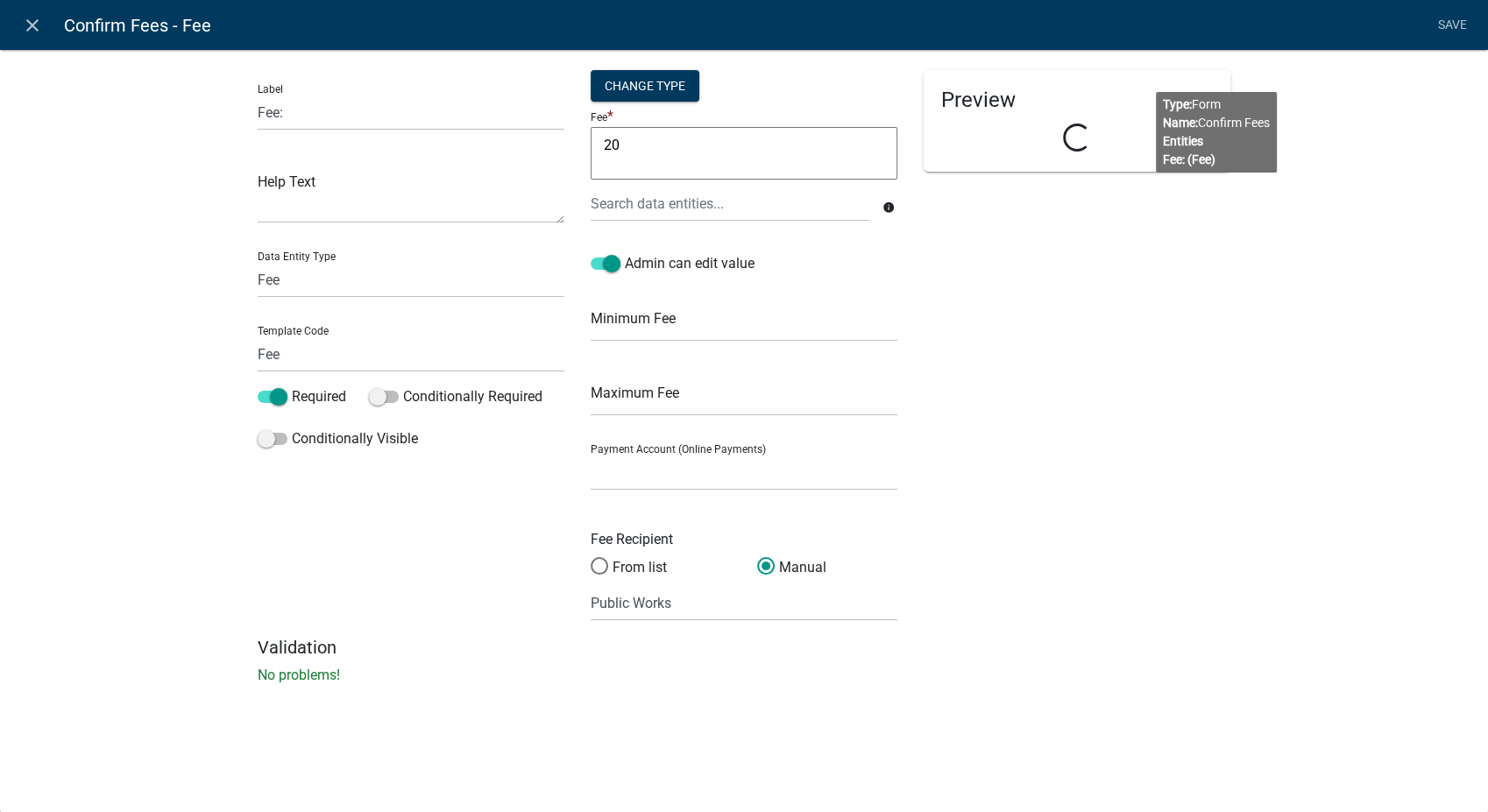
select select
click at [35, 21] on icon "close" at bounding box center [33, 25] width 21 height 21
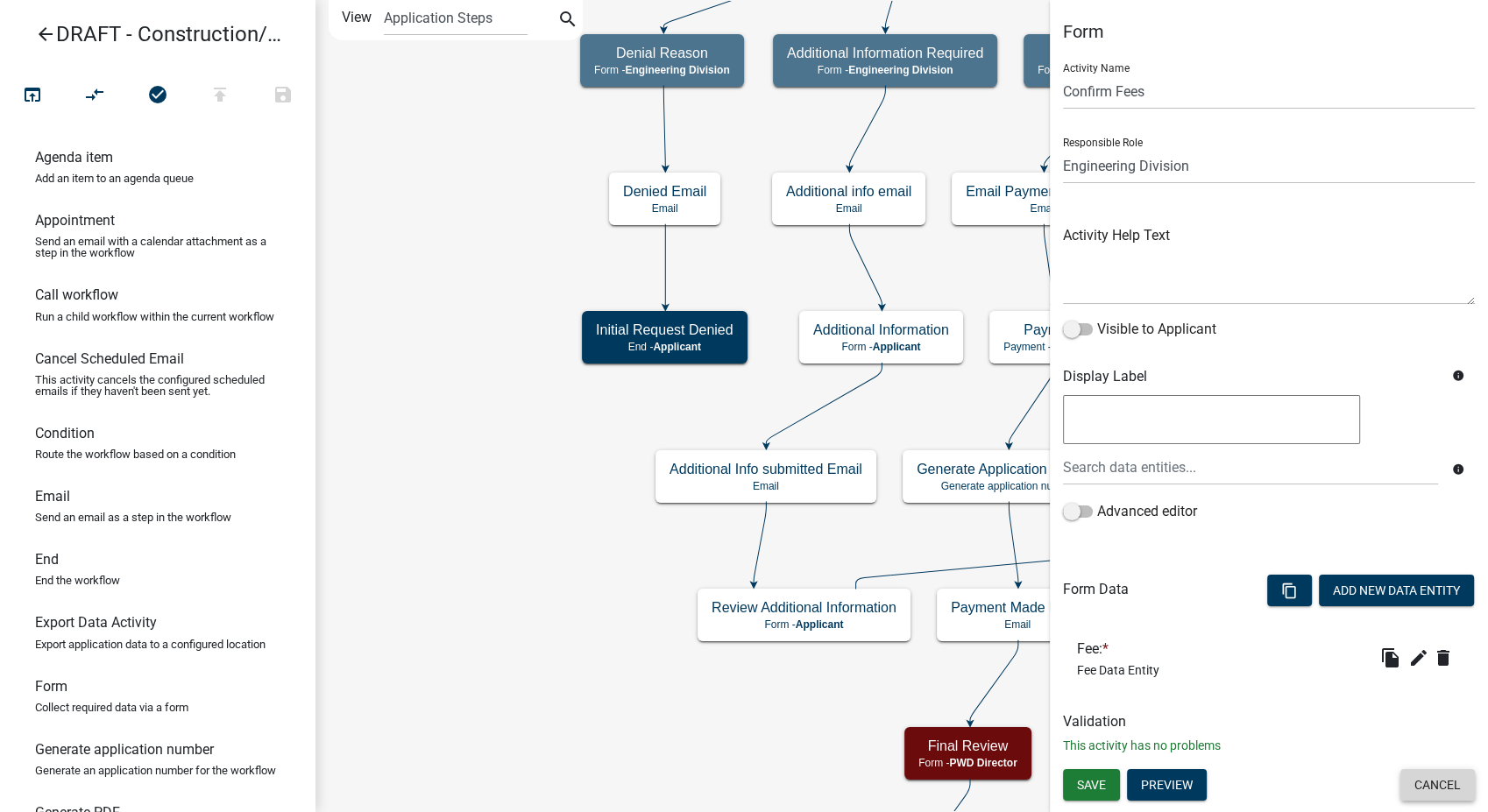
drag, startPoint x: 1429, startPoint y: 783, endPoint x: 1339, endPoint y: 746, distance: 97.3
click at [1432, 782] on button "Cancel" at bounding box center [1437, 785] width 74 height 32
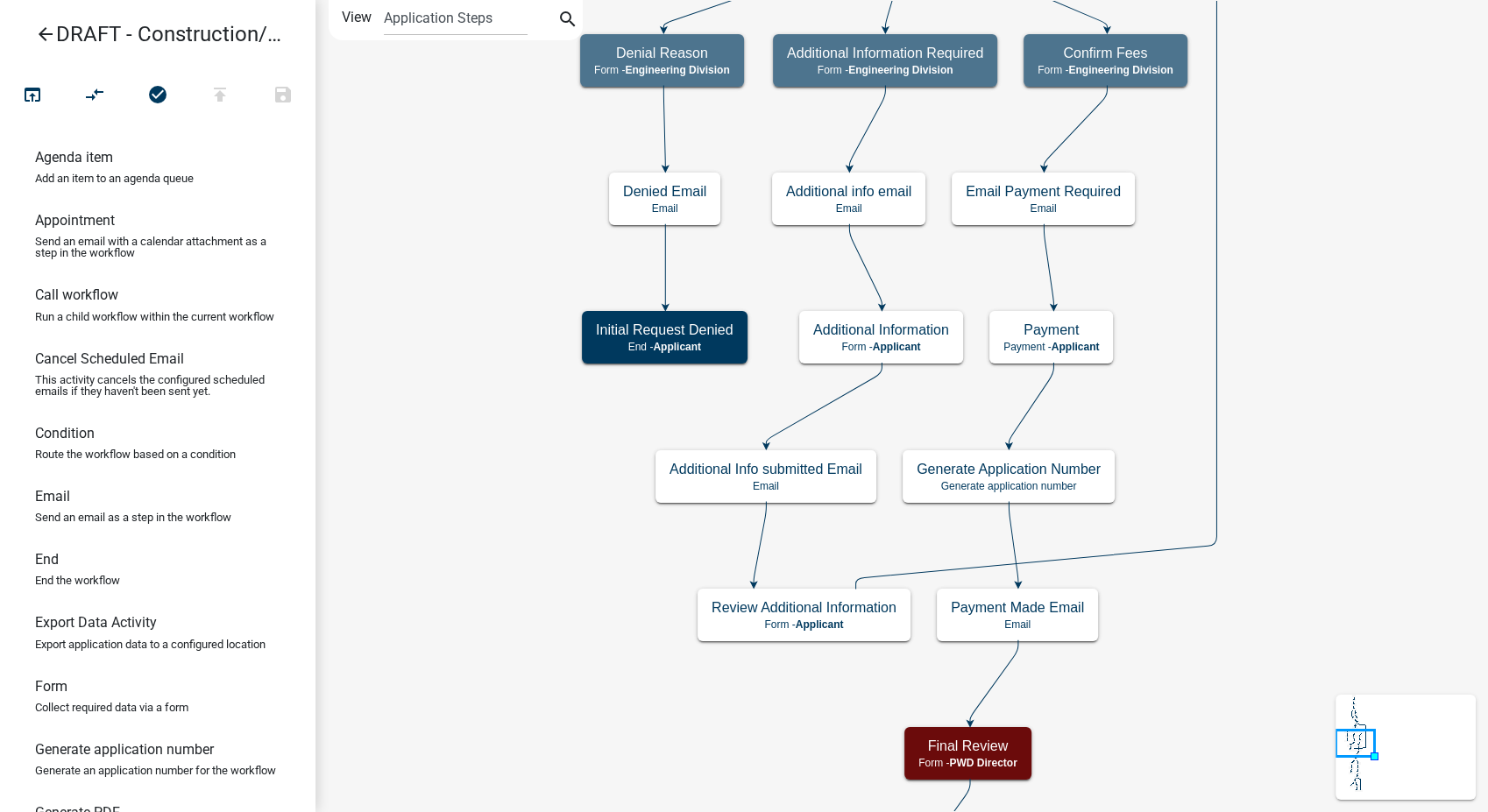
click at [48, 34] on icon "arrow_back" at bounding box center [45, 36] width 21 height 24
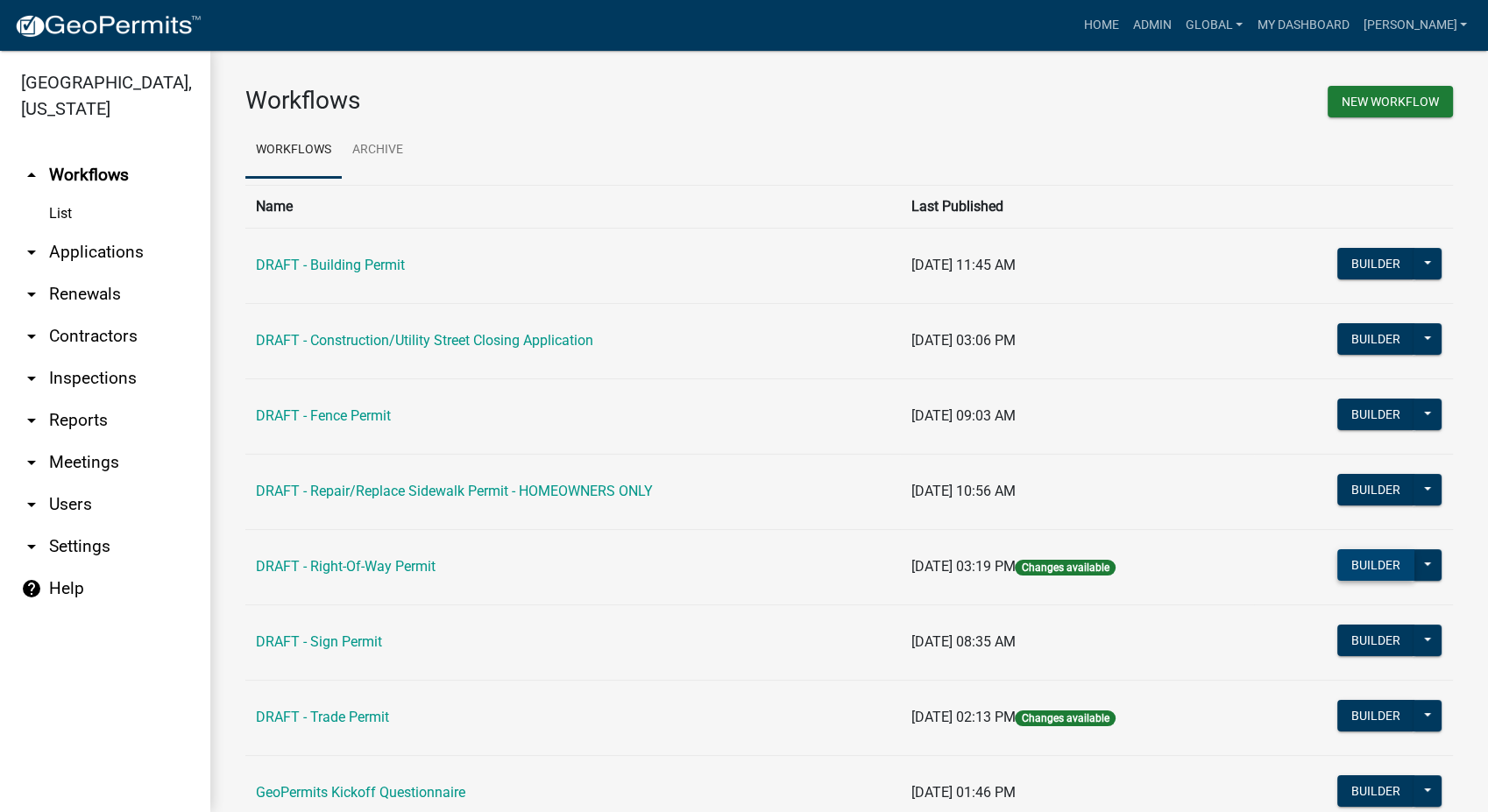
click at [1368, 561] on button "Builder" at bounding box center [1376, 565] width 77 height 32
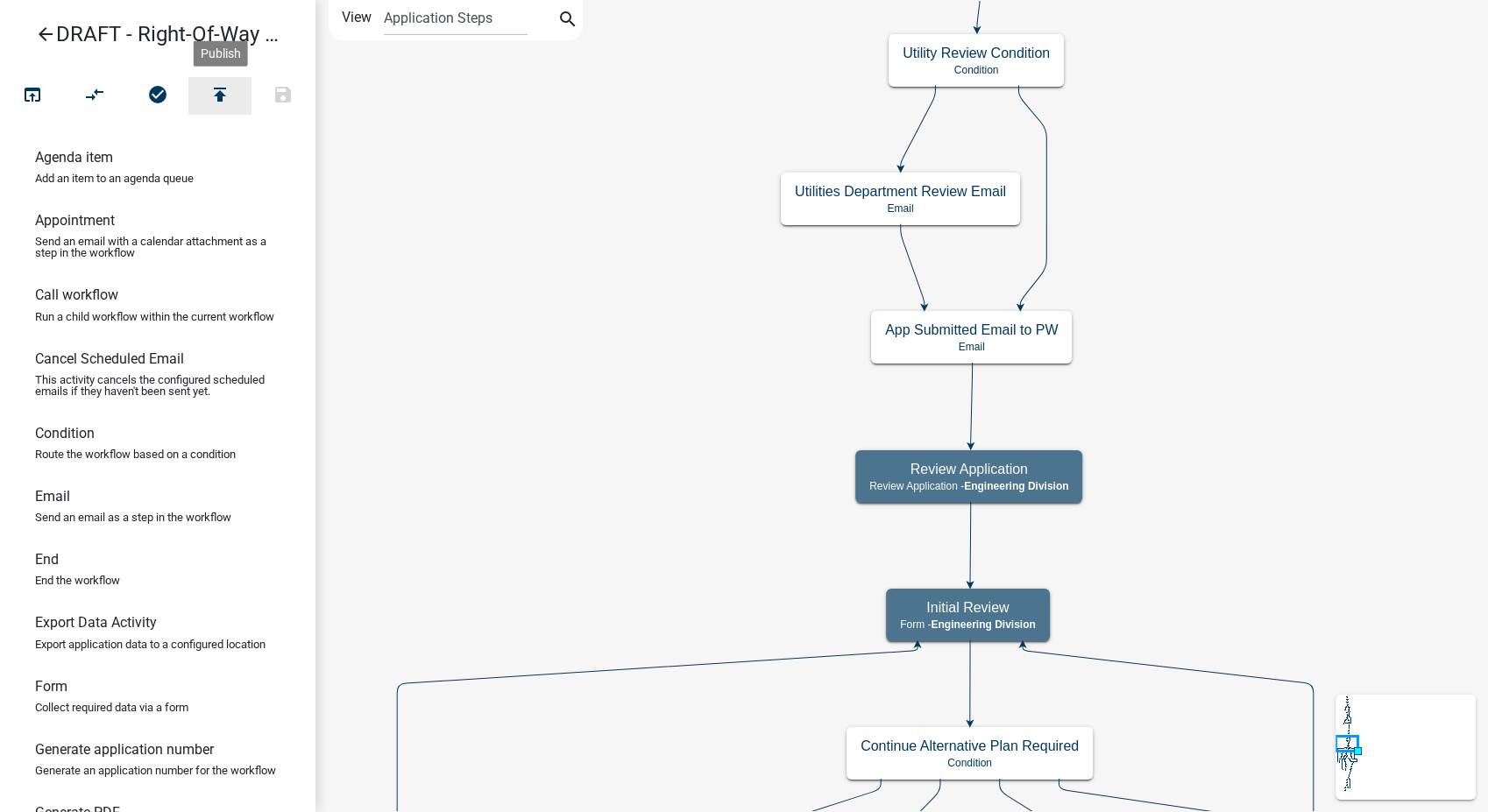
click at [225, 89] on icon "publish" at bounding box center [220, 95] width 21 height 24
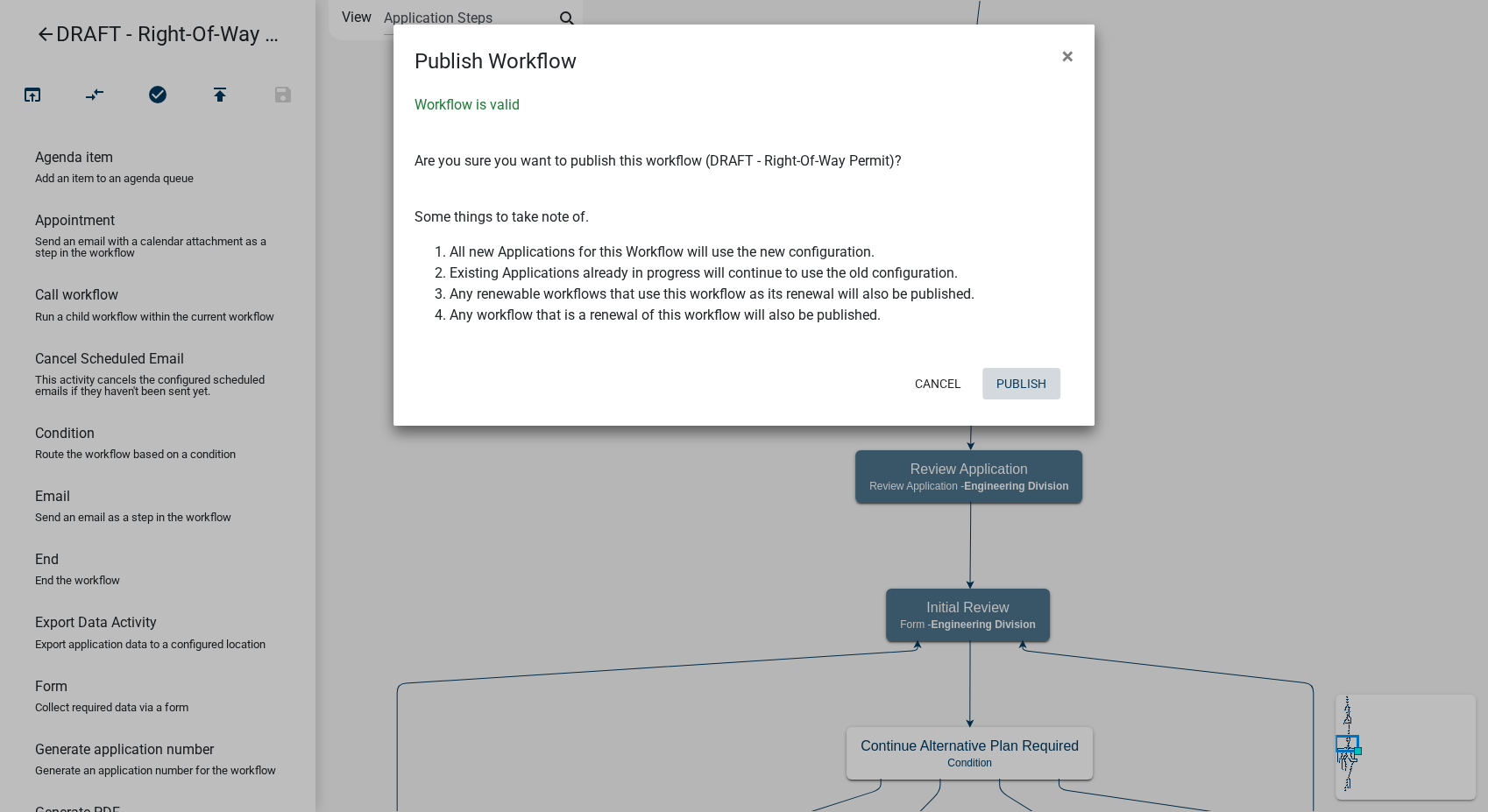
click at [995, 376] on button "Publish" at bounding box center [1021, 384] width 78 height 32
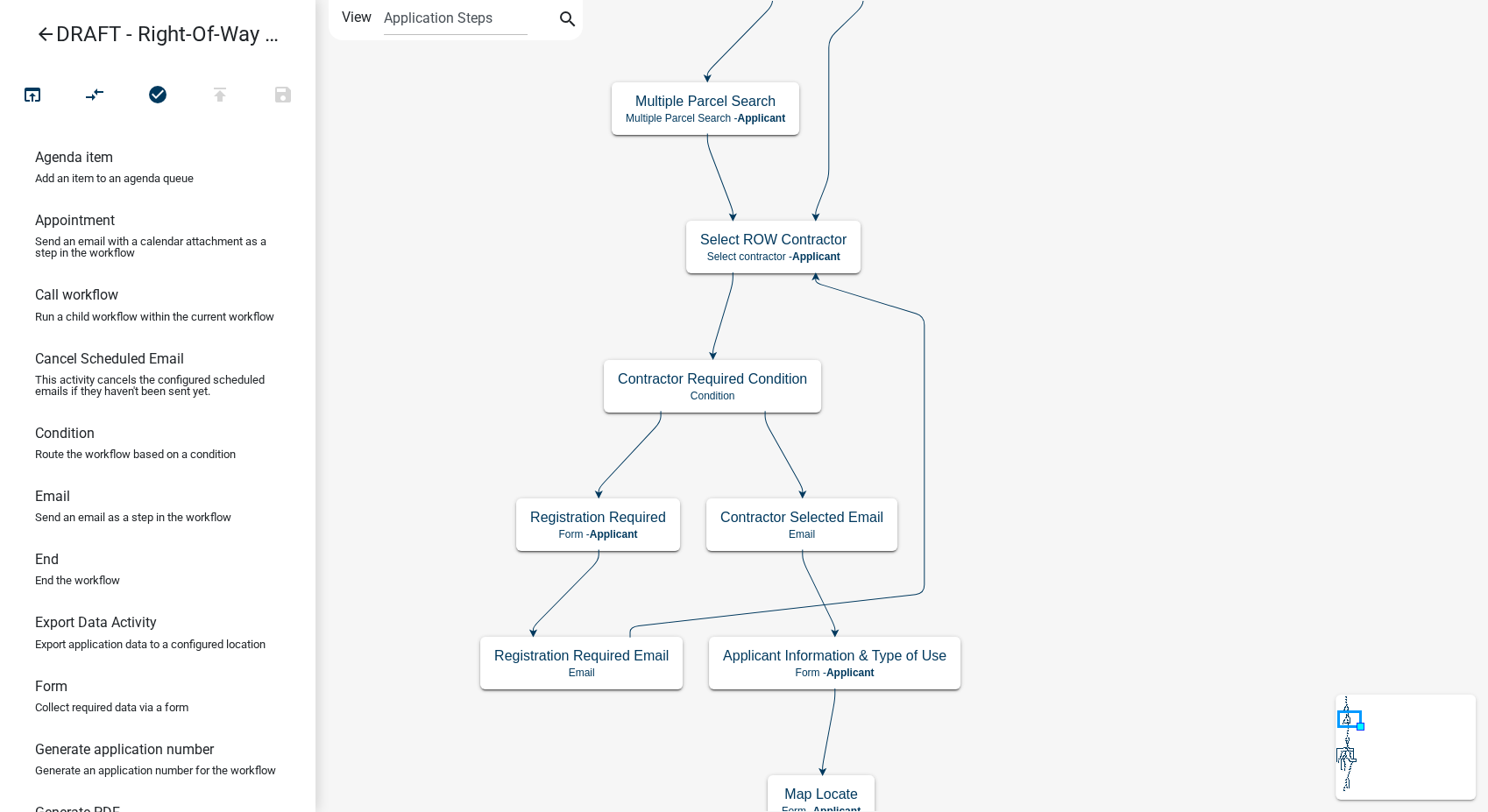
click at [42, 34] on icon "arrow_back" at bounding box center [45, 36] width 21 height 24
